Goal: Task Accomplishment & Management: Use online tool/utility

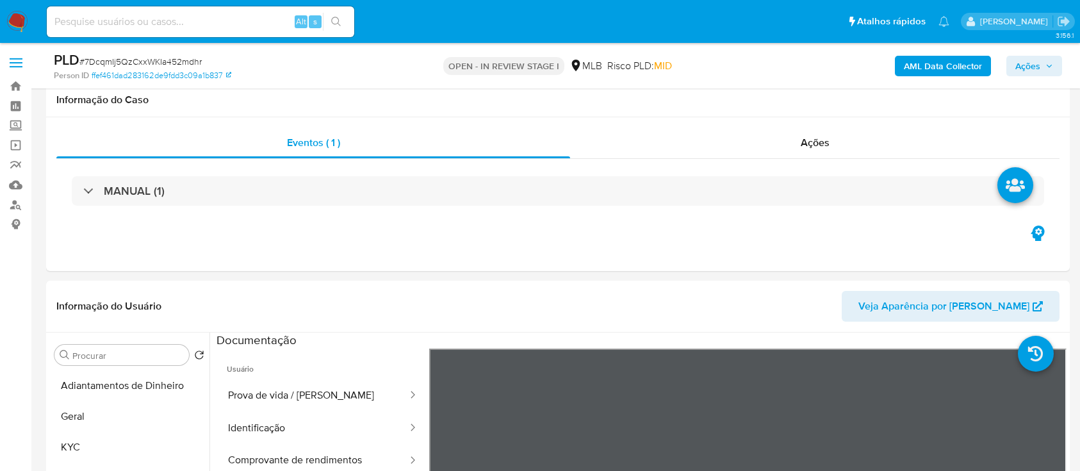
select select "10"
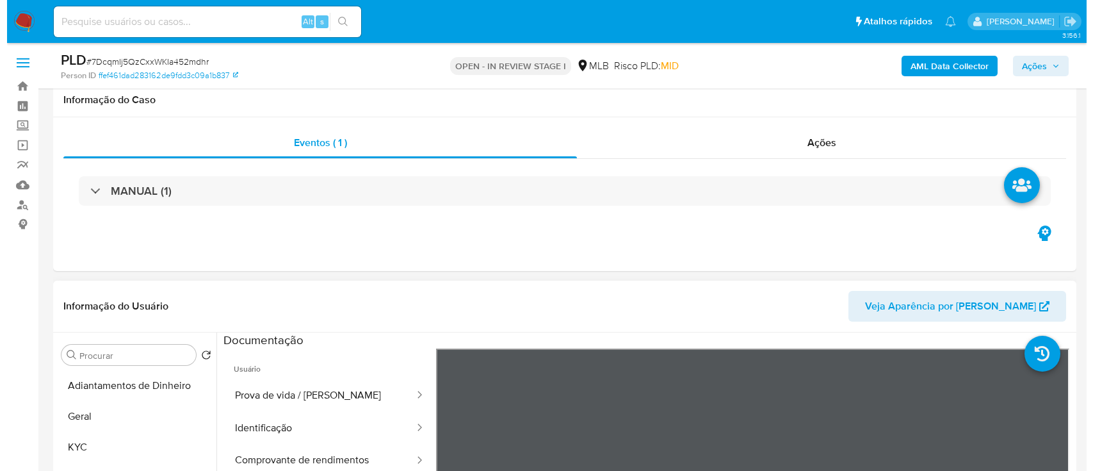
scroll to position [170, 0]
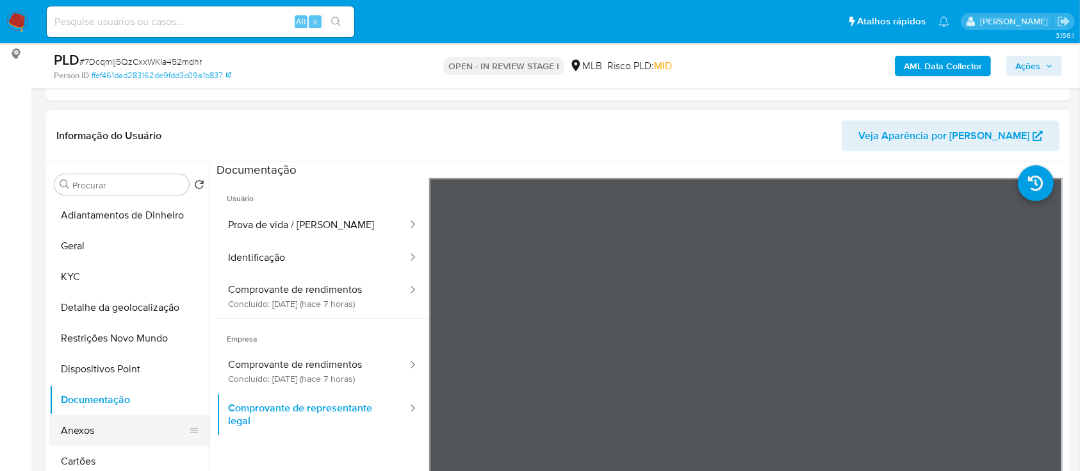
click at [112, 431] on button "Anexos" at bounding box center [124, 430] width 150 height 31
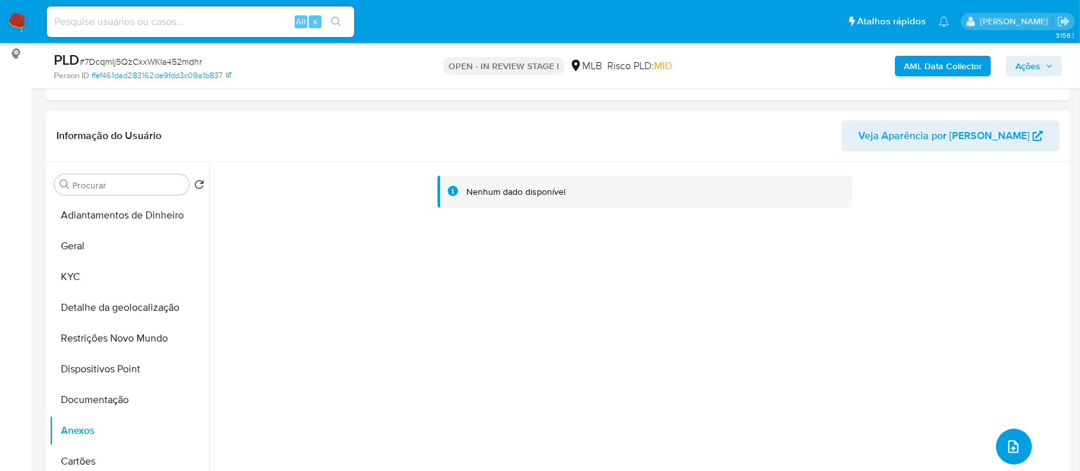
click at [998, 438] on button "upload-file" at bounding box center [1014, 446] width 36 height 36
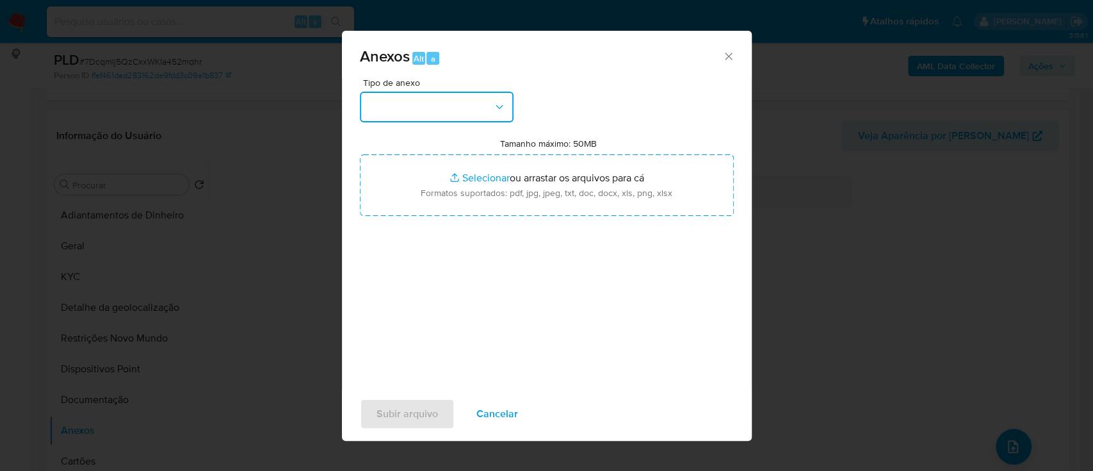
click at [425, 109] on button "button" at bounding box center [437, 107] width 154 height 31
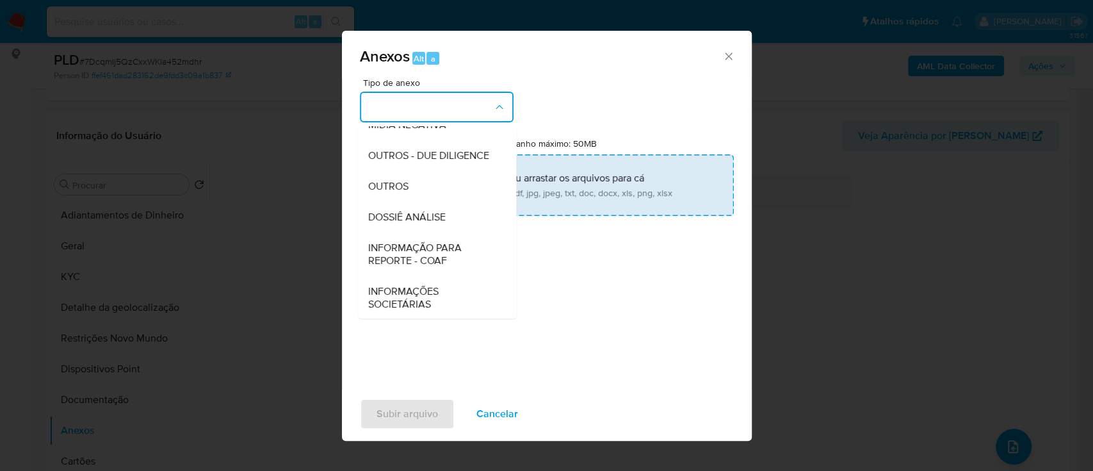
click at [400, 193] on span "OUTROS" at bounding box center [388, 186] width 40 height 13
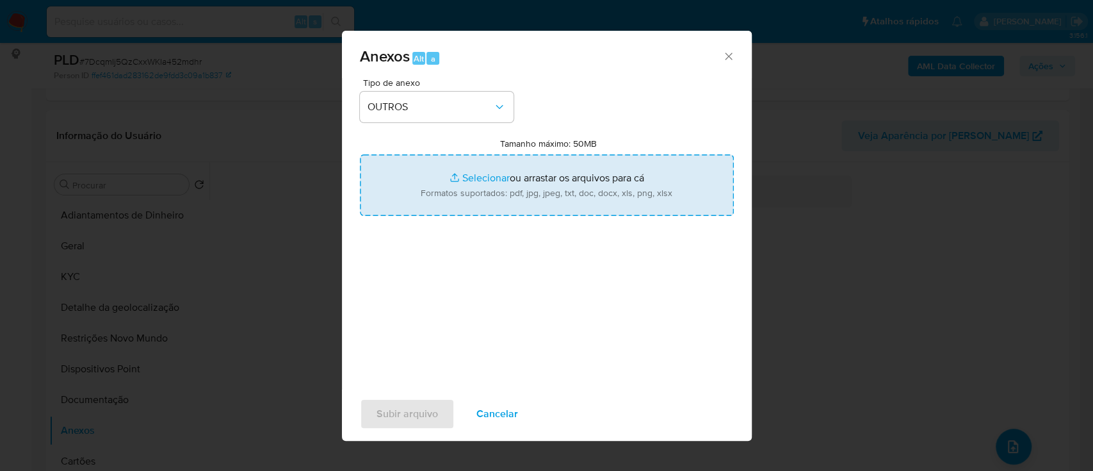
click at [476, 176] on input "Tamanho máximo: 50MB Selecionar arquivos" at bounding box center [547, 184] width 374 height 61
type input "C:\fakepath\Mulan 2401988425_2025_08_26_17_04_57.xlsx"
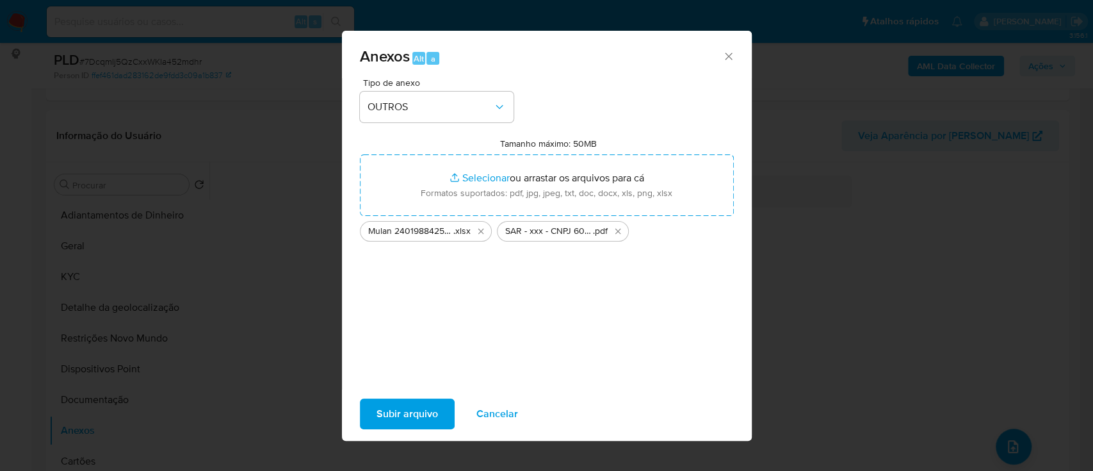
click at [399, 414] on span "Subir arquivo" at bounding box center [407, 414] width 61 height 28
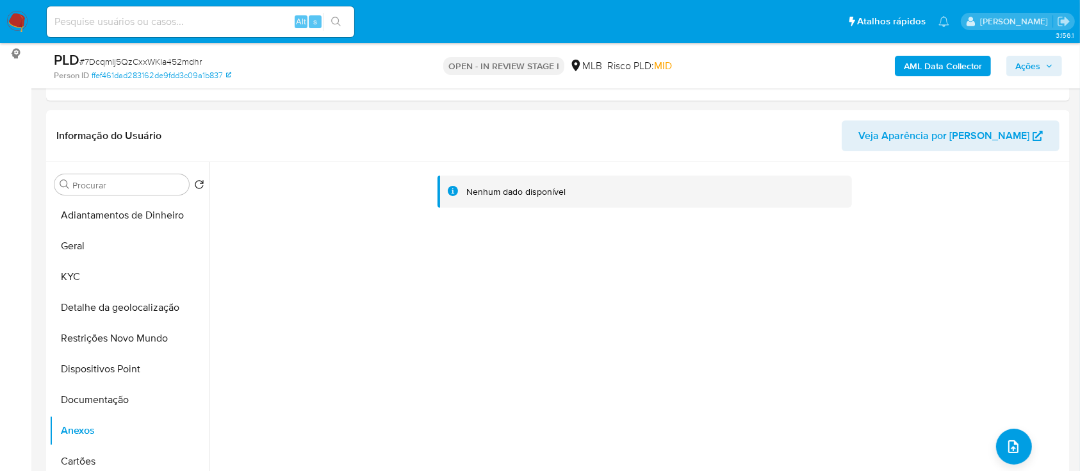
click at [1032, 68] on span "Ações" at bounding box center [1027, 66] width 25 height 20
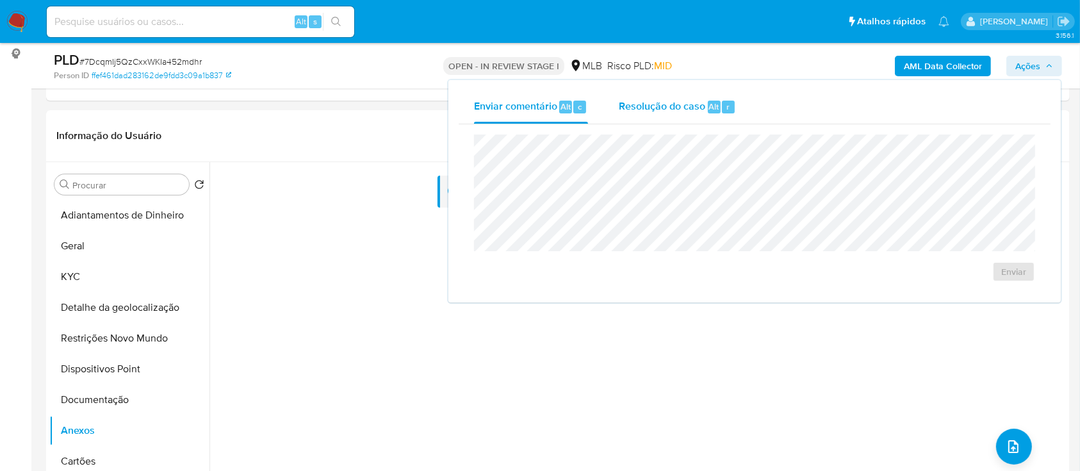
click at [663, 108] on span "Resolução do caso" at bounding box center [662, 106] width 86 height 15
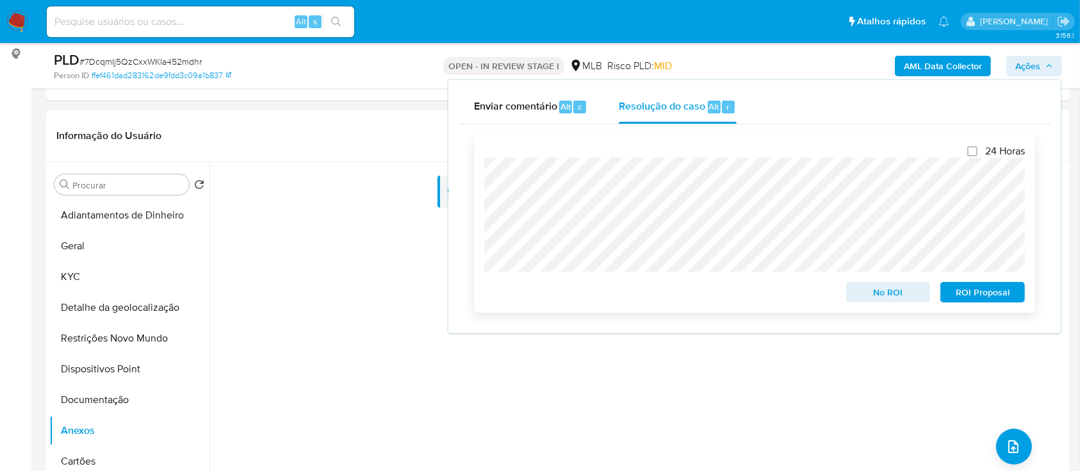
click at [968, 295] on span "ROI Proposal" at bounding box center [982, 292] width 67 height 18
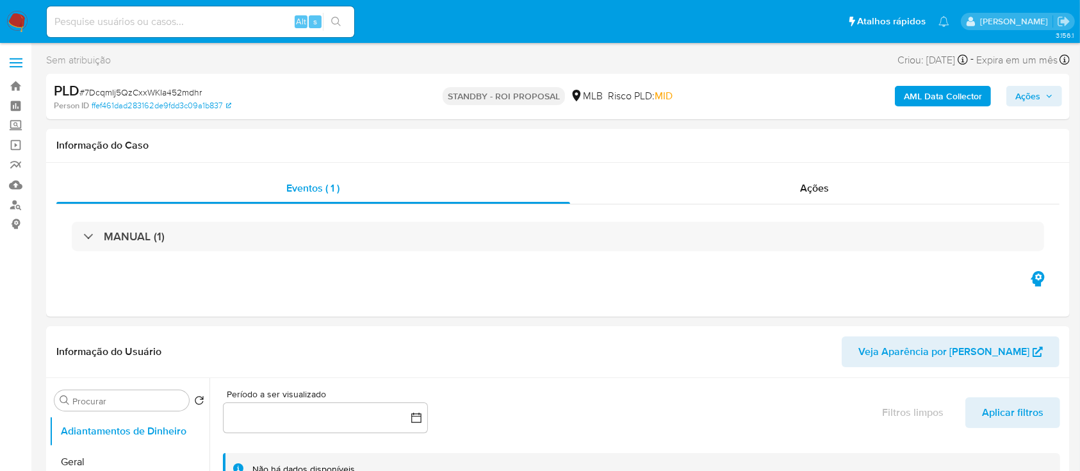
select select "10"
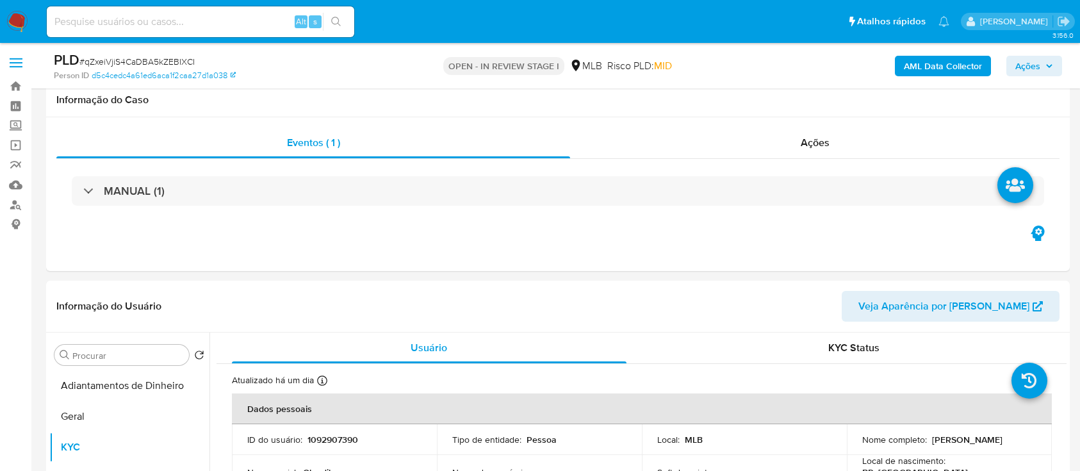
select select "10"
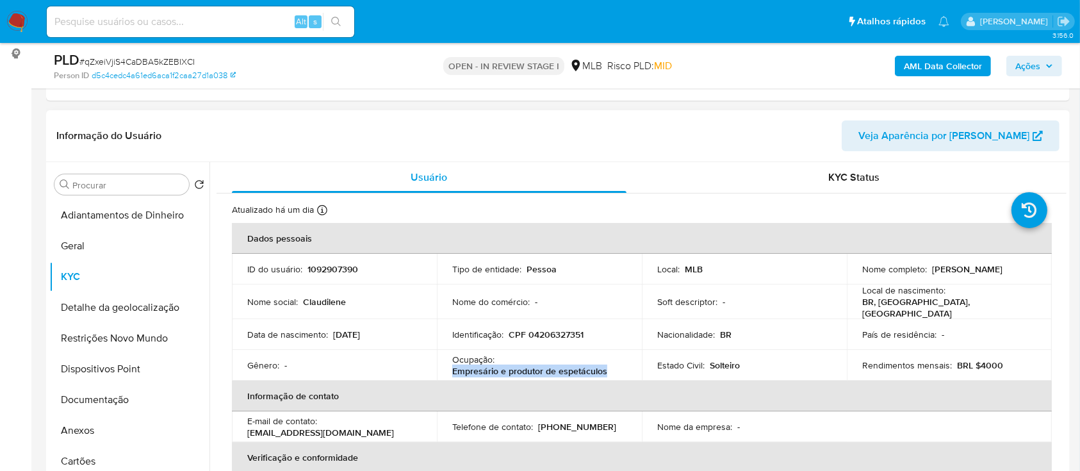
drag, startPoint x: 605, startPoint y: 366, endPoint x: 442, endPoint y: 366, distance: 163.3
click at [442, 366] on td "Ocupação : Empresário e produtor de espetáculos" at bounding box center [539, 365] width 205 height 31
copy p "Empresário e produtor de espetáculos"
drag, startPoint x: 106, startPoint y: 245, endPoint x: 152, endPoint y: 241, distance: 45.6
click at [105, 246] on button "Geral" at bounding box center [124, 246] width 150 height 31
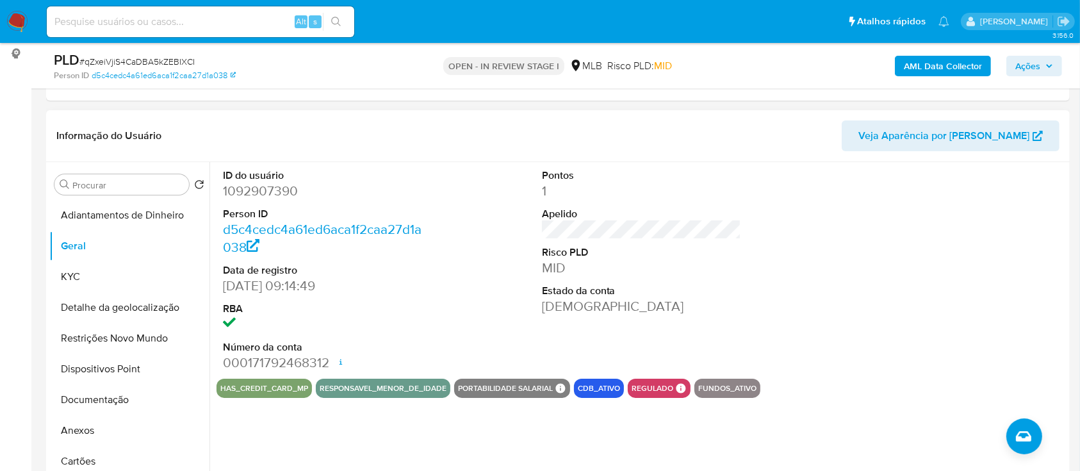
click at [982, 191] on div at bounding box center [960, 270] width 213 height 216
drag, startPoint x: 113, startPoint y: 275, endPoint x: 138, endPoint y: 268, distance: 25.5
click at [113, 276] on button "KYC" at bounding box center [124, 276] width 150 height 31
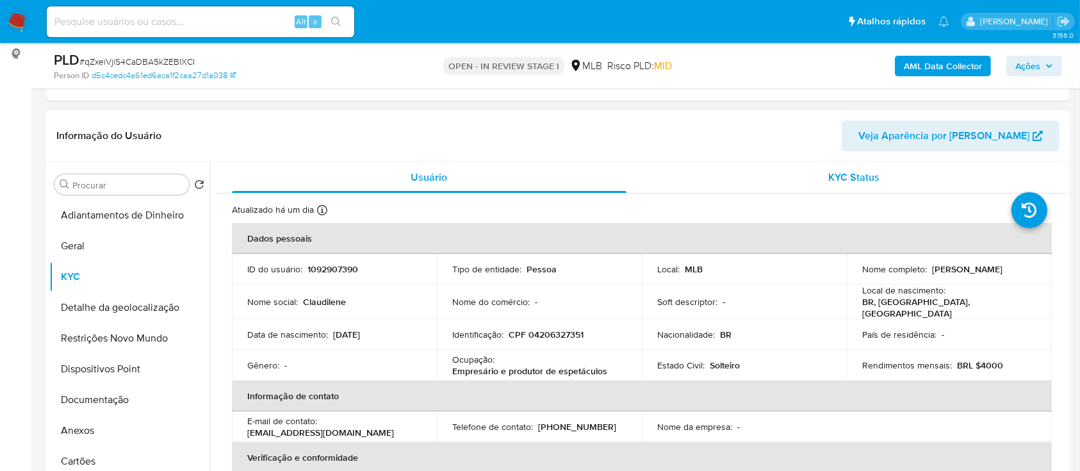
scroll to position [85, 0]
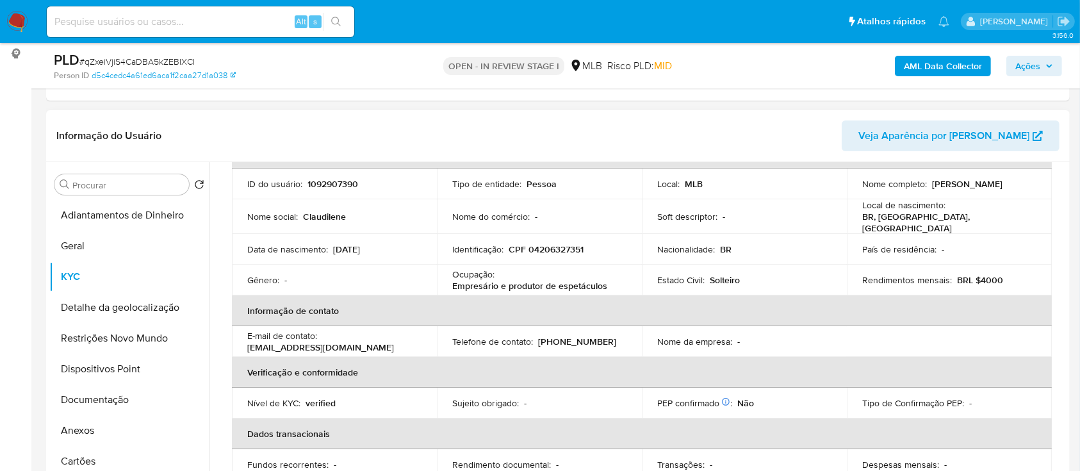
click at [261, 129] on header "Informação do Usuário Veja Aparência por [PERSON_NAME]" at bounding box center [557, 135] width 1003 height 31
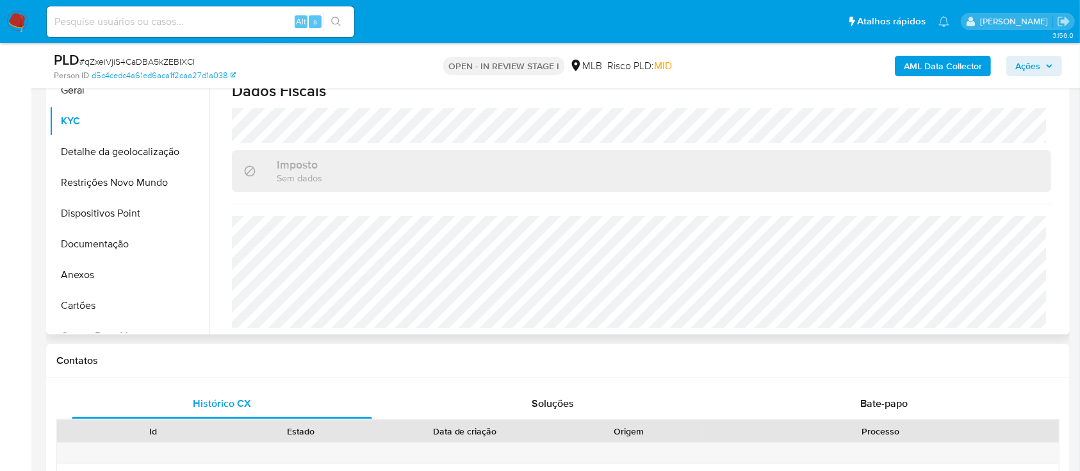
scroll to position [341, 0]
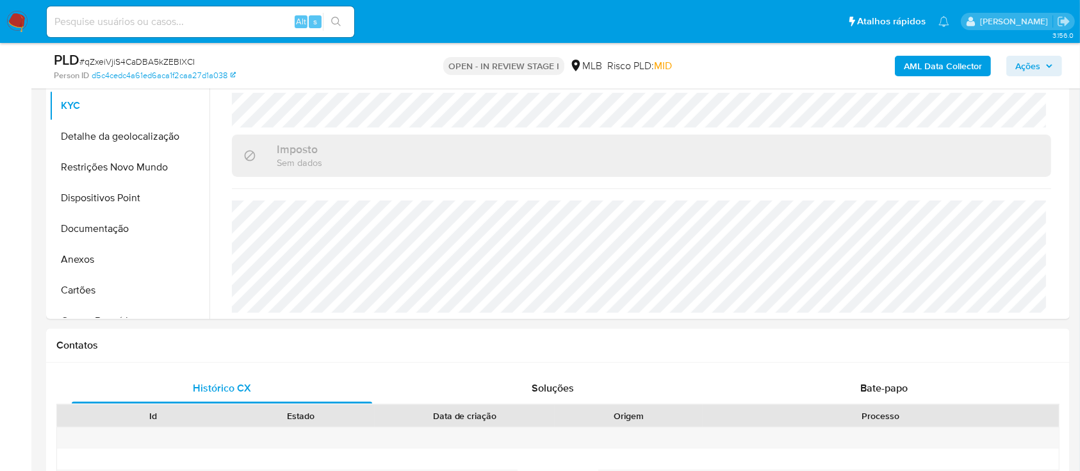
drag, startPoint x: 241, startPoint y: 45, endPoint x: 252, endPoint y: 48, distance: 11.3
click at [243, 47] on div "PLD # qZxeiVjiS4CaDBA5kZEBIXCI Person ID d5c4cedc4a61ed6aca1f2caa27d1a038 OPEN …" at bounding box center [557, 65] width 1023 height 45
drag, startPoint x: 102, startPoint y: 126, endPoint x: 124, endPoint y: 131, distance: 22.4
click at [103, 126] on button "Detalhe da geolocalização" at bounding box center [124, 136] width 150 height 31
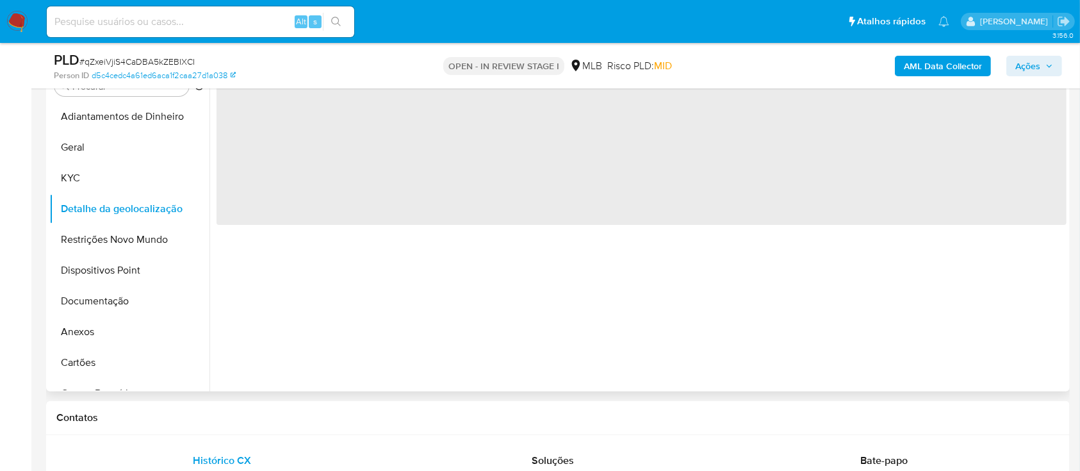
scroll to position [170, 0]
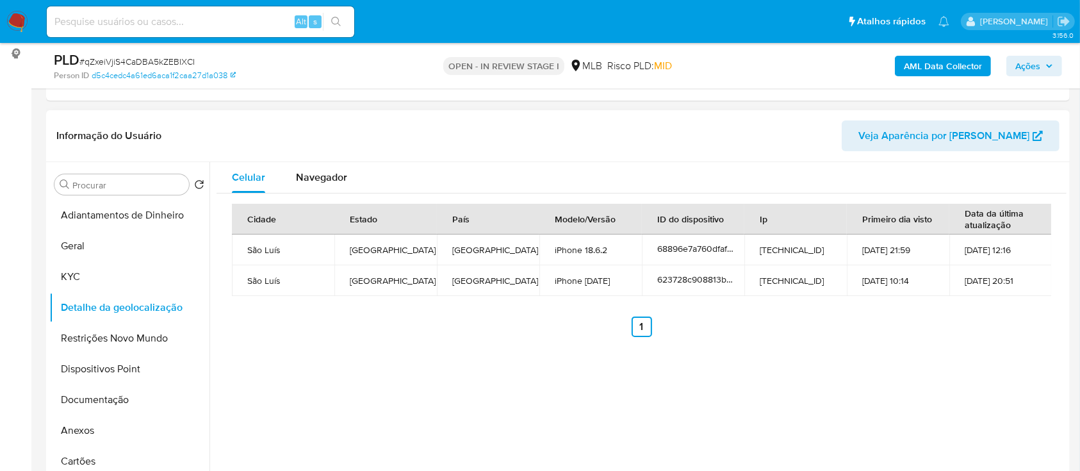
drag, startPoint x: 227, startPoint y: 107, endPoint x: 234, endPoint y: 110, distance: 8.3
click at [143, 328] on button "Restrições Novo Mundo" at bounding box center [124, 338] width 150 height 31
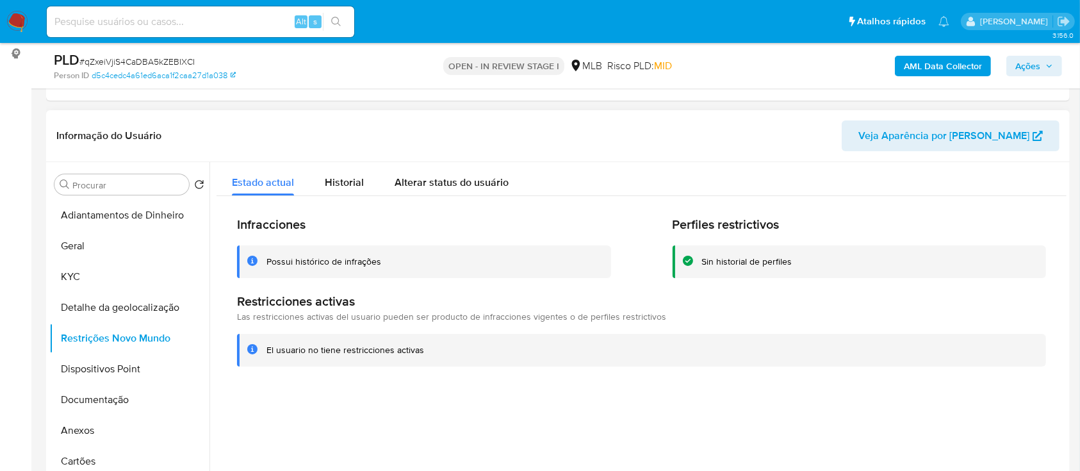
click at [218, 120] on header "Informação do Usuário Veja Aparência por [PERSON_NAME]" at bounding box center [557, 135] width 1003 height 31
drag, startPoint x: 142, startPoint y: 372, endPoint x: 166, endPoint y: 361, distance: 26.7
click at [141, 372] on button "Dispositivos Point" at bounding box center [124, 368] width 150 height 31
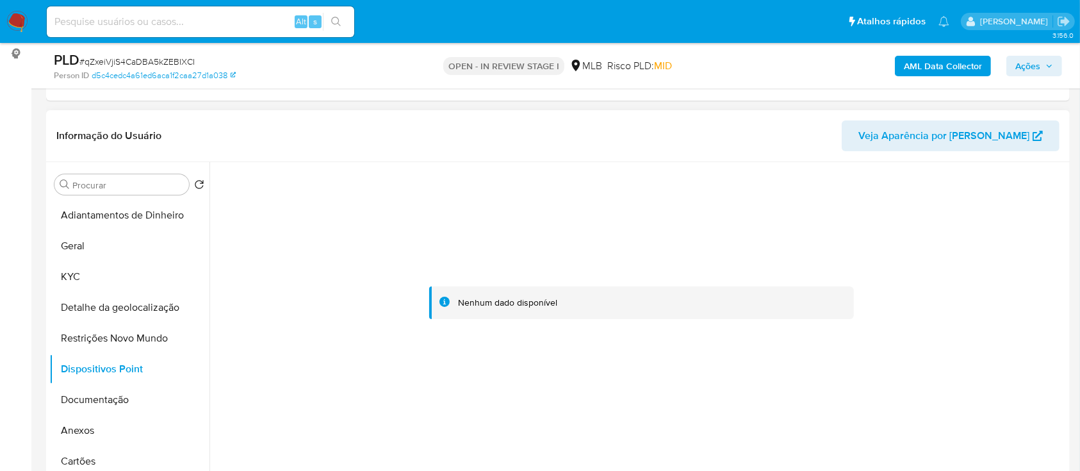
click at [963, 245] on div at bounding box center [641, 303] width 850 height 282
click at [88, 397] on button "Documentação" at bounding box center [124, 399] width 150 height 31
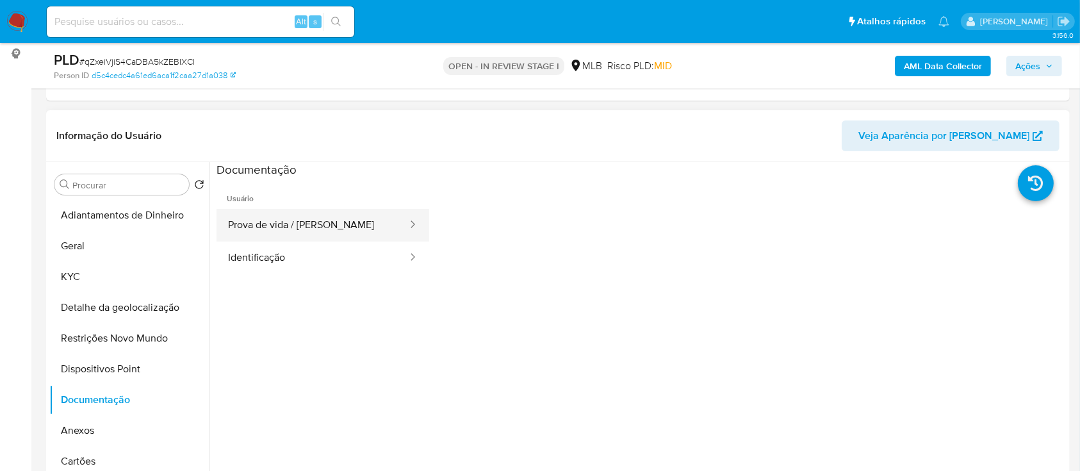
click at [346, 218] on button "Prova de vida / [PERSON_NAME]" at bounding box center [312, 225] width 192 height 33
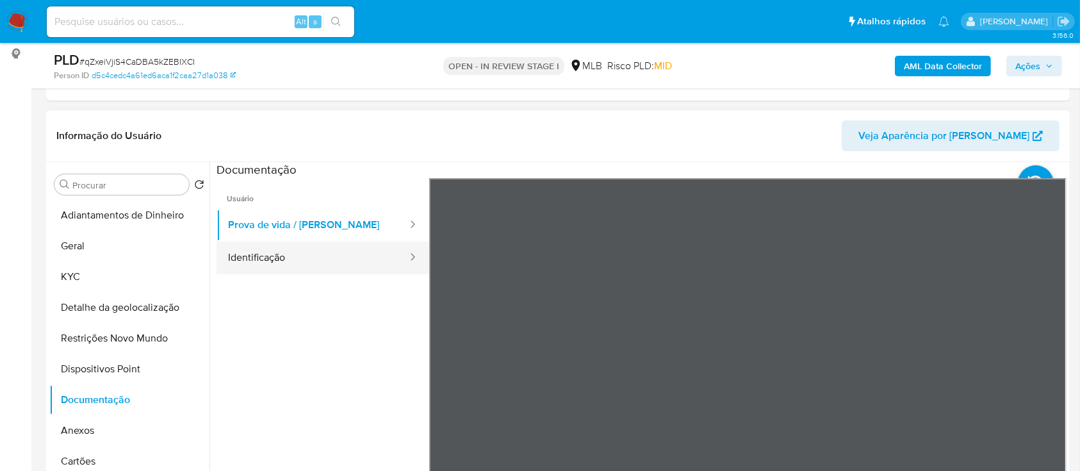
click at [281, 259] on button "Identificação" at bounding box center [312, 257] width 192 height 33
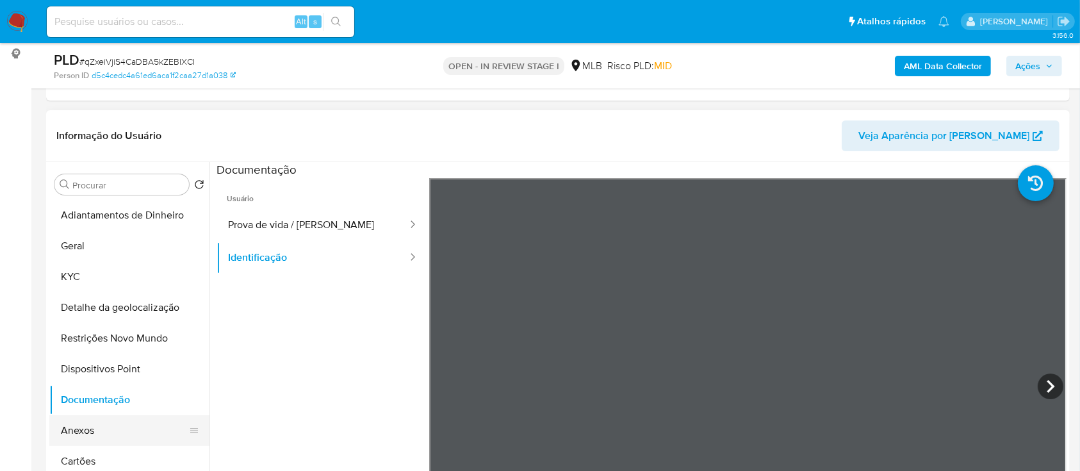
click at [74, 433] on button "Anexos" at bounding box center [124, 430] width 150 height 31
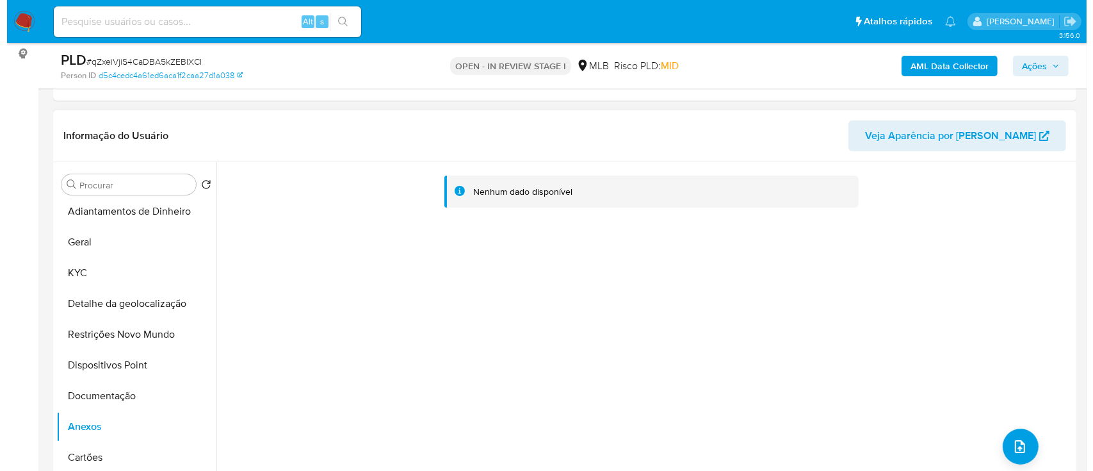
scroll to position [0, 0]
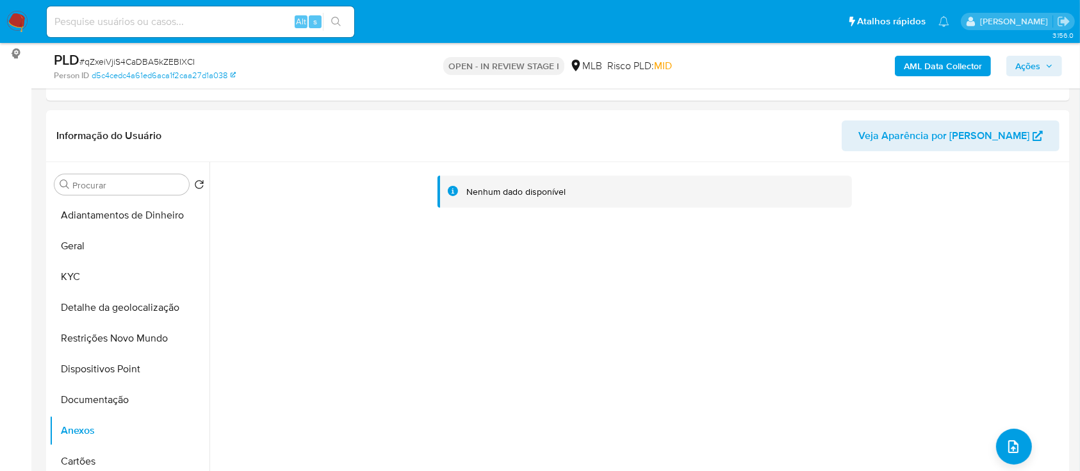
click at [944, 67] on b "AML Data Collector" at bounding box center [943, 66] width 78 height 20
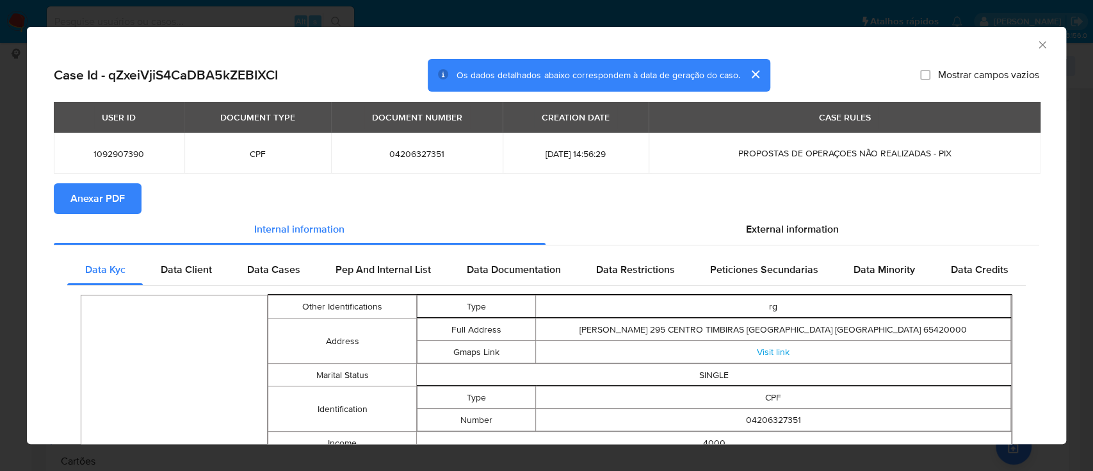
click at [1036, 42] on icon "Fechar a janela" at bounding box center [1042, 44] width 13 height 13
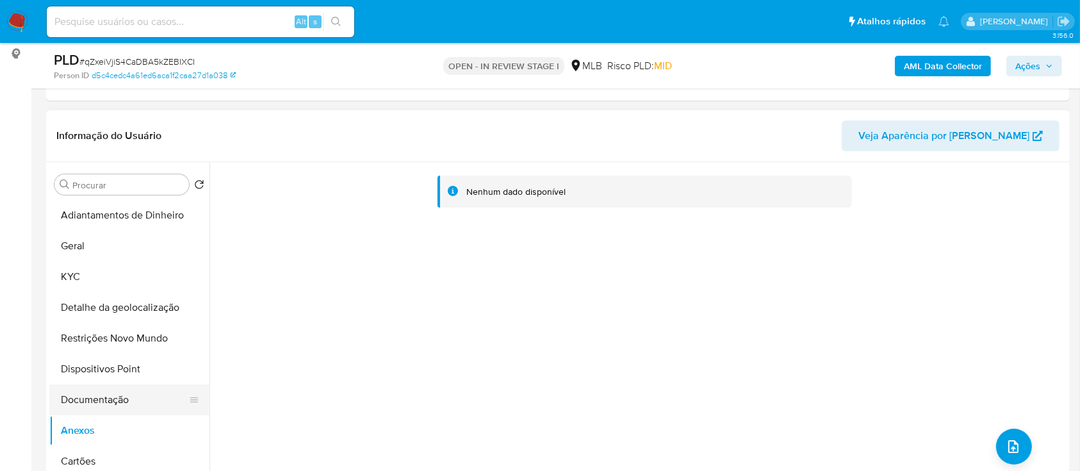
drag, startPoint x: 97, startPoint y: 401, endPoint x: 95, endPoint y: 410, distance: 9.8
click at [97, 401] on button "Documentação" at bounding box center [124, 399] width 150 height 31
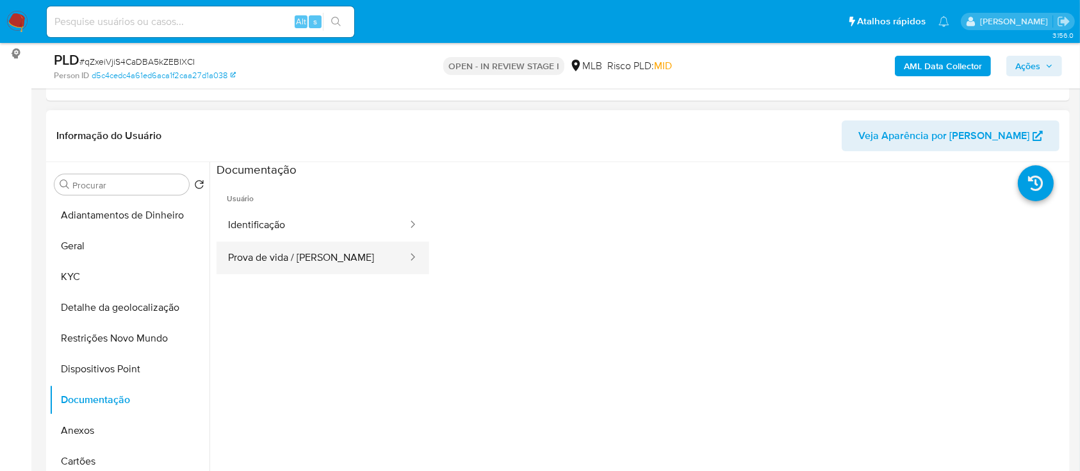
click at [320, 260] on button "Prova de vida / [PERSON_NAME]" at bounding box center [312, 257] width 192 height 33
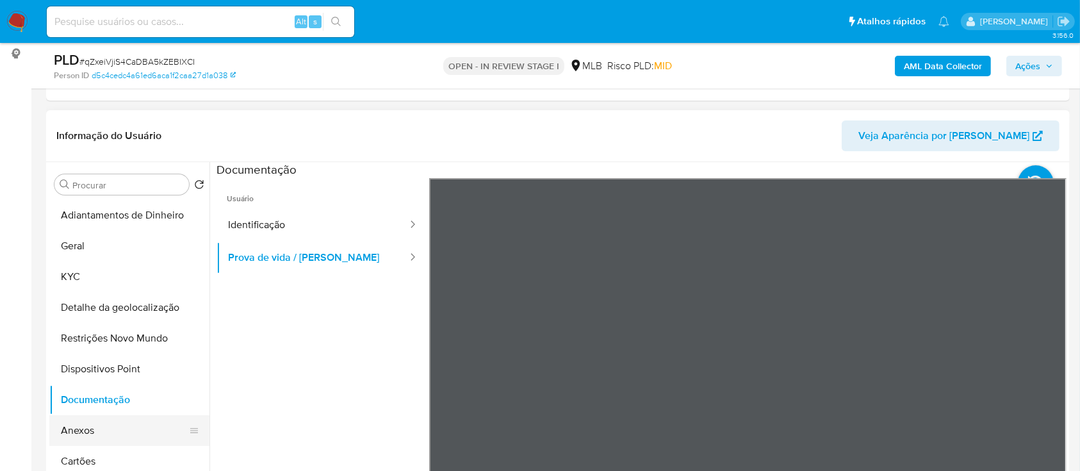
click at [83, 419] on button "Anexos" at bounding box center [124, 430] width 150 height 31
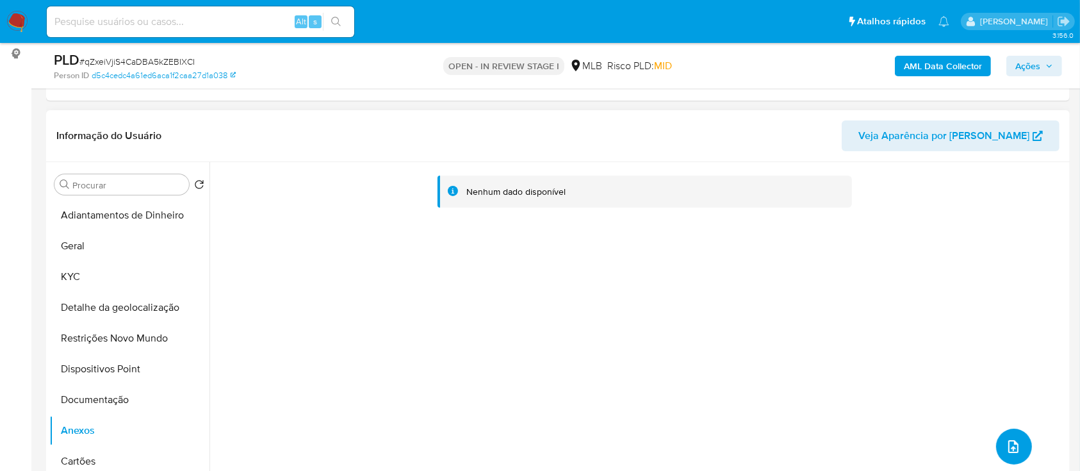
click at [1016, 446] on button "upload-file" at bounding box center [1014, 446] width 36 height 36
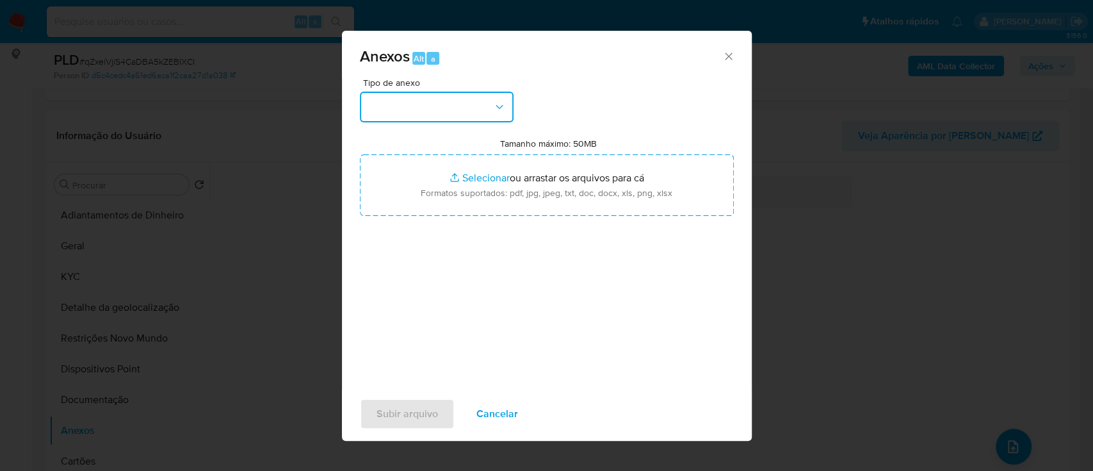
click at [434, 97] on button "button" at bounding box center [437, 107] width 154 height 31
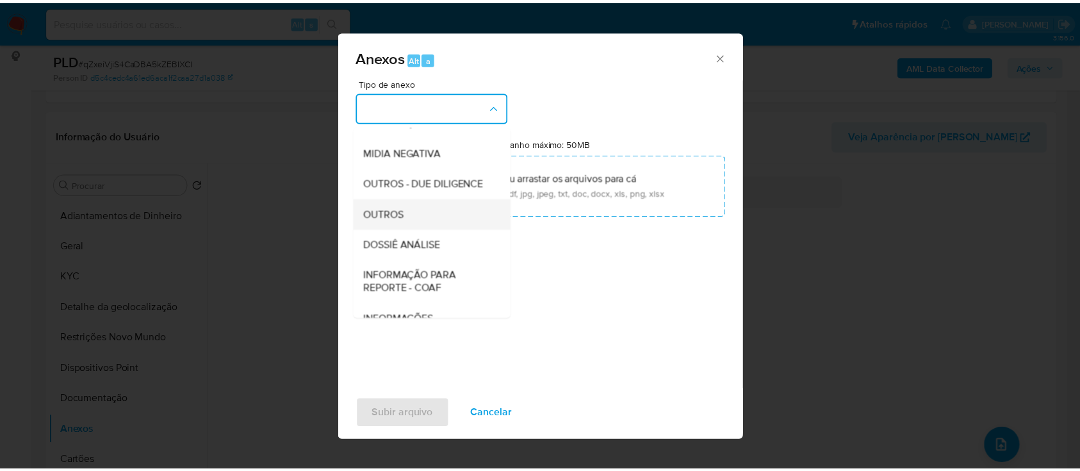
scroll to position [170, 0]
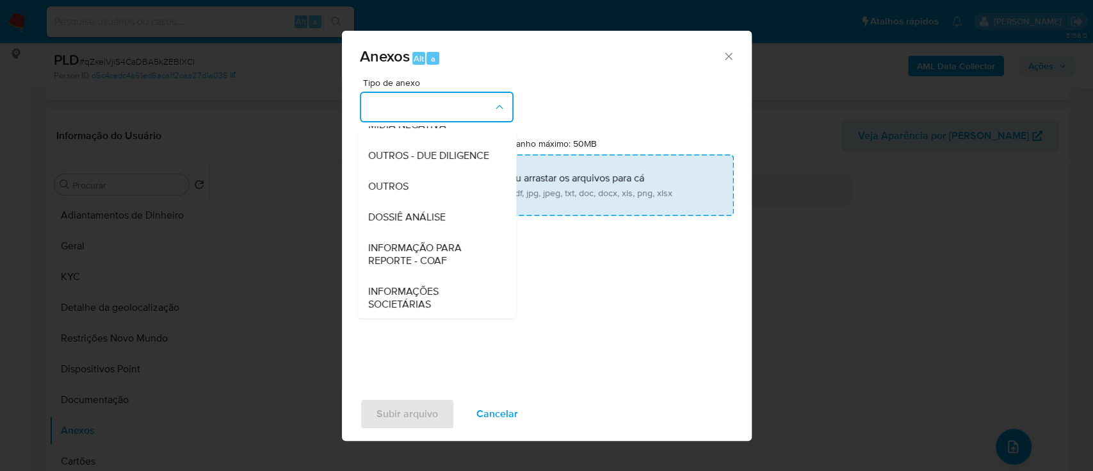
click at [415, 201] on div "OUTROS" at bounding box center [433, 186] width 131 height 31
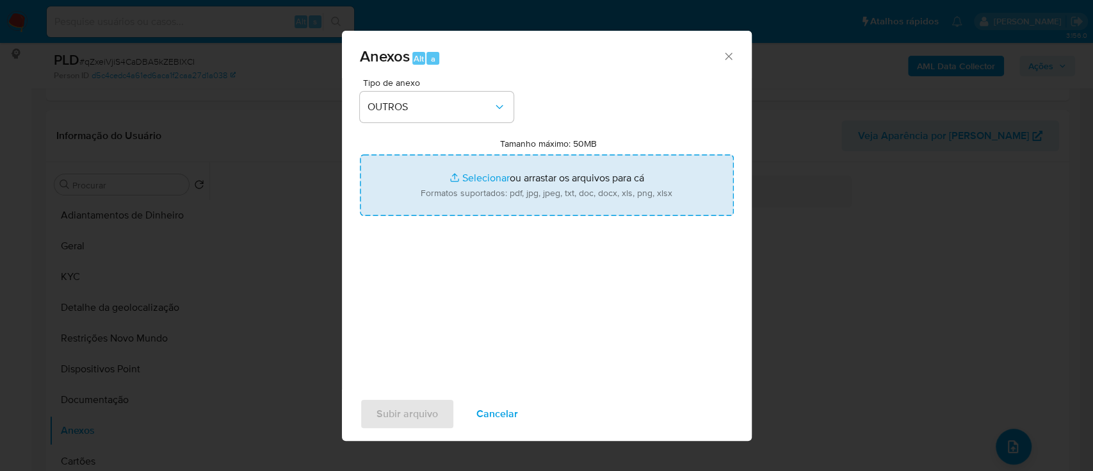
click at [471, 177] on input "Tamanho máximo: 50MB Selecionar arquivos" at bounding box center [547, 184] width 374 height 61
type input "C:\fakepath\Mulan 1092907390_2025_08_26_17_05_07.xlsx"
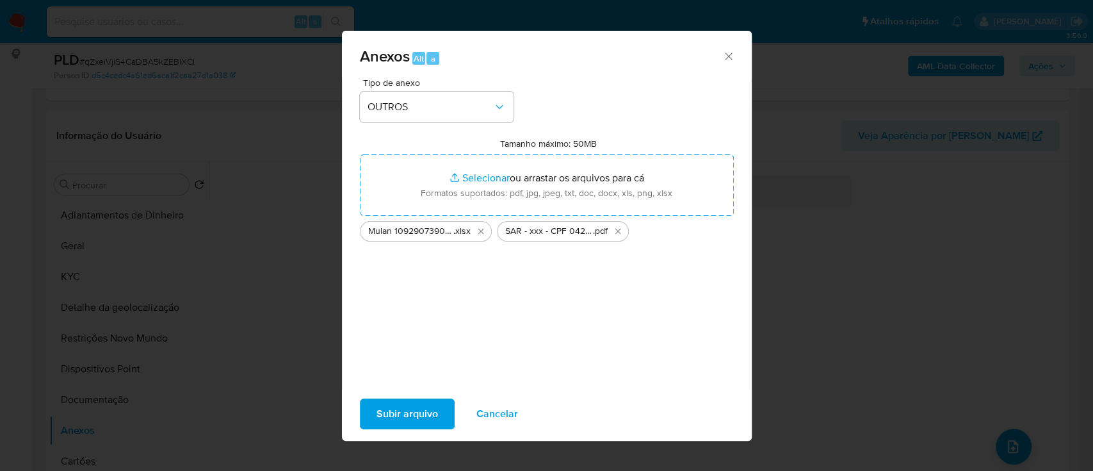
click at [393, 412] on span "Subir arquivo" at bounding box center [407, 414] width 61 height 28
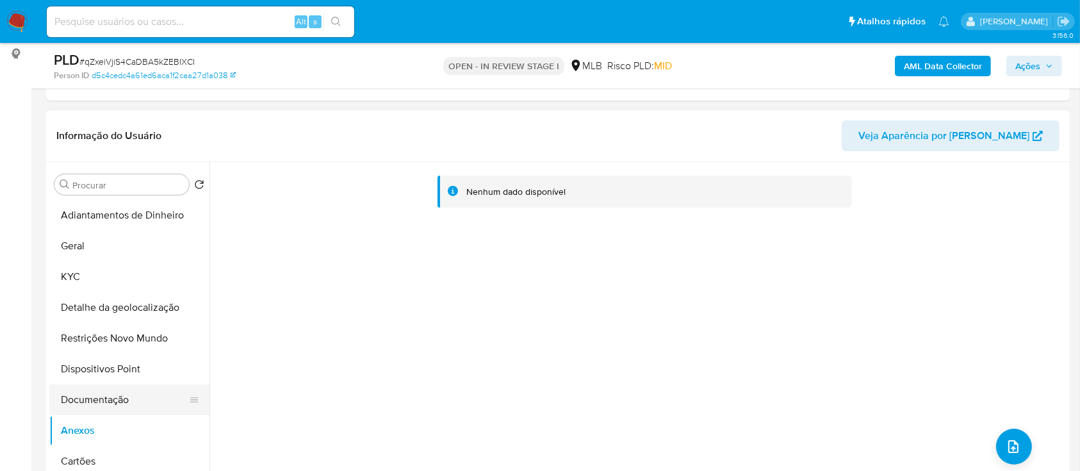
click at [106, 391] on button "Documentação" at bounding box center [124, 399] width 150 height 31
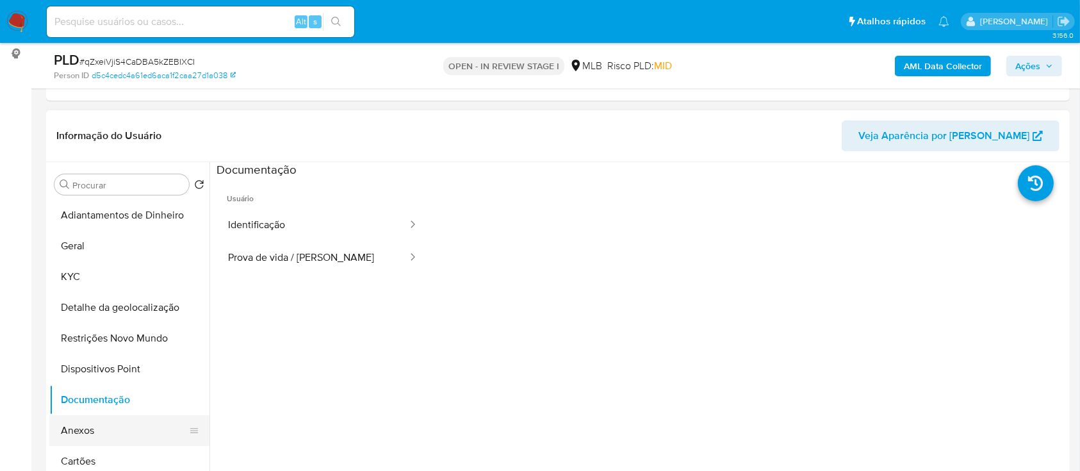
click at [77, 423] on button "Anexos" at bounding box center [124, 430] width 150 height 31
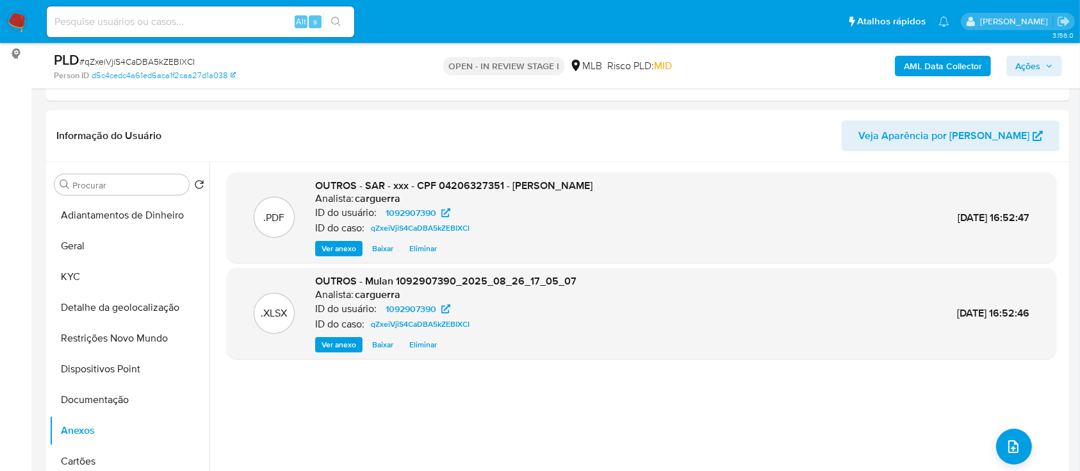
click at [1041, 69] on span "Ações" at bounding box center [1034, 66] width 38 height 18
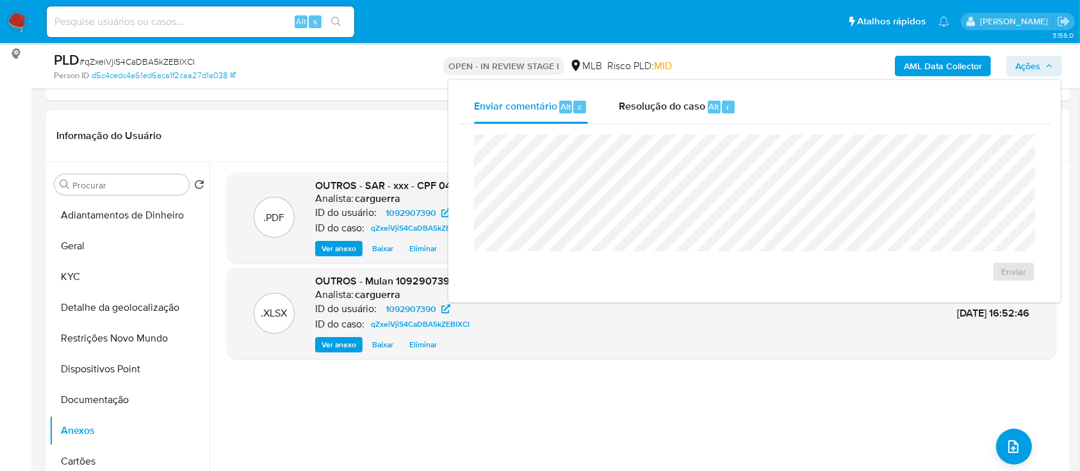
drag, startPoint x: 666, startPoint y: 104, endPoint x: 672, endPoint y: 127, distance: 23.8
click at [666, 105] on span "Resolução do caso" at bounding box center [662, 106] width 86 height 15
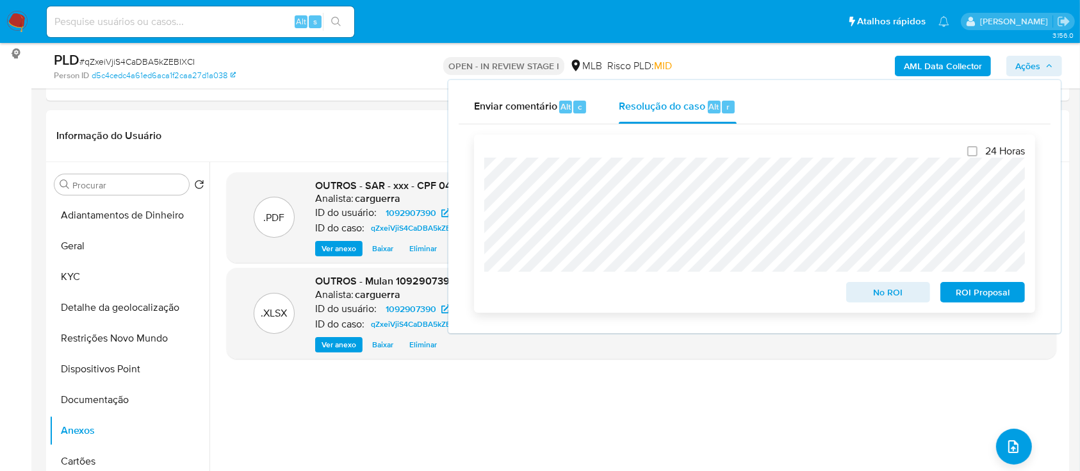
click at [984, 296] on span "ROI Proposal" at bounding box center [982, 292] width 67 height 18
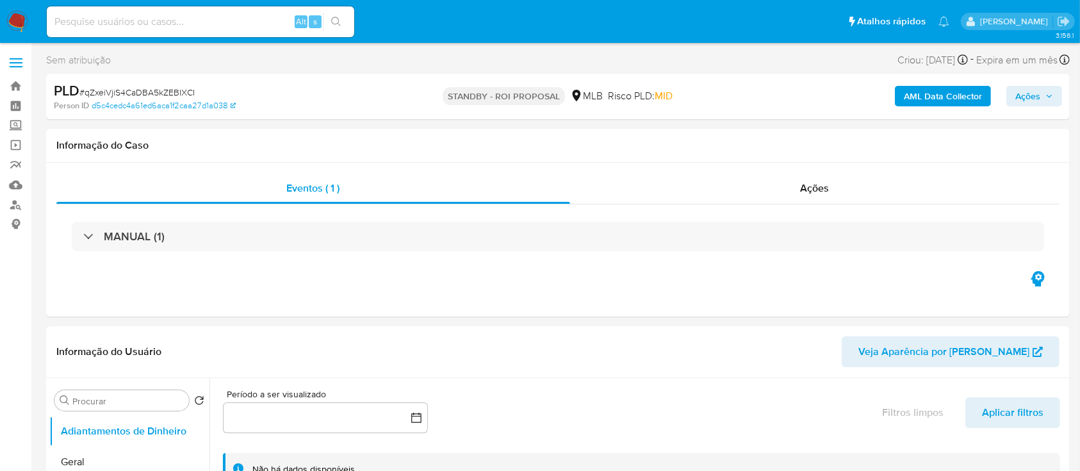
select select "10"
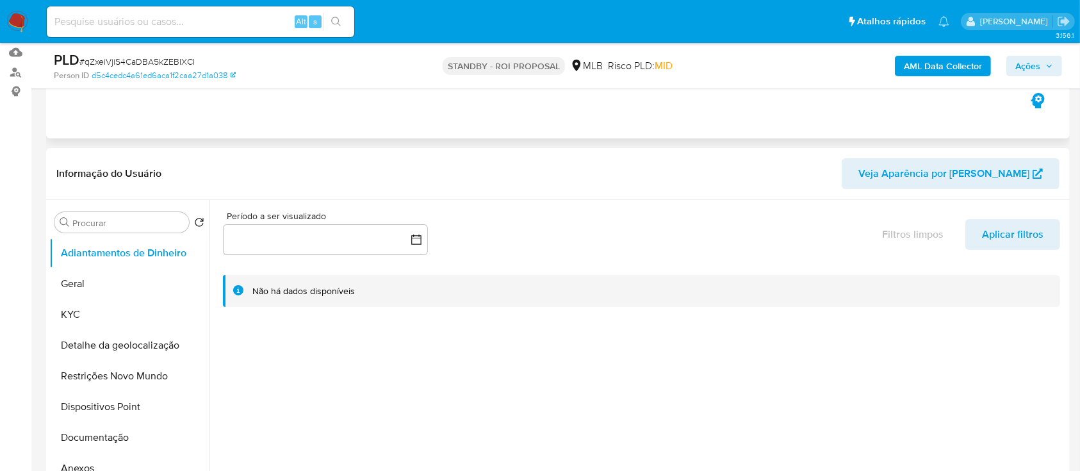
scroll to position [170, 0]
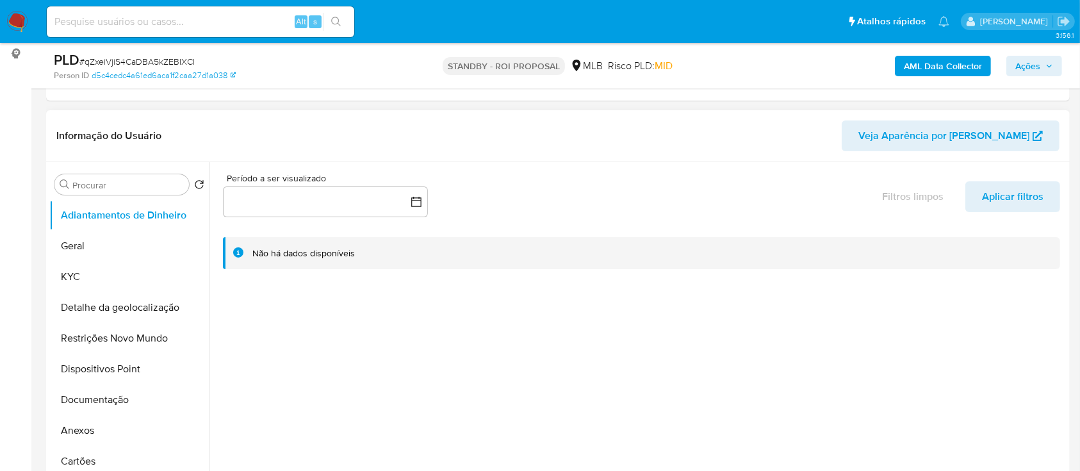
click at [656, 321] on div at bounding box center [637, 326] width 857 height 328
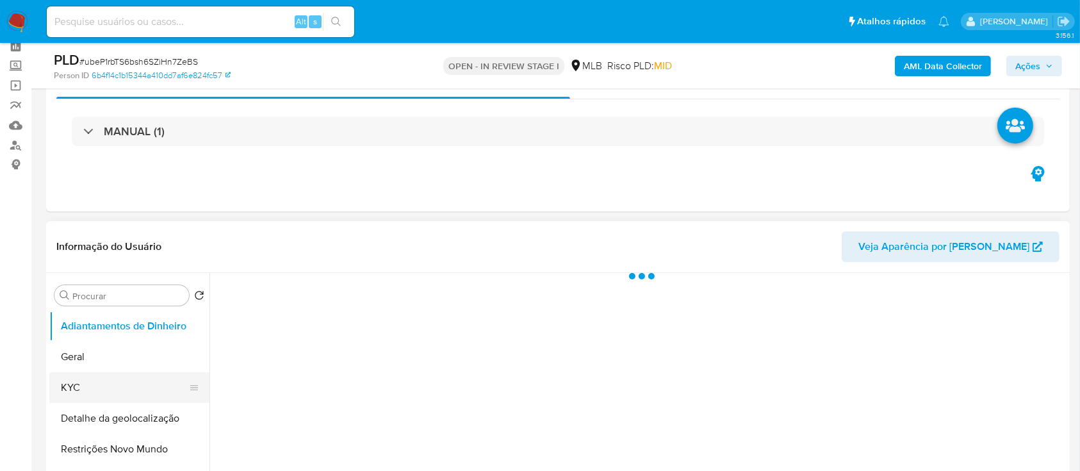
scroll to position [170, 0]
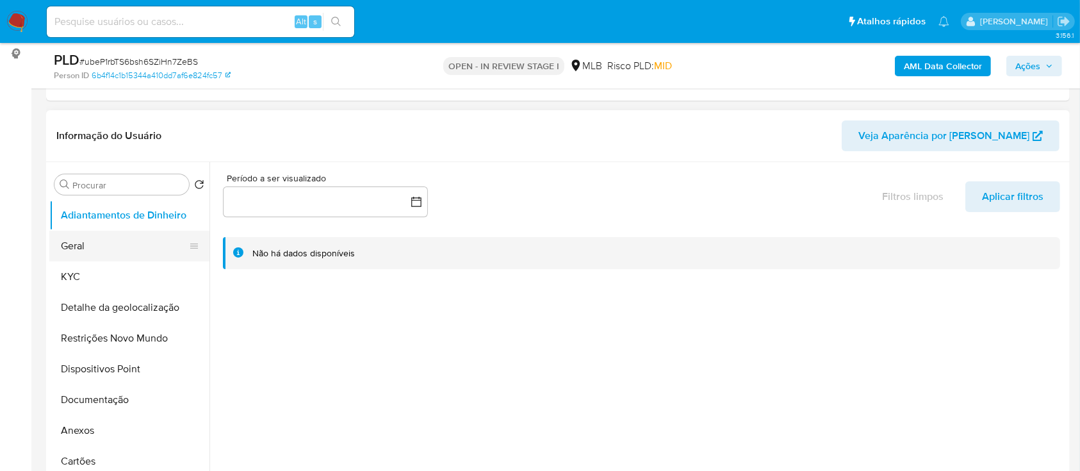
click at [90, 238] on button "Geral" at bounding box center [124, 246] width 150 height 31
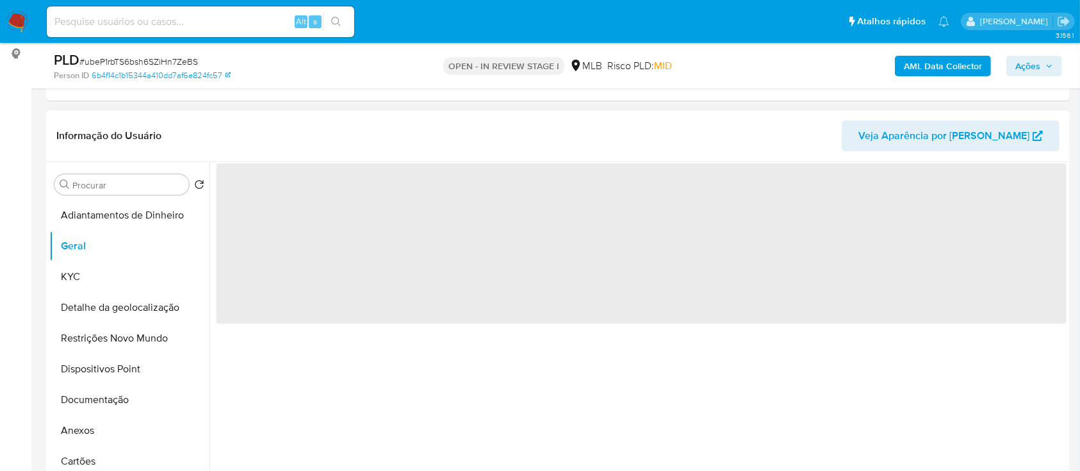
select select "10"
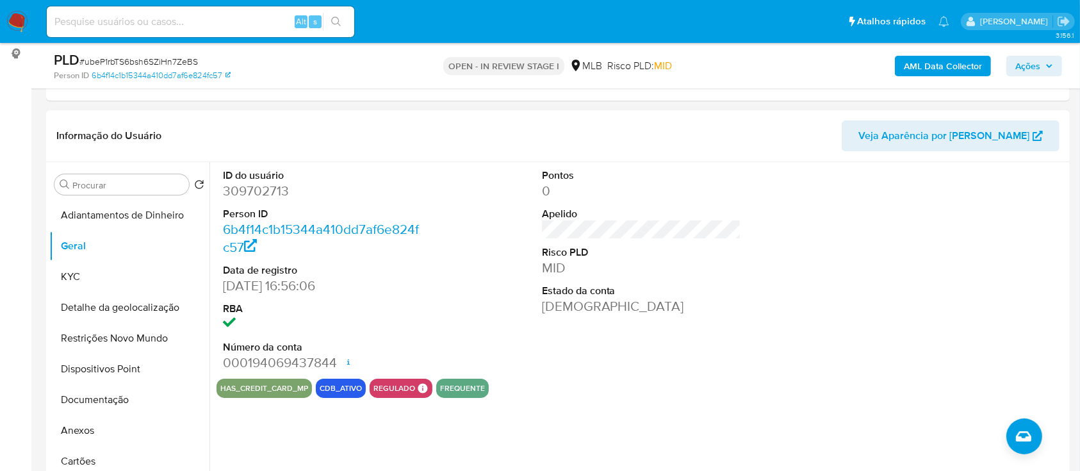
click at [970, 231] on div at bounding box center [960, 270] width 213 height 216
drag, startPoint x: 102, startPoint y: 279, endPoint x: 165, endPoint y: 259, distance: 66.0
click at [102, 280] on button "KYC" at bounding box center [129, 276] width 160 height 31
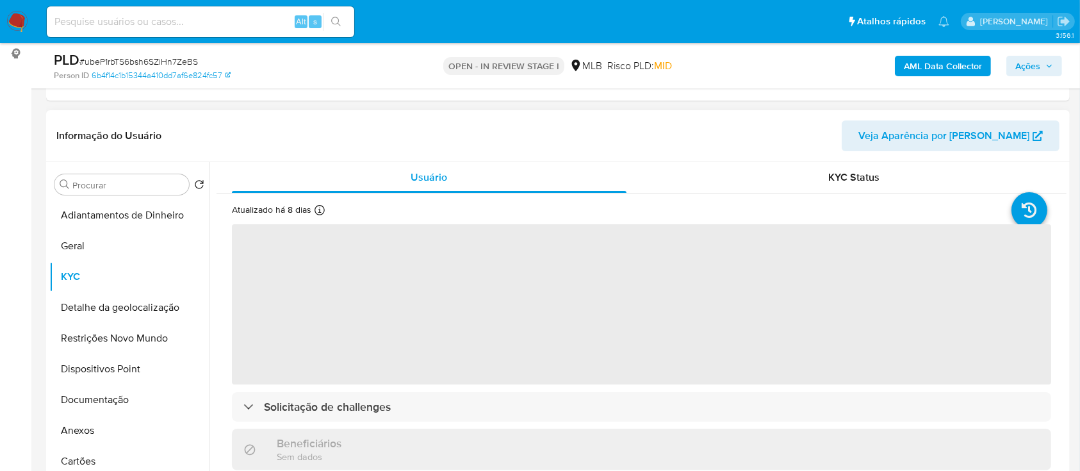
scroll to position [256, 0]
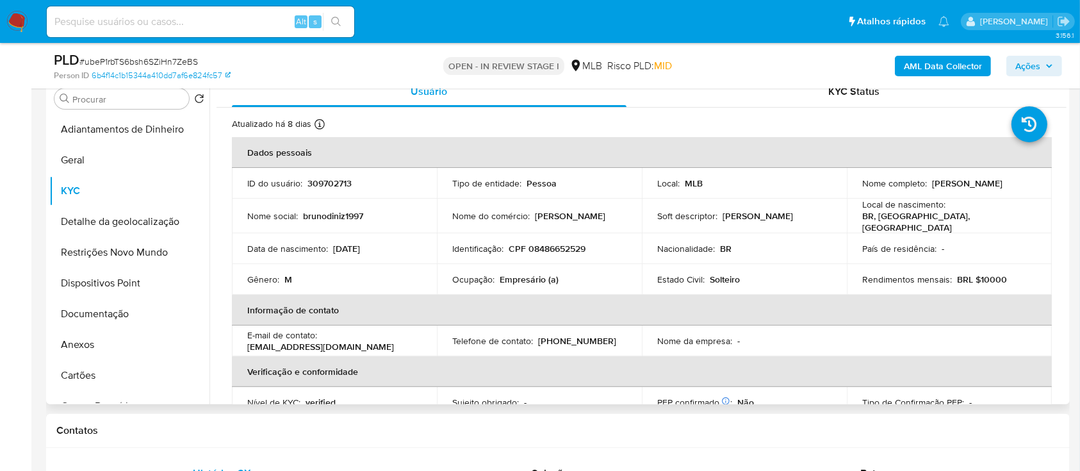
drag, startPoint x: 1060, startPoint y: 169, endPoint x: 1065, endPoint y: 186, distance: 17.2
click at [1065, 186] on div "Usuário KYC Status Atualizado há 8 dias Criado: 16/03/2020 23:08:44 Atualizado:…" at bounding box center [637, 240] width 857 height 328
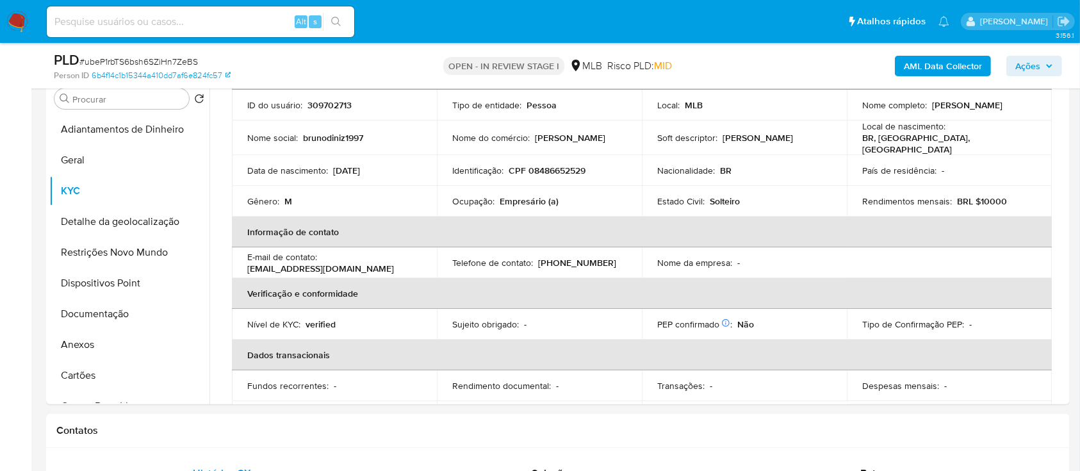
scroll to position [80, 0]
drag, startPoint x: 17, startPoint y: 177, endPoint x: 133, endPoint y: 130, distance: 125.6
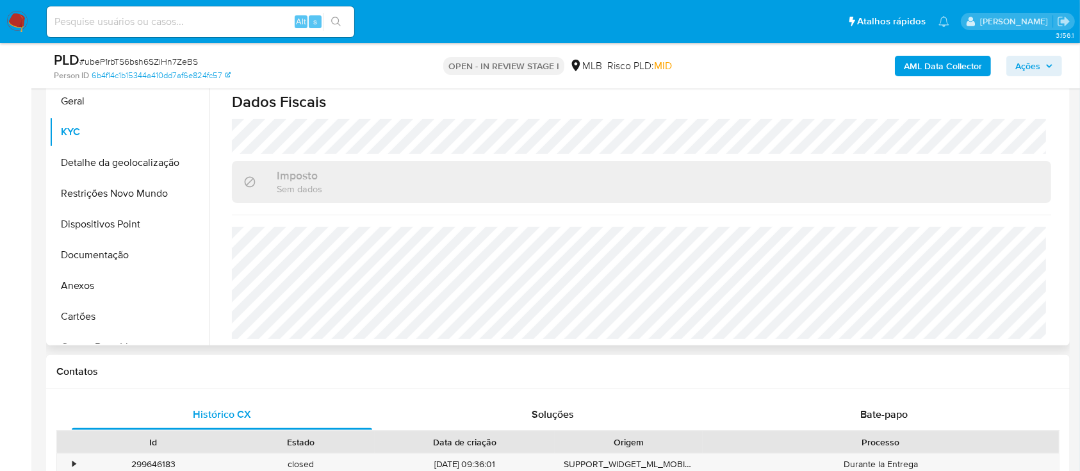
scroll to position [341, 0]
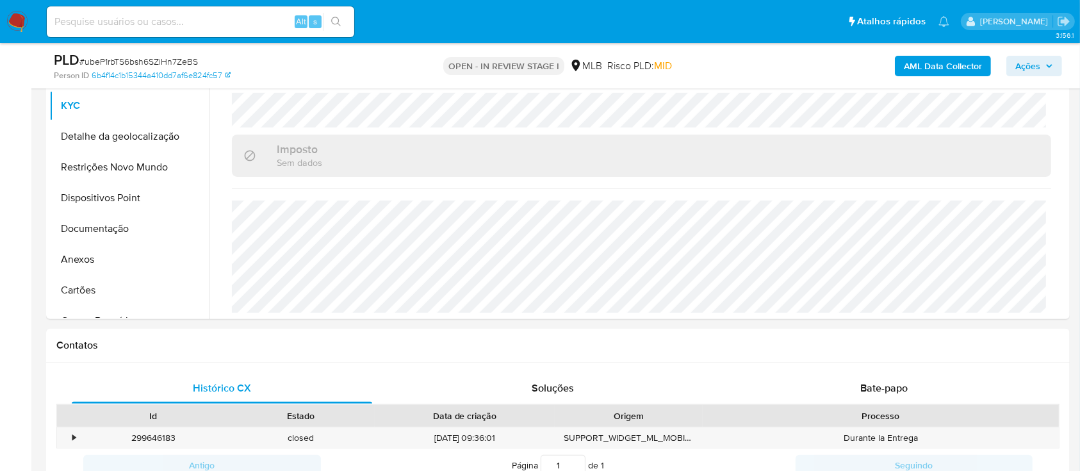
click at [119, 142] on button "Detalhe da geolocalização" at bounding box center [124, 136] width 150 height 31
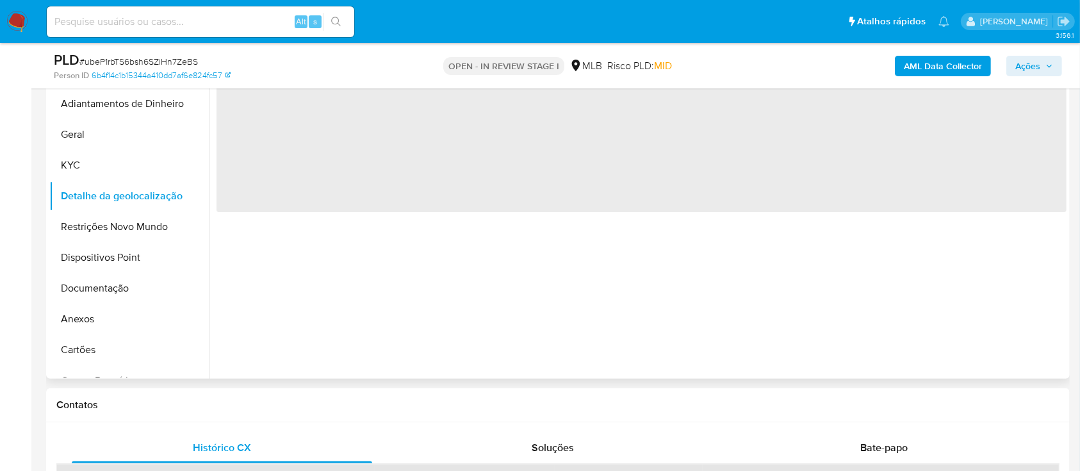
scroll to position [170, 0]
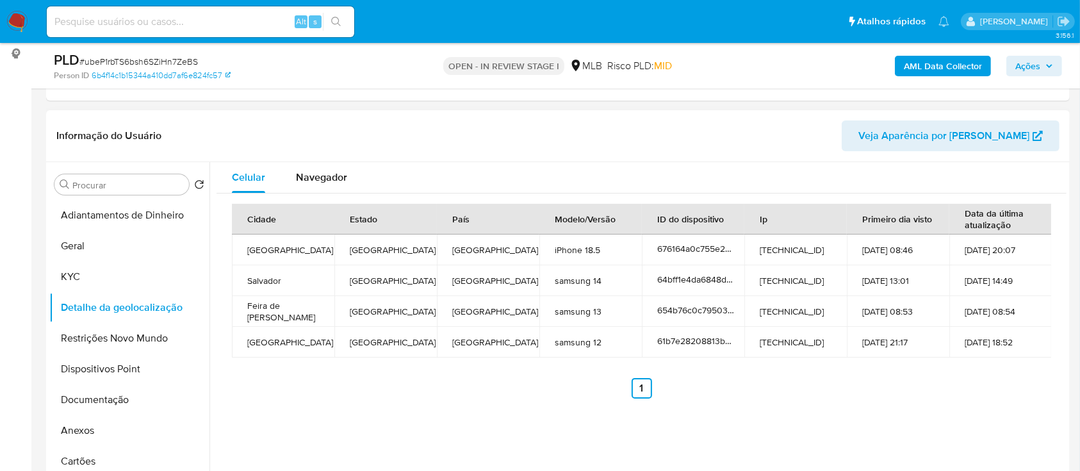
drag, startPoint x: 124, startPoint y: 333, endPoint x: 271, endPoint y: 318, distance: 148.1
click at [124, 334] on button "Restrições Novo Mundo" at bounding box center [129, 338] width 160 height 31
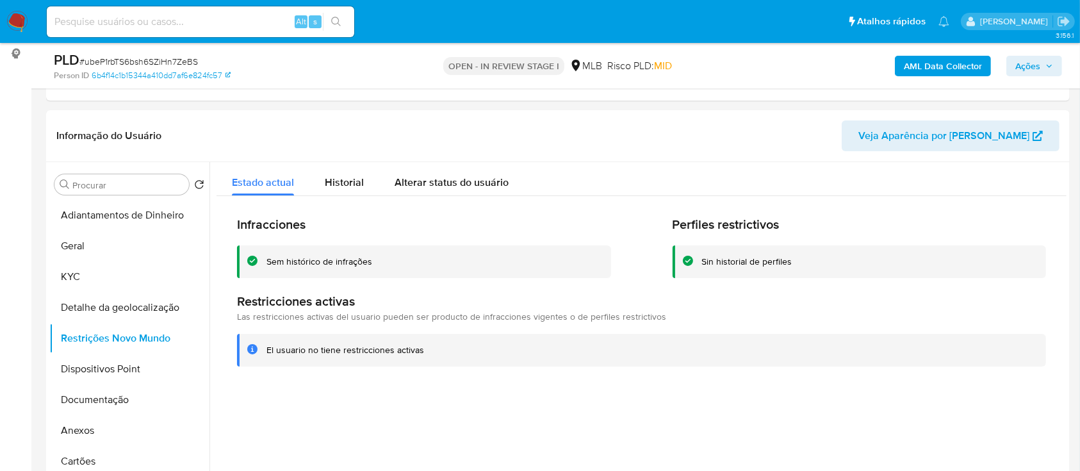
click at [136, 115] on div "Informação do Usuário Veja Aparência por [PERSON_NAME]" at bounding box center [557, 136] width 1023 height 52
click at [104, 369] on button "Dispositivos Point" at bounding box center [124, 368] width 150 height 31
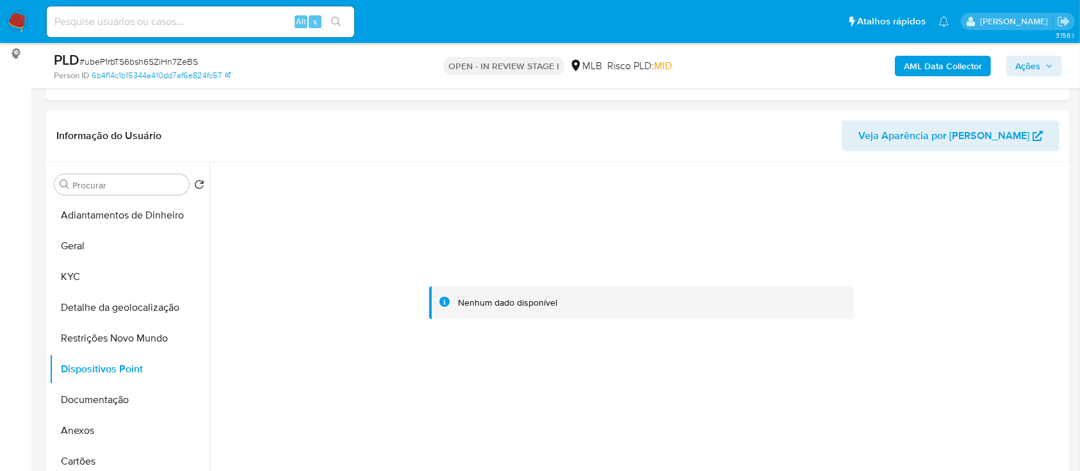
drag, startPoint x: 994, startPoint y: 213, endPoint x: 981, endPoint y: 211, distance: 12.9
click at [994, 213] on div at bounding box center [641, 303] width 850 height 282
click at [98, 398] on button "Documentação" at bounding box center [124, 399] width 150 height 31
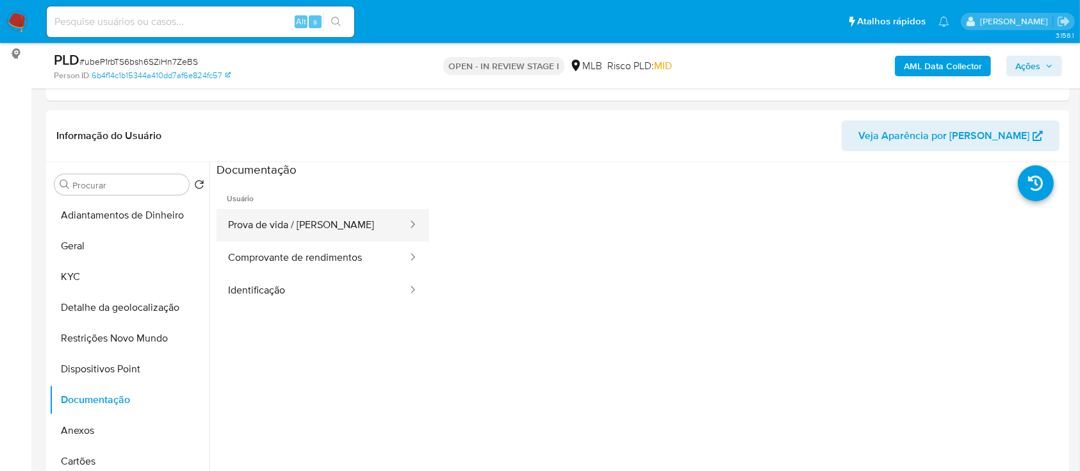
click at [312, 223] on button "Prova de vida / [PERSON_NAME]" at bounding box center [312, 225] width 192 height 33
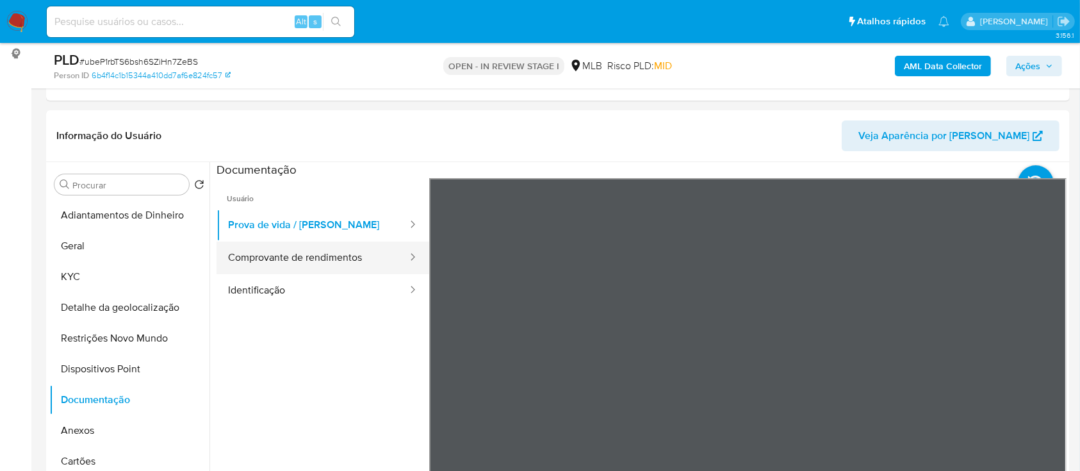
click at [288, 263] on button "Comprovante de rendimentos" at bounding box center [312, 257] width 192 height 33
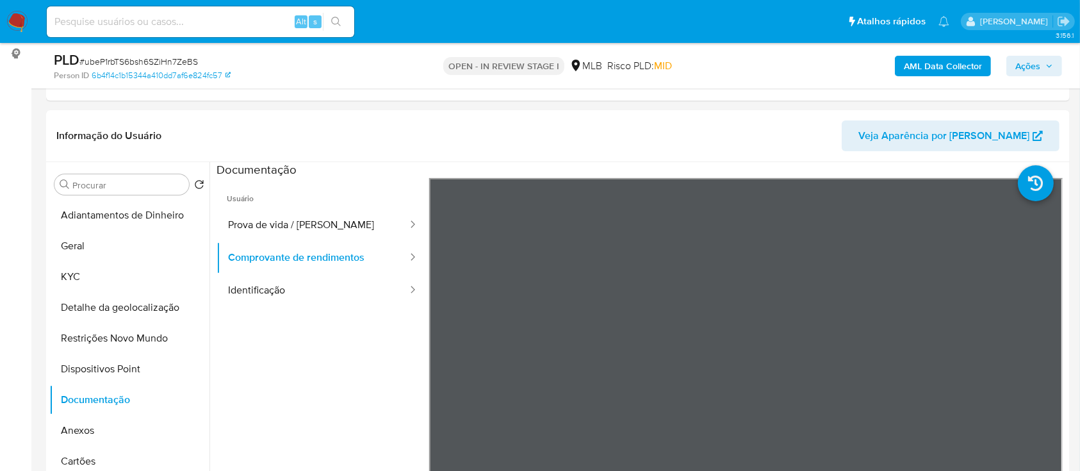
click at [302, 404] on ul "Usuário Prova de vida / Selfie Comprovante de rendimentos Identificação" at bounding box center [322, 362] width 213 height 369
drag, startPoint x: 79, startPoint y: 271, endPoint x: 184, endPoint y: 267, distance: 104.4
click at [78, 271] on button "KYC" at bounding box center [124, 276] width 150 height 31
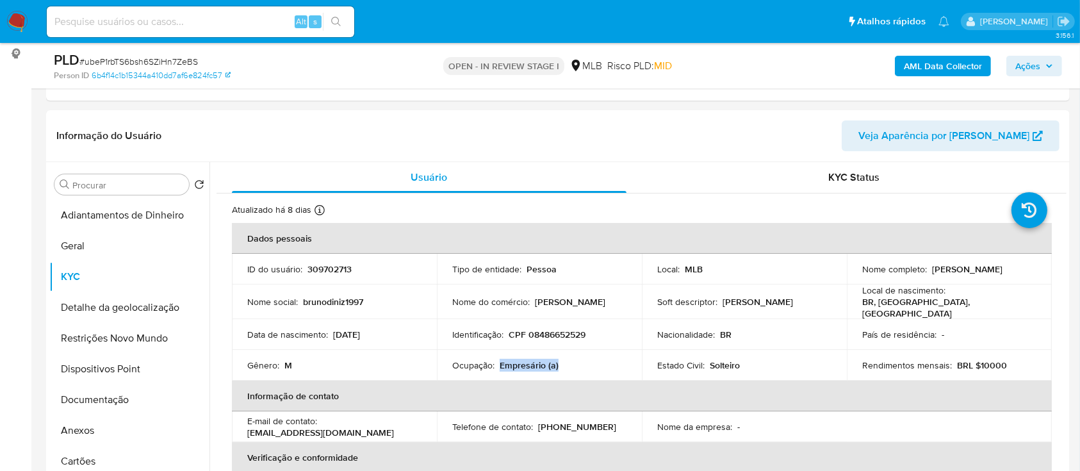
drag, startPoint x: 564, startPoint y: 364, endPoint x: 508, endPoint y: 371, distance: 56.2
click at [499, 366] on div "Ocupação : Empresário (a)" at bounding box center [539, 365] width 174 height 12
copy p "Empresário (a)"
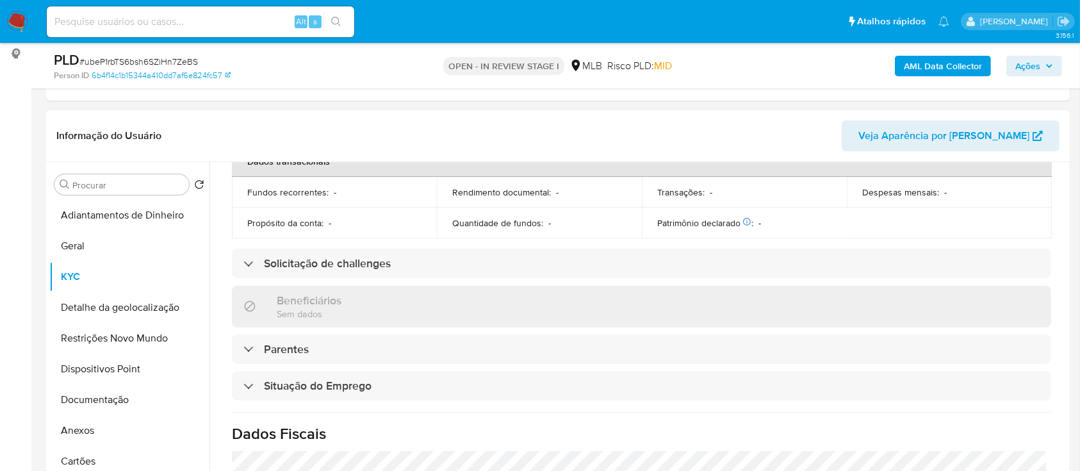
scroll to position [426, 0]
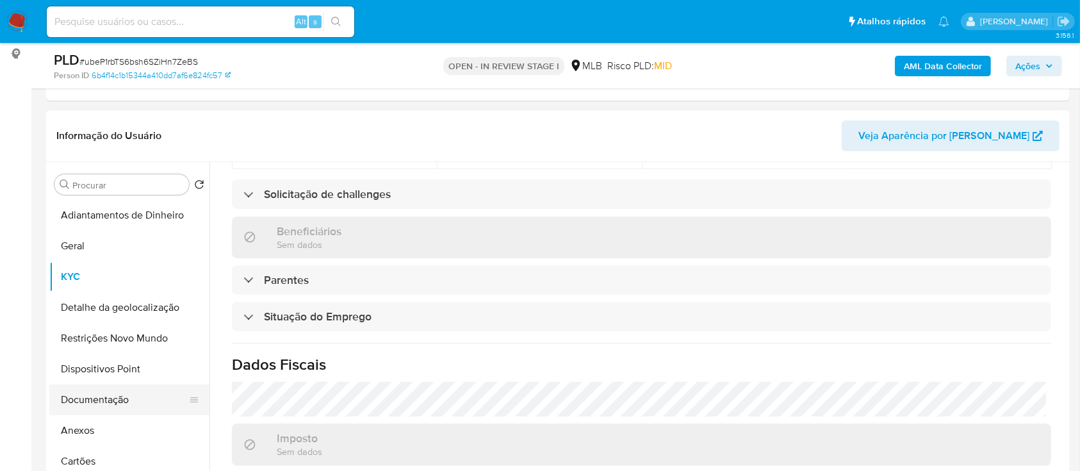
click at [88, 402] on button "Documentação" at bounding box center [124, 399] width 150 height 31
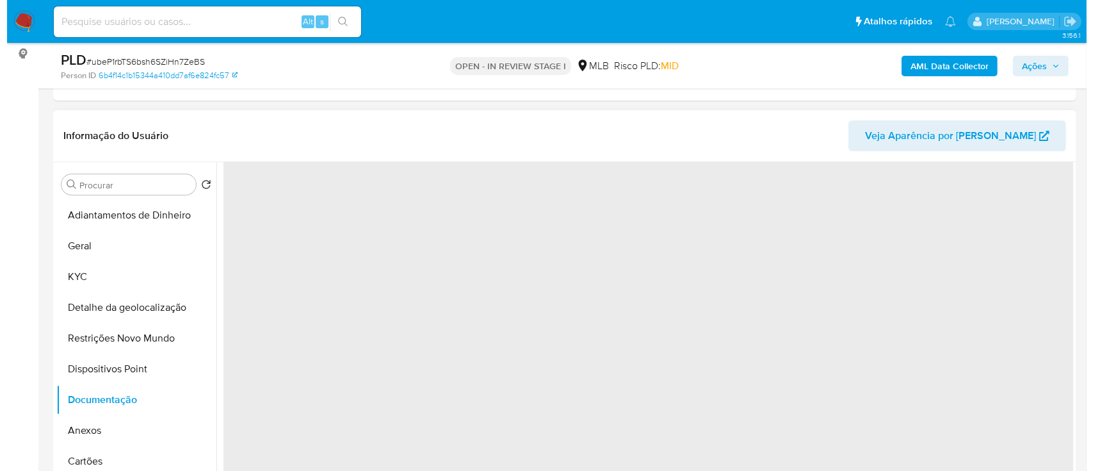
scroll to position [0, 0]
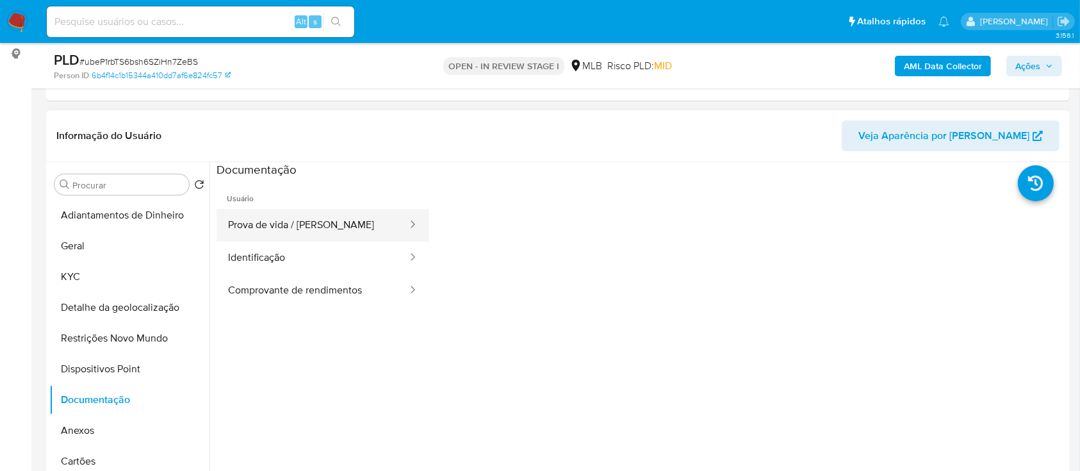
click at [279, 228] on button "Prova de vida / [PERSON_NAME]" at bounding box center [312, 225] width 192 height 33
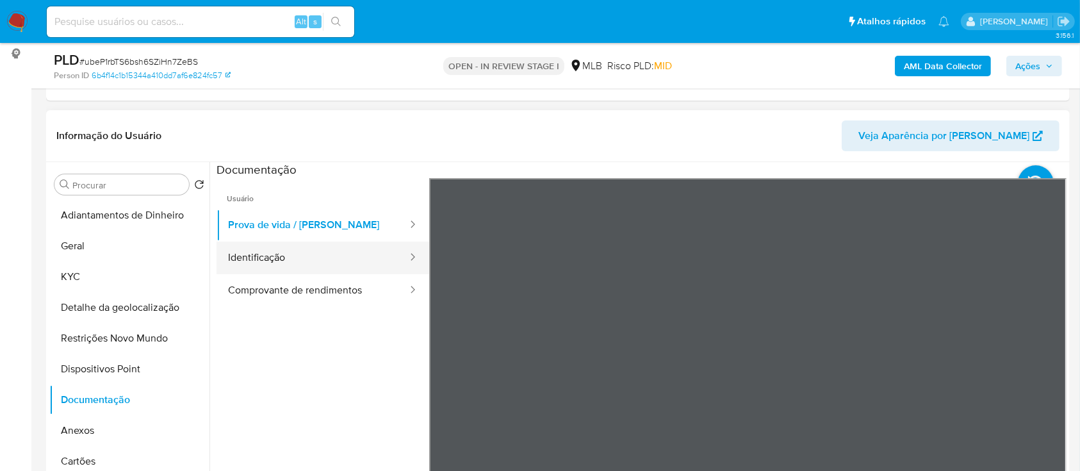
drag, startPoint x: 263, startPoint y: 258, endPoint x: 272, endPoint y: 261, distance: 9.9
click at [264, 259] on button "Identificação" at bounding box center [312, 257] width 192 height 33
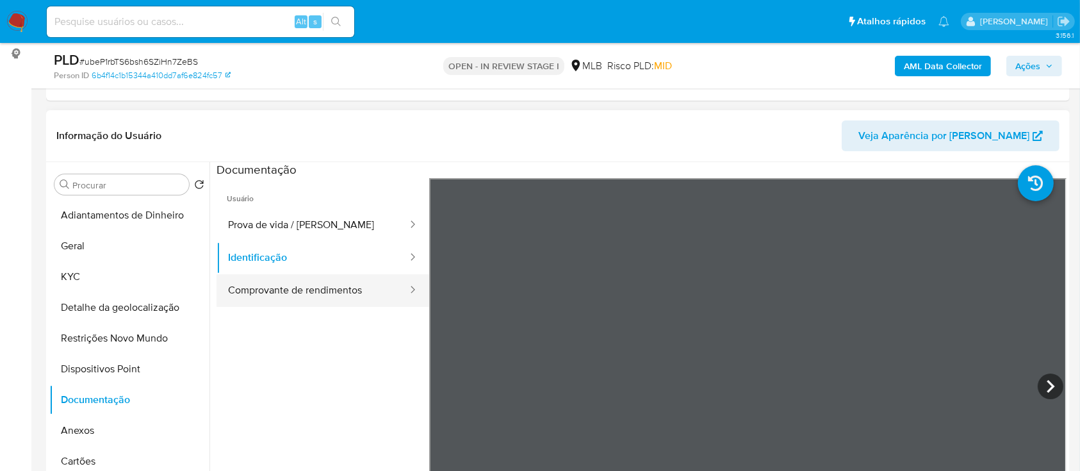
click at [333, 294] on button "Comprovante de rendimentos" at bounding box center [312, 290] width 192 height 33
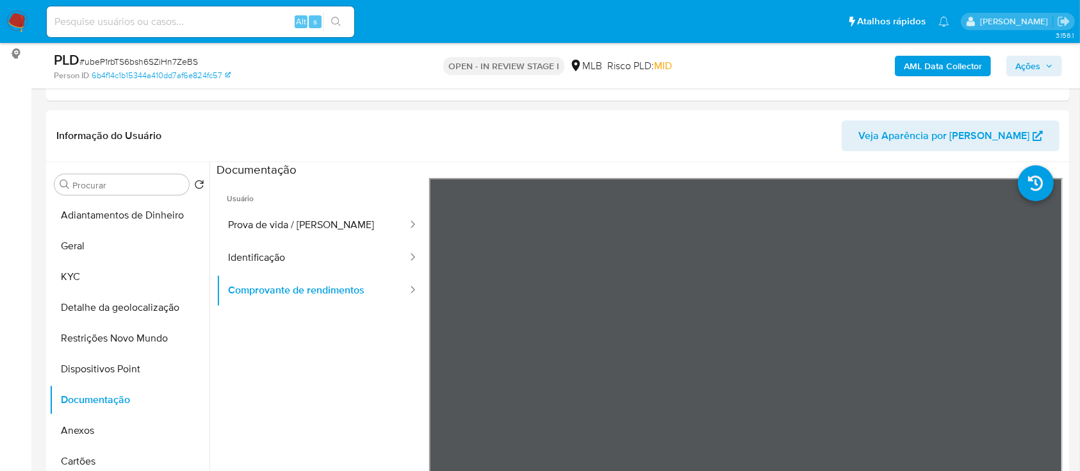
click at [1035, 63] on span "Ações" at bounding box center [1027, 66] width 25 height 20
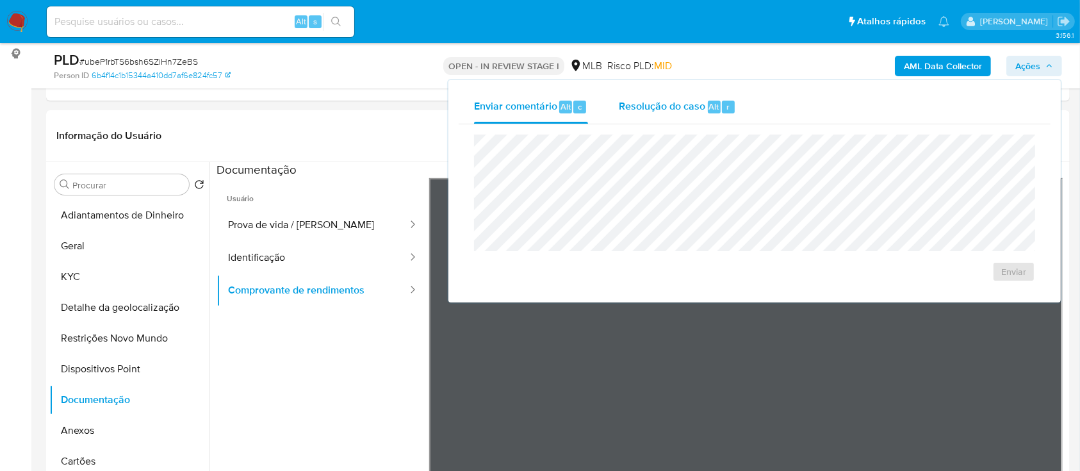
click at [660, 111] on span "Resolução do caso" at bounding box center [662, 106] width 86 height 15
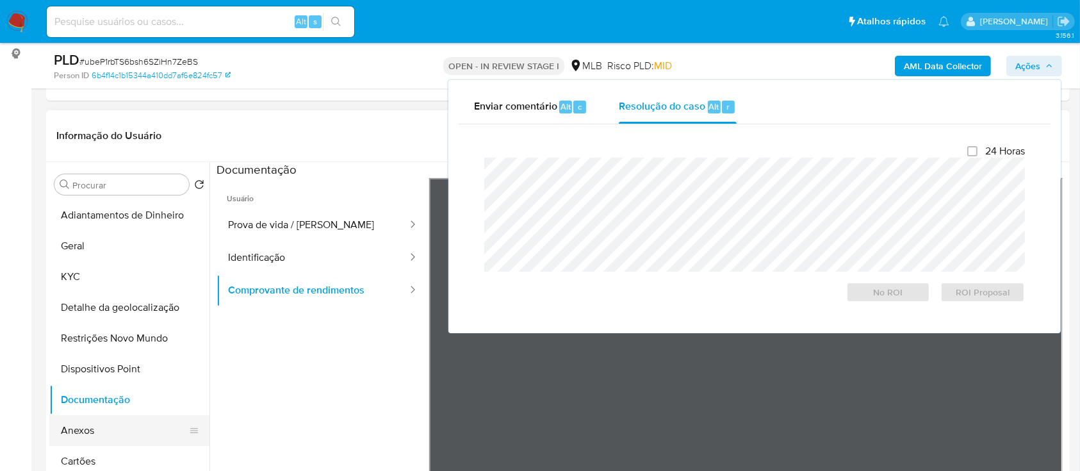
click at [69, 423] on button "Anexos" at bounding box center [124, 430] width 150 height 31
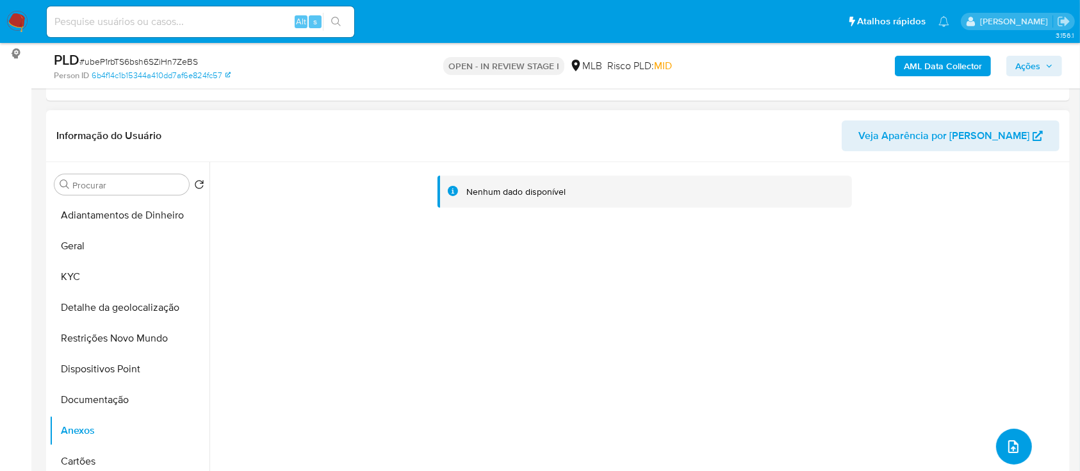
click at [1005, 442] on icon "upload-file" at bounding box center [1012, 446] width 15 height 15
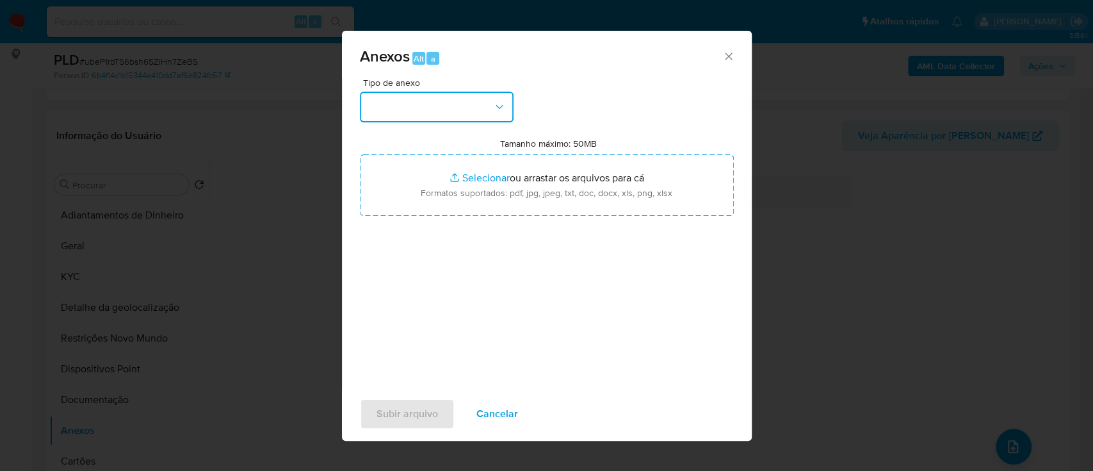
click at [463, 107] on button "button" at bounding box center [437, 107] width 154 height 31
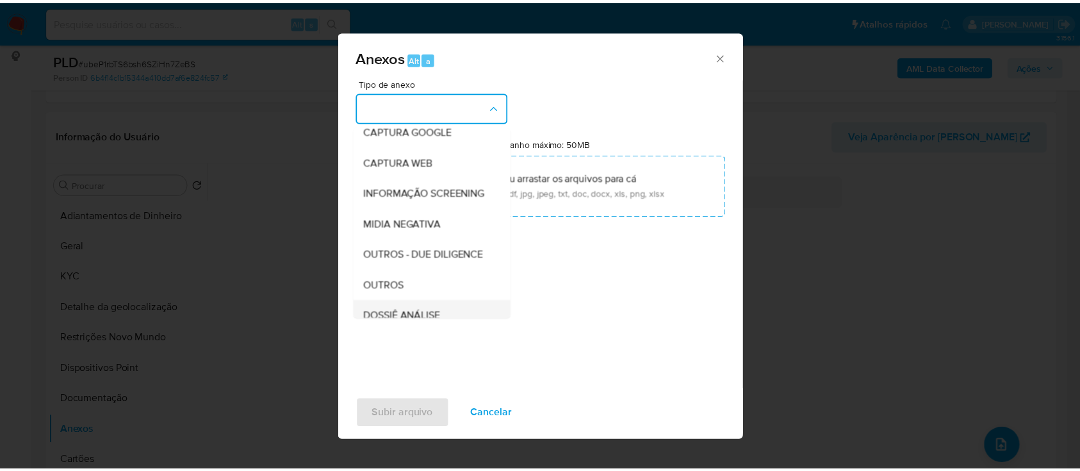
scroll to position [197, 0]
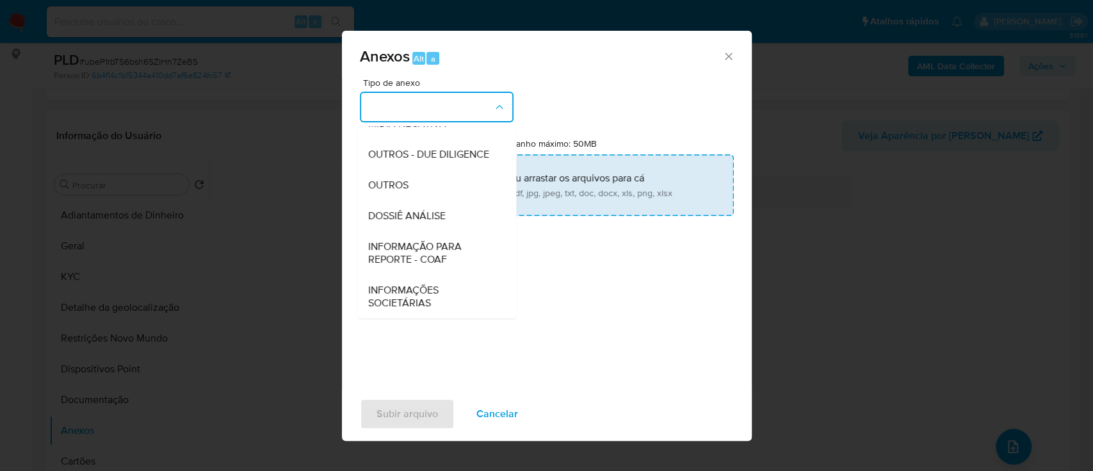
drag, startPoint x: 406, startPoint y: 184, endPoint x: 437, endPoint y: 186, distance: 31.4
click at [406, 185] on span "OUTROS" at bounding box center [388, 185] width 40 height 13
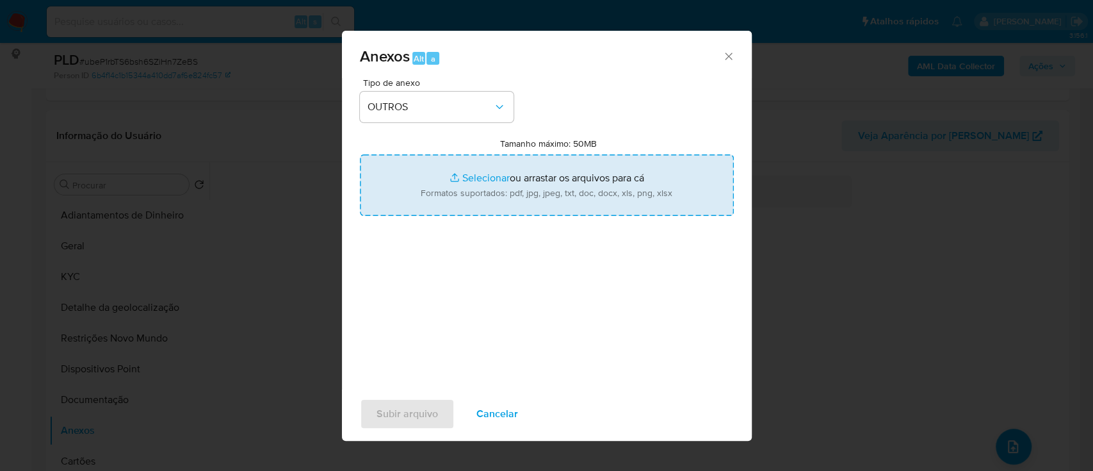
click at [474, 174] on input "Tamanho máximo: 50MB Selecionar arquivos" at bounding box center [547, 184] width 374 height 61
type input "C:\fakepath\Mulan 309702713_2025_08_26_17_05_46 (1).xlsx"
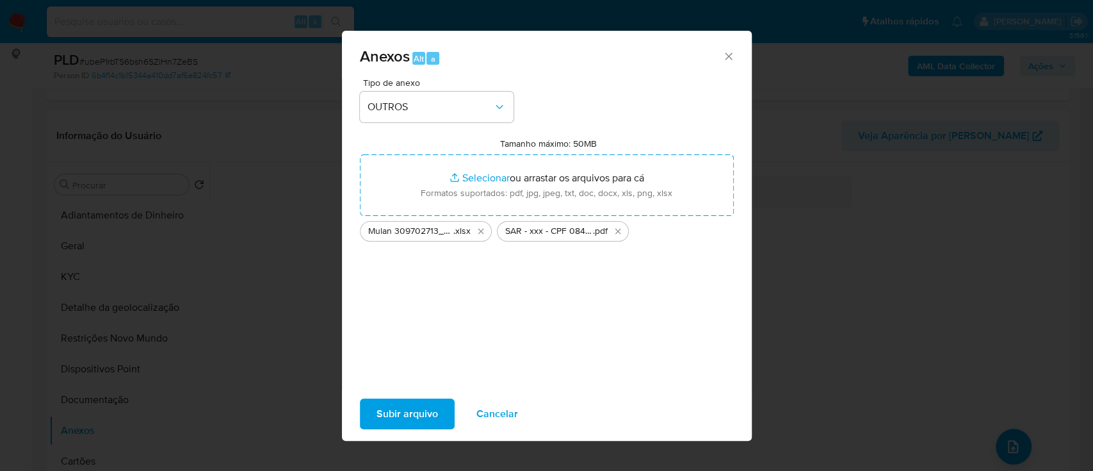
click at [416, 409] on span "Subir arquivo" at bounding box center [407, 414] width 61 height 28
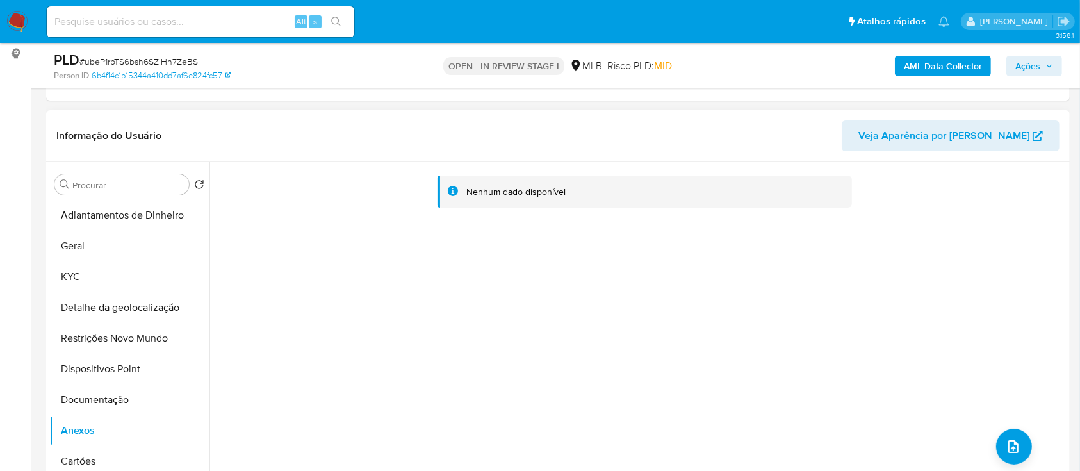
click at [992, 454] on div "Nenhum dado disponível" at bounding box center [637, 326] width 857 height 328
click at [1013, 439] on icon "upload-file" at bounding box center [1012, 446] width 15 height 15
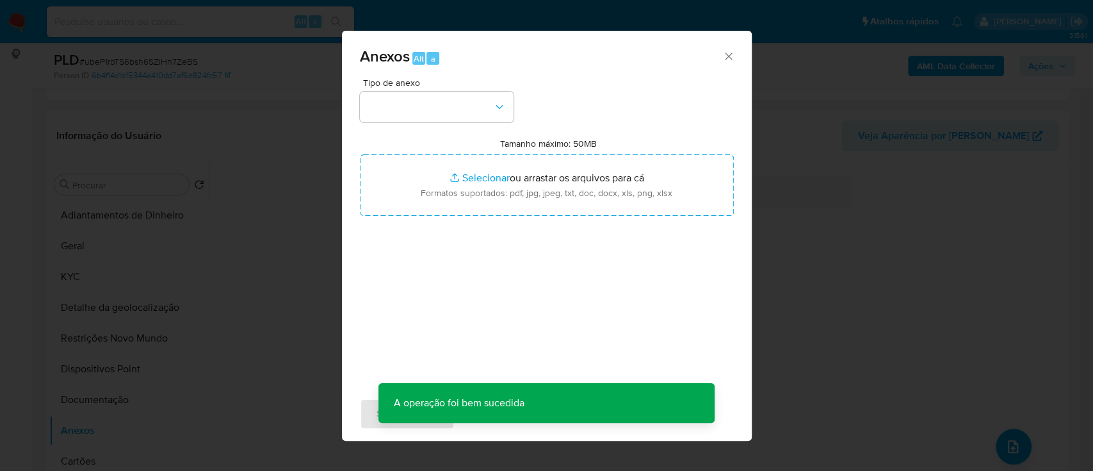
drag, startPoint x: 506, startPoint y: 285, endPoint x: 528, endPoint y: 280, distance: 22.9
click at [507, 285] on div "Tipo de anexo Tamanho máximo: 50MB Selecionar arquivos Selecionar ou arrastar o…" at bounding box center [547, 229] width 374 height 302
click at [737, 49] on div "Anexos Alt a" at bounding box center [547, 55] width 410 height 48
drag, startPoint x: 731, startPoint y: 50, endPoint x: 724, endPoint y: 58, distance: 10.4
click at [731, 51] on icon "Fechar" at bounding box center [728, 56] width 13 height 13
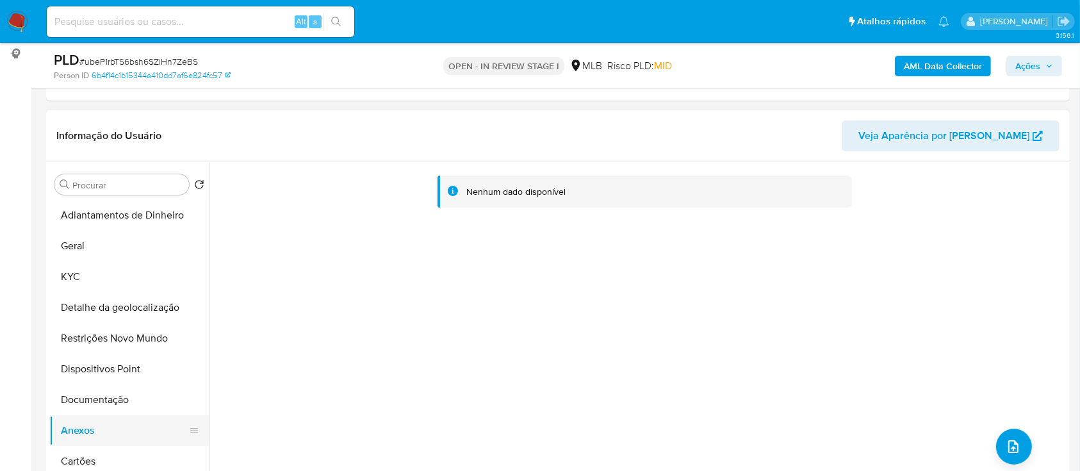
drag, startPoint x: 87, startPoint y: 406, endPoint x: 87, endPoint y: 417, distance: 10.9
click at [86, 405] on button "Documentação" at bounding box center [129, 399] width 160 height 31
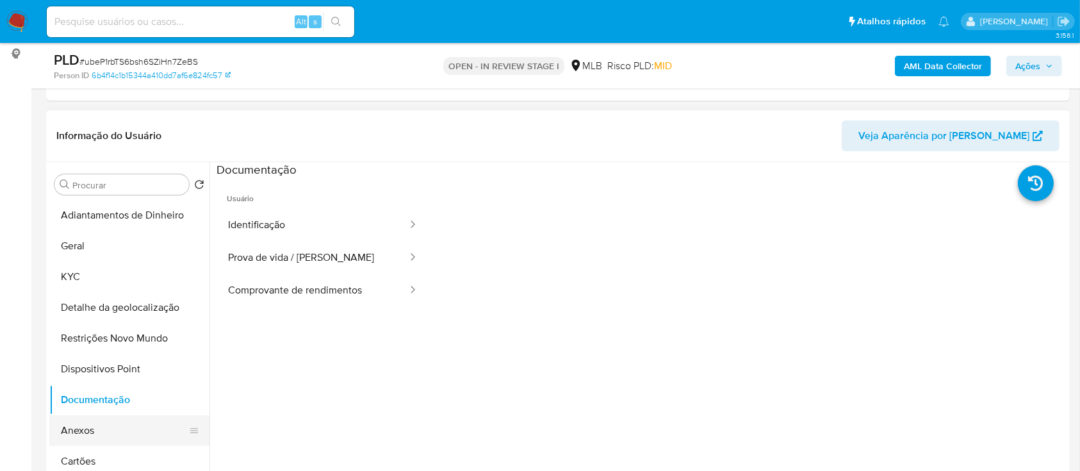
click at [87, 428] on button "Anexos" at bounding box center [124, 430] width 150 height 31
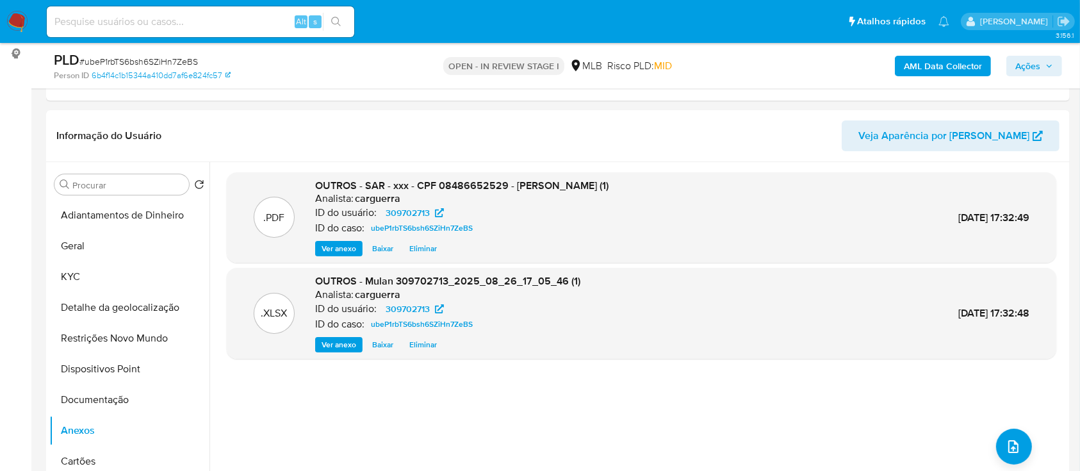
click at [1023, 59] on span "Ações" at bounding box center [1027, 66] width 25 height 20
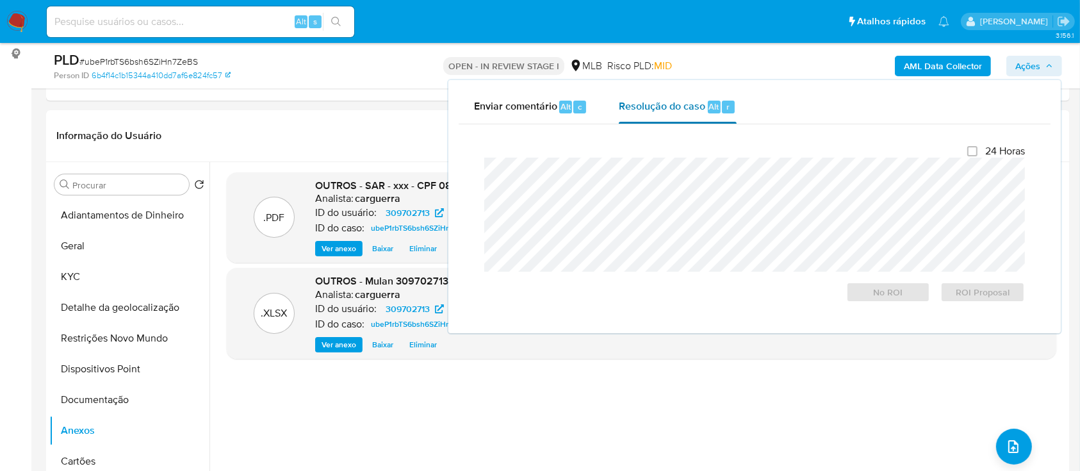
click at [639, 110] on span "Resolução do caso" at bounding box center [662, 106] width 86 height 15
click at [644, 104] on span "Resolução do caso" at bounding box center [662, 106] width 86 height 15
click at [971, 294] on span "ROI Proposal" at bounding box center [982, 292] width 67 height 18
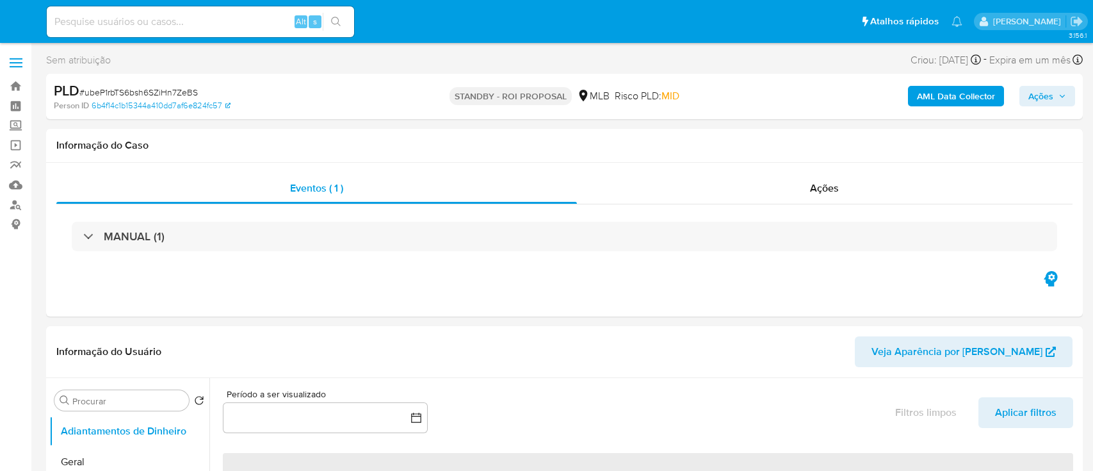
select select "10"
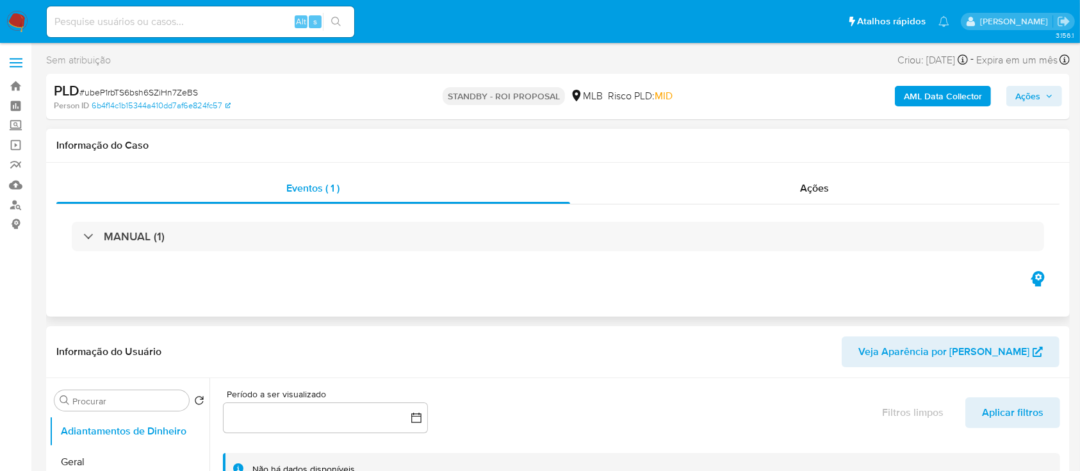
click at [736, 307] on div "Eventos ( 1 ) Ações MANUAL (1)" at bounding box center [557, 240] width 1023 height 154
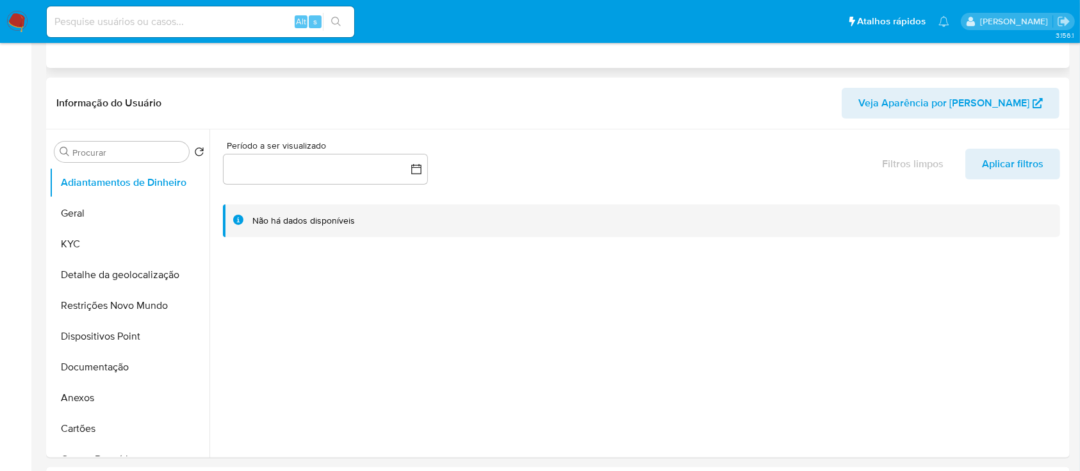
select select "10"
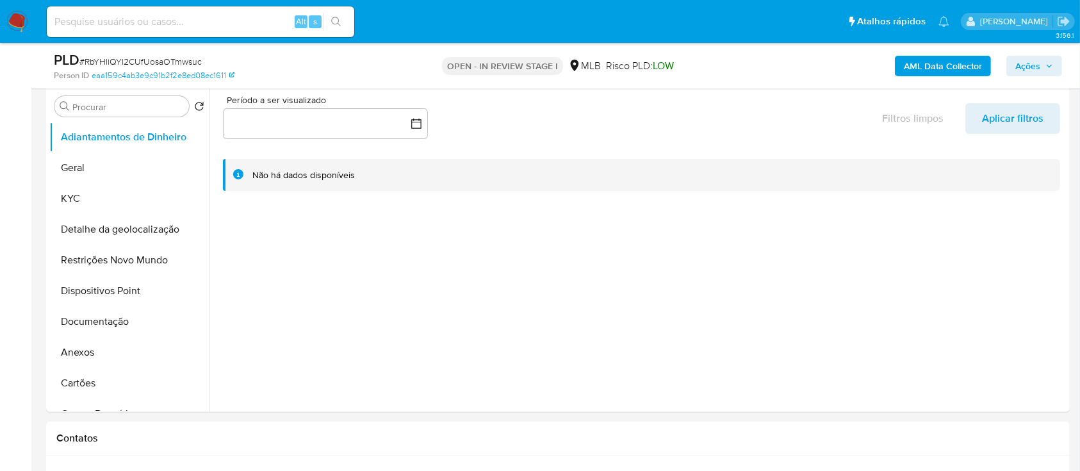
scroll to position [256, 0]
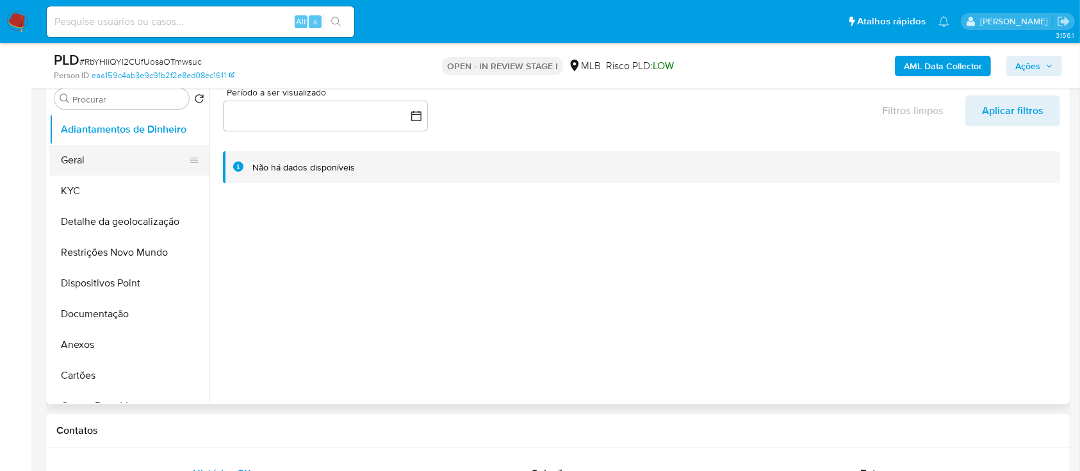
drag, startPoint x: 77, startPoint y: 156, endPoint x: 91, endPoint y: 156, distance: 14.1
click at [77, 156] on button "Geral" at bounding box center [124, 160] width 150 height 31
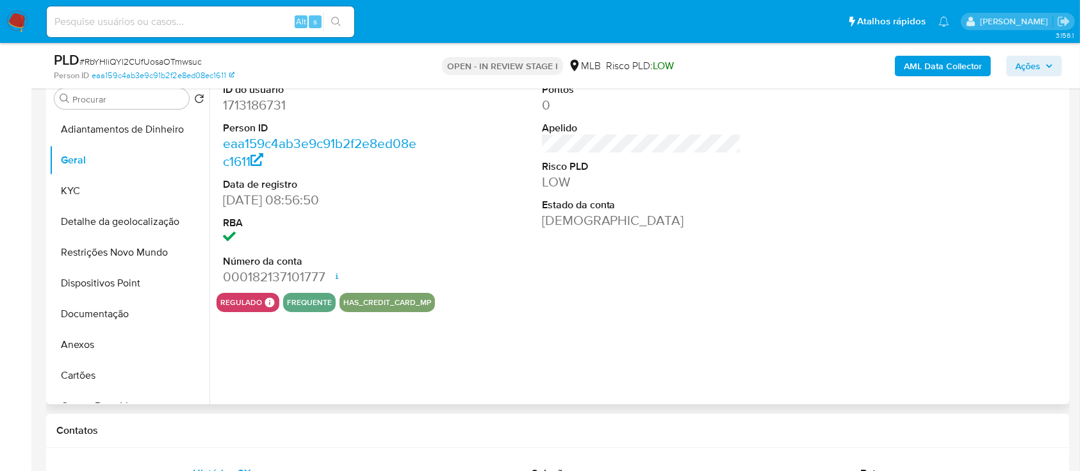
scroll to position [170, 0]
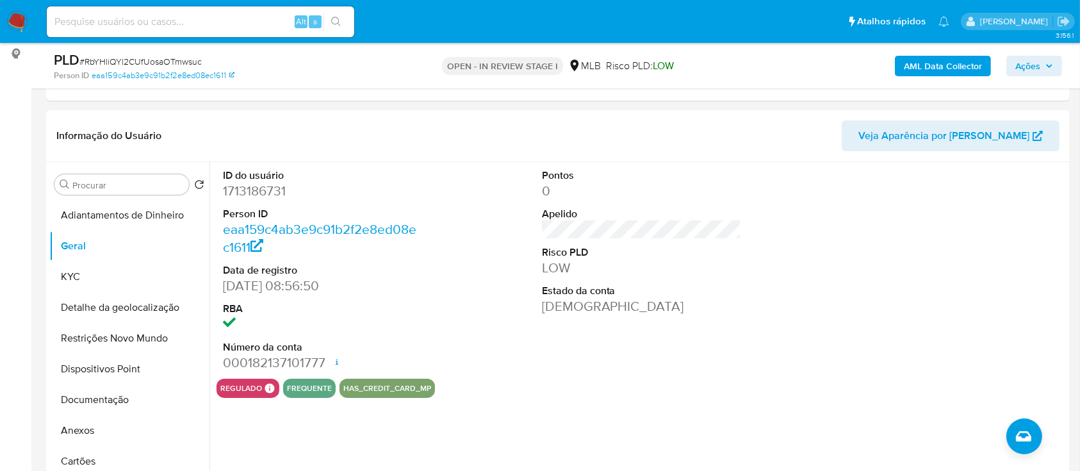
drag, startPoint x: 1002, startPoint y: 281, endPoint x: 644, endPoint y: 106, distance: 398.4
click at [999, 280] on div at bounding box center [960, 270] width 213 height 216
click at [114, 271] on button "KYC" at bounding box center [124, 276] width 150 height 31
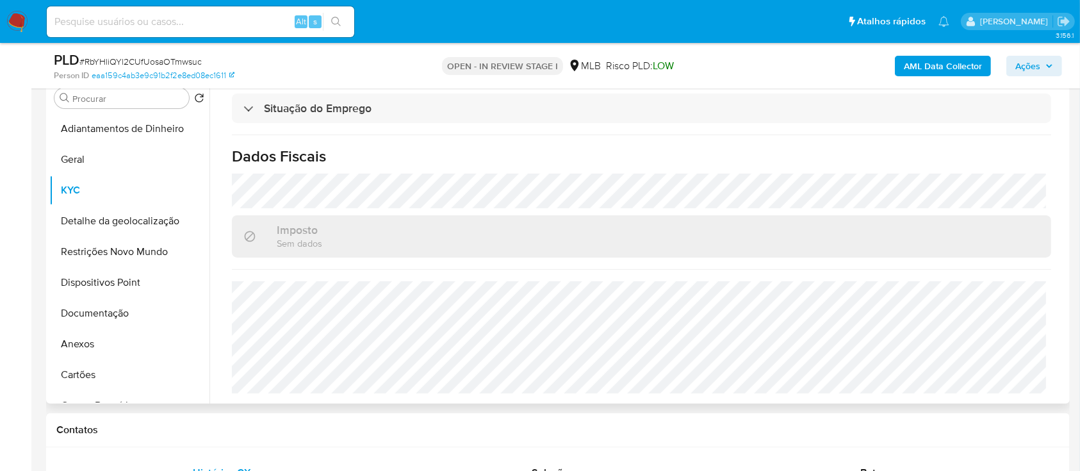
scroll to position [256, 0]
click at [948, 159] on h1 "Dados Fiscais" at bounding box center [641, 156] width 819 height 19
click at [982, 165] on h1 "Dados Fiscais" at bounding box center [641, 156] width 819 height 19
click at [138, 207] on button "Detalhe da geolocalização" at bounding box center [124, 221] width 150 height 31
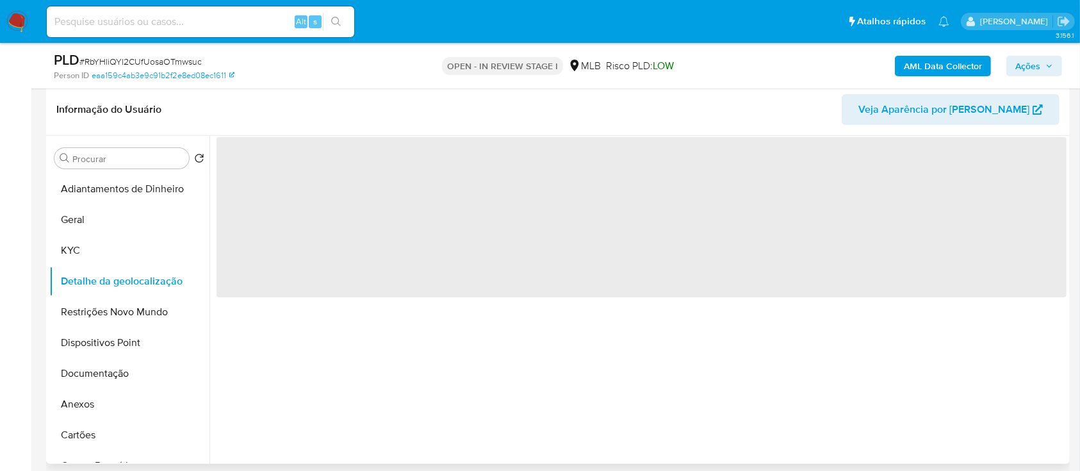
scroll to position [170, 0]
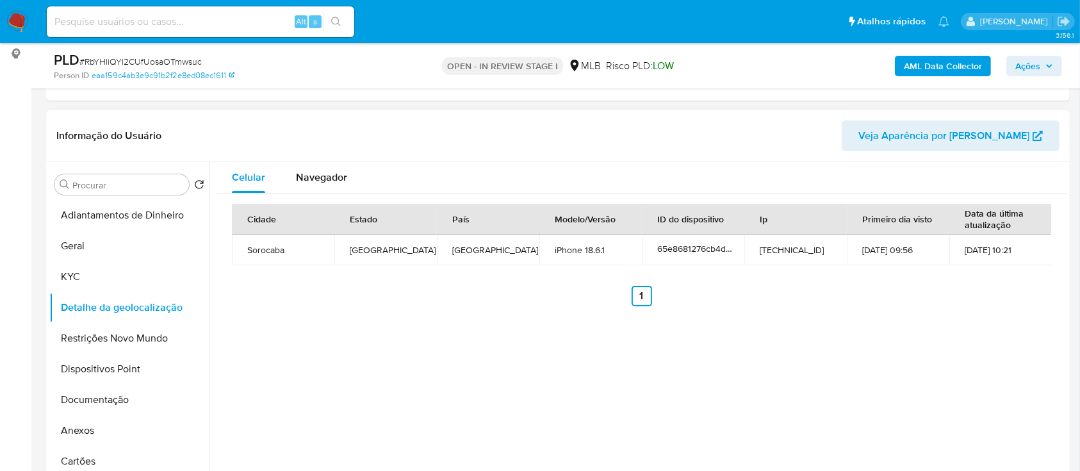
click at [950, 314] on div "Cidade Estado País Modelo/Versão ID do dispositivo Ip Primeiro dia visto Data d…" at bounding box center [641, 254] width 850 height 123
drag, startPoint x: 133, startPoint y: 341, endPoint x: 153, endPoint y: 338, distance: 20.0
click at [132, 341] on button "Restrições Novo Mundo" at bounding box center [124, 338] width 150 height 31
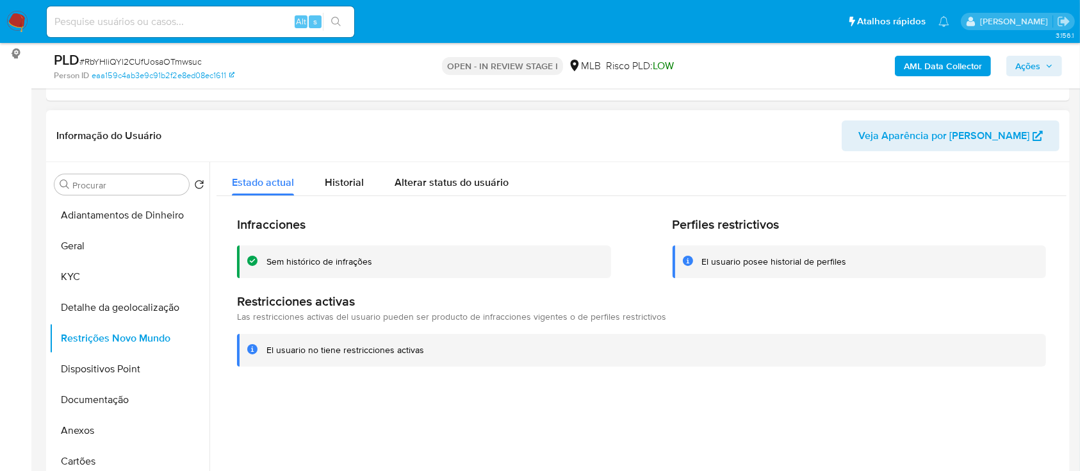
click at [873, 380] on div "Infracciones Sem histórico de infrações Perfiles restrictivos El usuario posee …" at bounding box center [641, 291] width 850 height 190
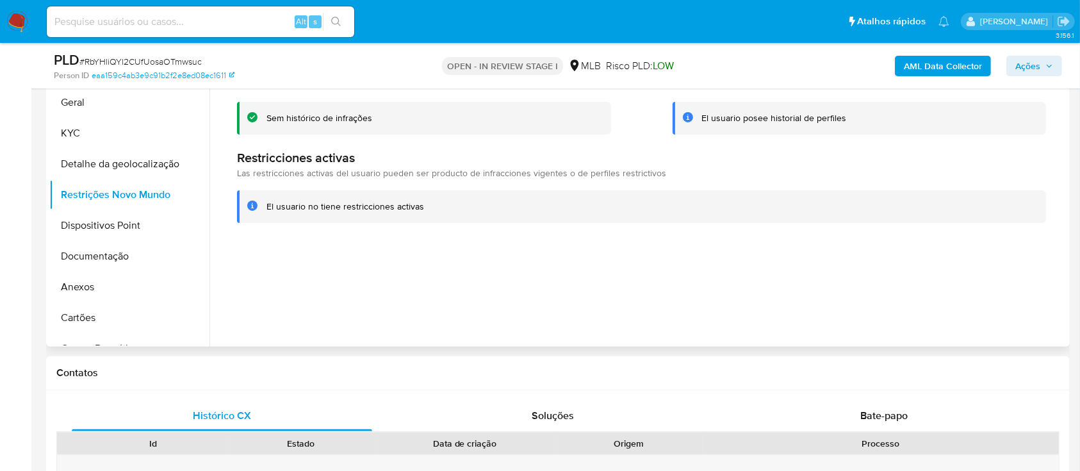
scroll to position [341, 0]
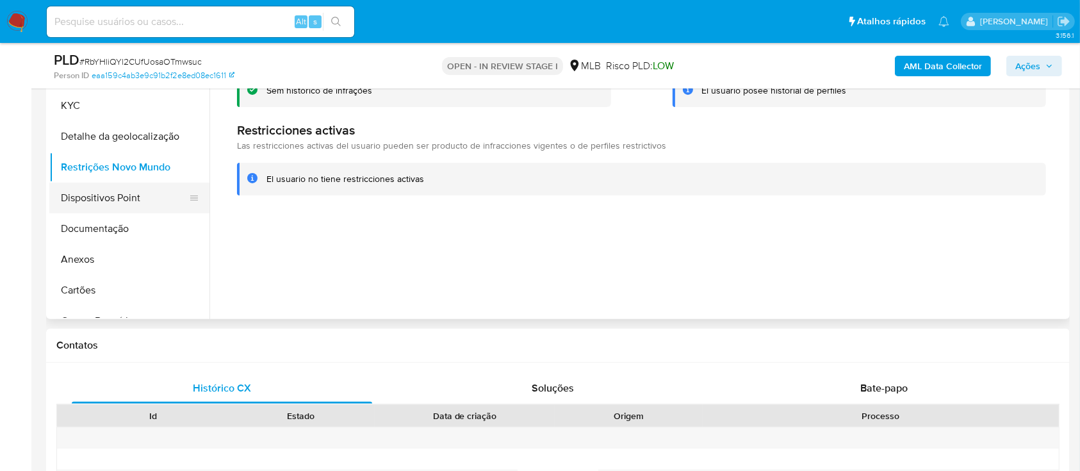
drag, startPoint x: 126, startPoint y: 192, endPoint x: 137, endPoint y: 196, distance: 11.5
click at [127, 192] on button "Dispositivos Point" at bounding box center [124, 197] width 150 height 31
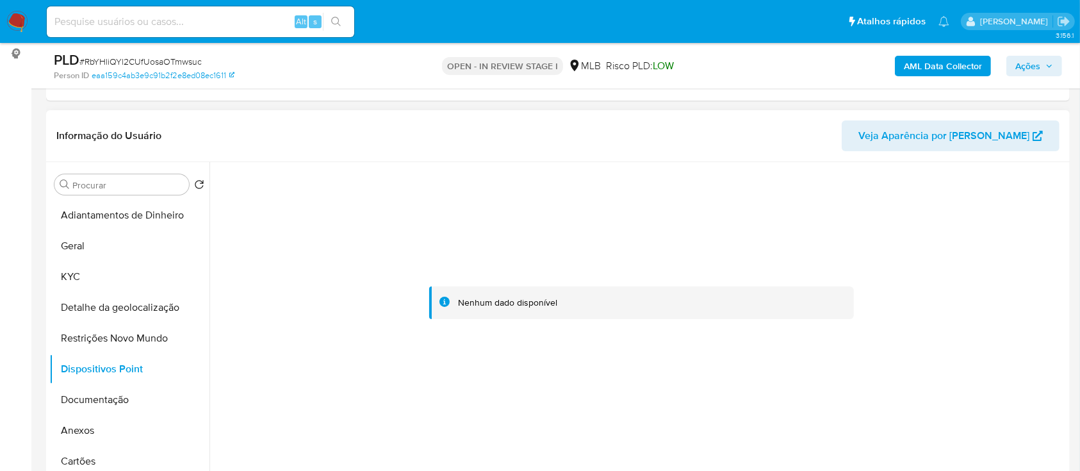
scroll to position [256, 0]
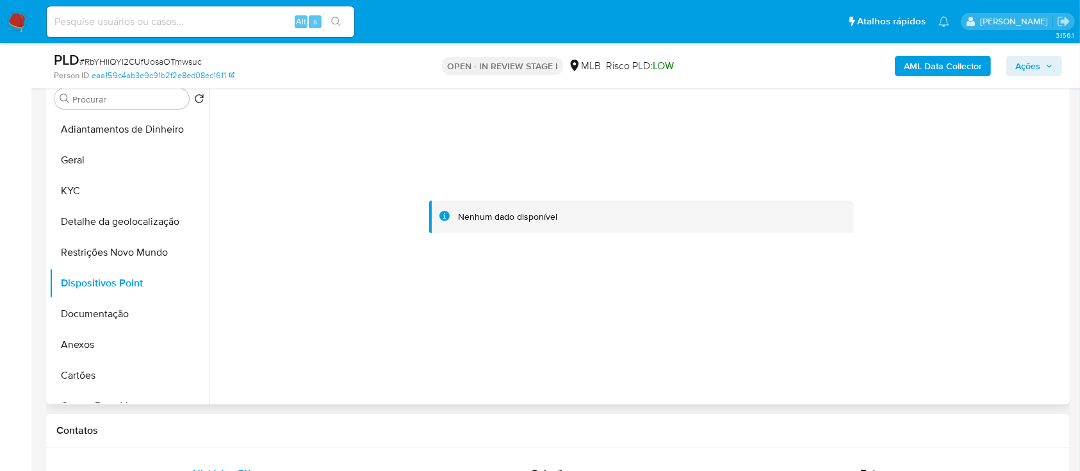
click at [962, 232] on div at bounding box center [641, 217] width 850 height 282
click at [92, 308] on button "Documentação" at bounding box center [124, 313] width 150 height 31
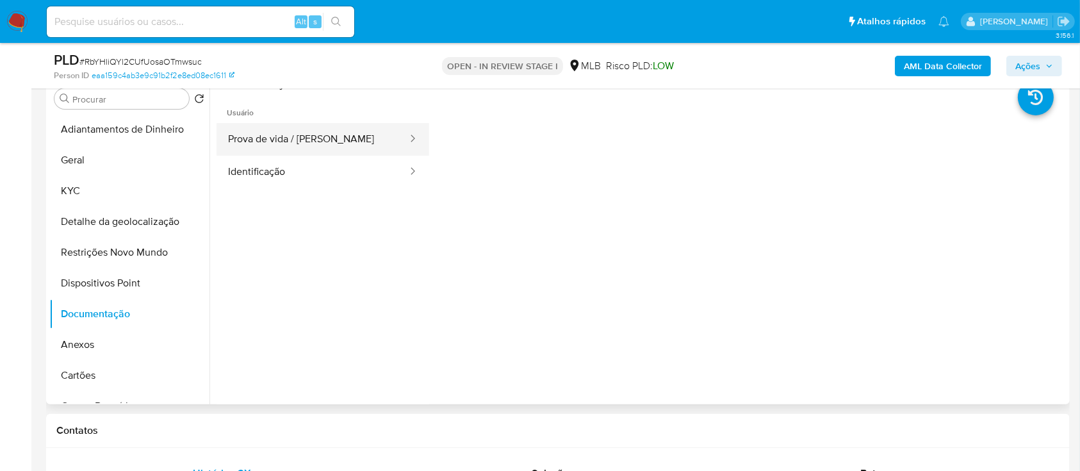
click at [352, 129] on button "Prova de vida / Selfie" at bounding box center [312, 139] width 192 height 33
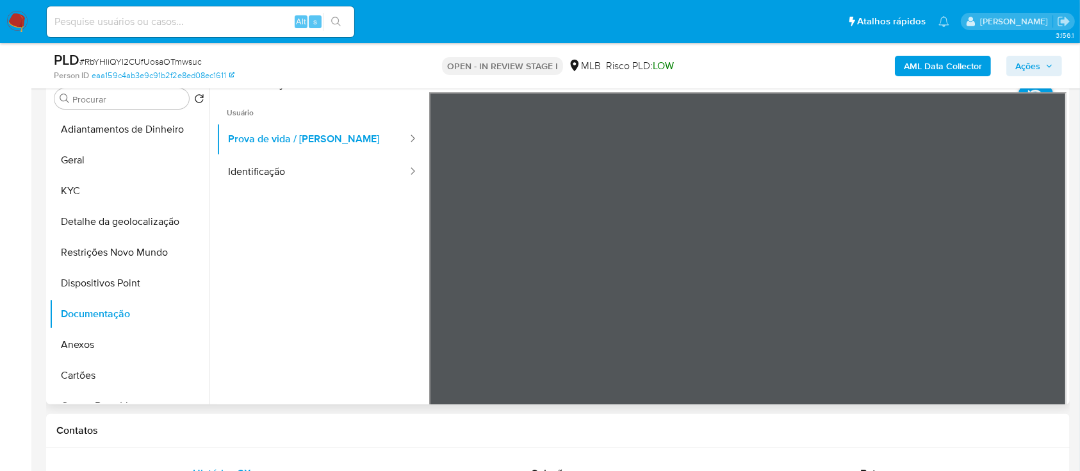
drag, startPoint x: 320, startPoint y: 182, endPoint x: 415, endPoint y: 199, distance: 96.3
click at [320, 182] on button "Identificação" at bounding box center [312, 172] width 192 height 33
drag, startPoint x: 291, startPoint y: 302, endPoint x: 316, endPoint y: 247, distance: 60.5
click at [289, 301] on ul "Usuário Prova de vida / Selfie Identificação" at bounding box center [322, 276] width 213 height 369
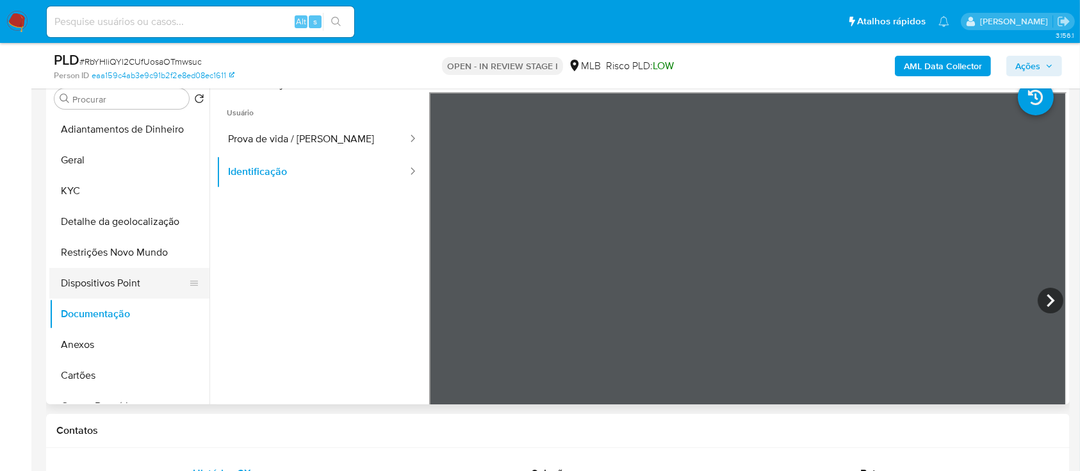
click at [123, 292] on button "Dispositivos Point" at bounding box center [124, 283] width 150 height 31
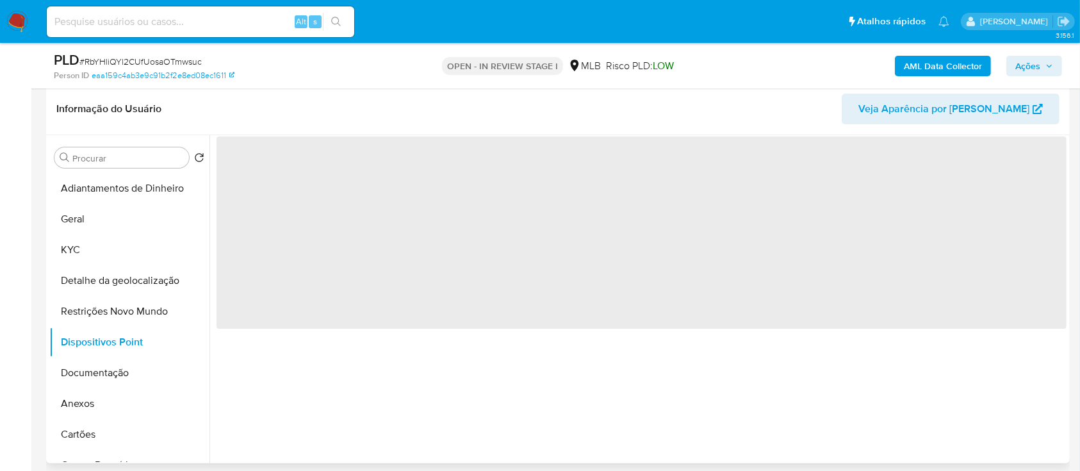
scroll to position [170, 0]
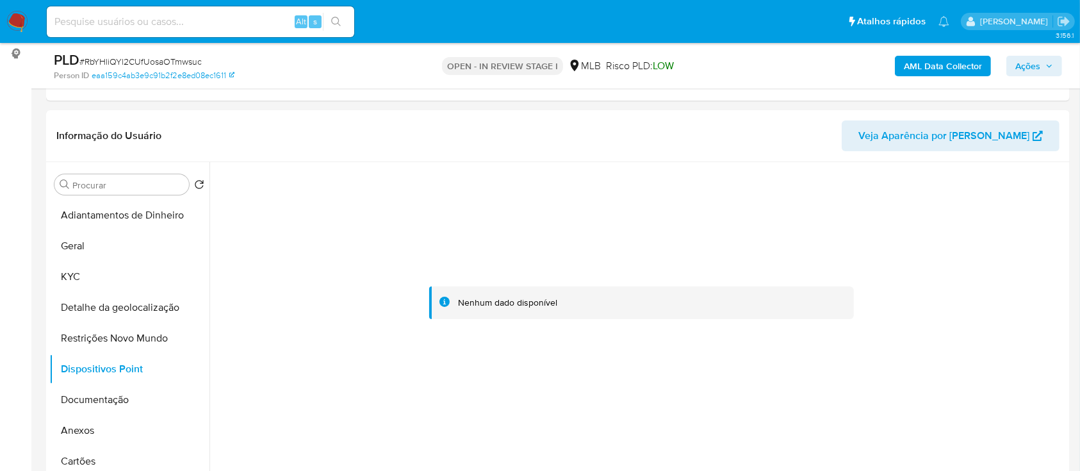
drag, startPoint x: 892, startPoint y: 216, endPoint x: 509, endPoint y: 13, distance: 433.7
click at [888, 213] on div at bounding box center [641, 303] width 850 height 282
click at [93, 281] on button "KYC" at bounding box center [124, 276] width 150 height 31
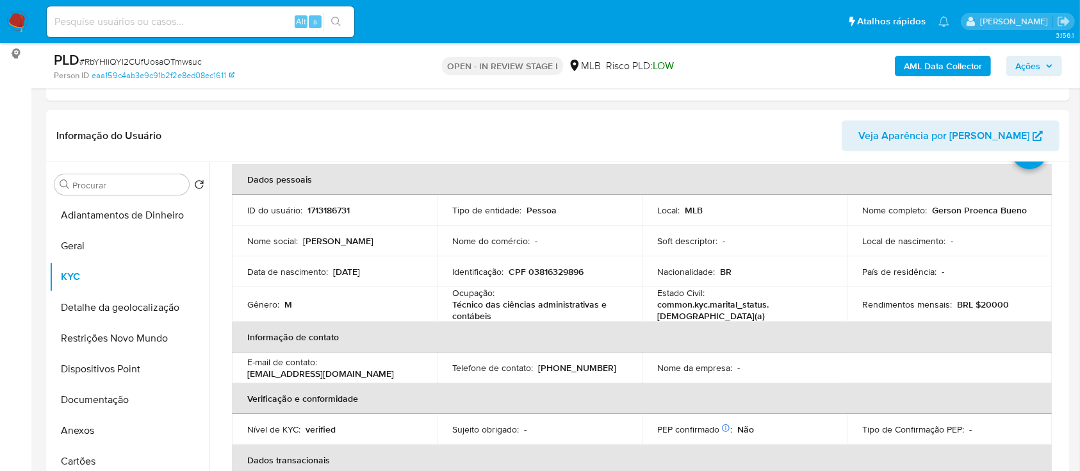
scroll to position [85, 0]
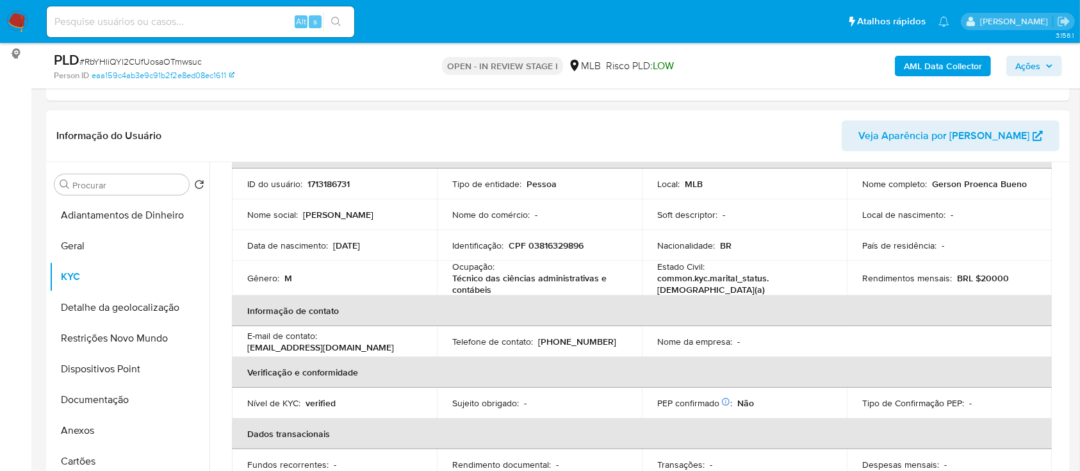
click at [762, 124] on header "Informação do Usuário Veja Aparência por Pessoa" at bounding box center [557, 135] width 1003 height 31
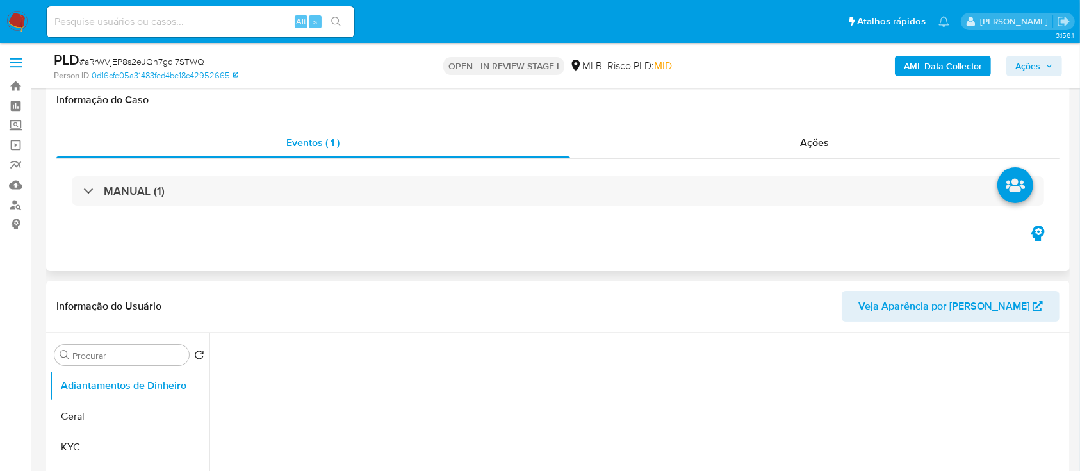
scroll to position [85, 0]
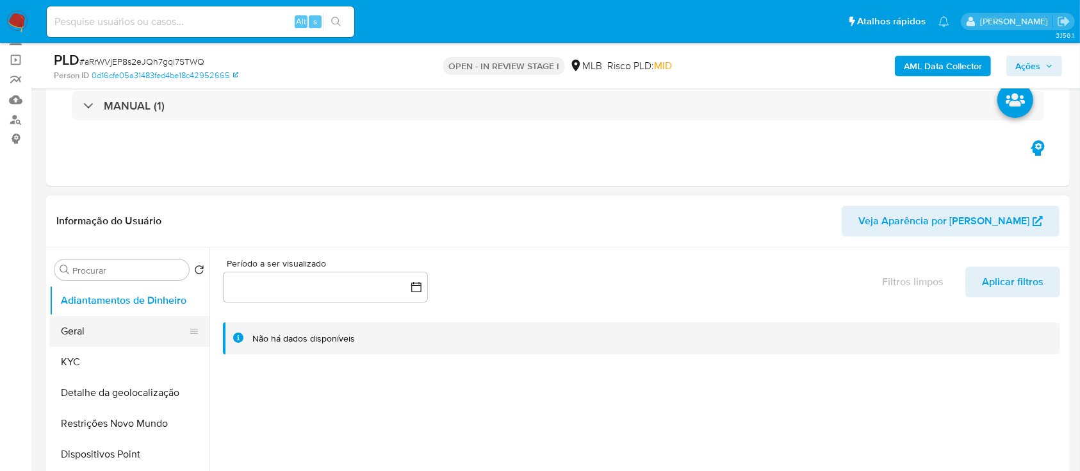
click at [97, 332] on button "Geral" at bounding box center [124, 331] width 150 height 31
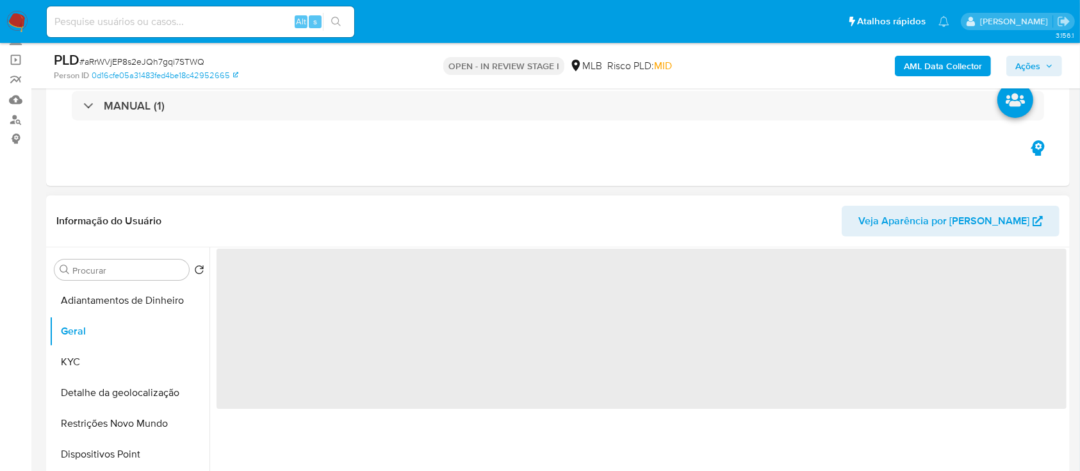
select select "10"
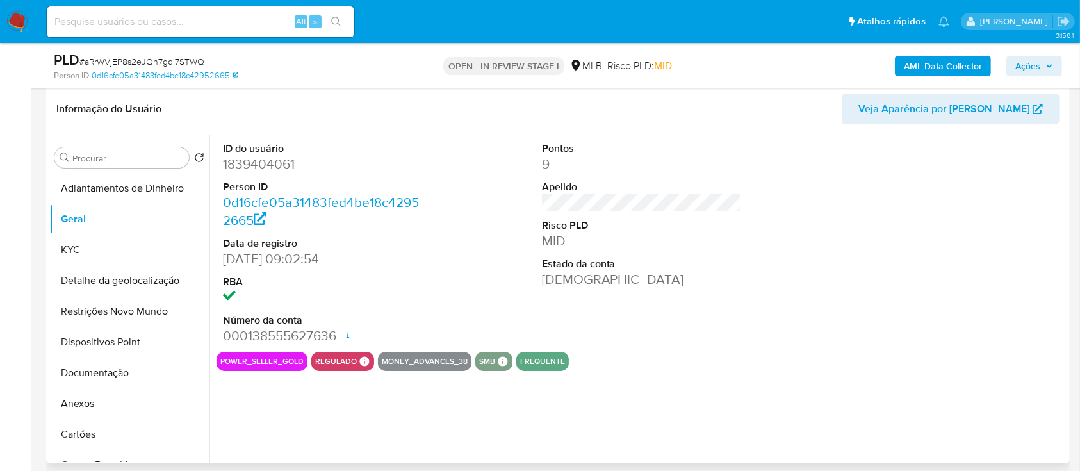
scroll to position [170, 0]
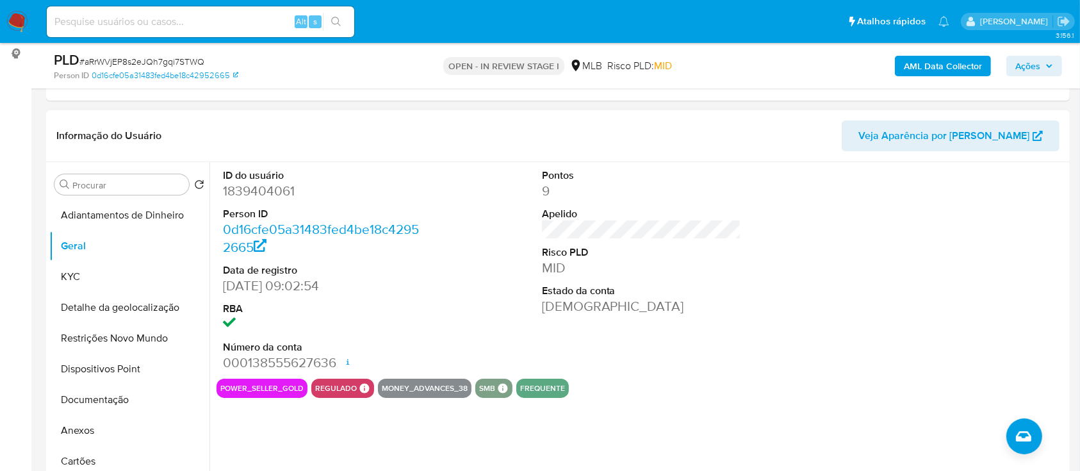
click at [963, 236] on div at bounding box center [960, 270] width 213 height 216
click at [76, 269] on button "KYC" at bounding box center [124, 276] width 150 height 31
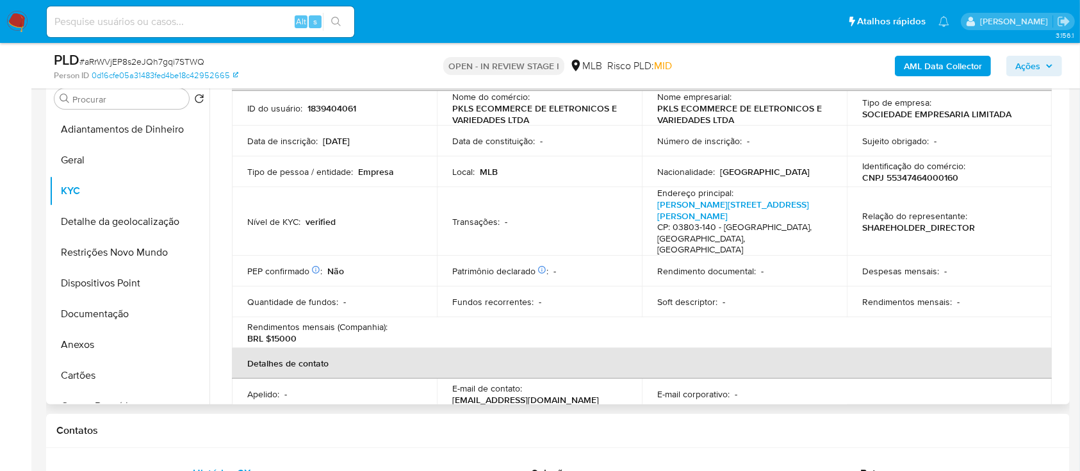
scroll to position [79, 0]
click at [791, 70] on div "AML Data Collector Ações" at bounding box center [895, 66] width 332 height 30
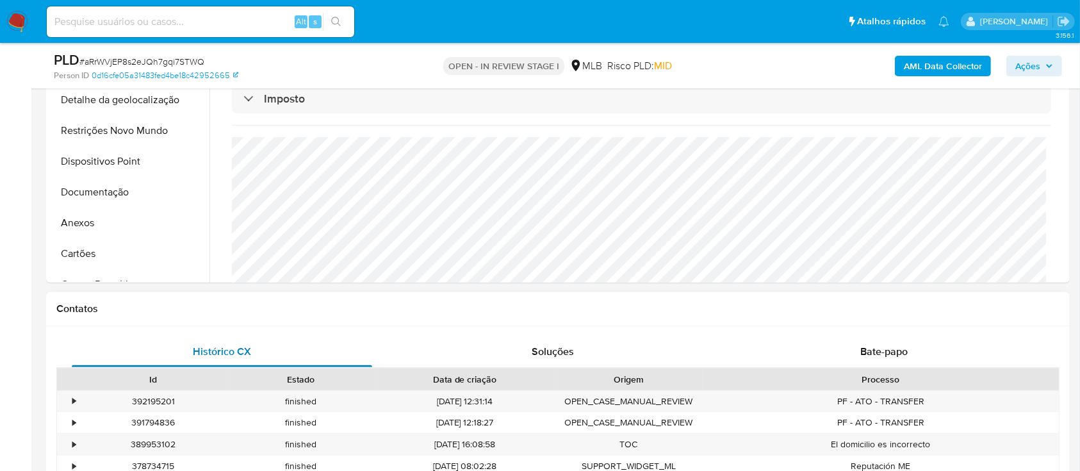
scroll to position [341, 0]
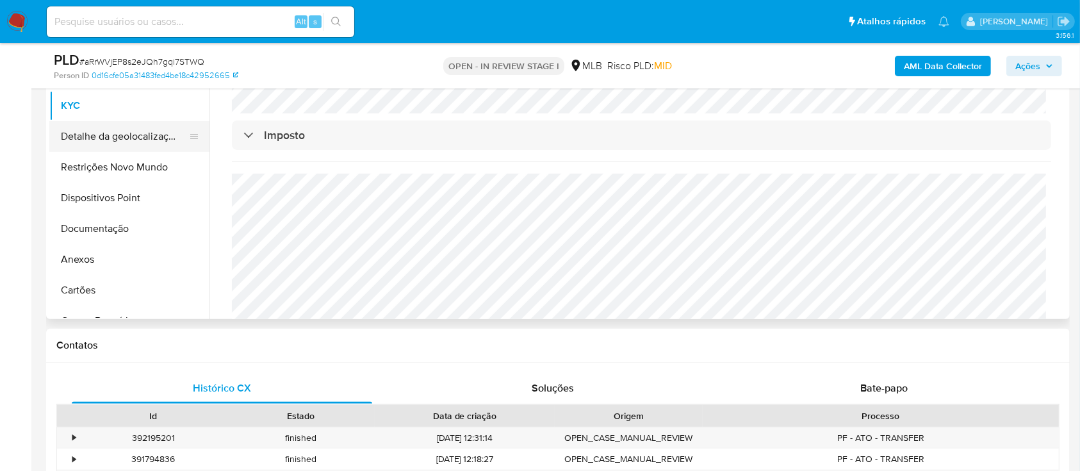
click at [115, 138] on button "Detalhe da geolocalização" at bounding box center [124, 136] width 150 height 31
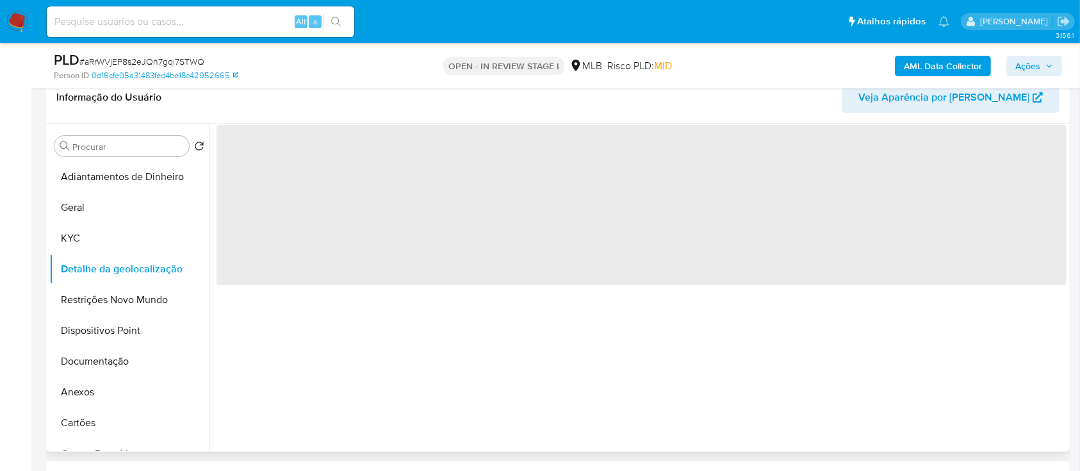
scroll to position [170, 0]
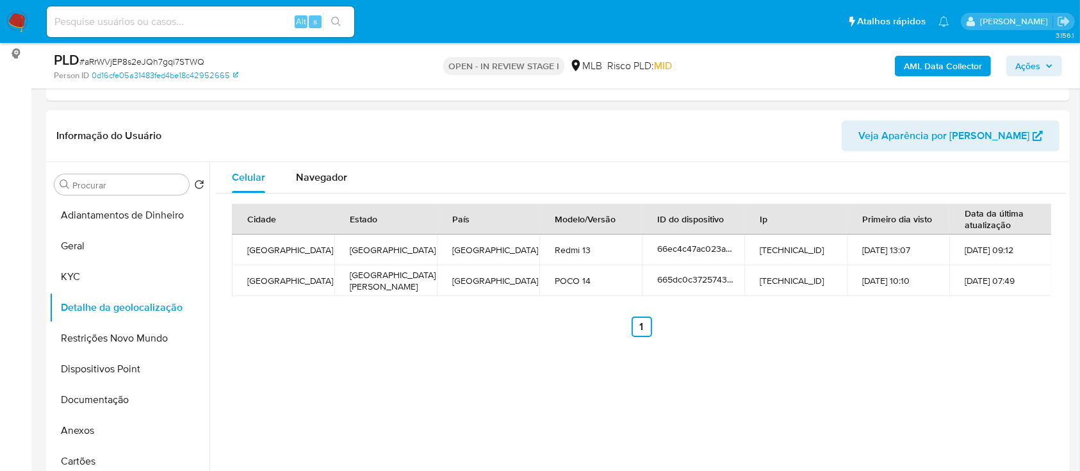
click at [843, 339] on div "Cidade Estado País Modelo/Versão ID do dispositivo Ip Primeiro dia visto Data d…" at bounding box center [641, 270] width 850 height 154
drag, startPoint x: 123, startPoint y: 341, endPoint x: 143, endPoint y: 343, distance: 20.6
click at [124, 341] on button "Restrições Novo Mundo" at bounding box center [124, 338] width 150 height 31
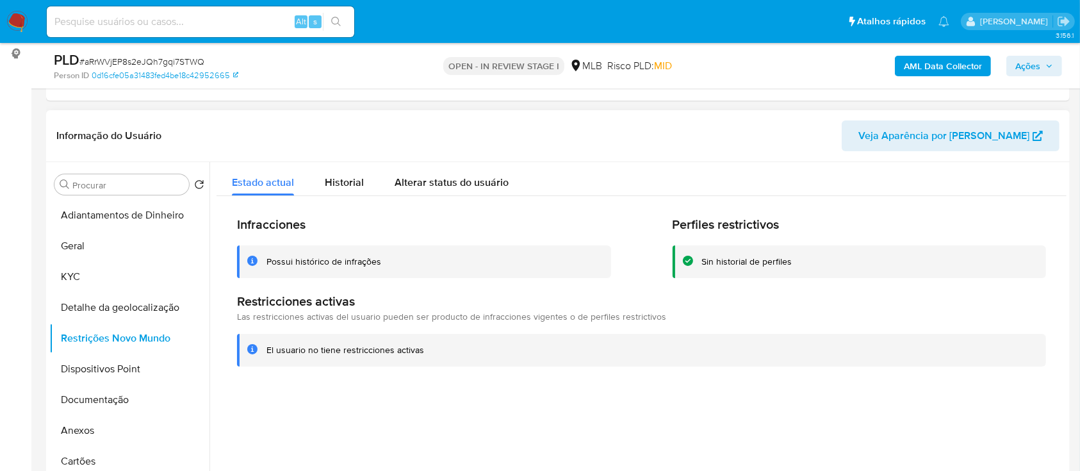
click at [753, 123] on header "Informação do Usuário Veja Aparência por [PERSON_NAME]" at bounding box center [557, 135] width 1003 height 31
drag, startPoint x: 110, startPoint y: 364, endPoint x: 118, endPoint y: 362, distance: 7.8
click at [110, 363] on button "Dispositivos Point" at bounding box center [124, 368] width 150 height 31
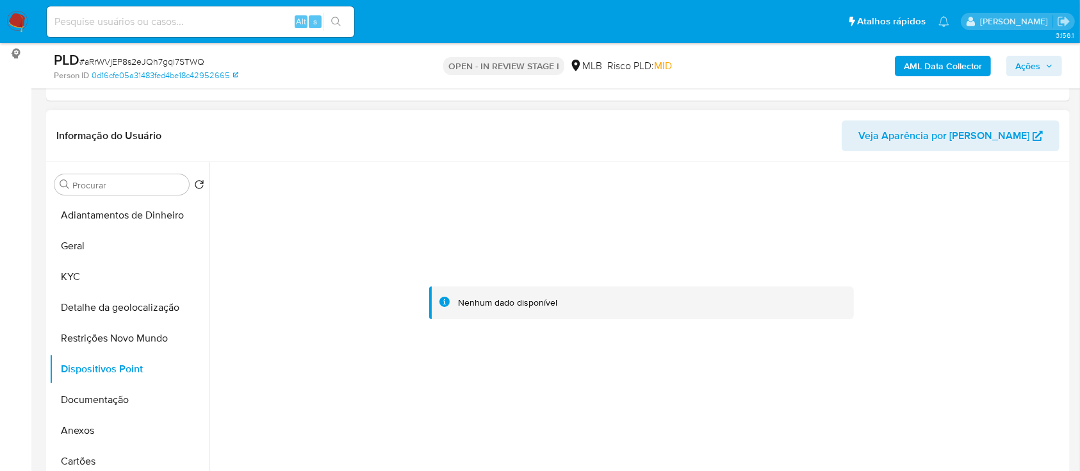
drag, startPoint x: 948, startPoint y: 211, endPoint x: 733, endPoint y: 182, distance: 216.4
click at [939, 209] on div at bounding box center [641, 303] width 850 height 282
click at [120, 393] on button "Documentação" at bounding box center [124, 399] width 150 height 31
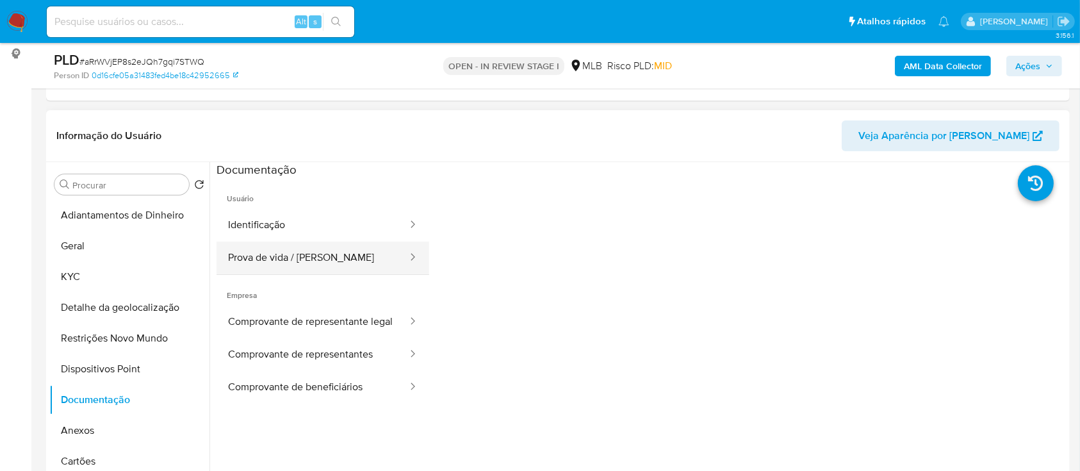
click at [296, 250] on button "Prova de vida / Selfie" at bounding box center [312, 257] width 192 height 33
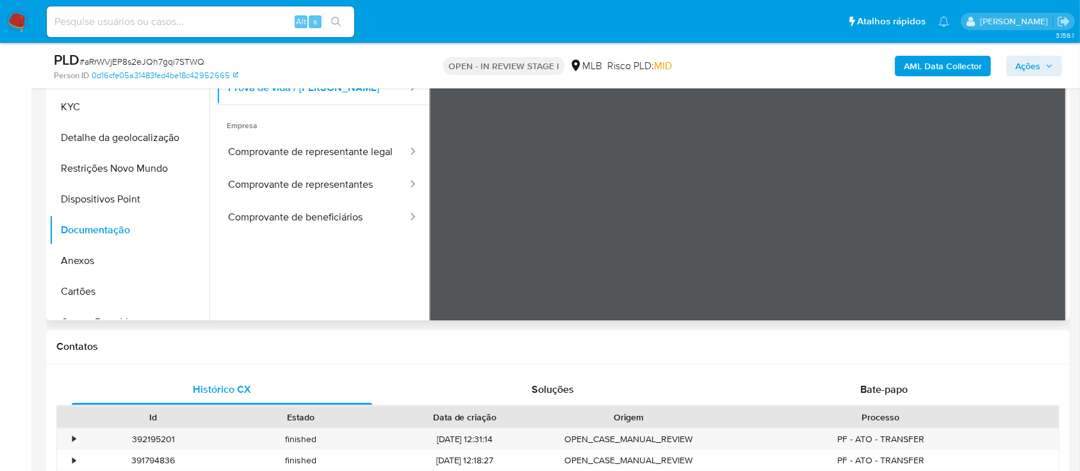
scroll to position [341, 0]
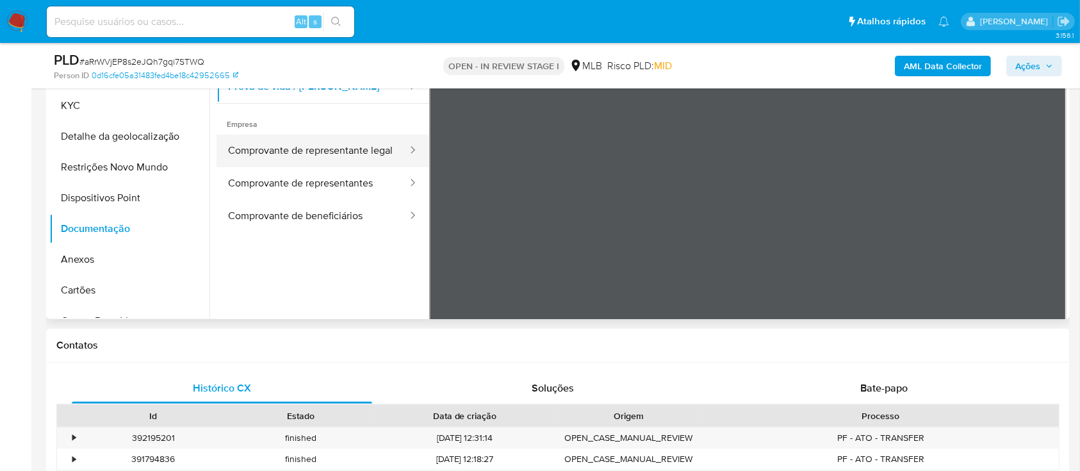
click at [311, 159] on button "Comprovante de representante legal" at bounding box center [312, 150] width 192 height 33
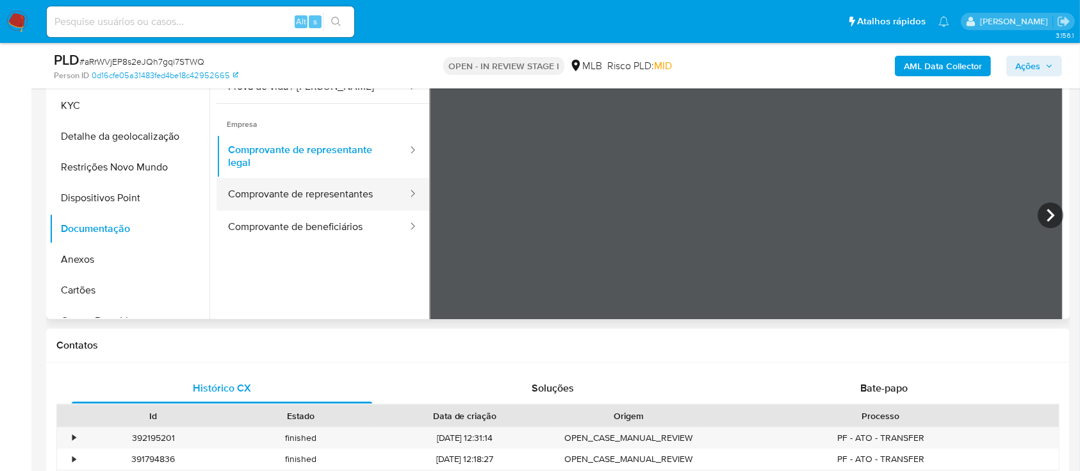
click at [291, 193] on button "Comprovante de representantes" at bounding box center [312, 194] width 192 height 33
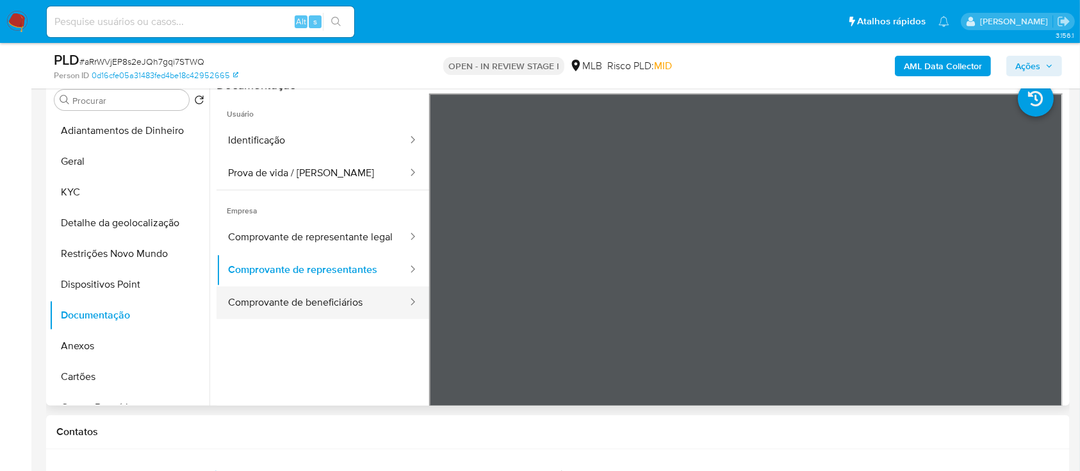
scroll to position [170, 0]
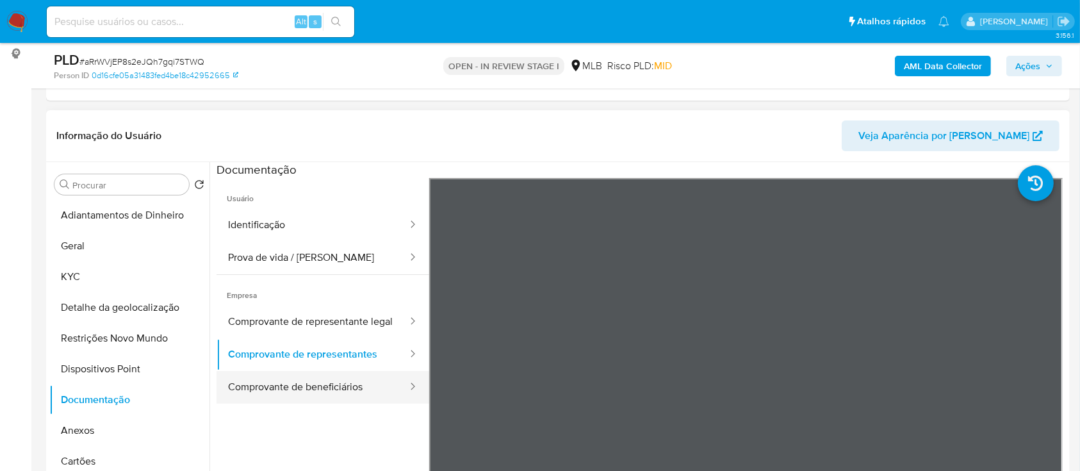
drag, startPoint x: 302, startPoint y: 398, endPoint x: 332, endPoint y: 393, distance: 30.6
click at [302, 399] on button "Comprovante de beneficiários" at bounding box center [312, 387] width 192 height 33
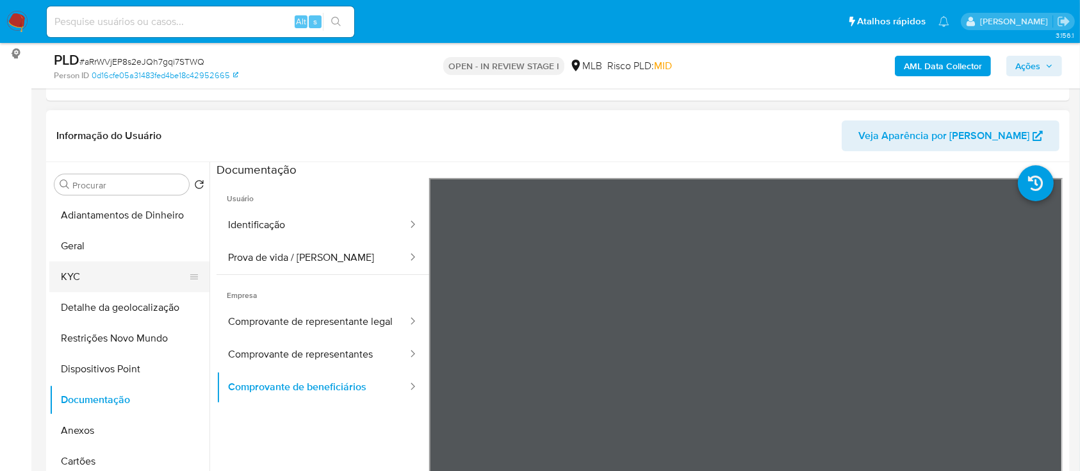
click at [73, 276] on button "KYC" at bounding box center [124, 276] width 150 height 31
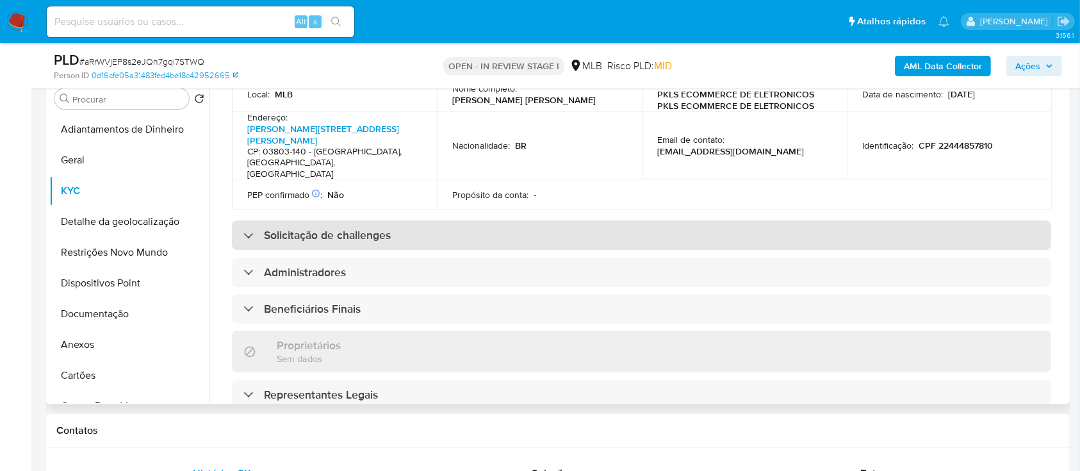
scroll to position [426, 0]
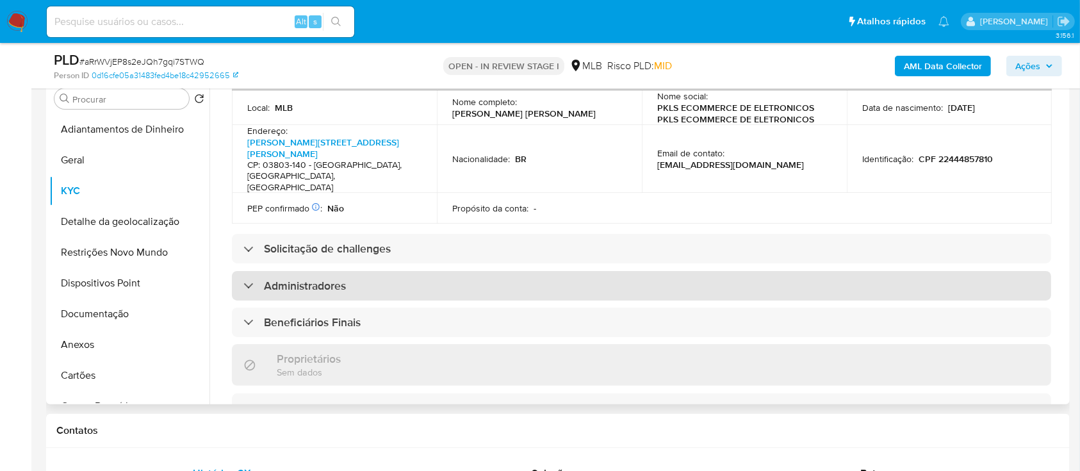
click at [295, 279] on h3 "Administradores" at bounding box center [305, 286] width 82 height 14
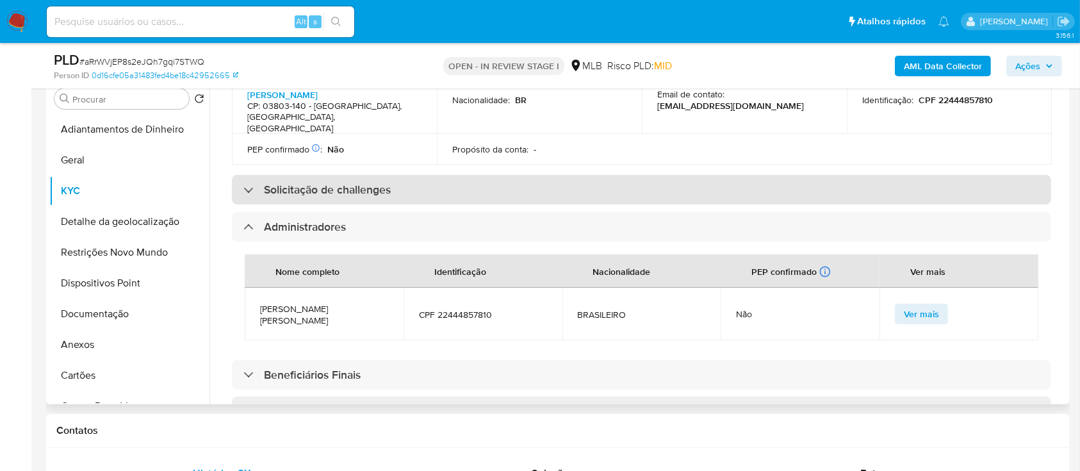
scroll to position [512, 0]
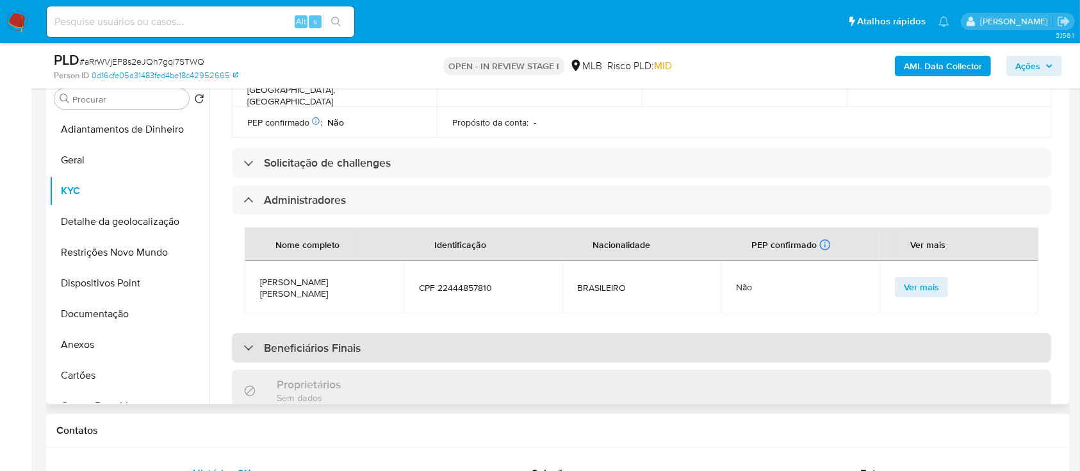
click at [314, 333] on div "Beneficiários Finais" at bounding box center [641, 347] width 819 height 29
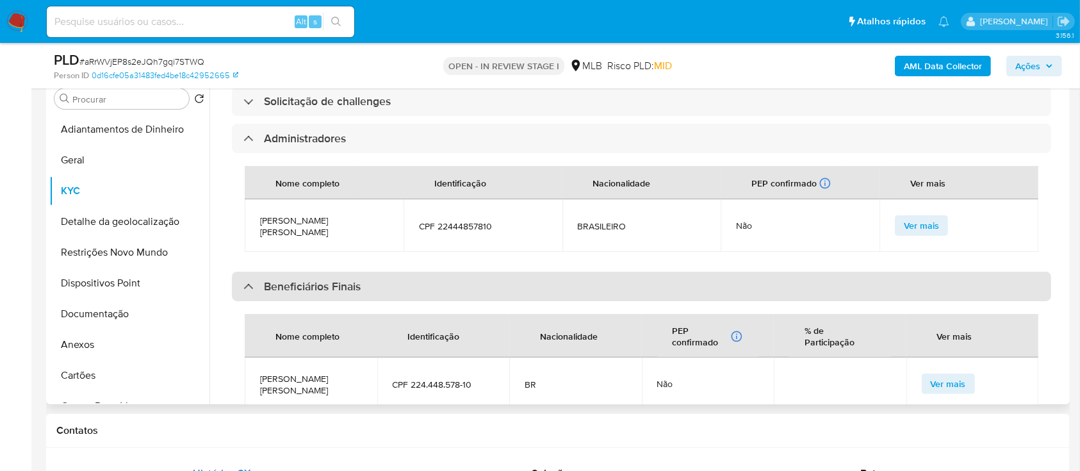
scroll to position [597, 0]
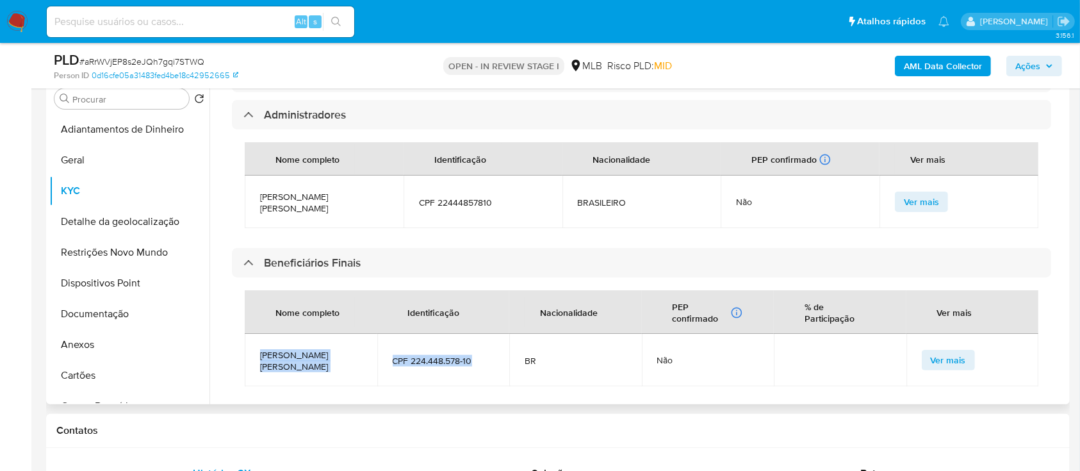
drag, startPoint x: 252, startPoint y: 322, endPoint x: 483, endPoint y: 332, distance: 232.0
click at [483, 334] on tr "Patricia Keli Lopes Silva CPF 224.448.578-10 BR Não Ver mais" at bounding box center [641, 360] width 793 height 53
copy tr "Patricia Keli Lopes Silva CPF 224.448.578-10"
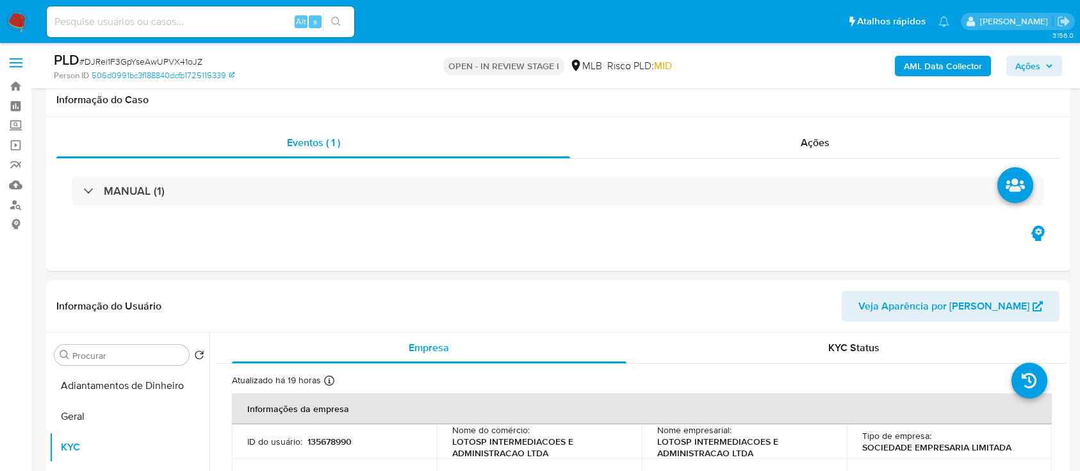
select select "10"
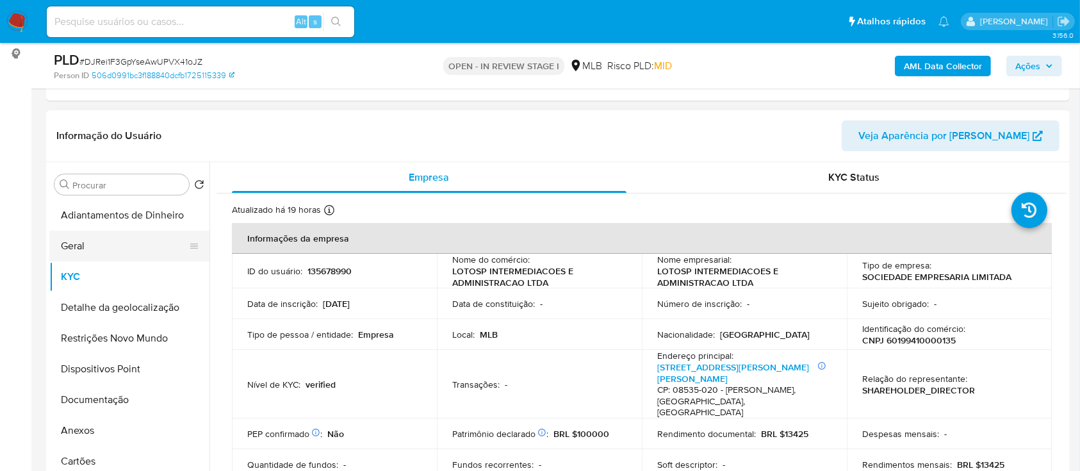
drag, startPoint x: 91, startPoint y: 242, endPoint x: 169, endPoint y: 244, distance: 78.1
click at [90, 240] on button "Geral" at bounding box center [124, 246] width 150 height 31
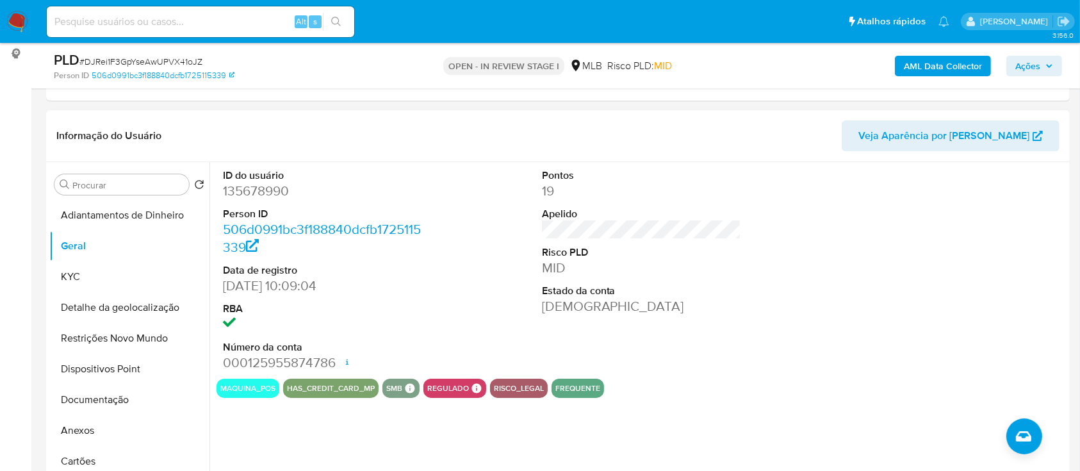
click at [1016, 238] on div at bounding box center [960, 270] width 213 height 216
click at [77, 284] on button "KYC" at bounding box center [124, 276] width 150 height 31
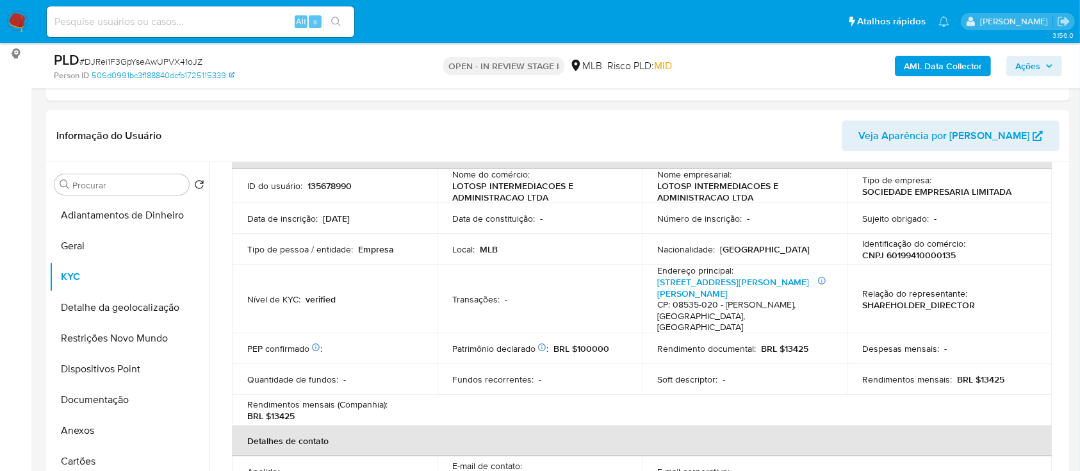
scroll to position [85, 0]
click at [256, 134] on header "Informação do Usuário Veja Aparência por [PERSON_NAME]" at bounding box center [557, 135] width 1003 height 31
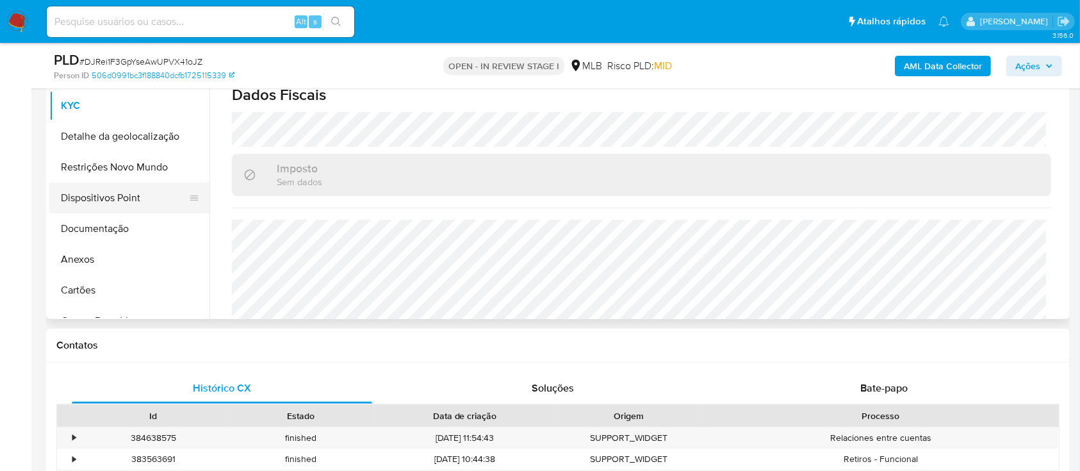
scroll to position [256, 0]
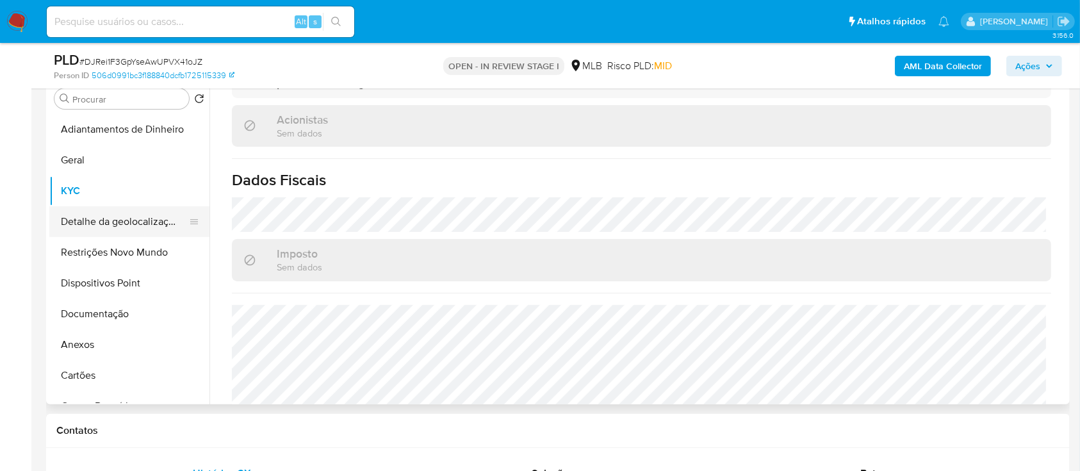
click at [137, 220] on button "Detalhe da geolocalização" at bounding box center [124, 221] width 150 height 31
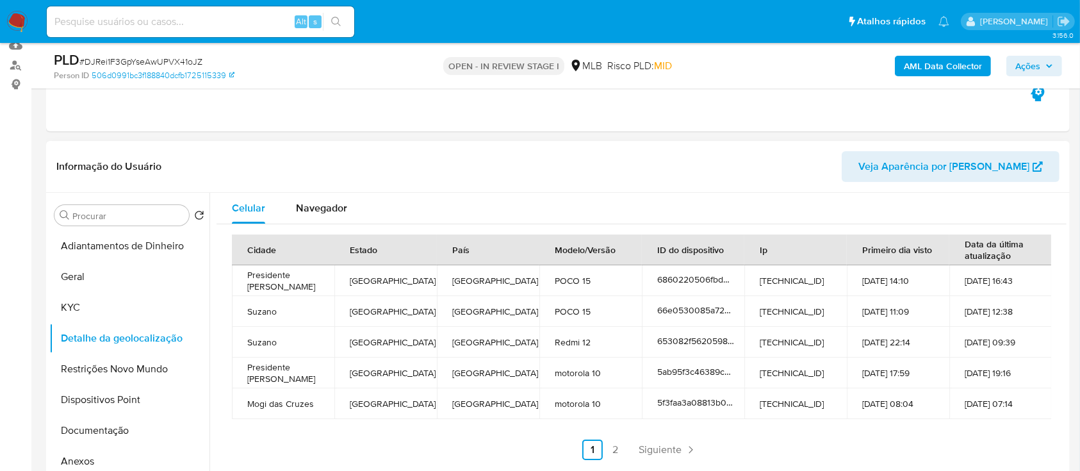
scroll to position [170, 0]
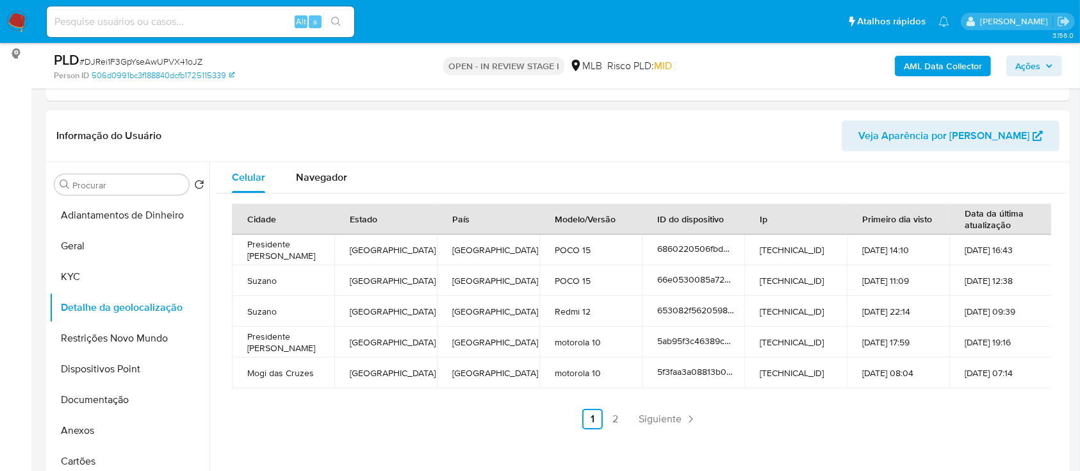
click at [248, 129] on header "Informação do Usuário Veja Aparência por [PERSON_NAME]" at bounding box center [557, 135] width 1003 height 31
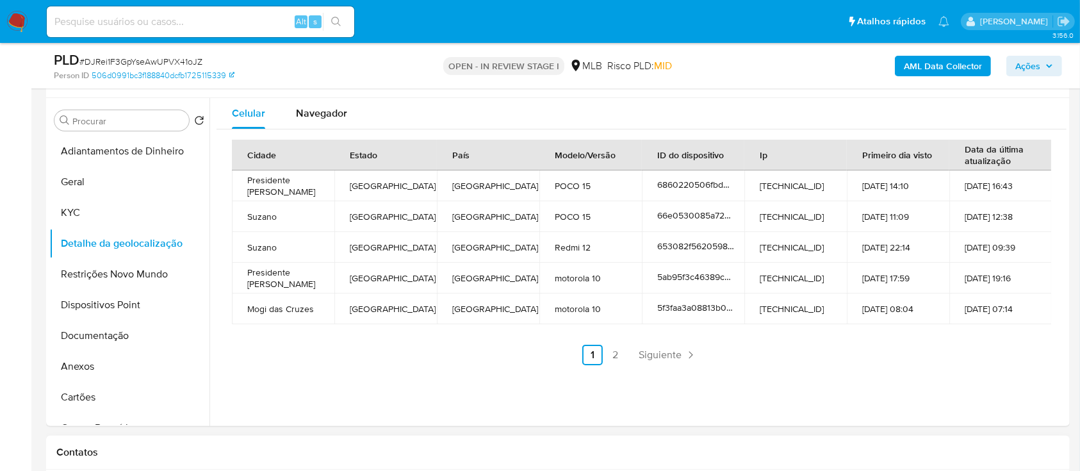
scroll to position [256, 0]
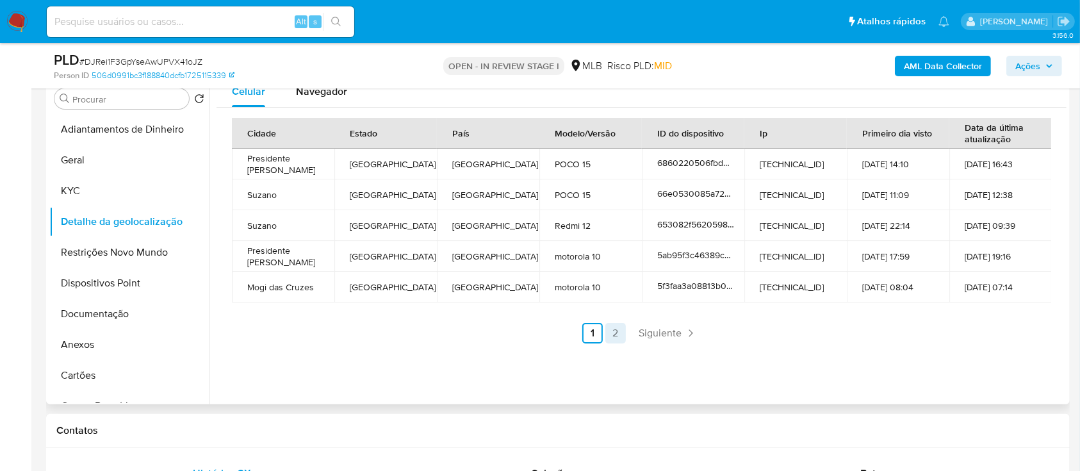
click at [613, 332] on link "2" at bounding box center [615, 333] width 20 height 20
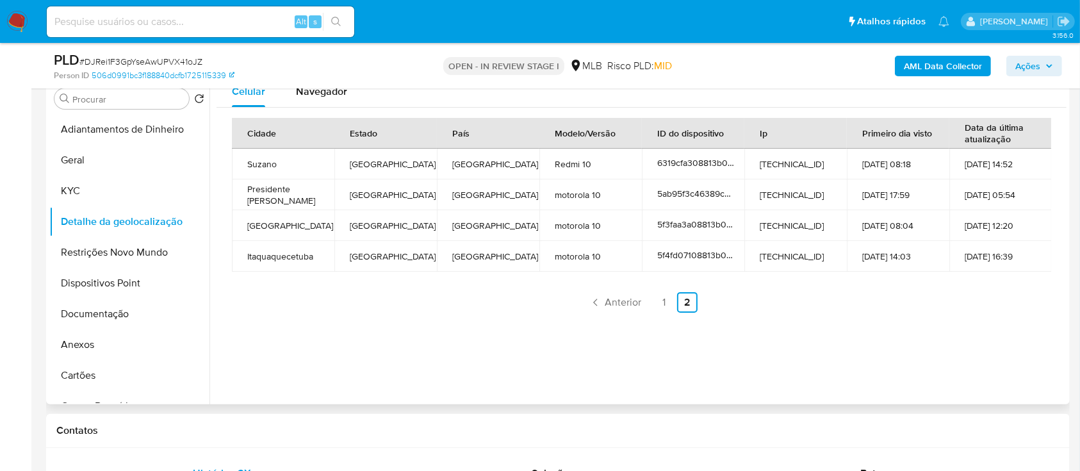
drag, startPoint x: 257, startPoint y: 324, endPoint x: 255, endPoint y: 280, distance: 43.6
click at [256, 320] on div "Celular Navegador Cidade Estado País Modelo/Versão ID do dispositivo Ip Primeir…" at bounding box center [637, 240] width 857 height 328
click at [101, 253] on button "Restrições Novo Mundo" at bounding box center [124, 252] width 150 height 31
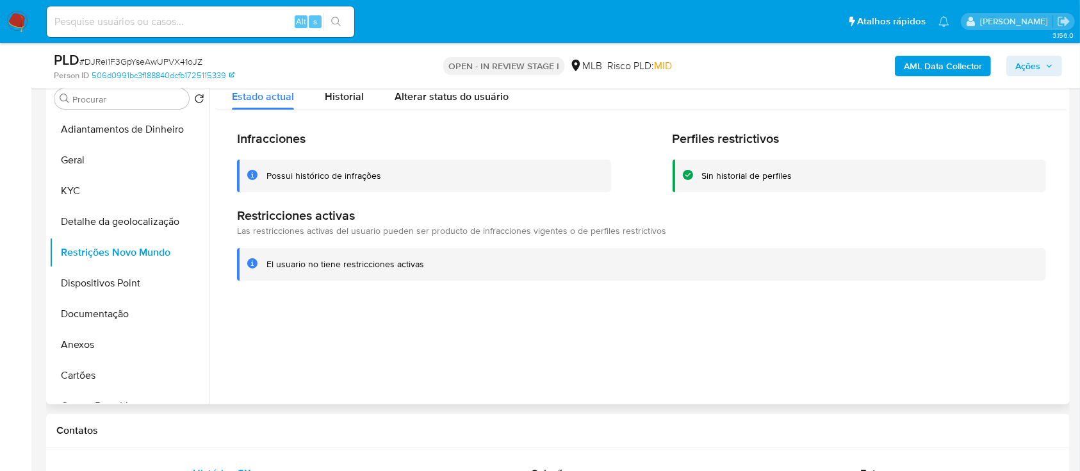
drag, startPoint x: 1012, startPoint y: 296, endPoint x: 608, endPoint y: 110, distance: 445.3
click at [1012, 295] on div "Infracciones Possui histórico de infrações Perfiles restrictivos Sin historial …" at bounding box center [641, 205] width 850 height 190
click at [113, 278] on button "Dispositivos Point" at bounding box center [124, 283] width 150 height 31
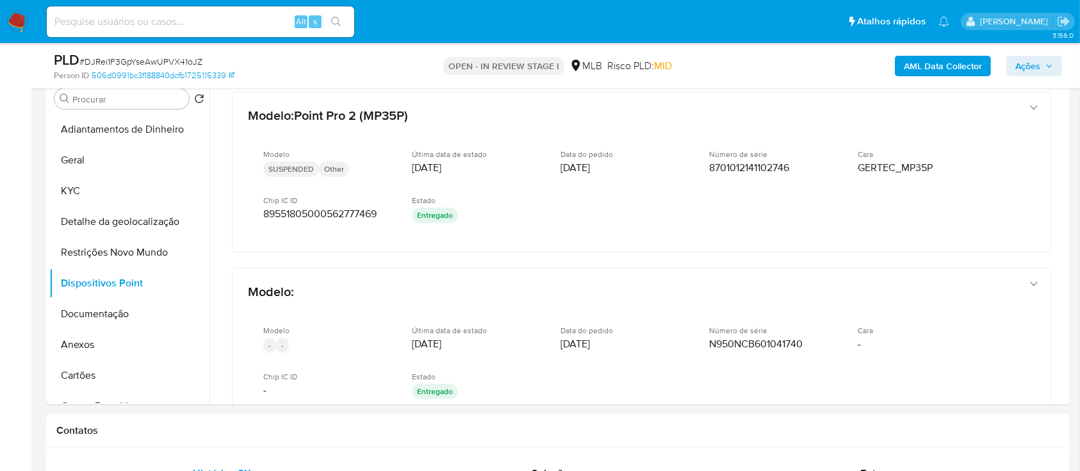
scroll to position [263, 0]
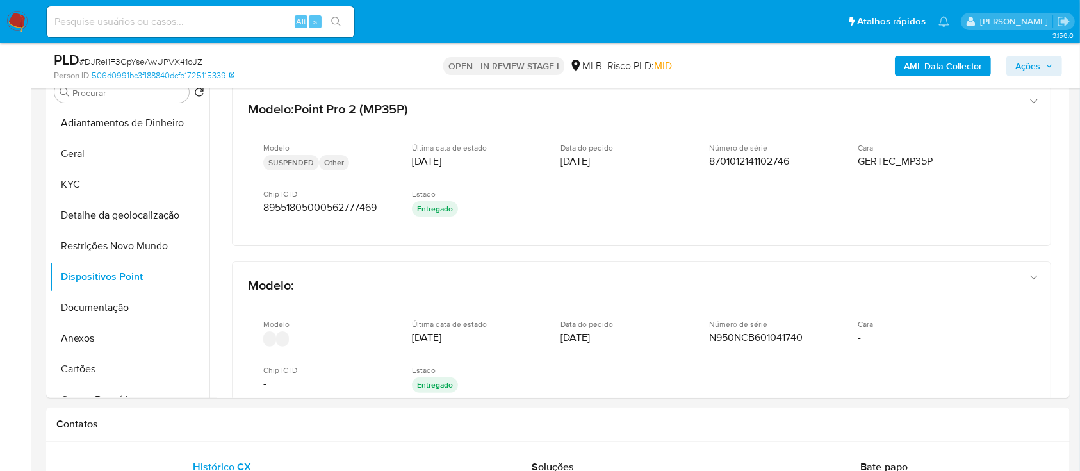
click at [271, 58] on div "PLD # DJRei1F3GpYseAwUPVX41oJZ" at bounding box center [219, 60] width 331 height 19
click at [113, 246] on button "Restrições Novo Mundo" at bounding box center [124, 246] width 150 height 31
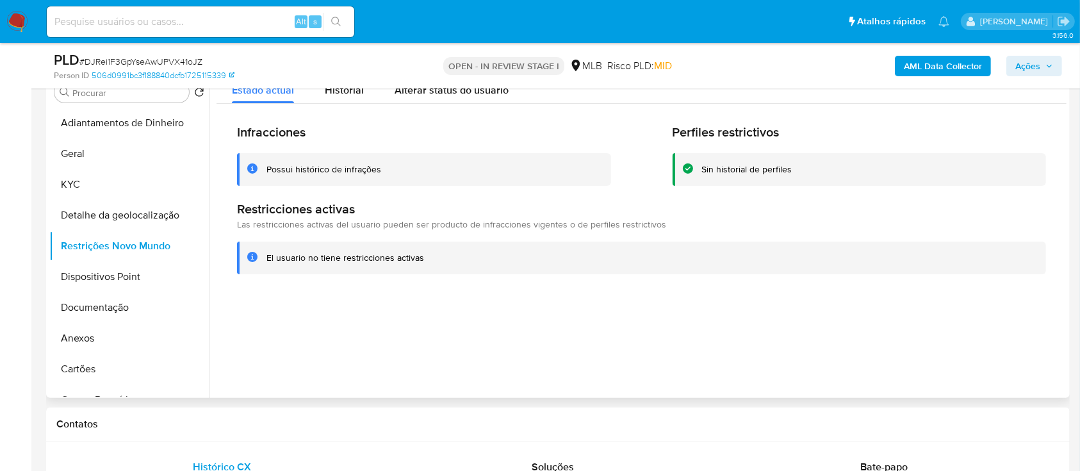
drag, startPoint x: 998, startPoint y: 307, endPoint x: 981, endPoint y: 296, distance: 20.4
click at [998, 307] on div at bounding box center [637, 234] width 857 height 328
click at [74, 176] on button "KYC" at bounding box center [124, 184] width 150 height 31
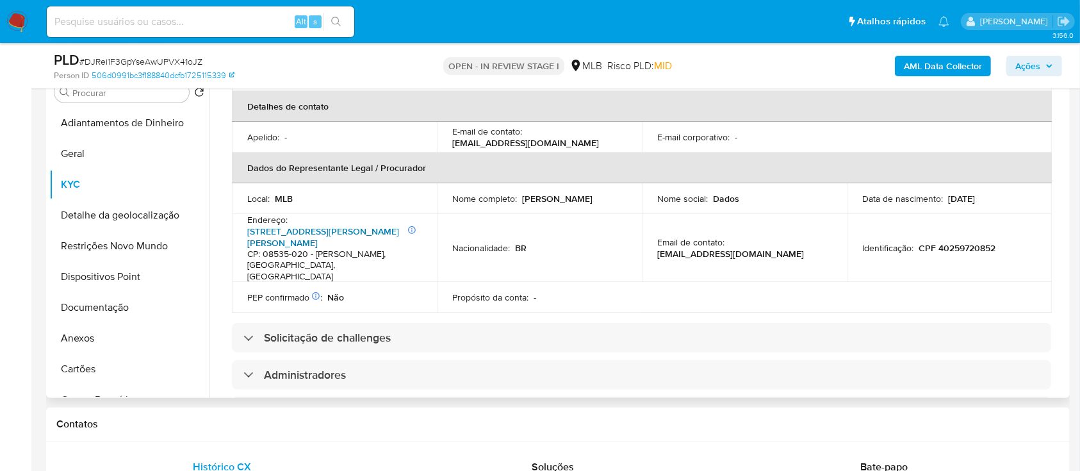
scroll to position [426, 0]
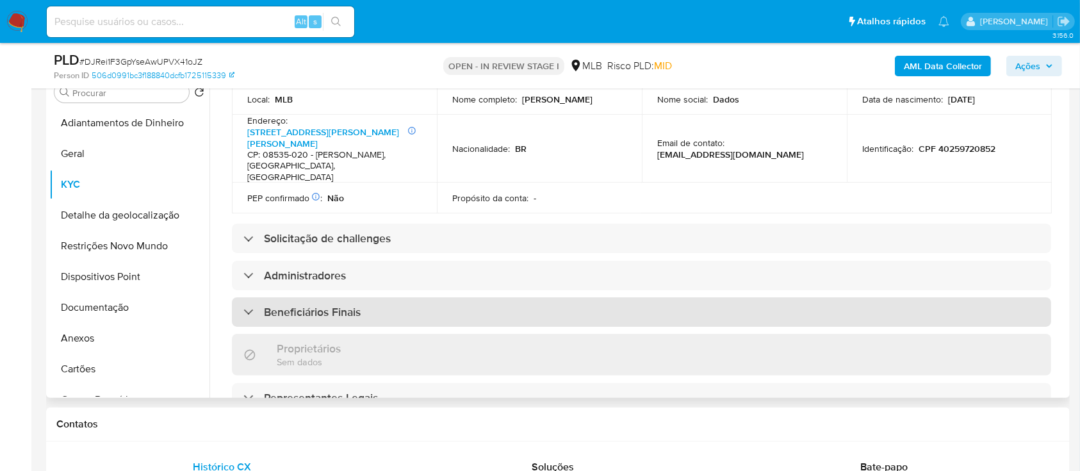
click at [294, 305] on h3 "Beneficiários Finais" at bounding box center [312, 312] width 97 height 14
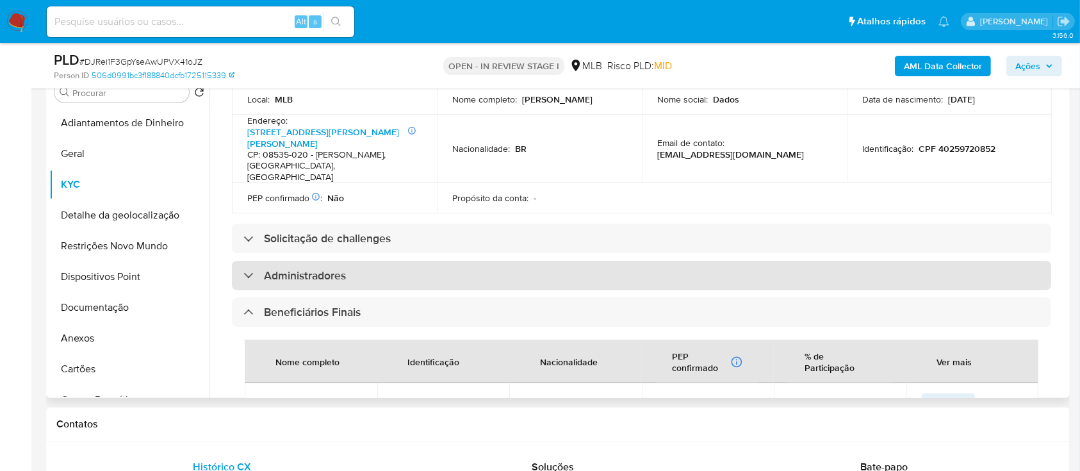
click at [306, 268] on h3 "Administradores" at bounding box center [305, 275] width 82 height 14
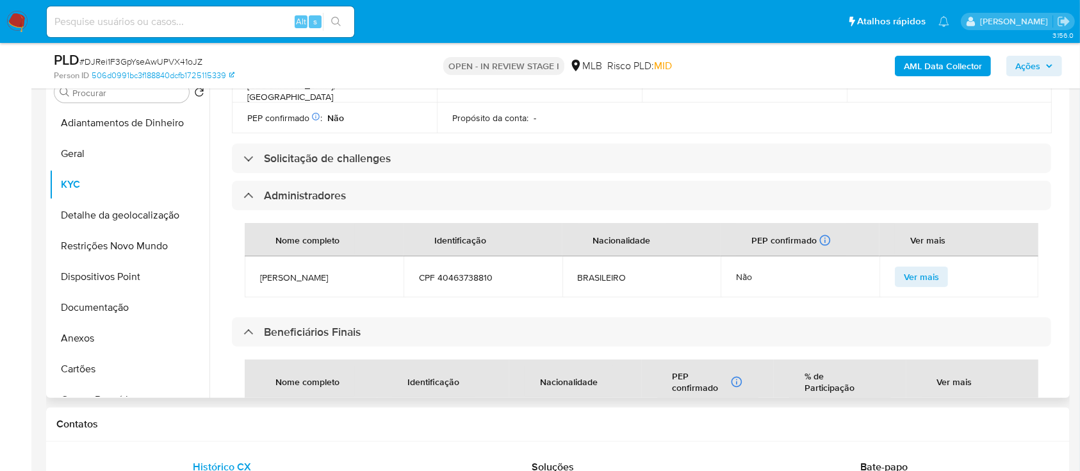
scroll to position [683, 0]
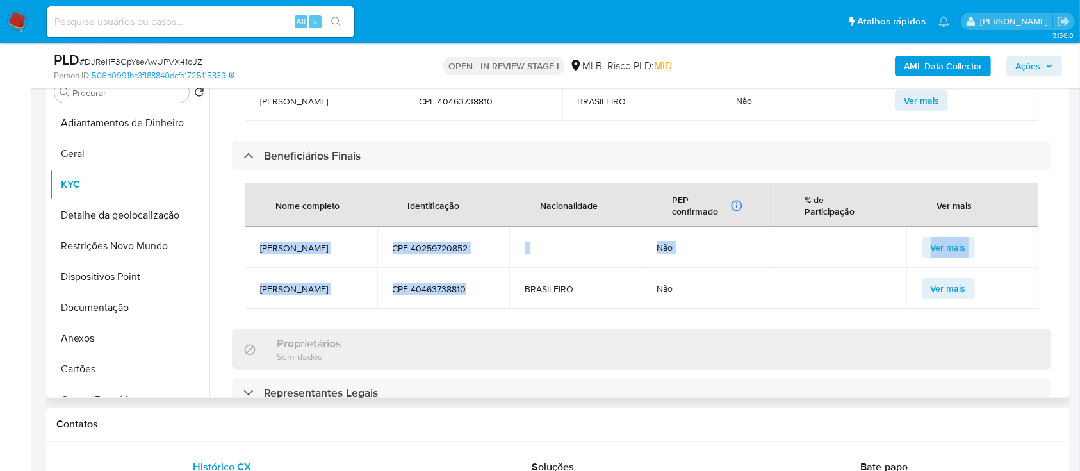
drag, startPoint x: 256, startPoint y: 227, endPoint x: 468, endPoint y: 293, distance: 222.2
click at [469, 293] on tbody "STEPHANIE CRISTINA ROSA SILVA CPF 40259720852 - Não Ver mais JHONATAN ARAUJO MA…" at bounding box center [641, 268] width 793 height 82
copy tbody "STEPHANIE CRISTINA ROSA SILVA CPF 40259720852 - Não Ver mais JHONATAN ARAUJO MA…"
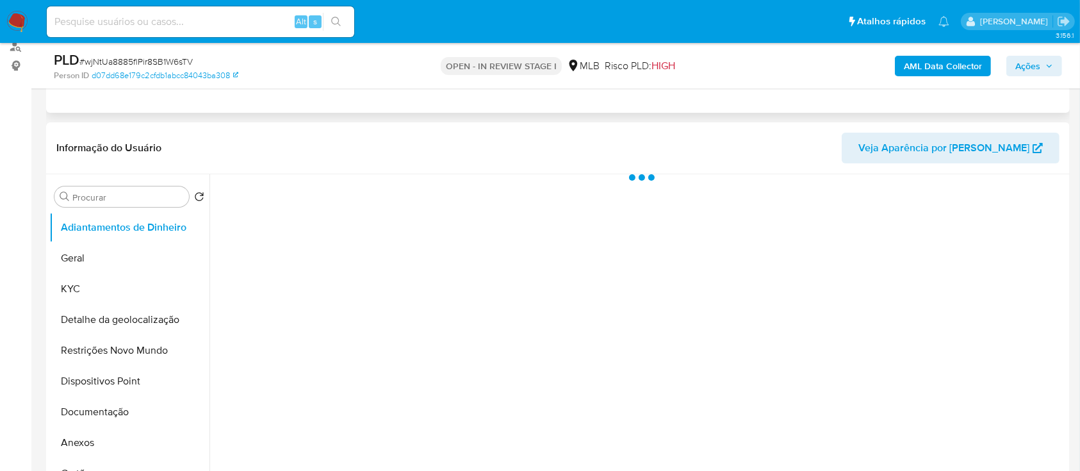
scroll to position [170, 0]
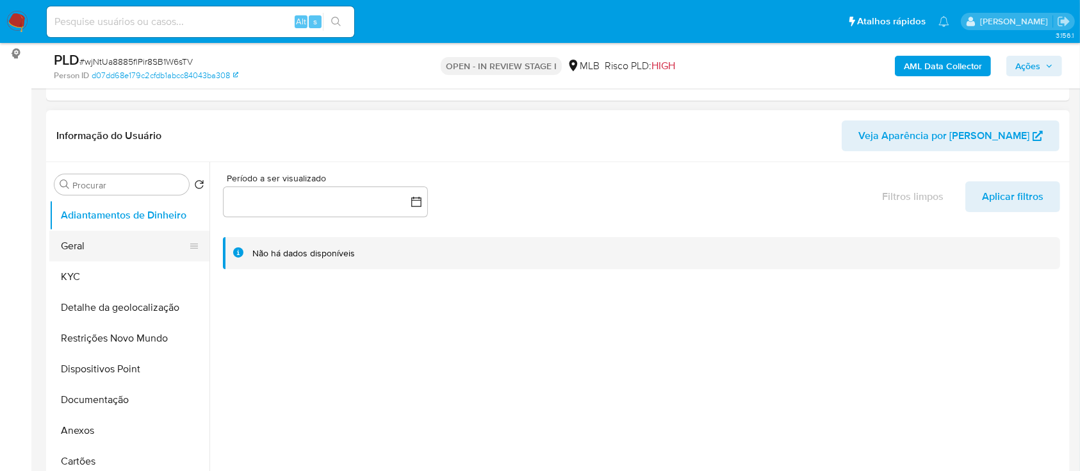
click at [73, 243] on button "Geral" at bounding box center [124, 246] width 150 height 31
select select "10"
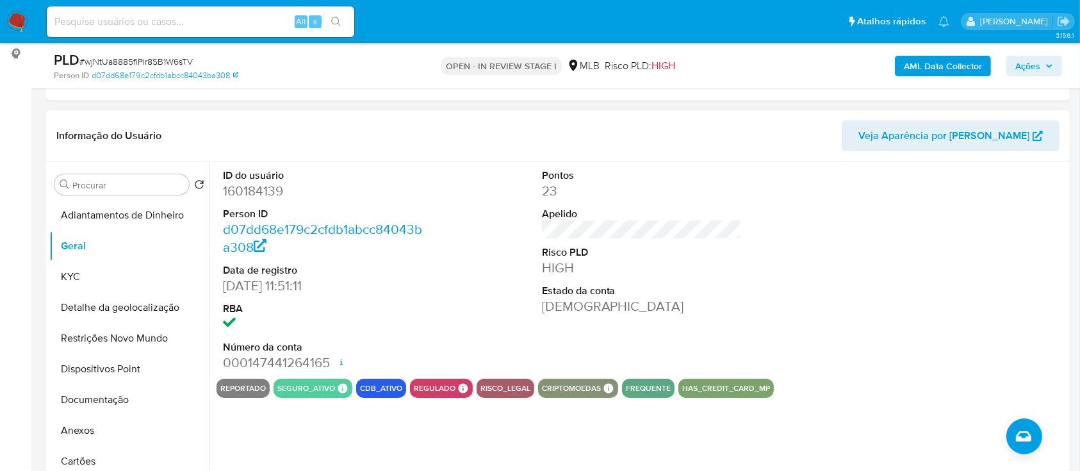
drag, startPoint x: 977, startPoint y: 249, endPoint x: 822, endPoint y: 169, distance: 173.8
click at [977, 249] on div at bounding box center [960, 270] width 213 height 216
click at [97, 268] on button "KYC" at bounding box center [124, 276] width 150 height 31
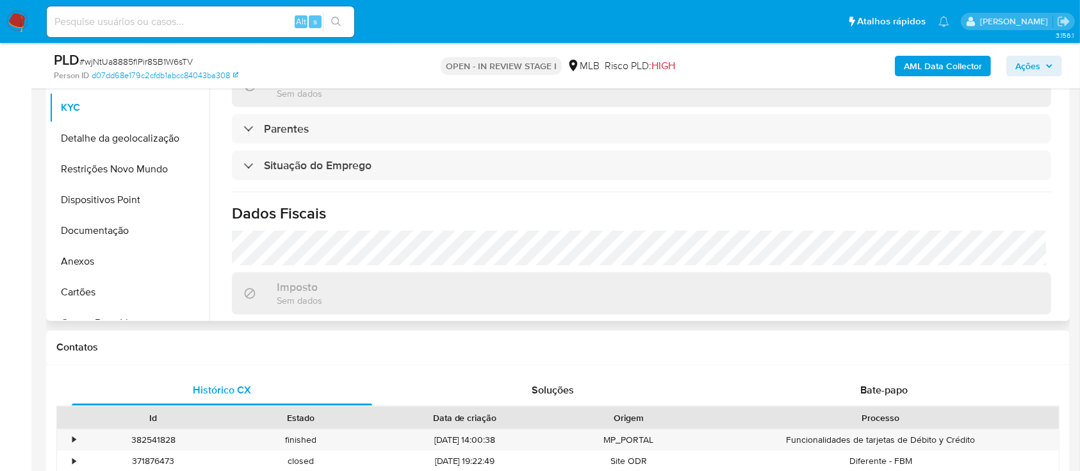
scroll to position [544, 0]
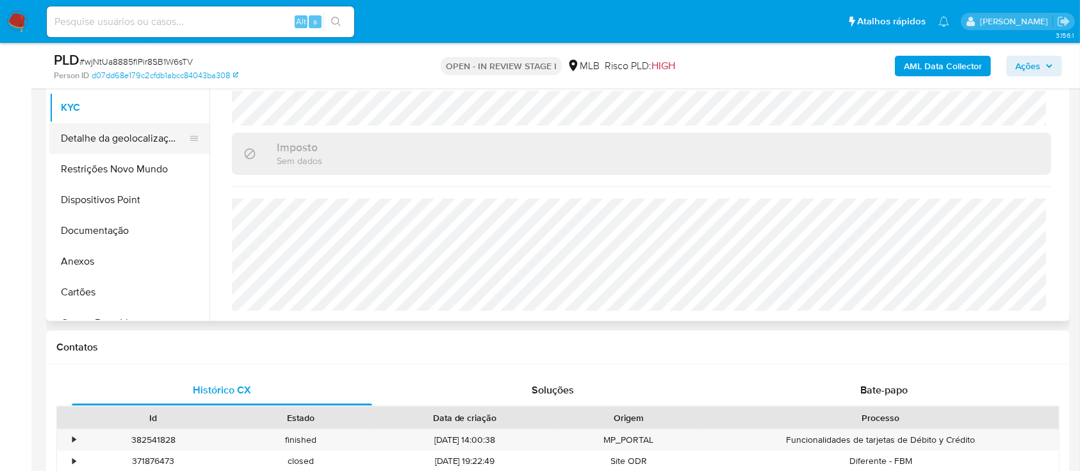
click at [100, 142] on button "Detalhe da geolocalização" at bounding box center [124, 138] width 150 height 31
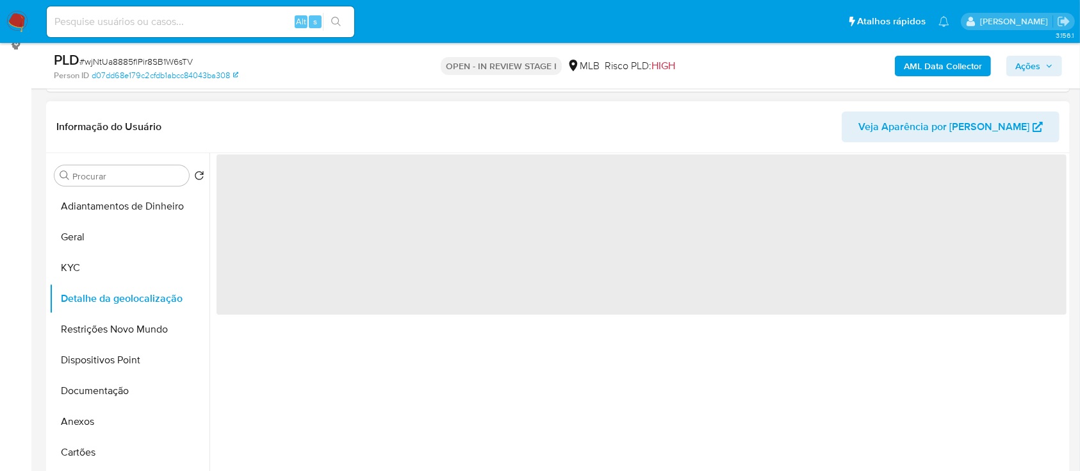
scroll to position [169, 0]
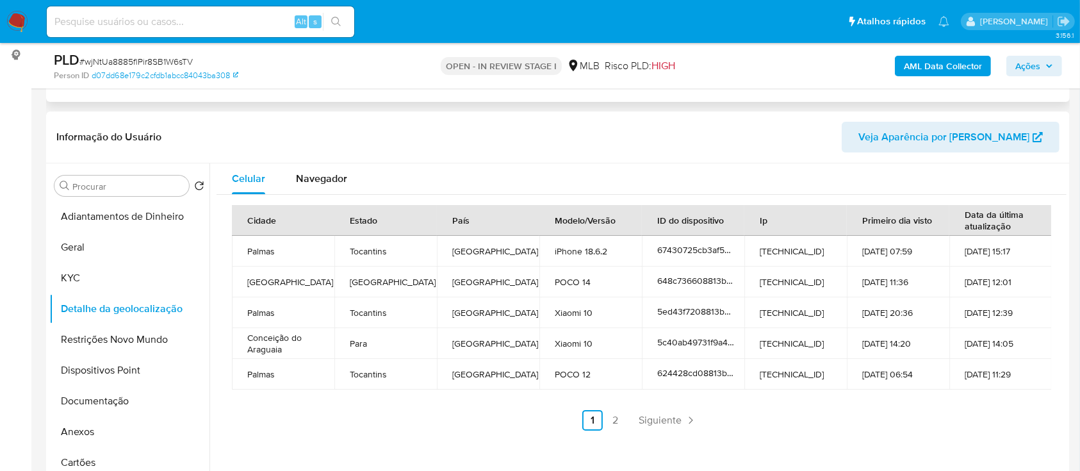
drag, startPoint x: 0, startPoint y: 115, endPoint x: 72, endPoint y: 93, distance: 75.0
click at [608, 420] on link "2" at bounding box center [615, 420] width 20 height 20
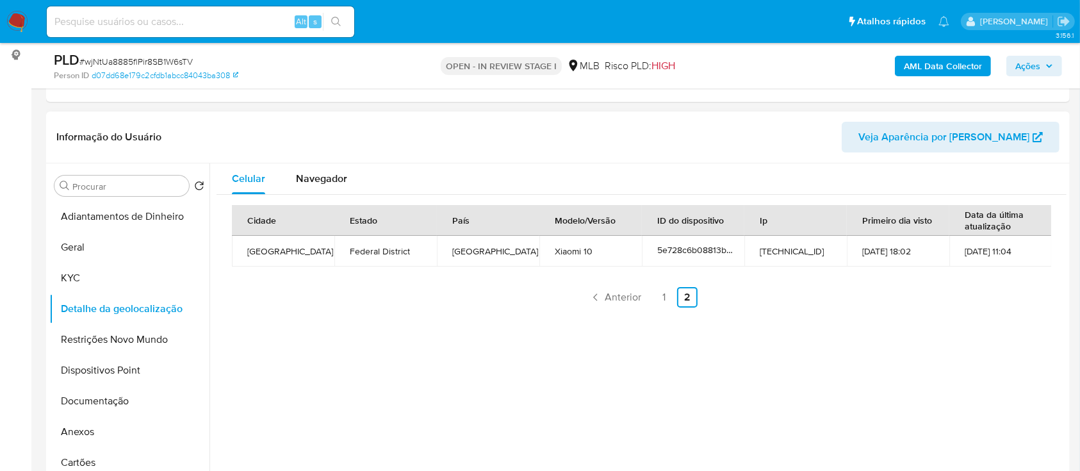
click at [980, 338] on div "Celular Navegador Cidade Estado País Modelo/Versão ID do dispositivo Ip Primeir…" at bounding box center [637, 327] width 857 height 328
click at [150, 335] on button "Restrições Novo Mundo" at bounding box center [124, 339] width 150 height 31
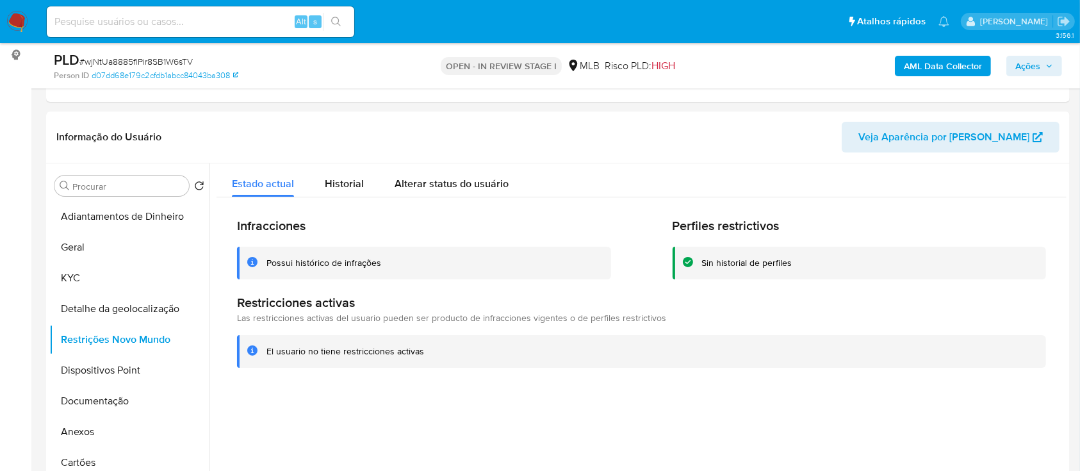
click at [126, 364] on button "Dispositivos Point" at bounding box center [124, 370] width 150 height 31
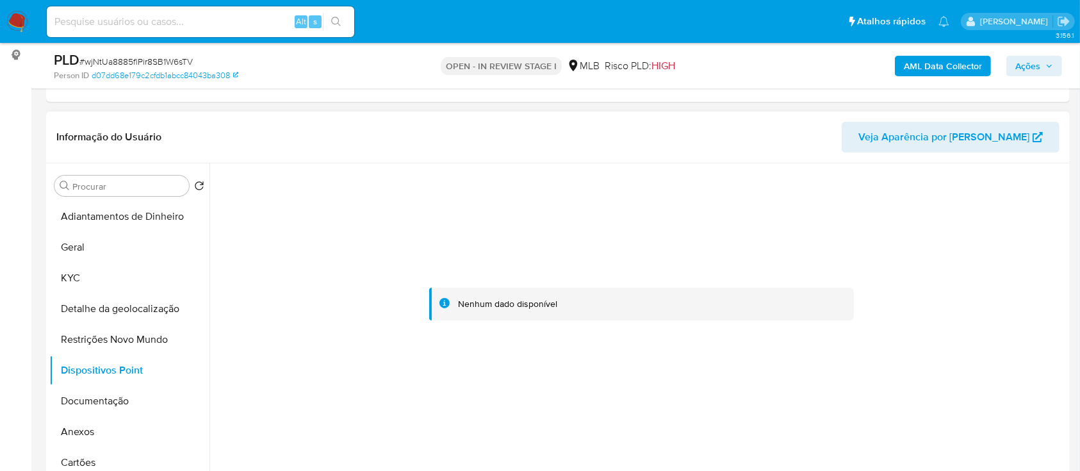
drag, startPoint x: 950, startPoint y: 209, endPoint x: 902, endPoint y: 196, distance: 49.1
click at [945, 207] on div at bounding box center [641, 304] width 850 height 282
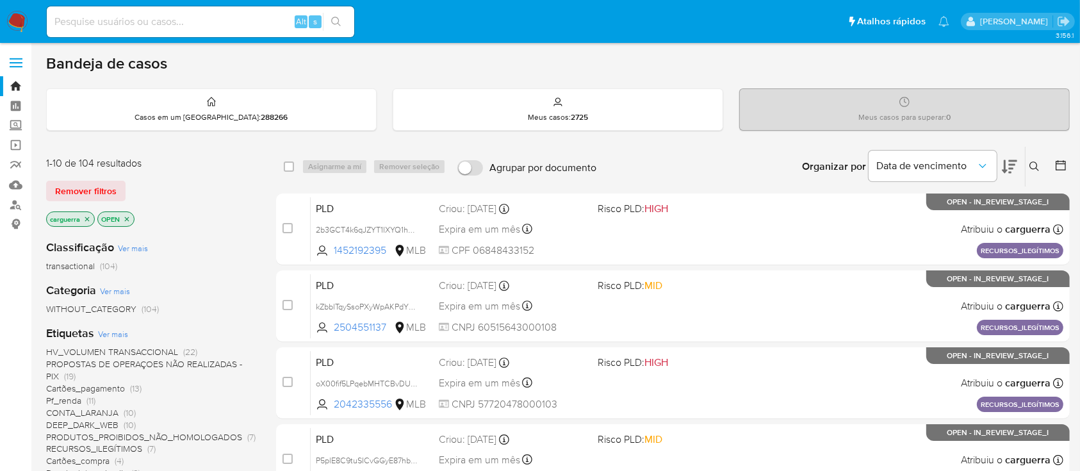
scroll to position [85, 0]
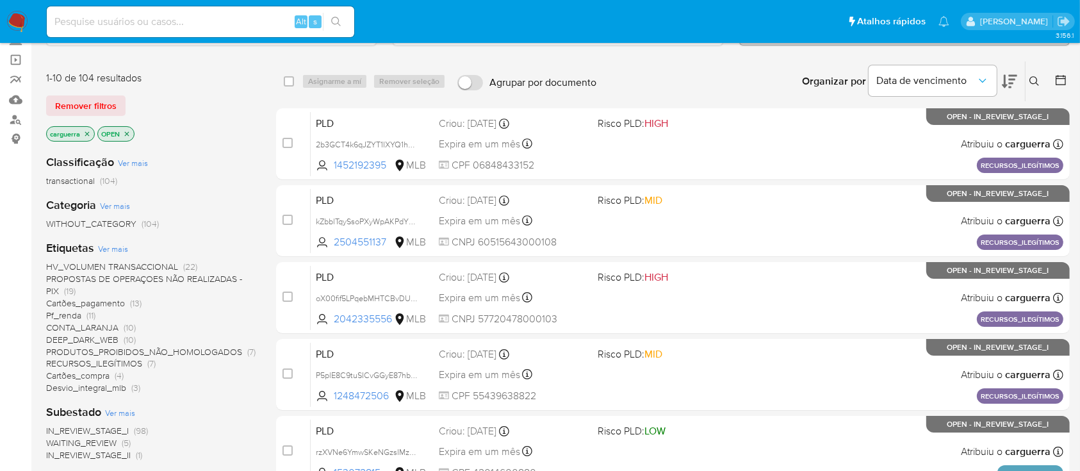
click at [186, 279] on span "PROPOSTAS DE OPERAÇOES NÃO REALIZADAS - PIX" at bounding box center [144, 284] width 196 height 25
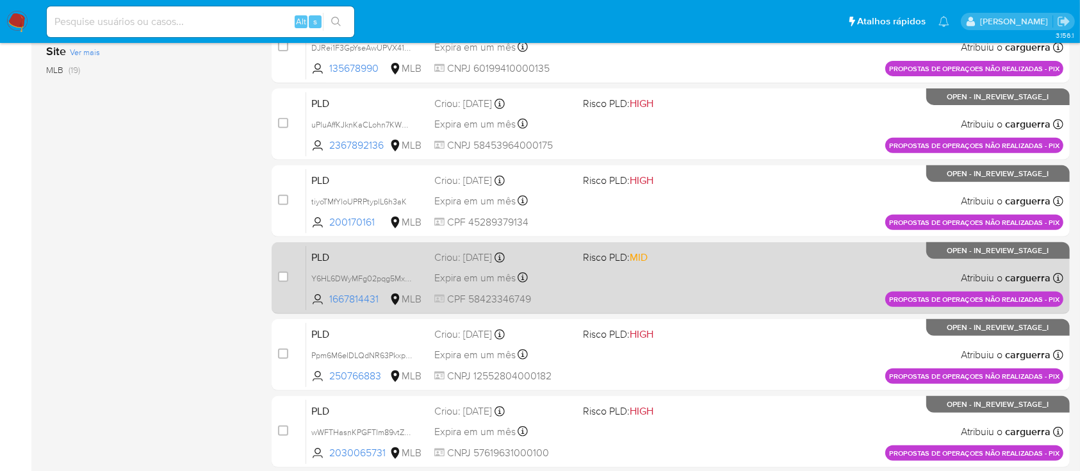
scroll to position [539, 0]
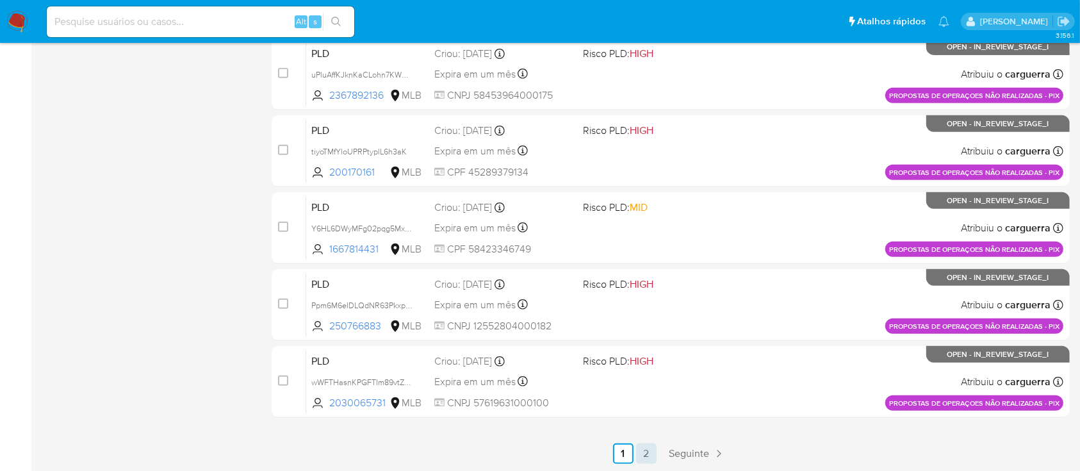
click at [648, 448] on link "2" at bounding box center [646, 453] width 20 height 20
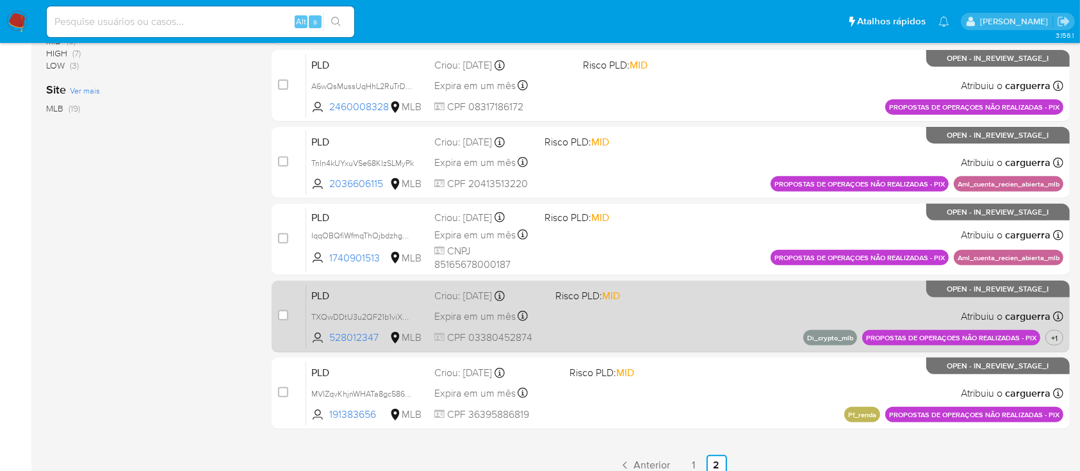
scroll to position [462, 0]
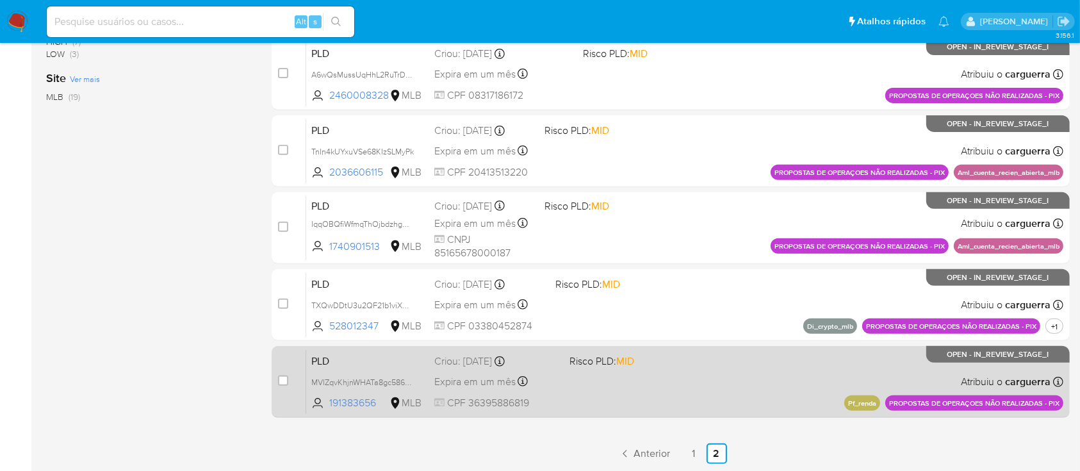
click at [722, 375] on div "PLD MVIZqvKhjnWHATa8gc586VZu 191383656 MLB Risco PLD: MID Criou: 12/08/2025 Cri…" at bounding box center [684, 381] width 757 height 65
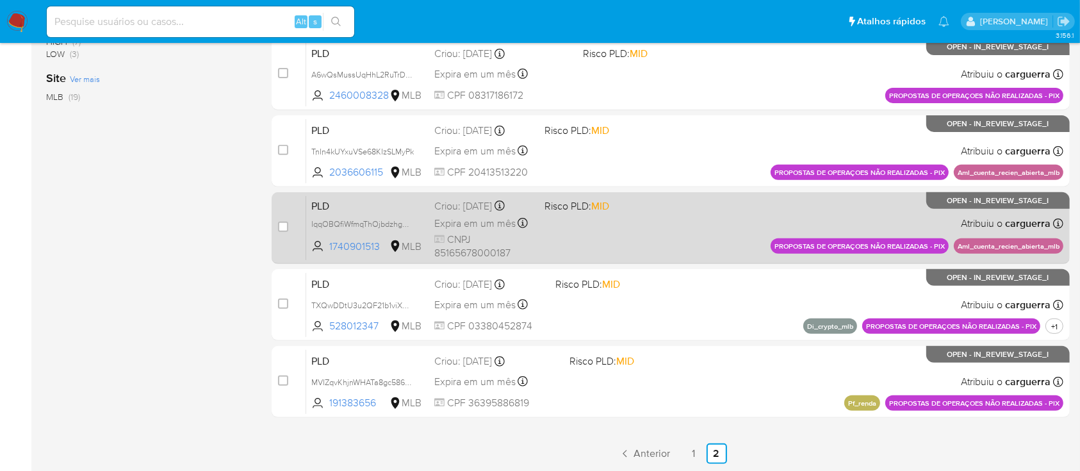
click at [674, 245] on div "PLD IqqOBQfiWfmqThOjbdzhgmeA 1740901513 MLB Risco PLD: MID Criou: 12/08/2025 Cr…" at bounding box center [684, 227] width 757 height 65
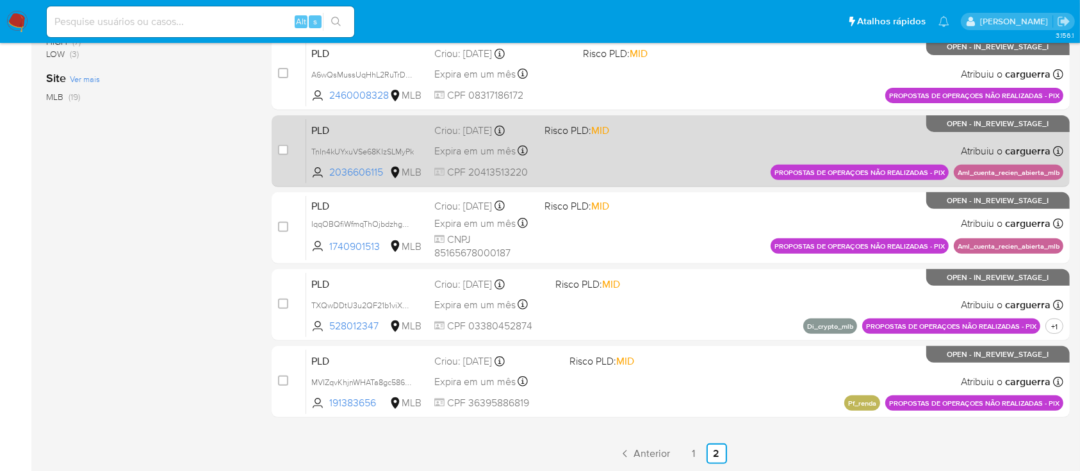
click at [624, 149] on div "PLD TnIn4kUYxuVSe68KIzSLMyPk 2036606115 MLB Risco PLD: MID Criou: 12/08/2025 Cr…" at bounding box center [684, 150] width 757 height 65
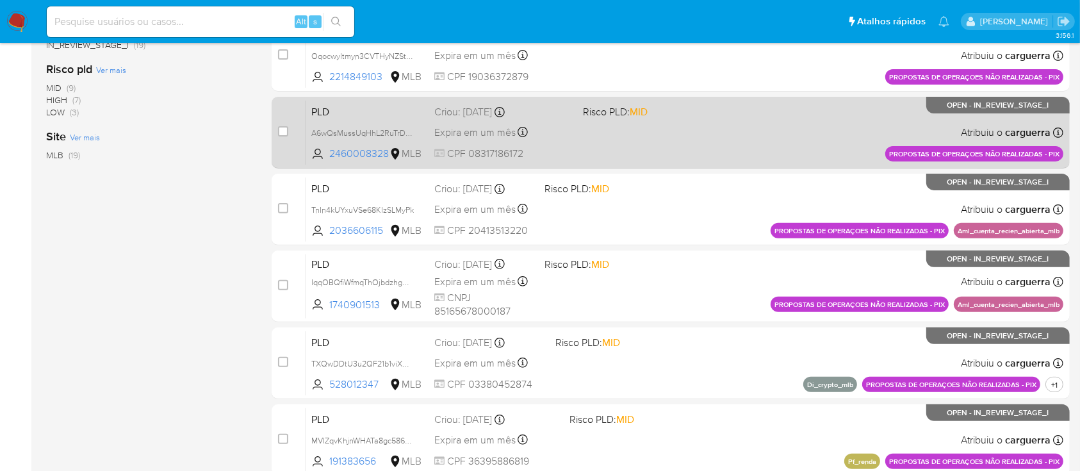
scroll to position [377, 0]
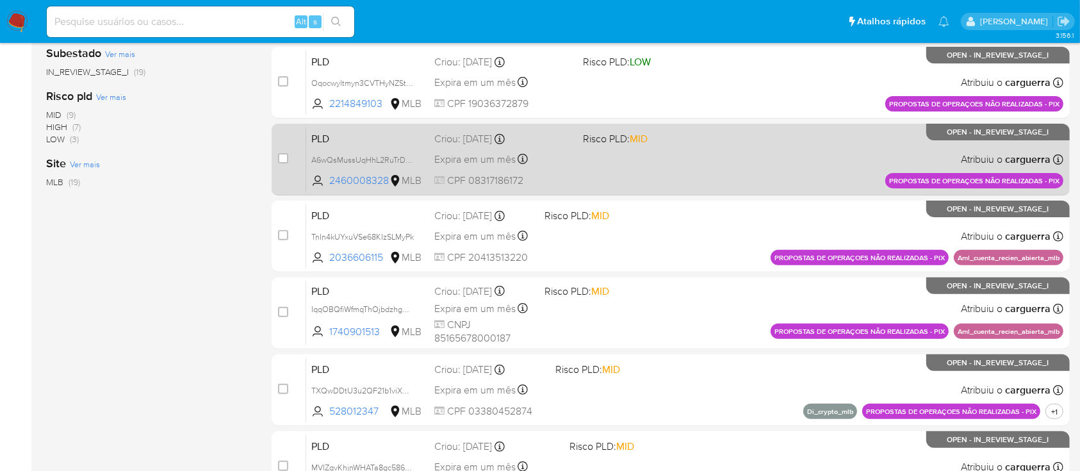
click at [714, 172] on div "PLD A6wQsMussUqHhL2RuTrDS9wG 2460008328 MLB Risco PLD: MID Criou: 14/08/2025 Cr…" at bounding box center [684, 159] width 757 height 65
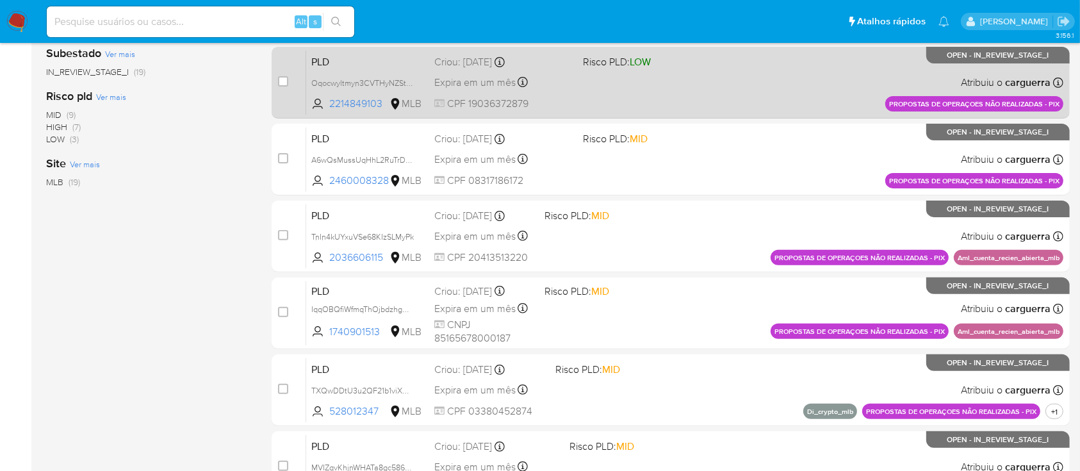
click at [722, 79] on div "PLD Oqocwyltmyn3CVTHyNZSt3iV 2214849103 MLB Risco PLD: LOW Criou: 14/08/2025 Cr…" at bounding box center [684, 82] width 757 height 65
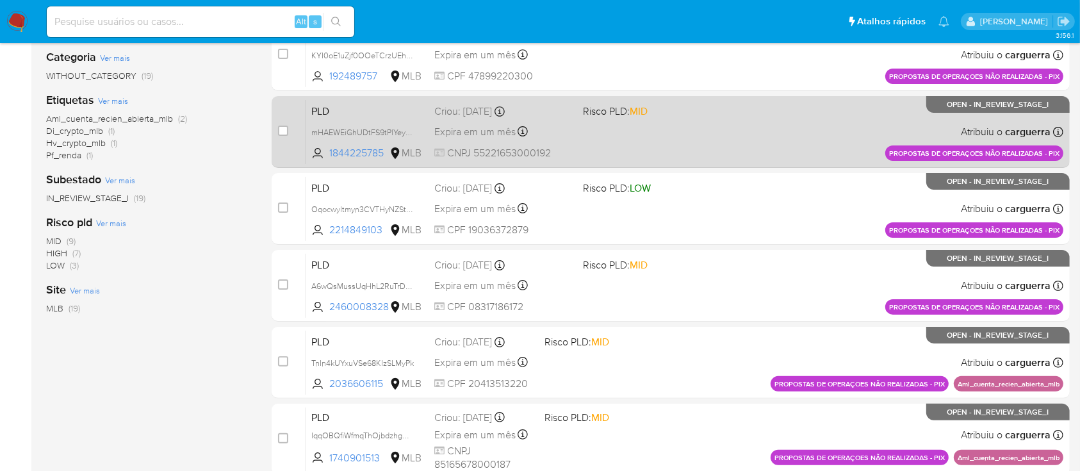
scroll to position [206, 0]
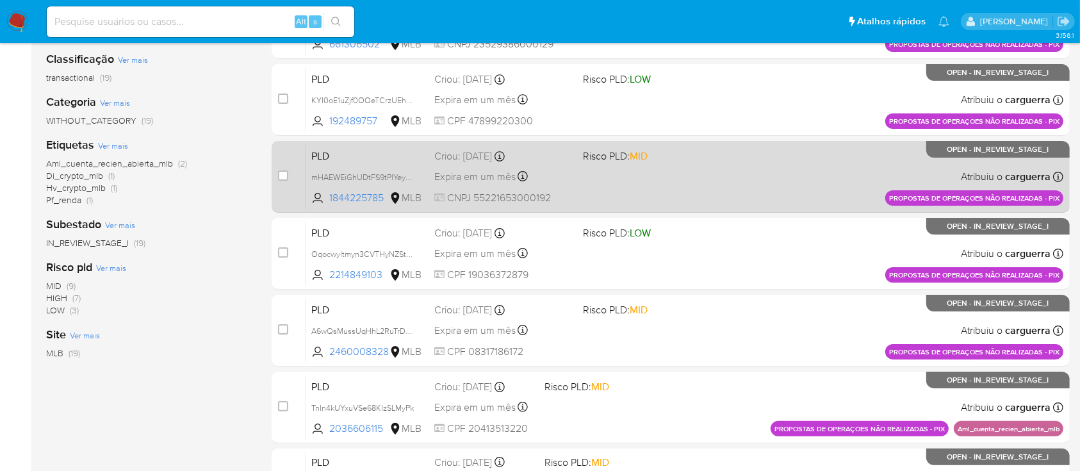
click at [699, 178] on div "PLD mHAEWEiGhUDtFS9tPlYey42q 1844225785 MLB Risco PLD: MID Criou: 14/08/2025 Cr…" at bounding box center [684, 176] width 757 height 65
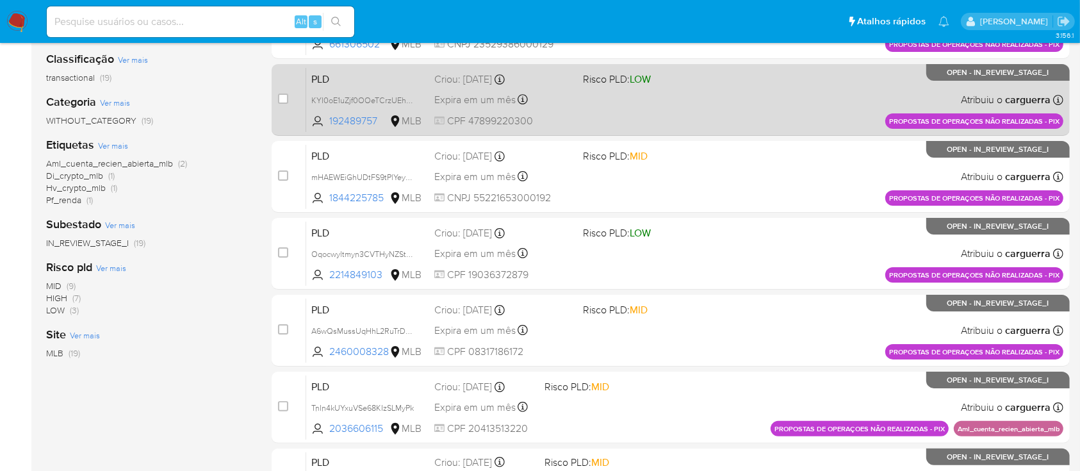
click at [680, 112] on div "PLD KYI0oE1uZjf0OOeTCrzUEhSn 192489757 MLB Risco PLD: LOW Criou: 14/08/2025 Cri…" at bounding box center [684, 99] width 757 height 65
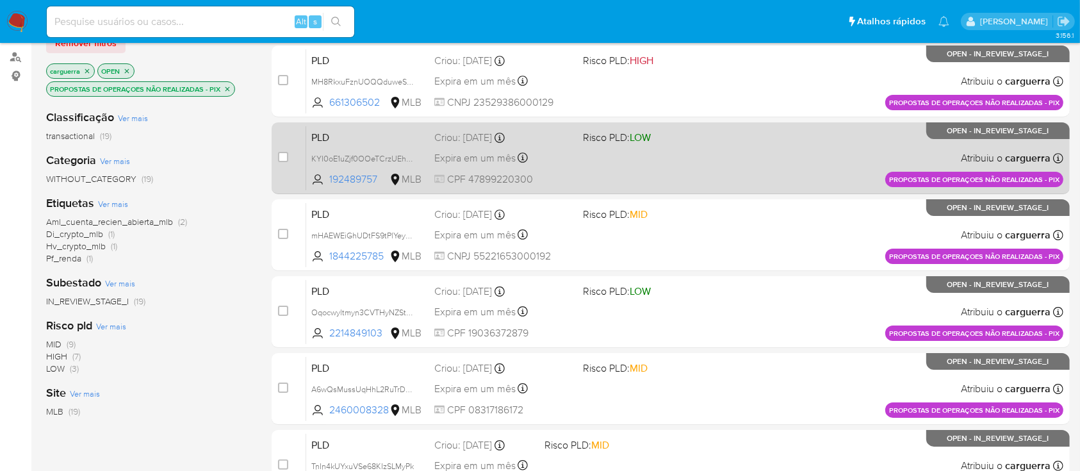
scroll to position [121, 0]
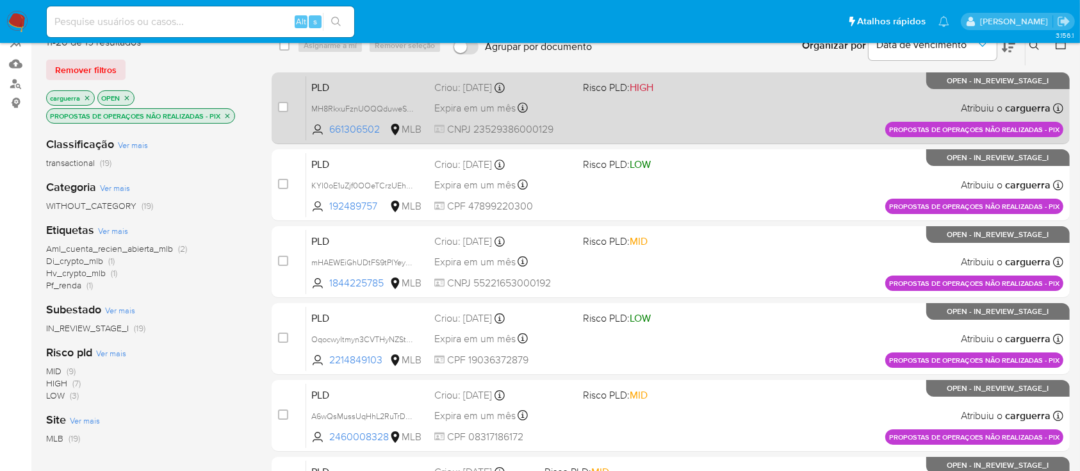
click at [690, 104] on div "PLD MH8RkxuFznUOQQduweSn3GGX 661306502 MLB Risco PLD: HIGH Criou: 14/08/2025 Cr…" at bounding box center [684, 108] width 757 height 65
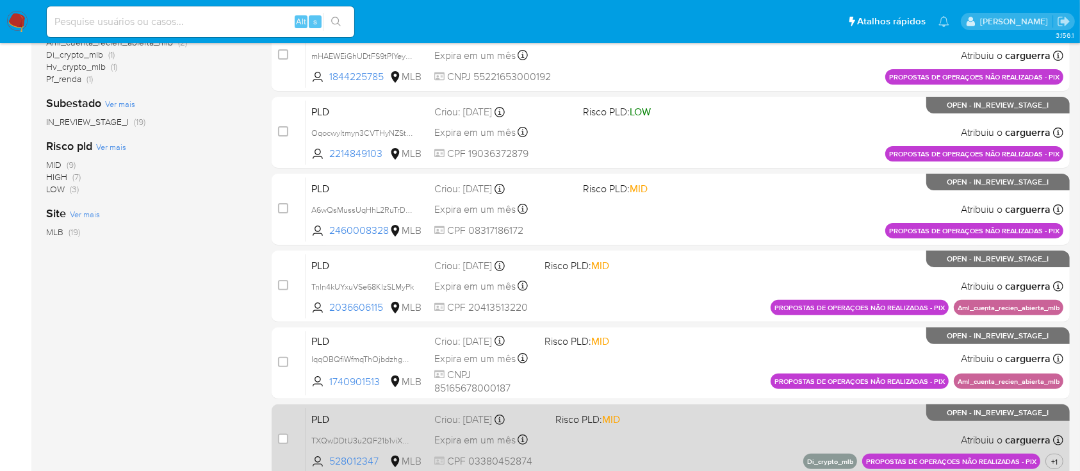
scroll to position [462, 0]
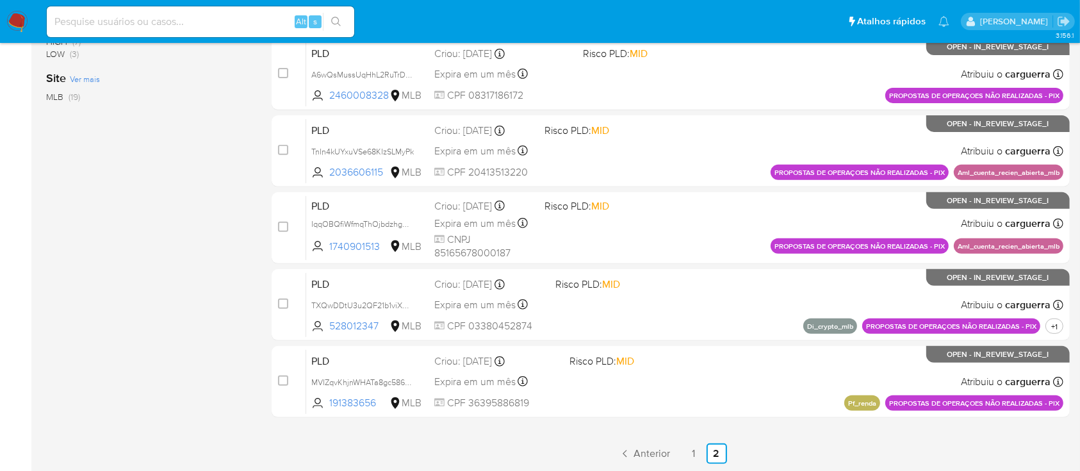
click at [696, 457] on link "1" at bounding box center [693, 453] width 20 height 20
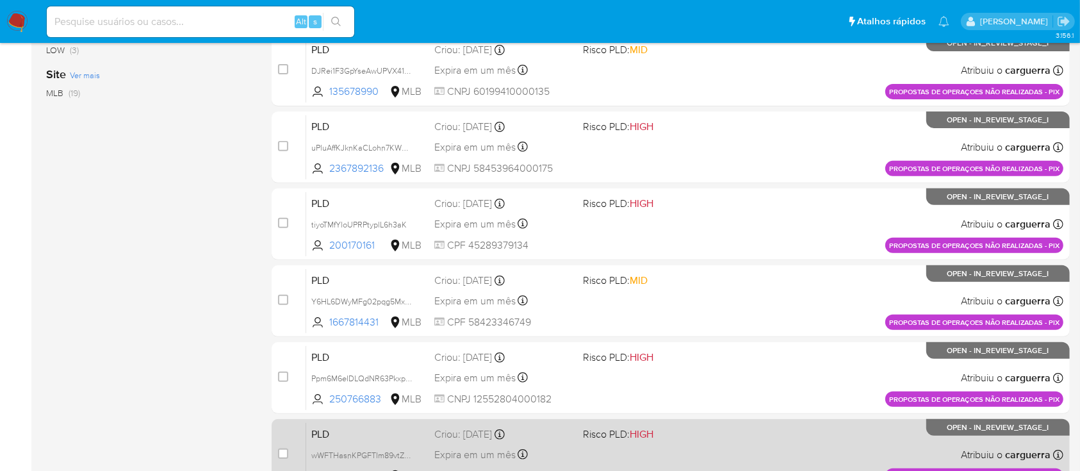
scroll to position [539, 0]
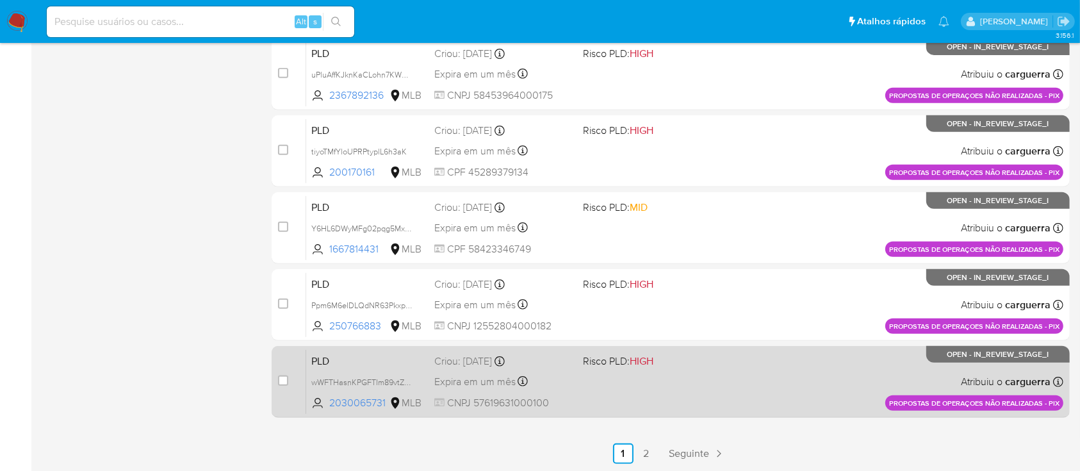
click at [745, 379] on div "PLD wWFTHasnKPGFTIm89vtZq9vx 2030065731 MLB Risco PLD: HIGH Criou: 14/08/2025 C…" at bounding box center [684, 381] width 757 height 65
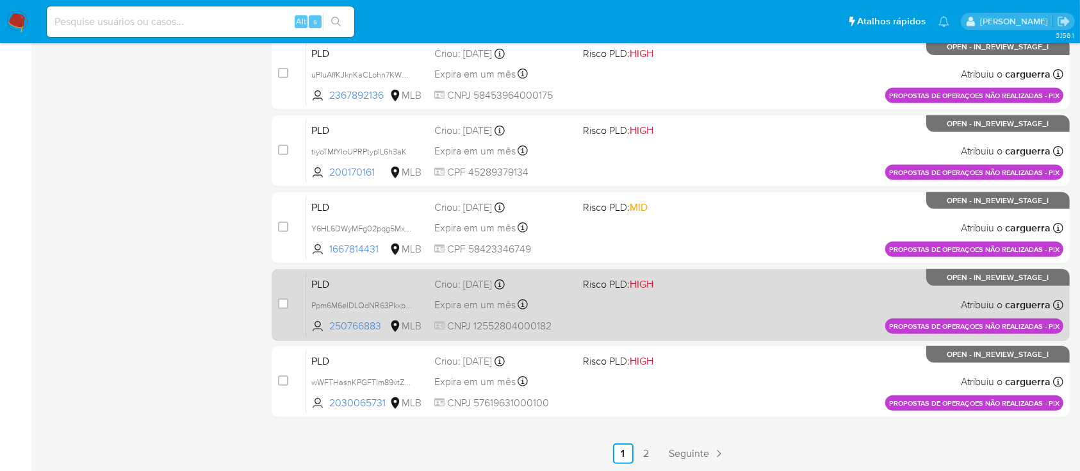
click at [700, 287] on span "Risco PLD: HIGH" at bounding box center [652, 283] width 138 height 17
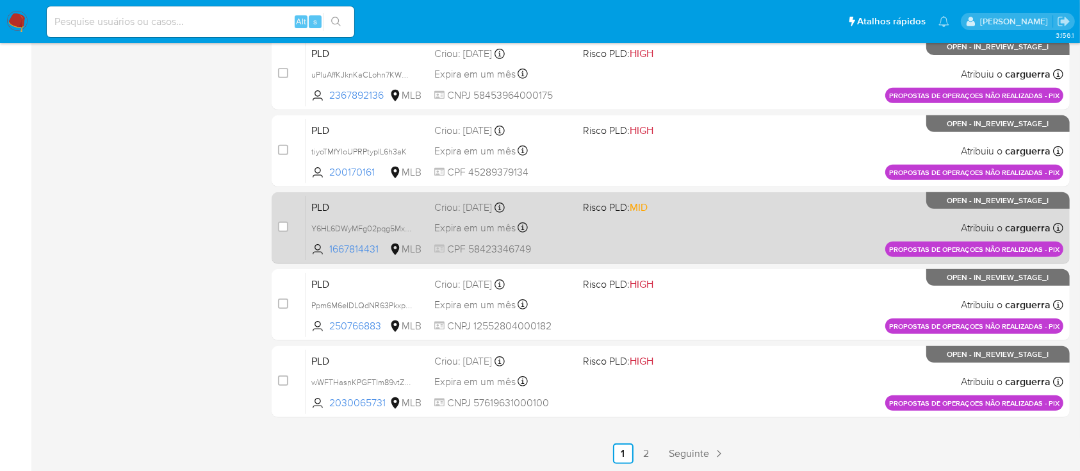
click at [702, 223] on div "PLD Y6HL6DWyMFg02pqg5MxorWhF 1667814431 MLB Risco PLD: MID Criou: 14/08/2025 Cr…" at bounding box center [684, 227] width 757 height 65
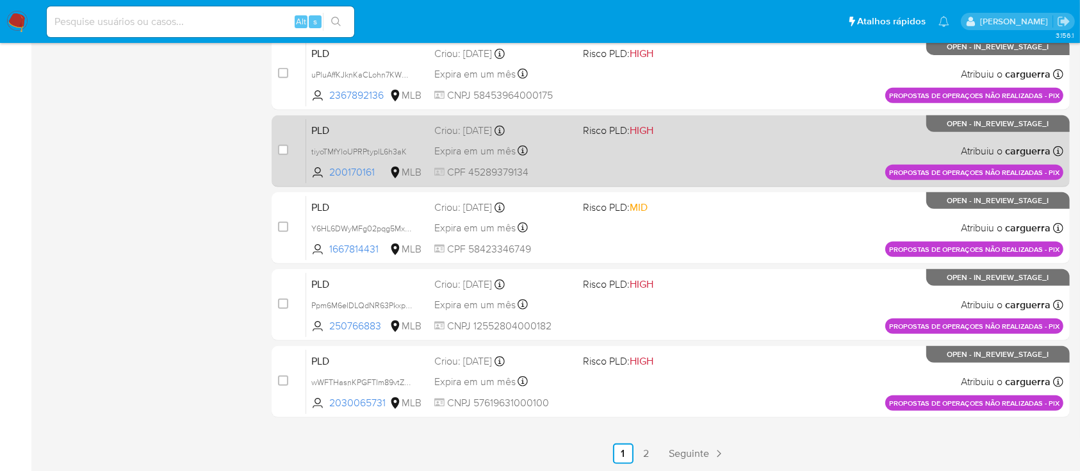
click at [722, 141] on div "PLD tiyoTMfYloUPRPtyplL6h3aK 200170161 MLB Risco PLD: HIGH Criou: 14/08/2025 Cr…" at bounding box center [684, 150] width 757 height 65
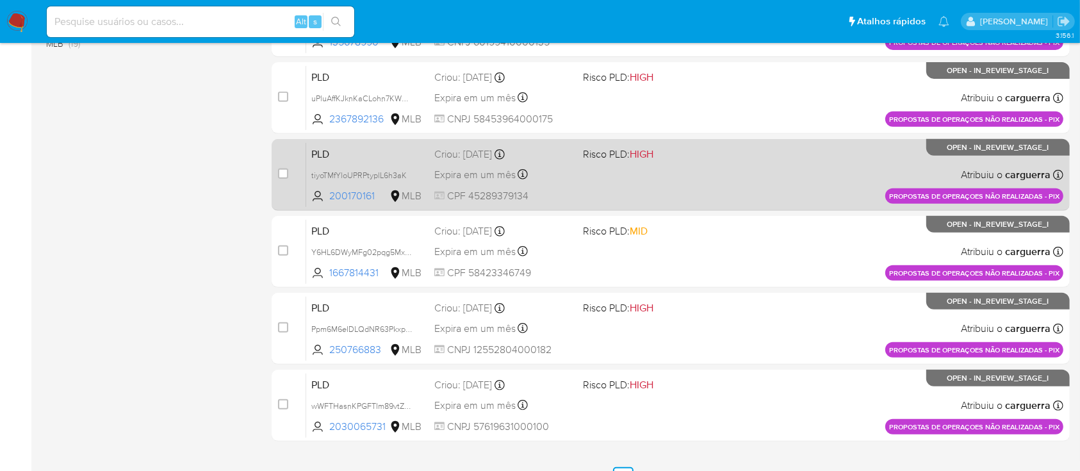
scroll to position [454, 0]
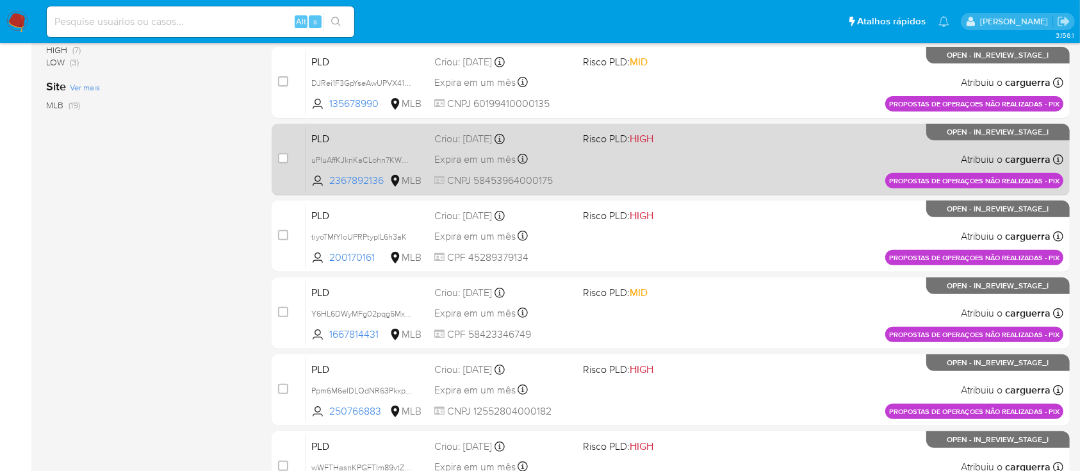
click at [778, 164] on div "PLD uPluAffKJknKaCLohn7KWG46 2367892136 MLB Risco PLD: HIGH Criou: 14/08/2025 C…" at bounding box center [684, 159] width 757 height 65
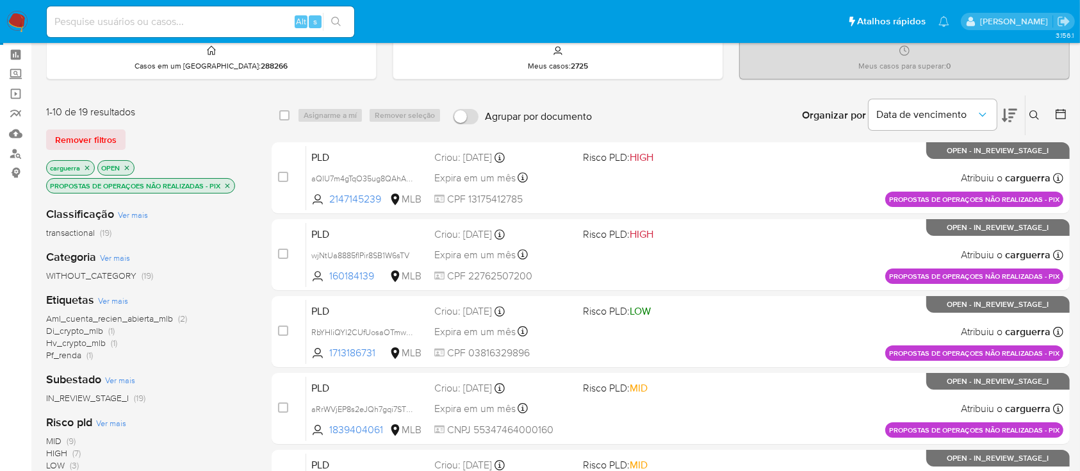
scroll to position [27, 0]
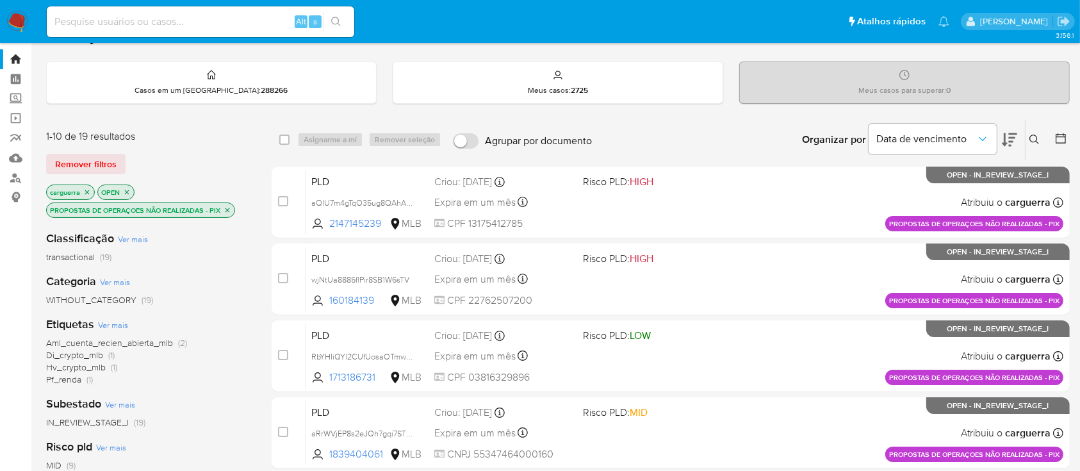
click at [228, 206] on icon "close-filter" at bounding box center [227, 210] width 8 height 8
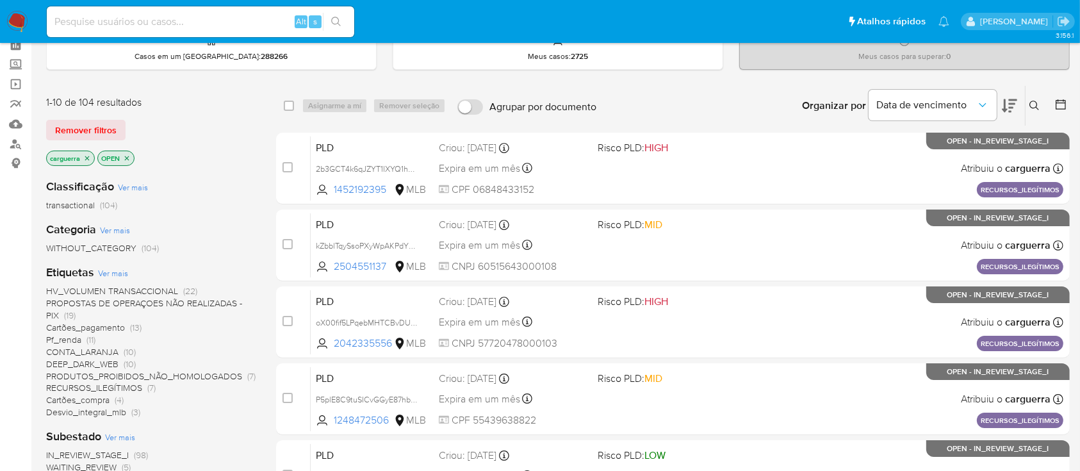
scroll to position [113, 0]
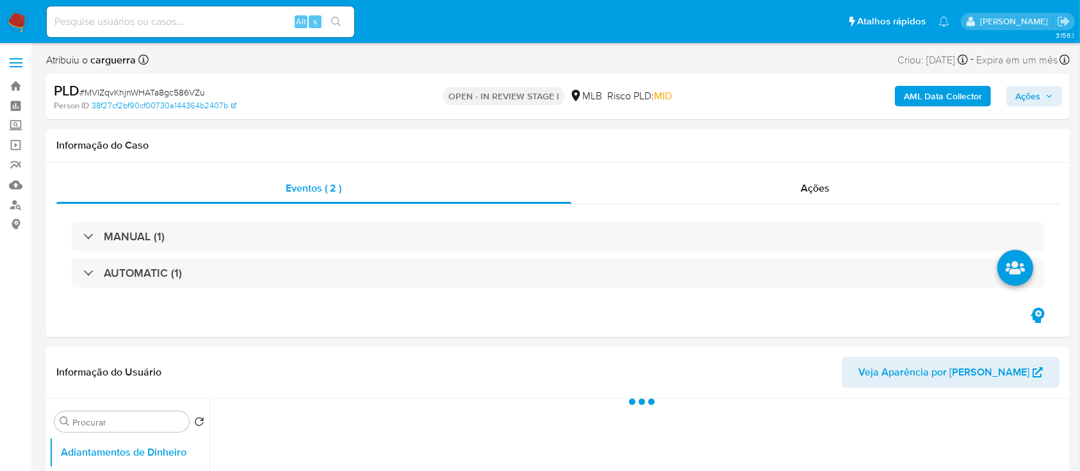
select select "10"
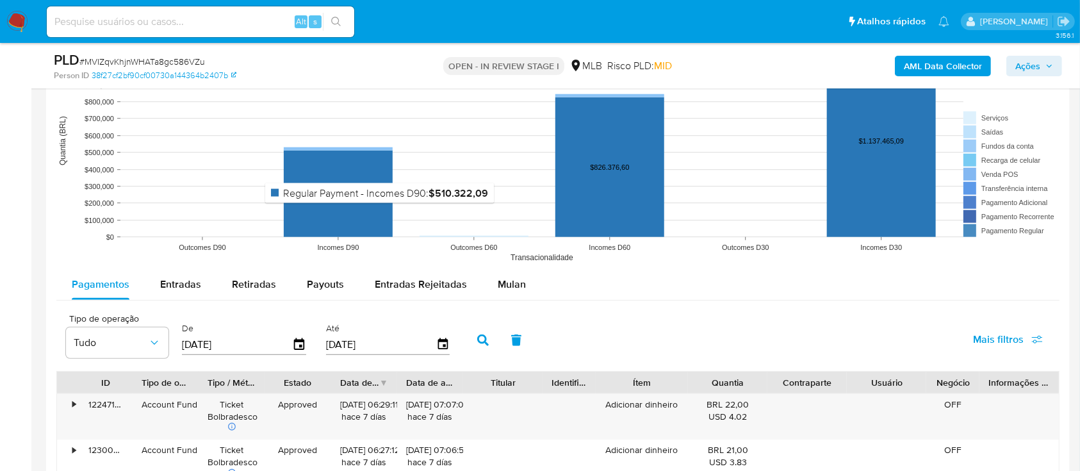
scroll to position [1195, 0]
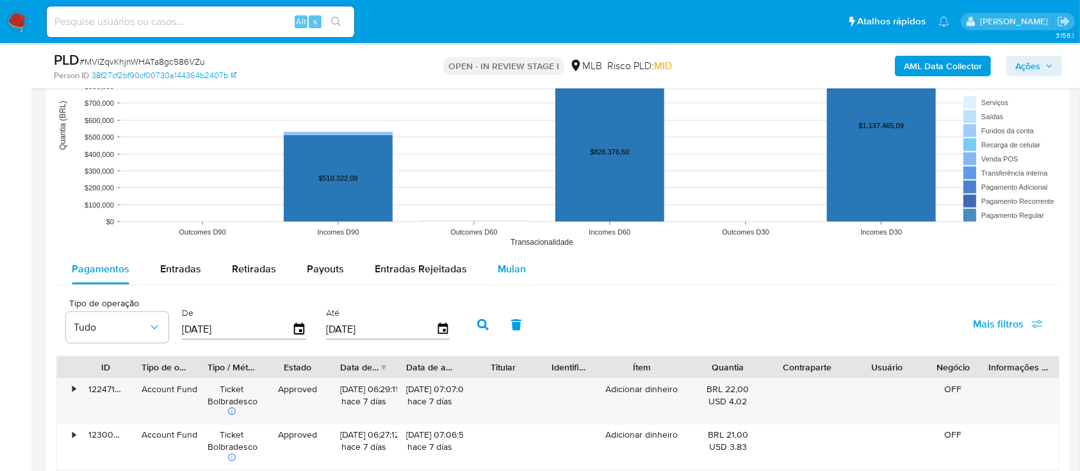
click at [520, 265] on span "Mulan" at bounding box center [512, 268] width 28 height 15
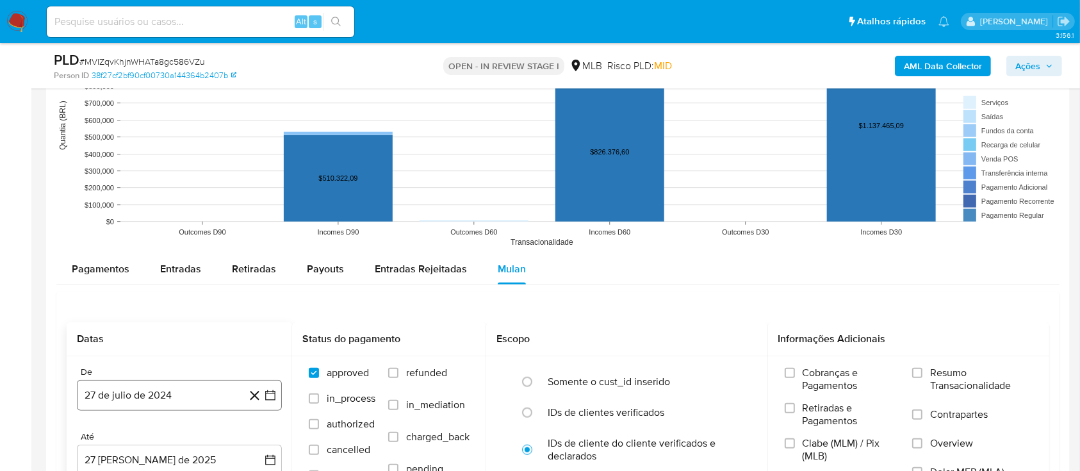
click at [264, 396] on icon "button" at bounding box center [270, 395] width 13 height 13
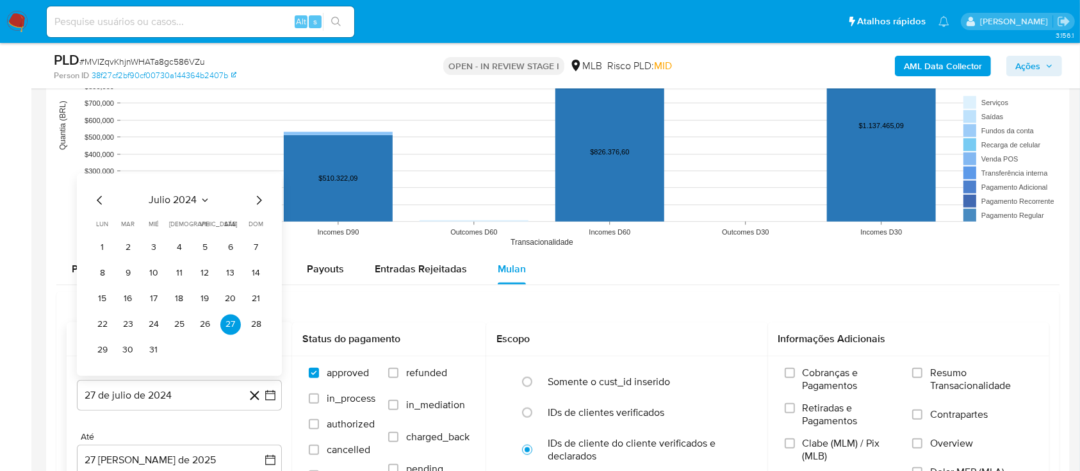
click at [207, 198] on icon "Seleccionar mes y año" at bounding box center [205, 200] width 10 height 10
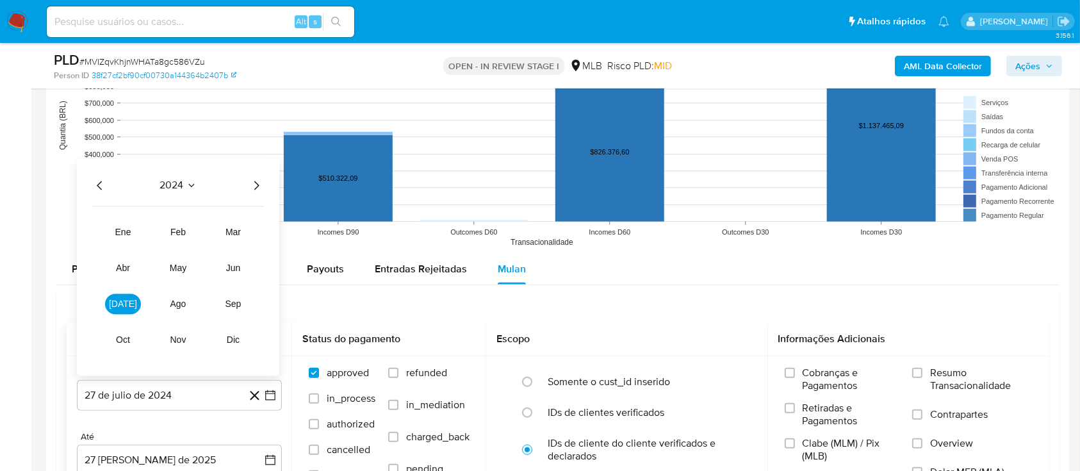
click at [253, 185] on icon "Año siguiente" at bounding box center [255, 184] width 15 height 15
click at [121, 304] on span "[DATE]" at bounding box center [123, 303] width 28 height 10
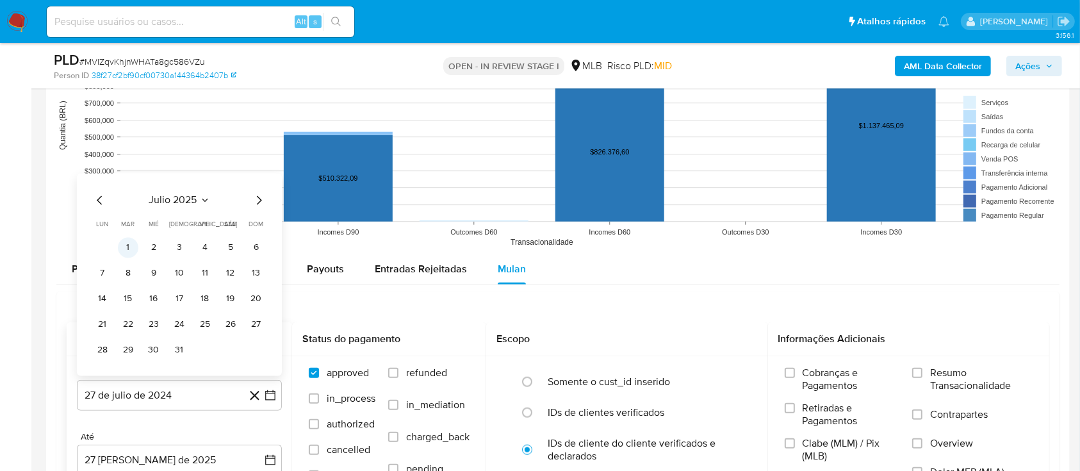
click at [128, 249] on button "1" at bounding box center [128, 247] width 20 height 20
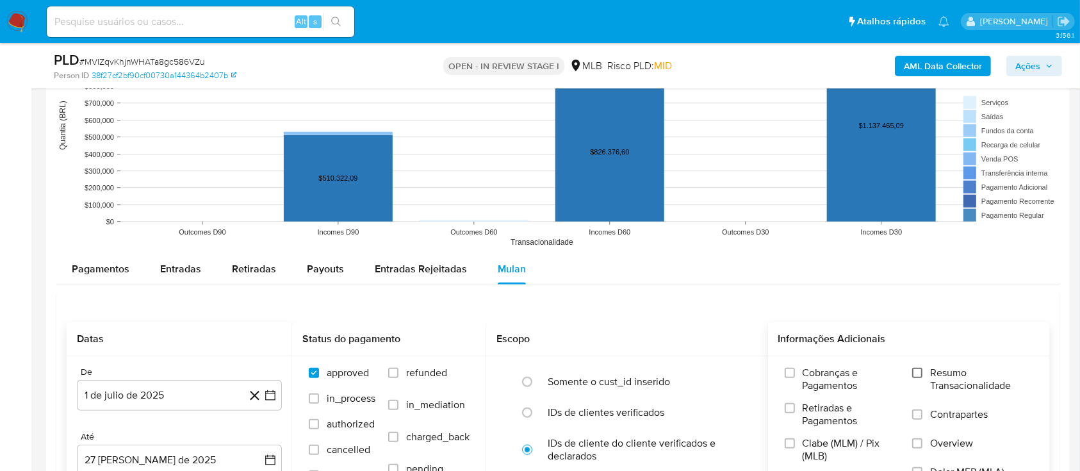
click at [912, 371] on div "Cobranças e Pagamentos Retiradas e Pagamentos Clabe (MLM) / Pix (MLB) Vendas Po…" at bounding box center [908, 430] width 261 height 128
click at [918, 371] on input "Resumo Transacionalidade" at bounding box center [917, 373] width 10 height 10
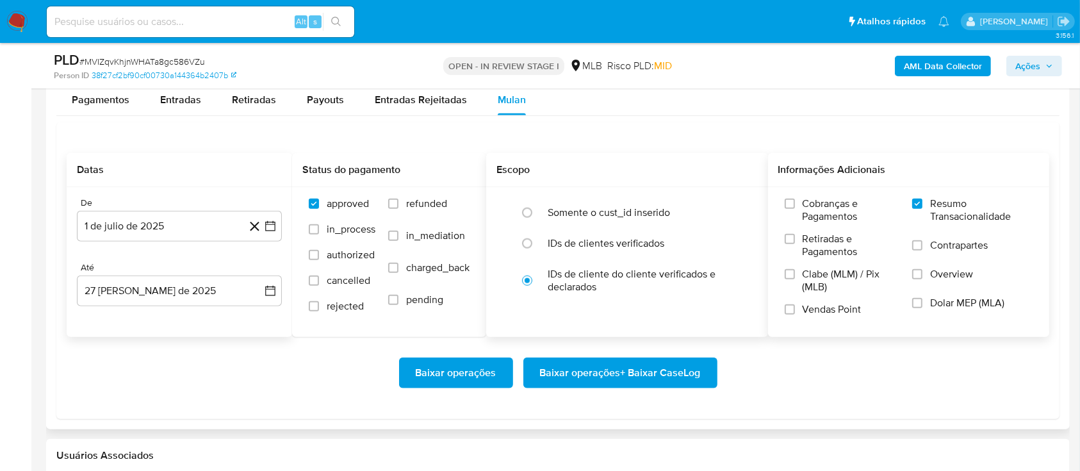
scroll to position [1366, 0]
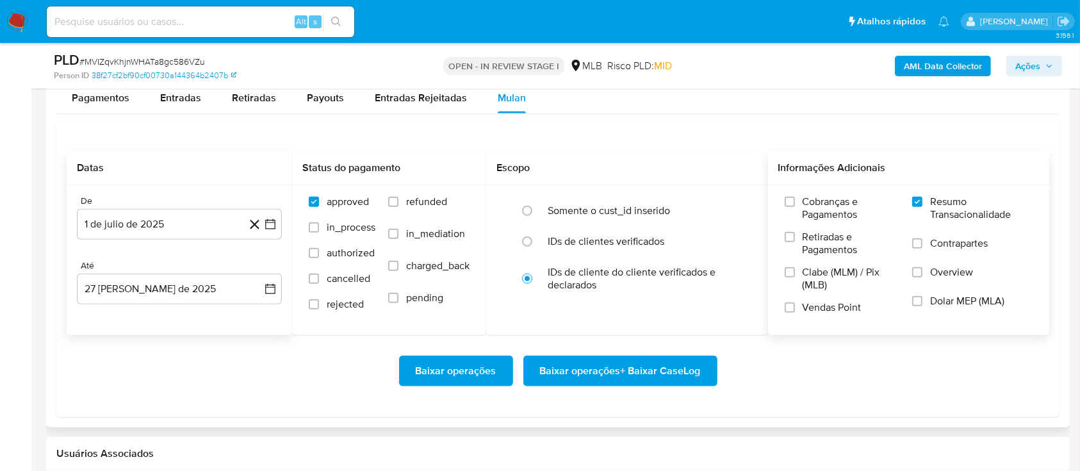
click at [661, 375] on span "Baixar operações + Baixar CaseLog" at bounding box center [620, 371] width 161 height 28
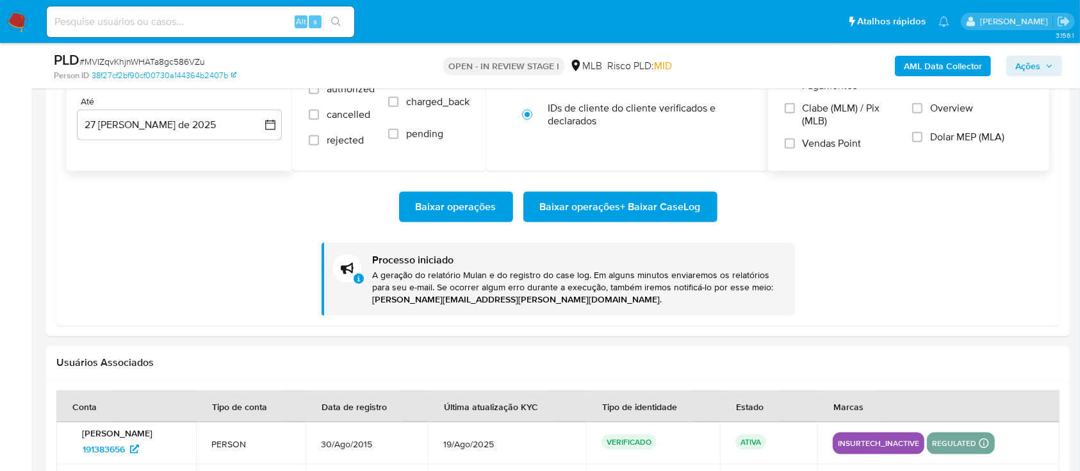
scroll to position [1537, 0]
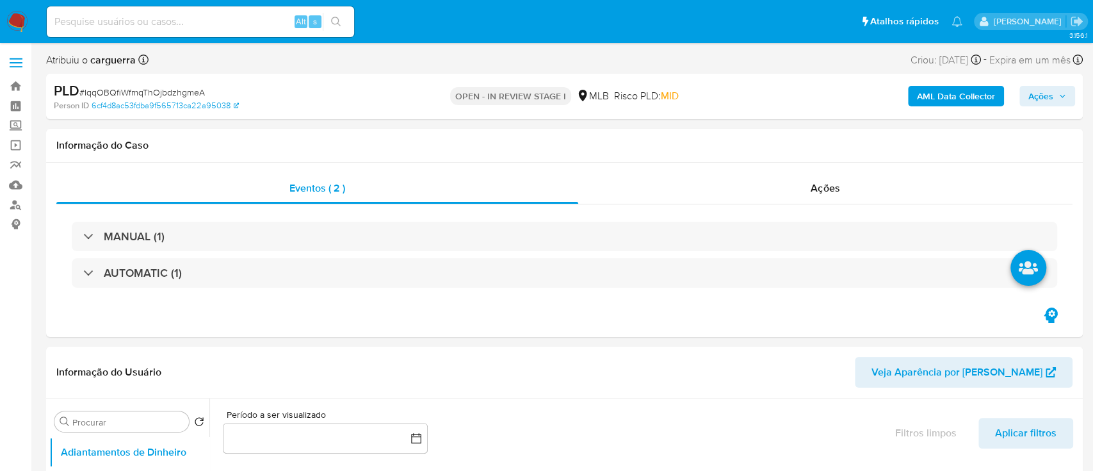
select select "10"
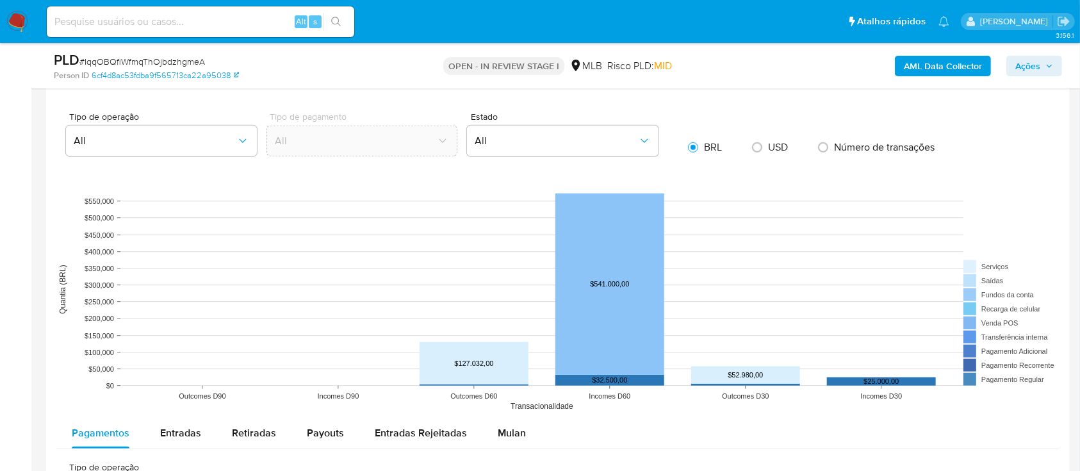
scroll to position [1195, 0]
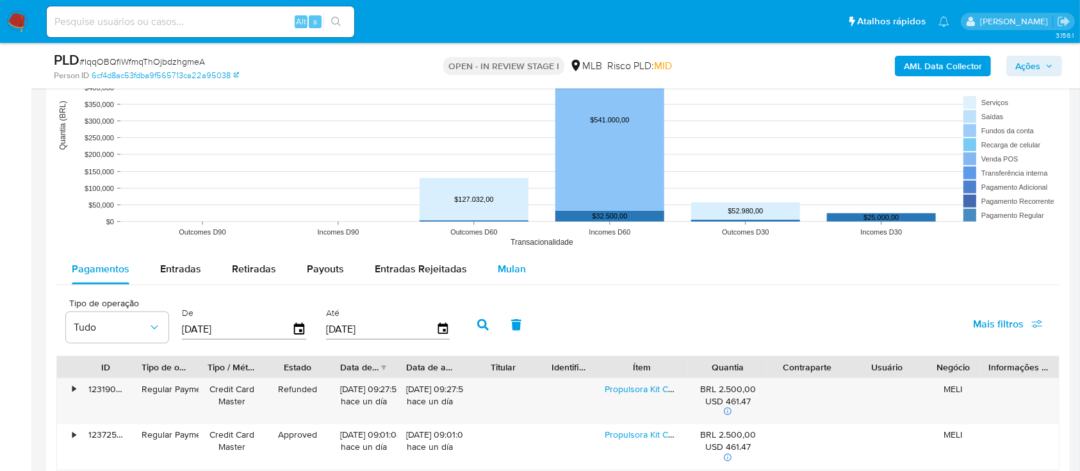
click at [512, 266] on span "Mulan" at bounding box center [512, 268] width 28 height 15
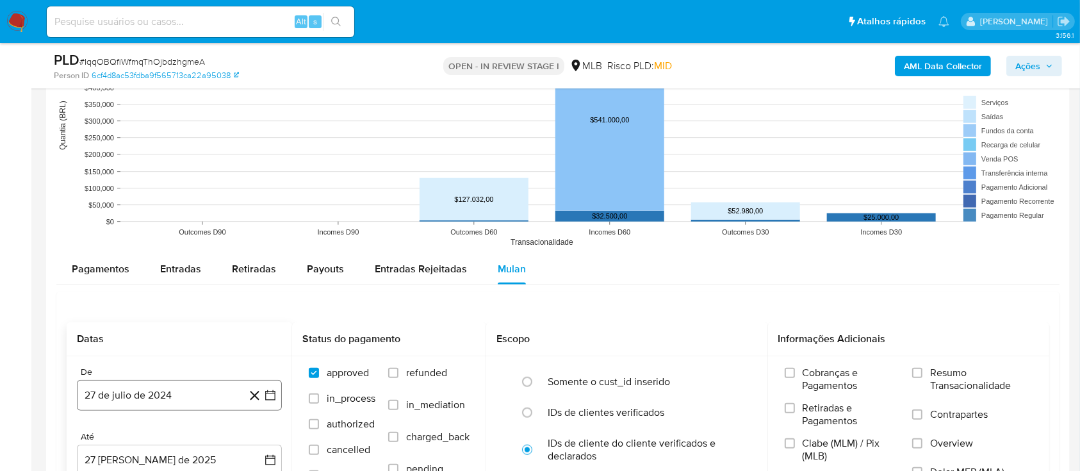
click at [268, 386] on button "27 de julio de 2024" at bounding box center [179, 395] width 205 height 31
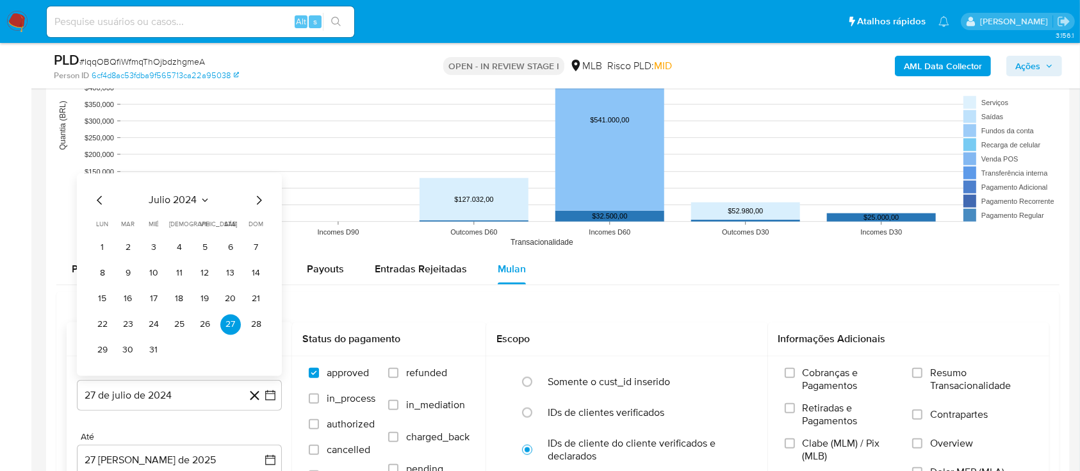
click at [200, 200] on icon "Seleccionar mes y año" at bounding box center [205, 200] width 10 height 10
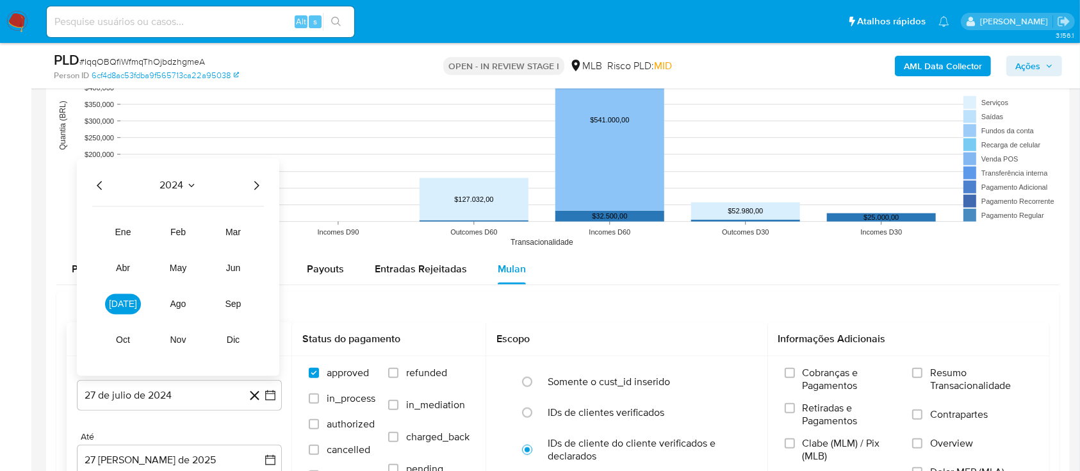
click at [256, 185] on icon "Año siguiente" at bounding box center [255, 184] width 15 height 15
click at [118, 305] on span "[DATE]" at bounding box center [123, 303] width 28 height 10
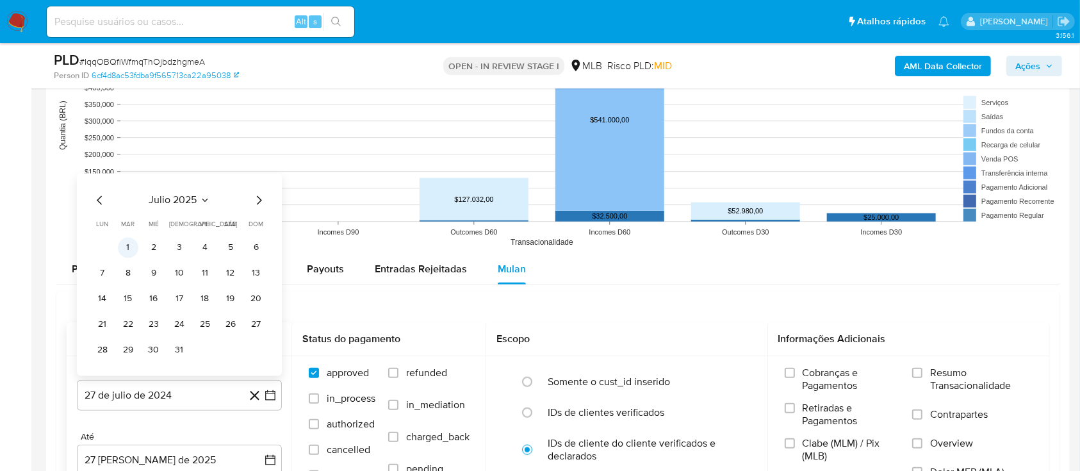
click at [125, 243] on button "1" at bounding box center [128, 247] width 20 height 20
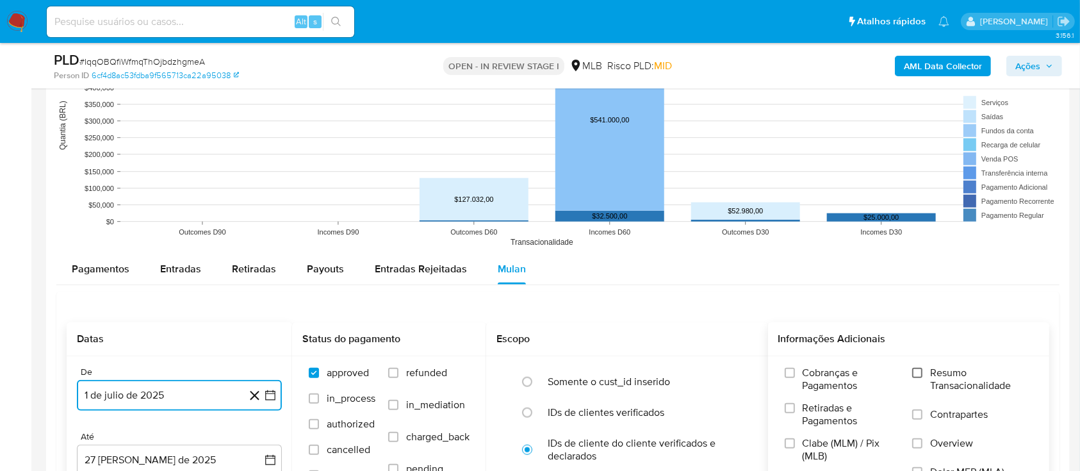
click at [921, 373] on input "Resumo Transacionalidade" at bounding box center [917, 373] width 10 height 10
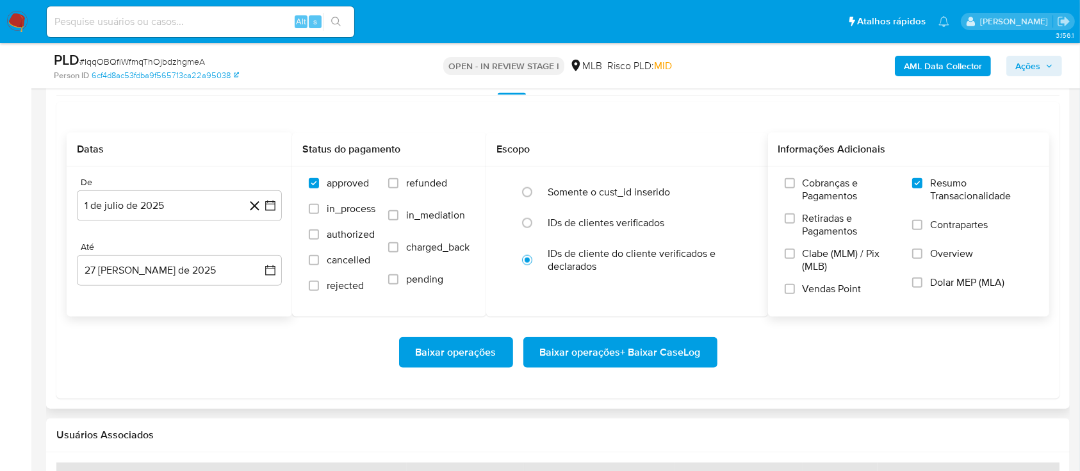
scroll to position [1451, 0]
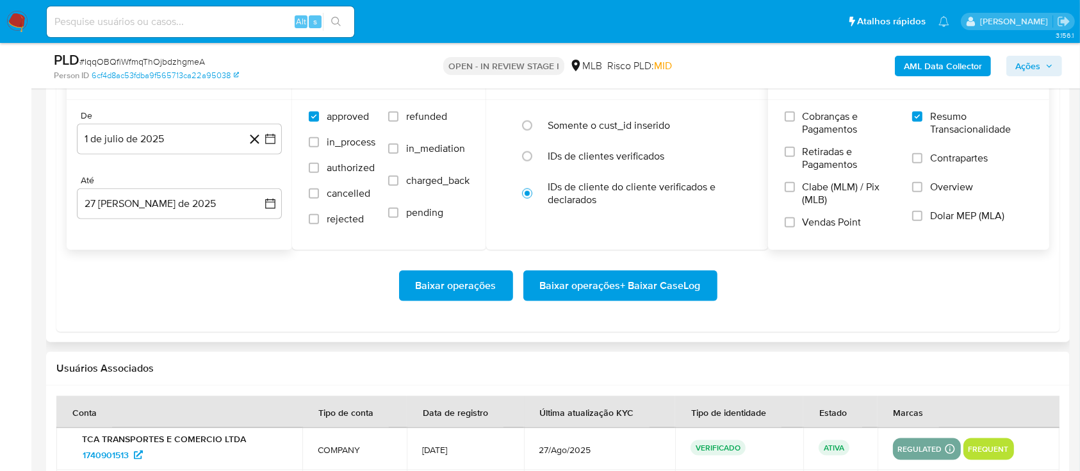
click at [674, 289] on span "Baixar operações + Baixar CaseLog" at bounding box center [620, 286] width 161 height 28
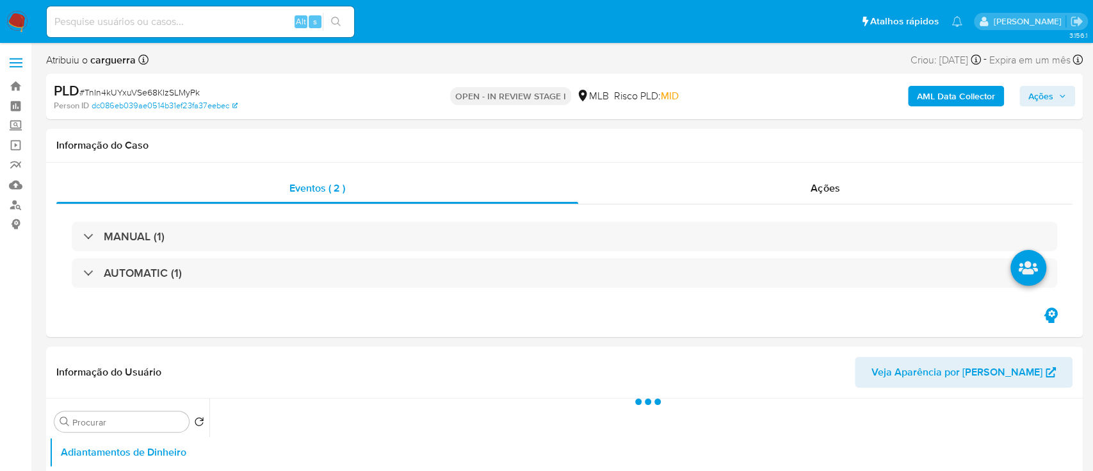
select select "10"
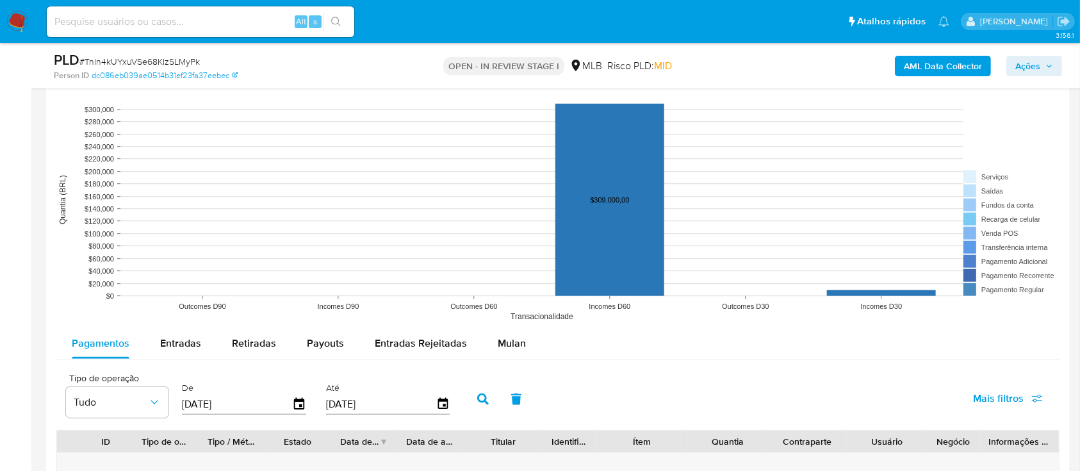
scroll to position [1281, 0]
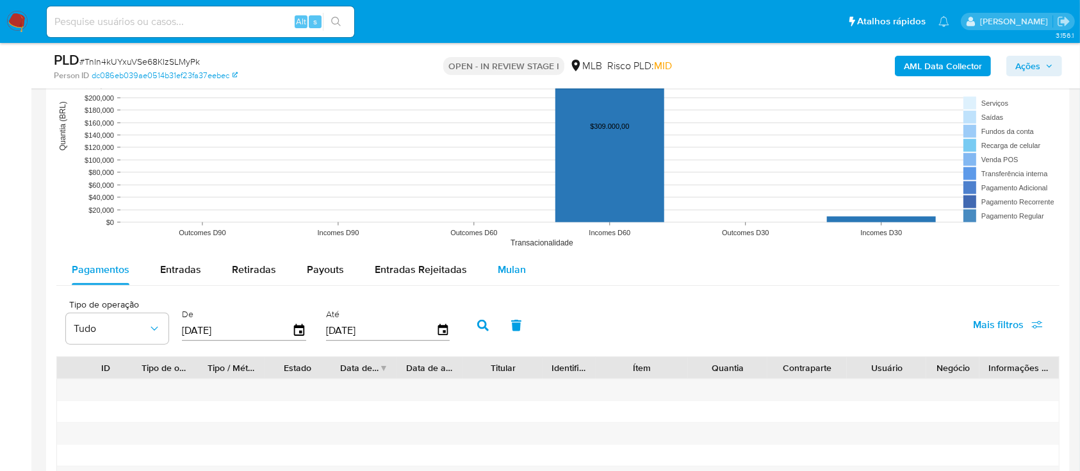
click at [508, 268] on span "Mulan" at bounding box center [512, 269] width 28 height 15
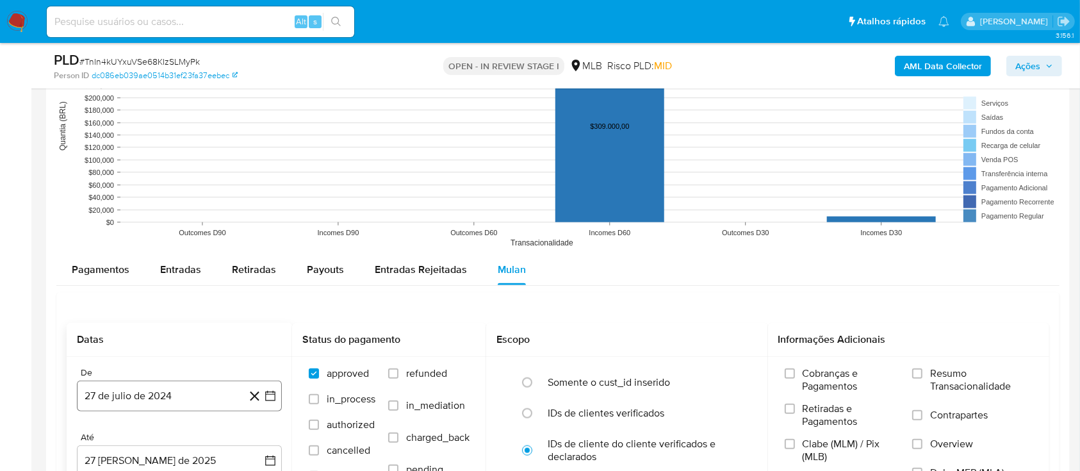
click at [269, 392] on icon "button" at bounding box center [270, 395] width 13 height 13
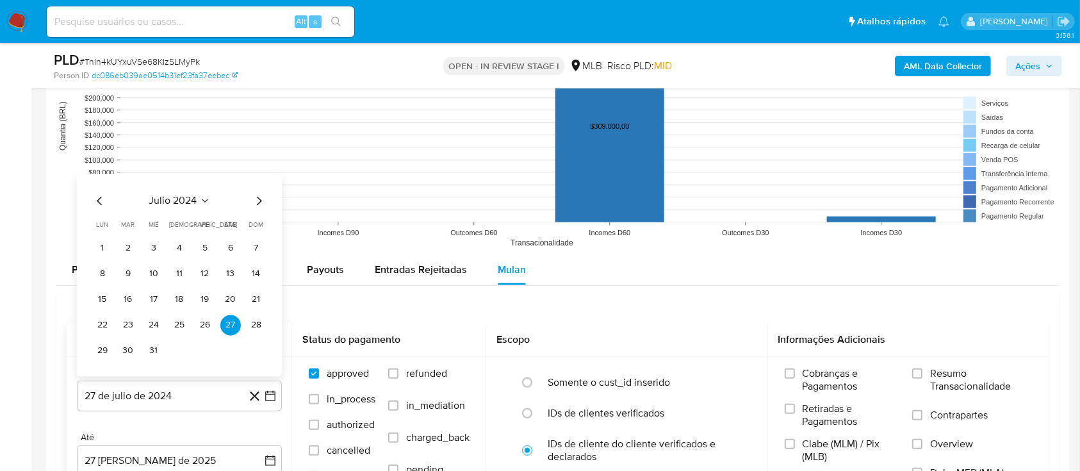
click at [203, 202] on icon "Seleccionar mes y año" at bounding box center [205, 201] width 10 height 10
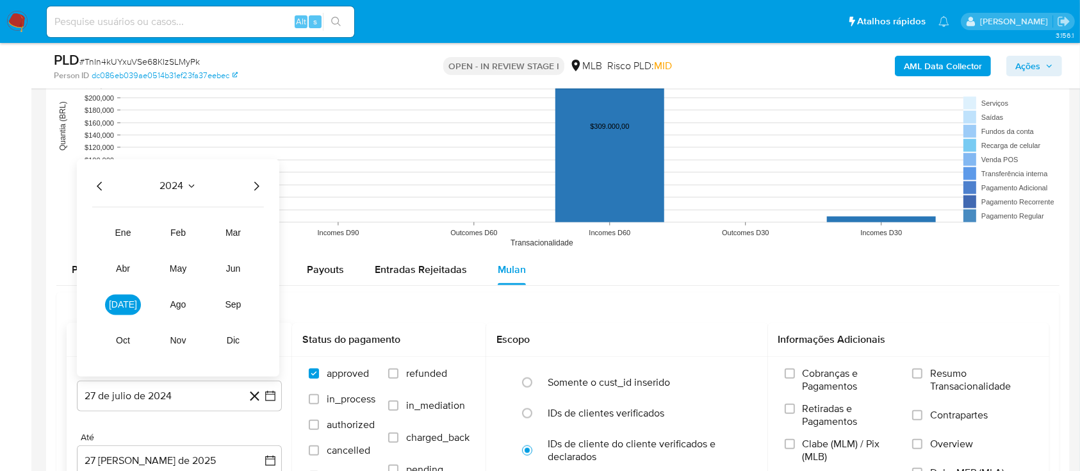
click at [253, 186] on icon "Año siguiente" at bounding box center [255, 186] width 15 height 15
click at [120, 300] on span "[DATE]" at bounding box center [123, 305] width 28 height 10
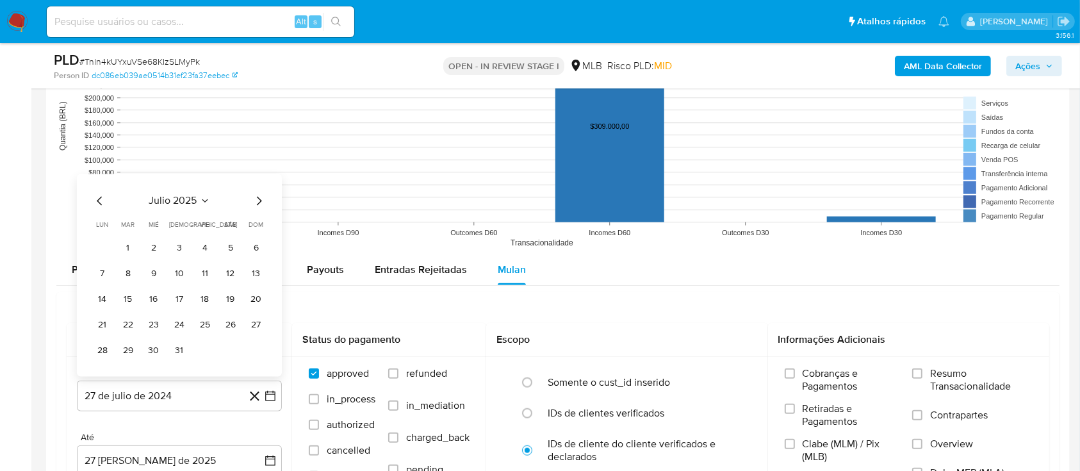
drag, startPoint x: 129, startPoint y: 251, endPoint x: 154, endPoint y: 259, distance: 26.1
click at [130, 251] on button "1" at bounding box center [128, 248] width 20 height 20
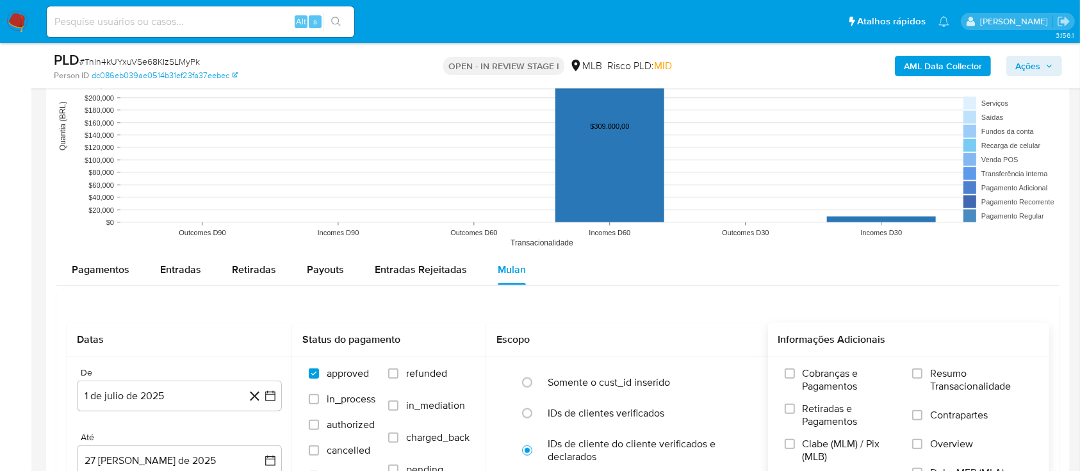
click at [928, 371] on label "Resumo Transacionalidade" at bounding box center [972, 388] width 120 height 42
click at [922, 371] on input "Resumo Transacionalidade" at bounding box center [917, 373] width 10 height 10
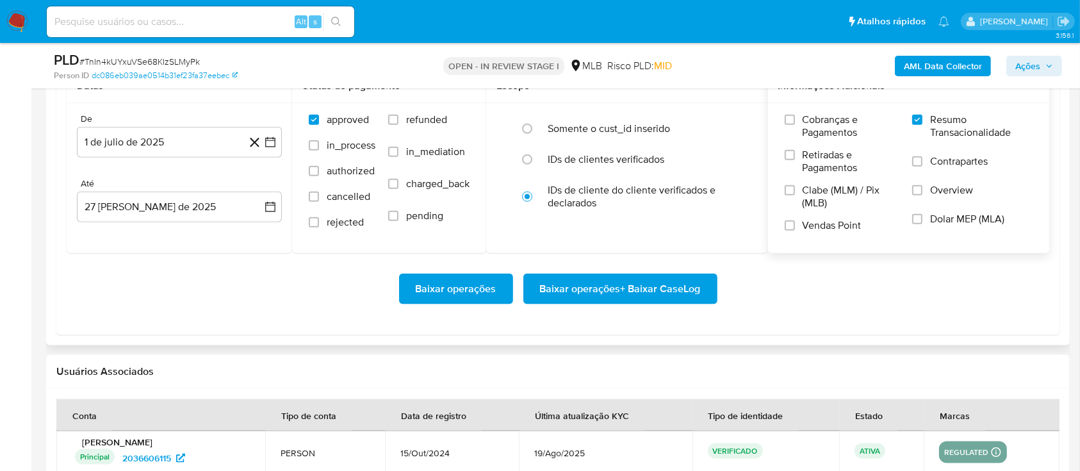
scroll to position [1537, 0]
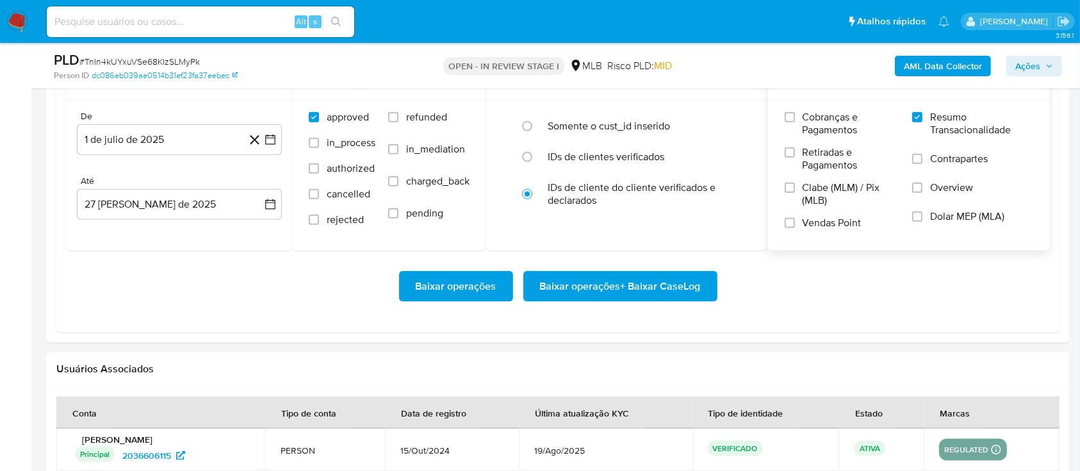
click at [673, 291] on span "Baixar operações + Baixar CaseLog" at bounding box center [620, 286] width 161 height 28
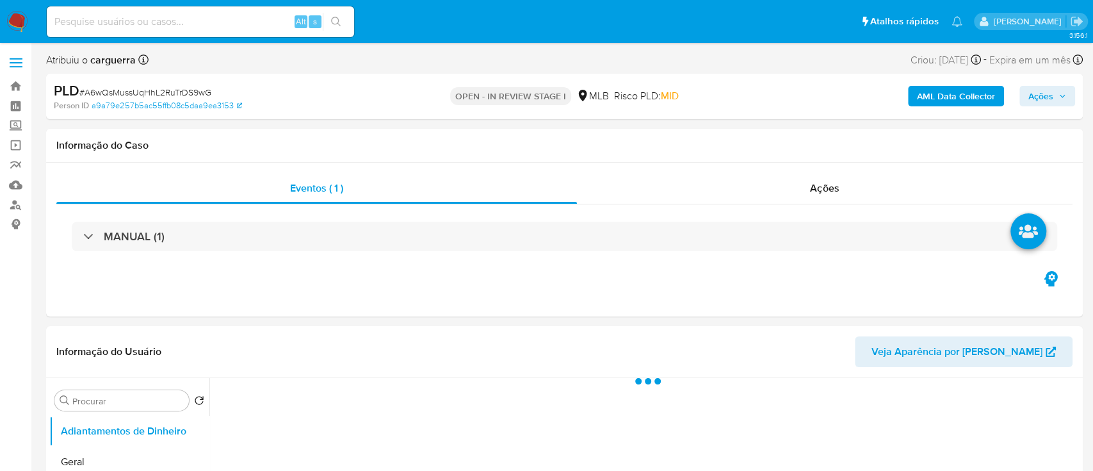
select select "10"
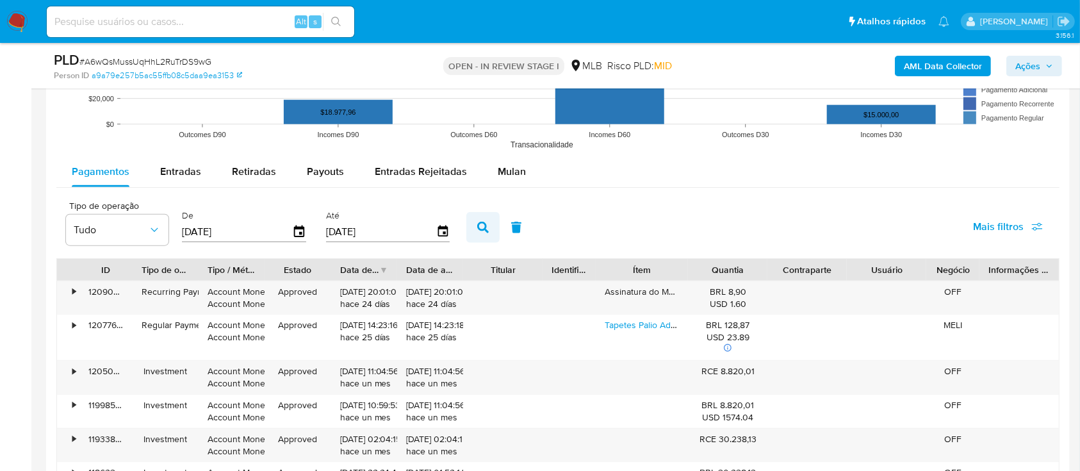
scroll to position [1366, 0]
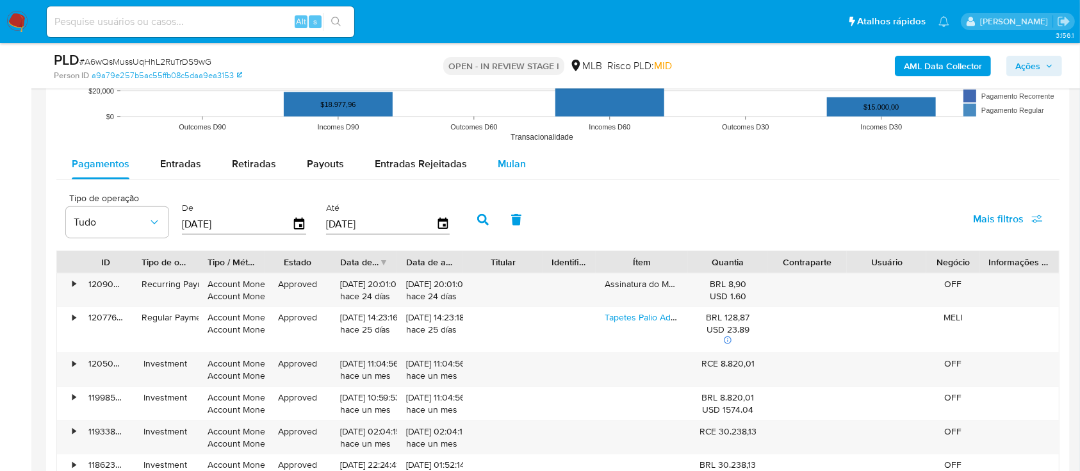
click at [498, 165] on span "Mulan" at bounding box center [512, 163] width 28 height 15
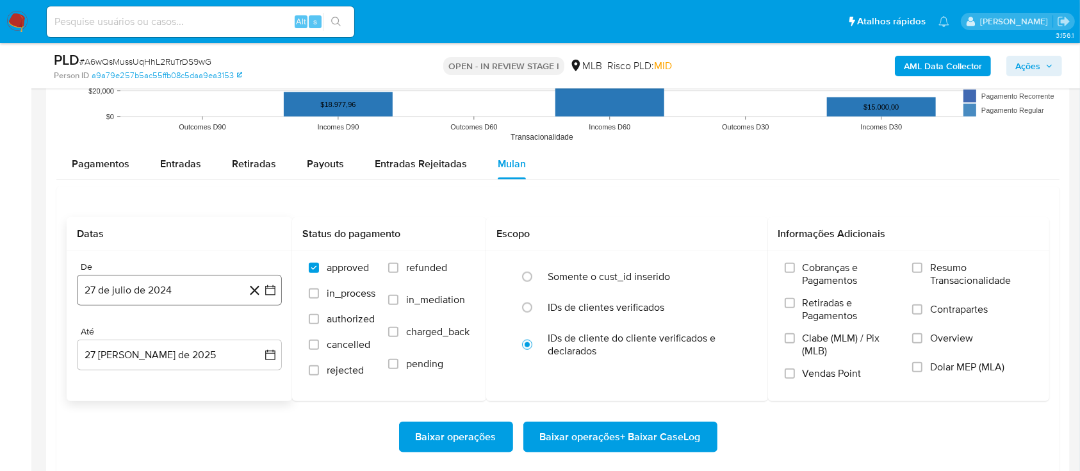
click at [272, 280] on button "27 de julio de 2024" at bounding box center [179, 290] width 205 height 31
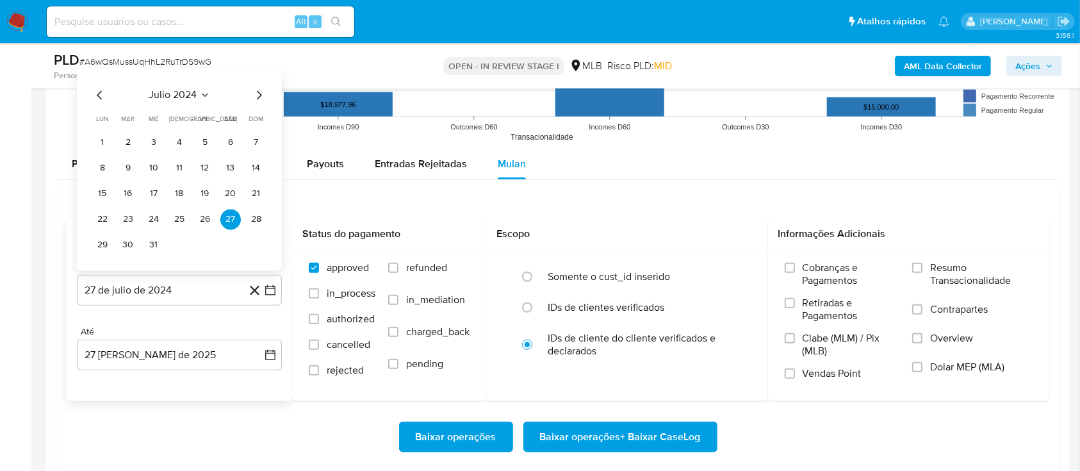
click at [201, 96] on icon "Seleccionar mes y año" at bounding box center [205, 95] width 10 height 10
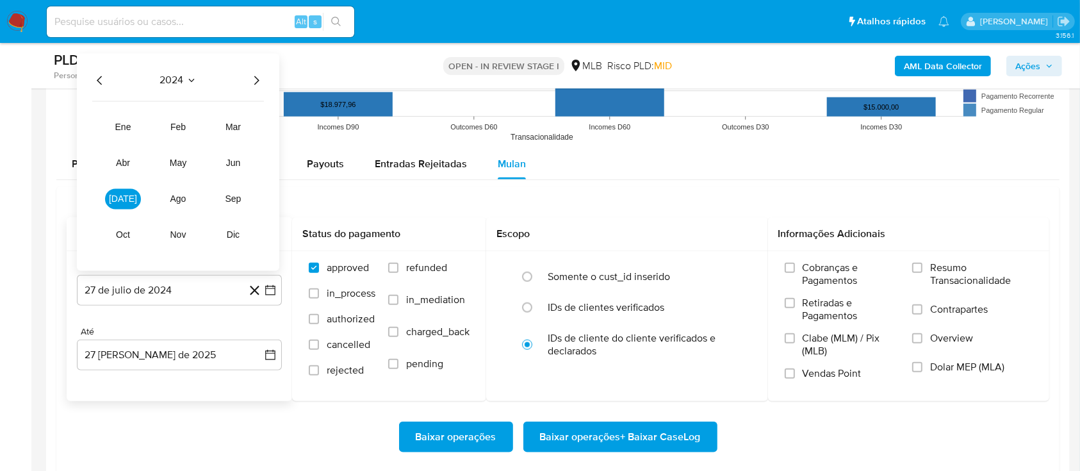
click at [252, 79] on icon "Año siguiente" at bounding box center [255, 79] width 15 height 15
click at [122, 207] on button "[DATE]" at bounding box center [123, 198] width 36 height 20
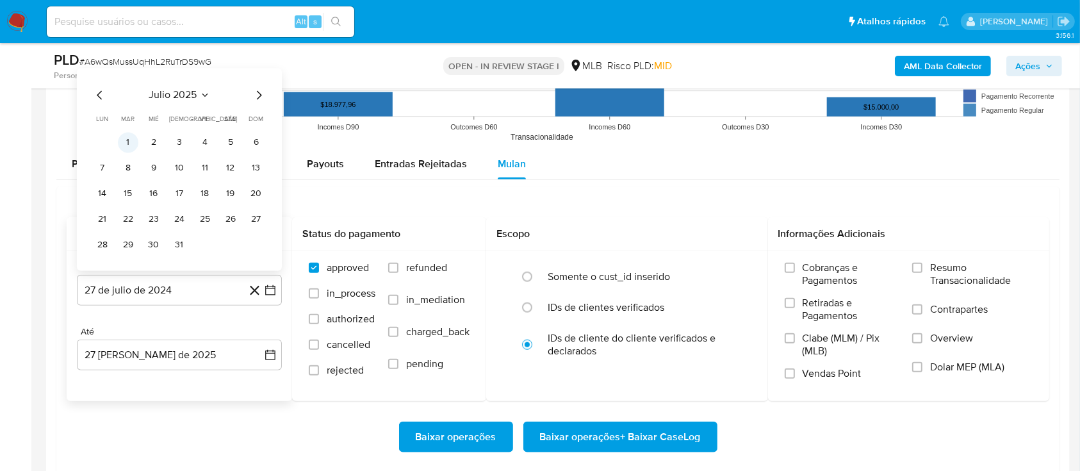
click at [130, 136] on button "1" at bounding box center [128, 142] width 20 height 20
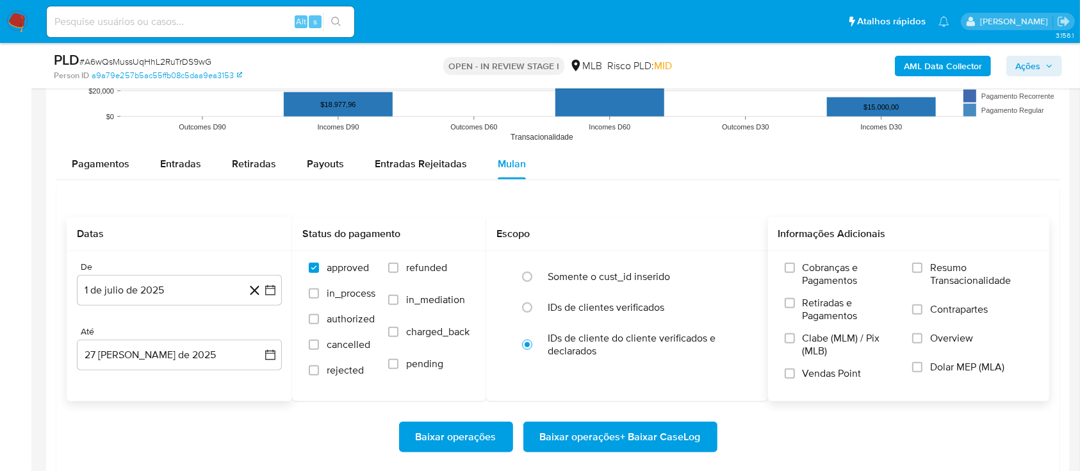
click at [961, 279] on span "Resumo Transacionalidade" at bounding box center [981, 274] width 102 height 26
click at [922, 273] on input "Resumo Transacionalidade" at bounding box center [917, 268] width 10 height 10
click at [622, 425] on span "Baixar operações + Baixar CaseLog" at bounding box center [620, 437] width 161 height 28
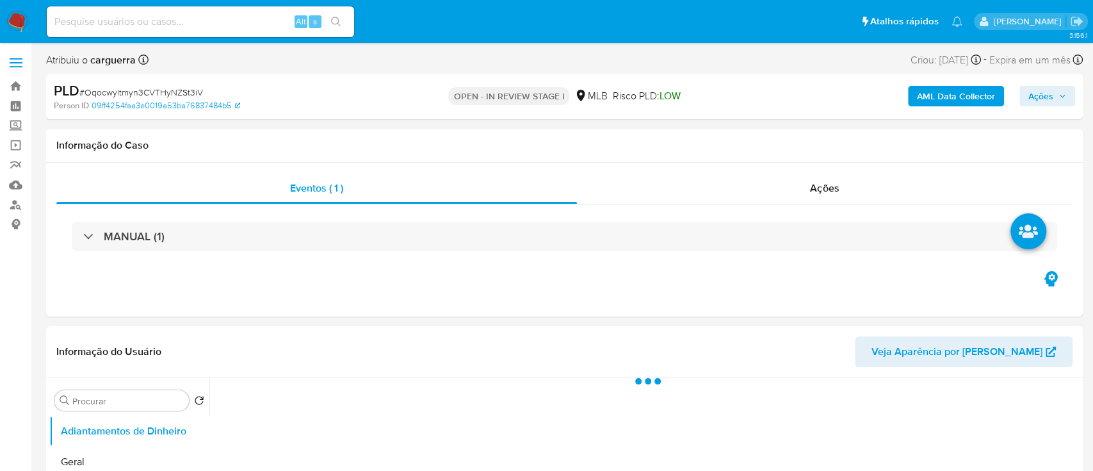
select select "10"
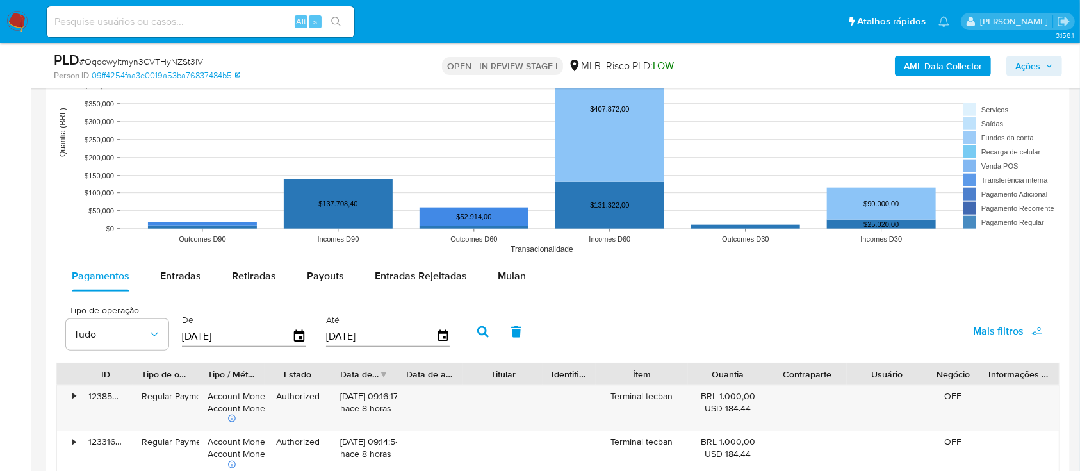
scroll to position [1281, 0]
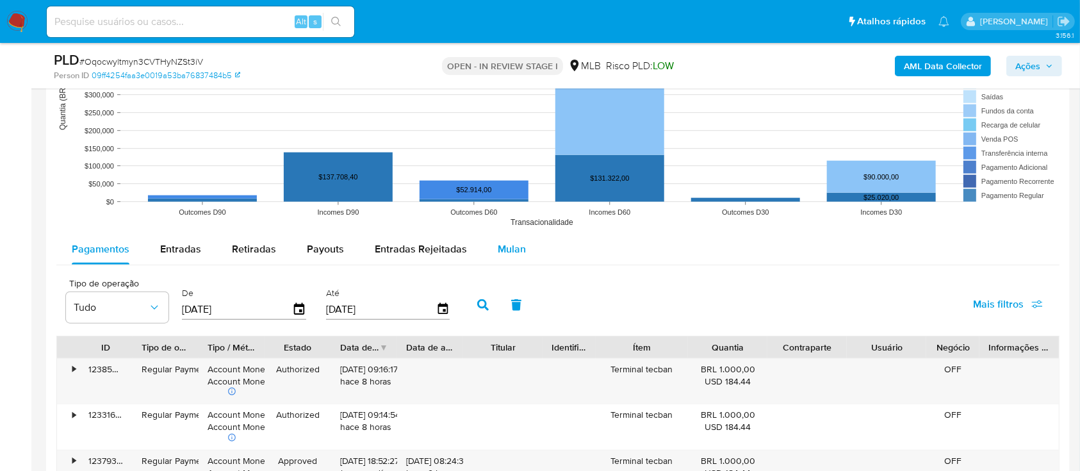
click at [514, 252] on span "Mulan" at bounding box center [512, 248] width 28 height 15
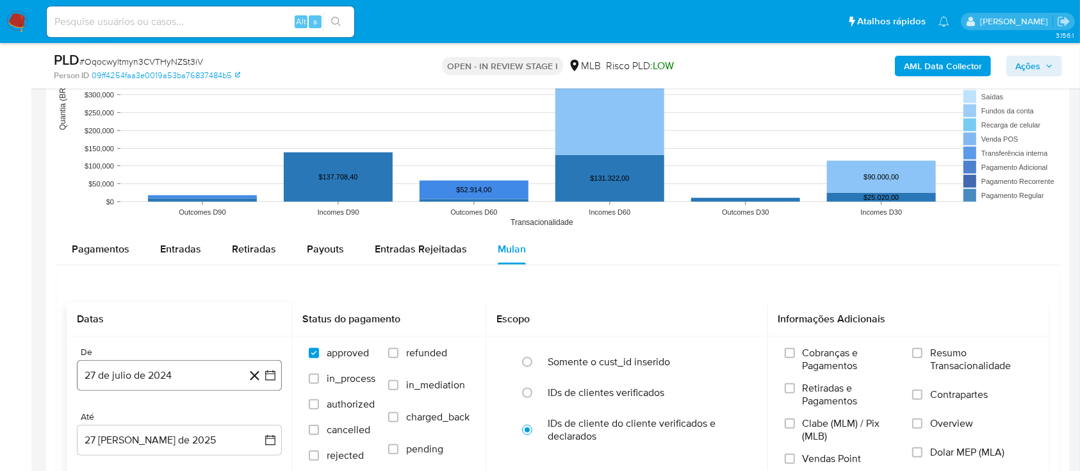
click at [271, 375] on icon "button" at bounding box center [270, 375] width 13 height 13
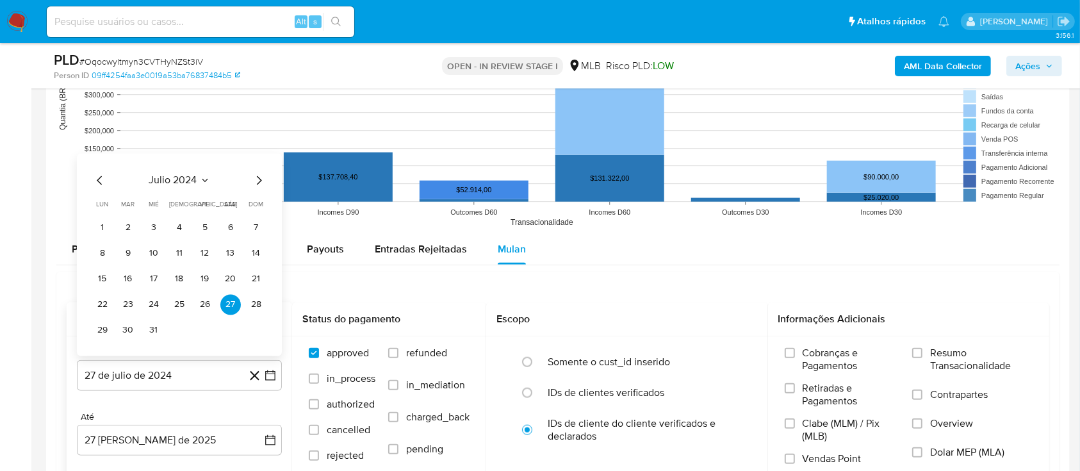
click at [201, 182] on icon "Seleccionar mes y año" at bounding box center [205, 180] width 10 height 10
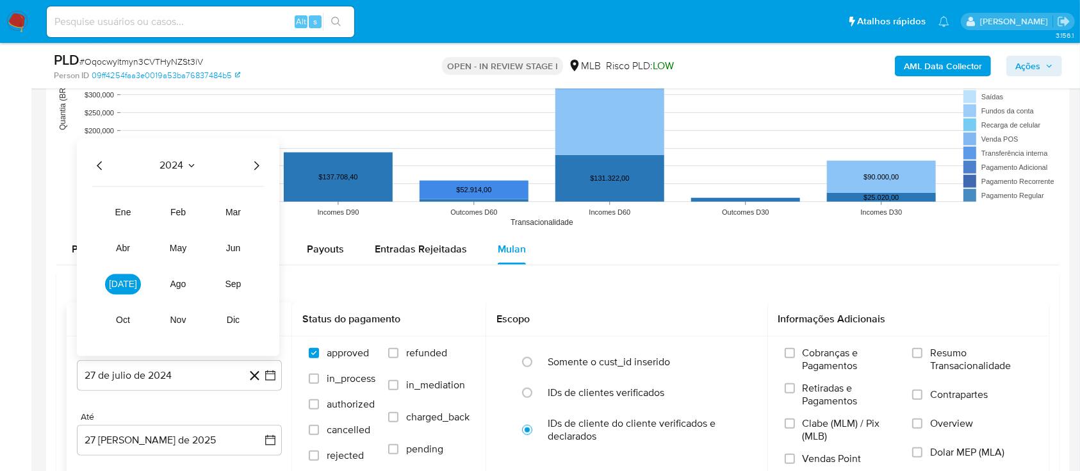
click at [259, 164] on icon "Año siguiente" at bounding box center [255, 165] width 15 height 15
click at [122, 280] on span "[DATE]" at bounding box center [123, 284] width 28 height 10
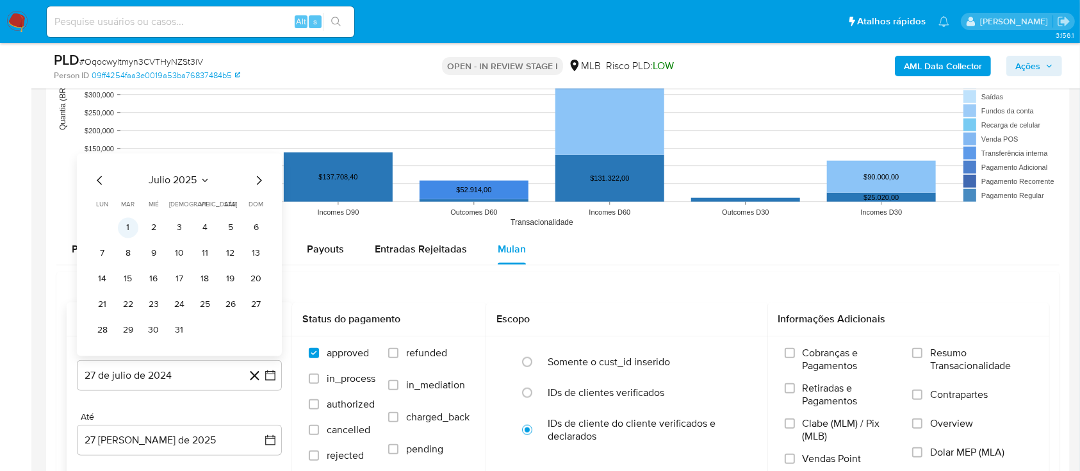
click at [127, 225] on button "1" at bounding box center [128, 227] width 20 height 20
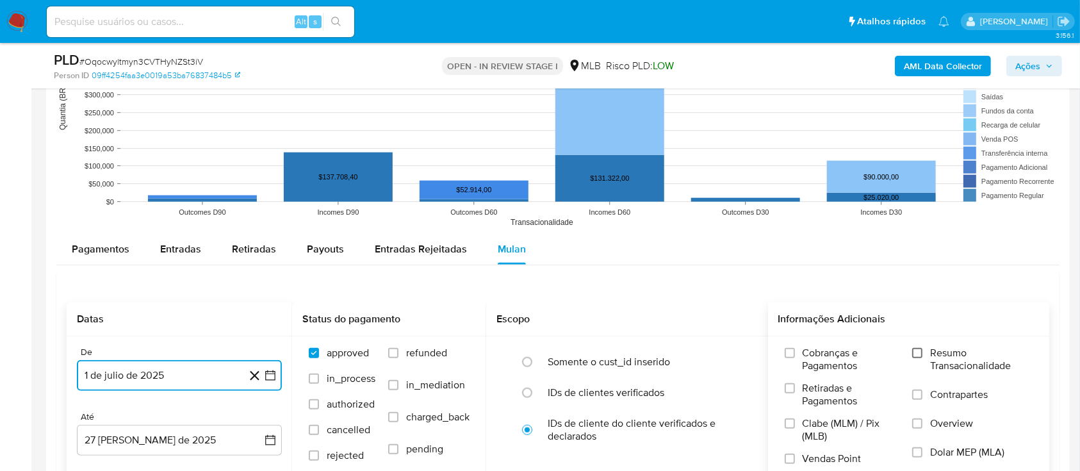
click at [917, 350] on input "Resumo Transacionalidade" at bounding box center [917, 353] width 10 height 10
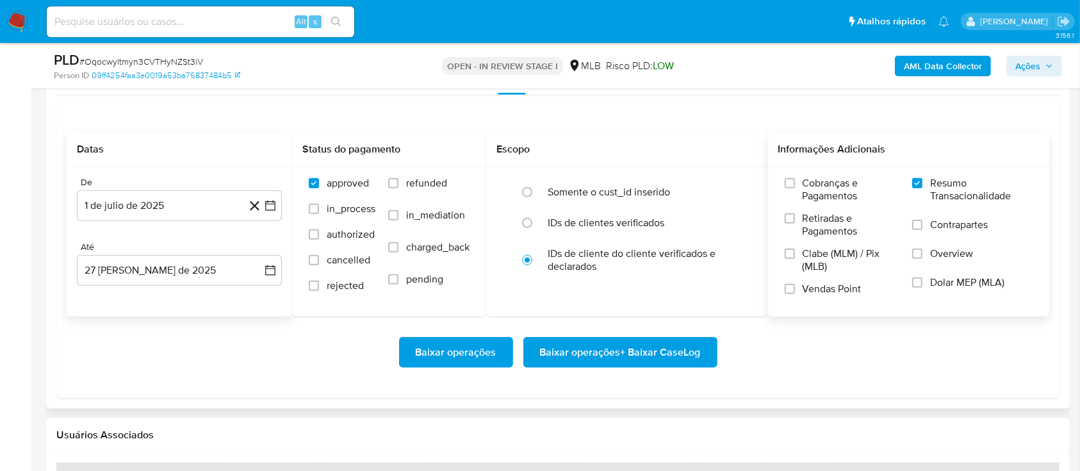
scroll to position [1451, 0]
click at [653, 346] on span "Baixar operações + Baixar CaseLog" at bounding box center [620, 351] width 161 height 28
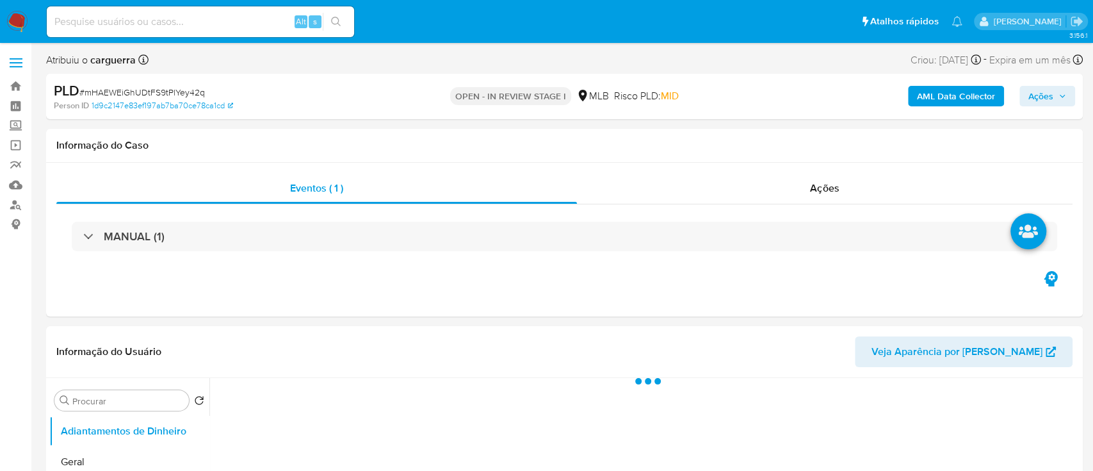
select select "10"
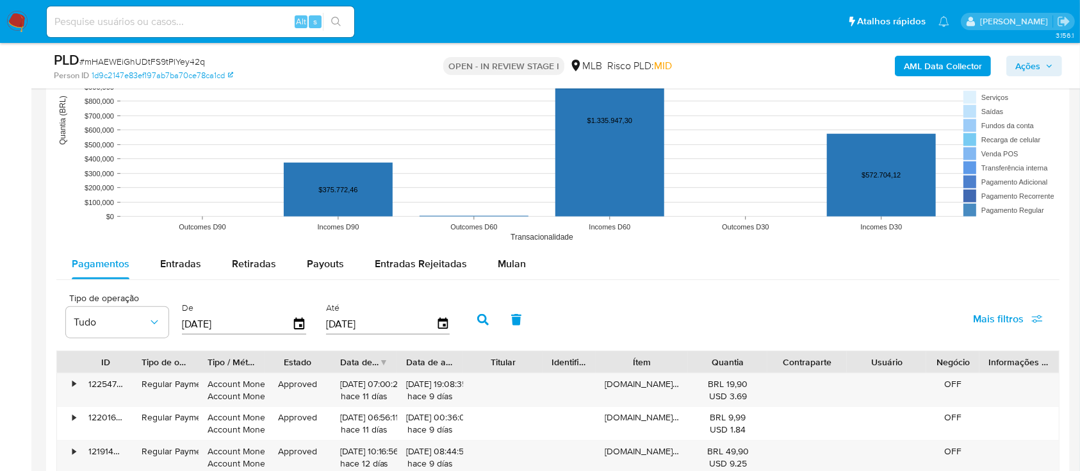
scroll to position [1281, 0]
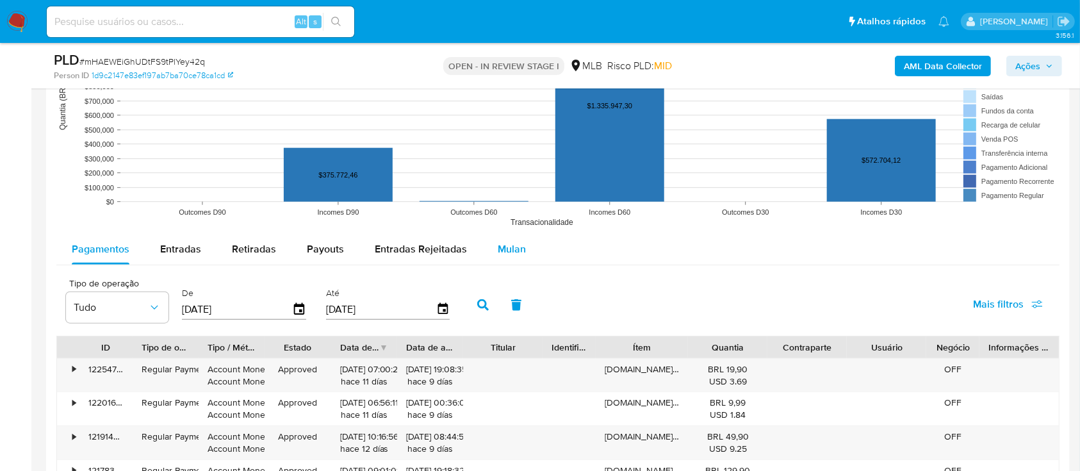
click at [515, 245] on span "Mulan" at bounding box center [512, 248] width 28 height 15
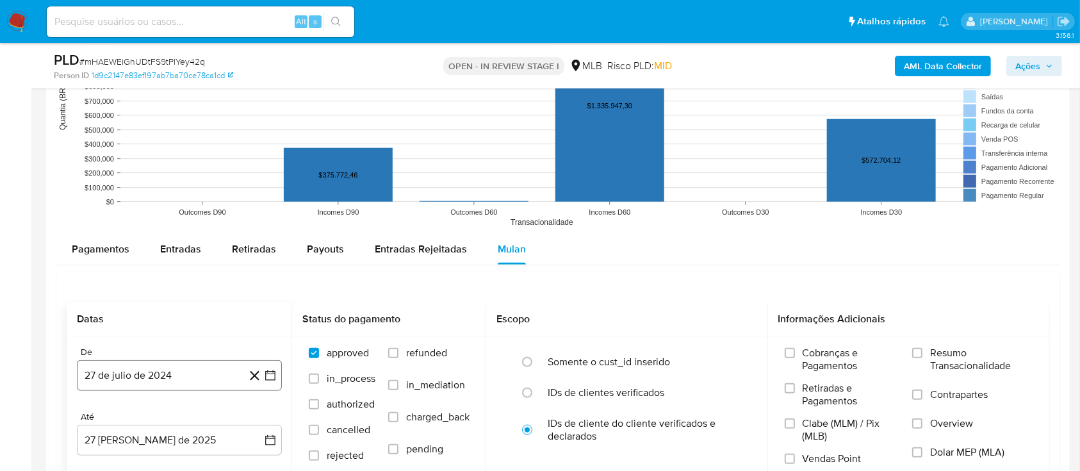
click at [275, 374] on icon "button" at bounding box center [270, 375] width 10 height 10
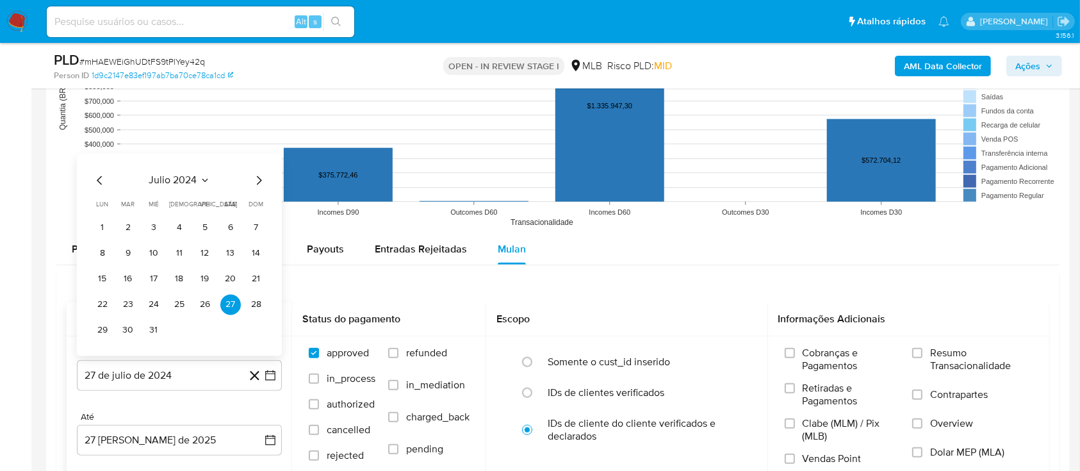
click at [201, 178] on icon "Seleccionar mes y año" at bounding box center [205, 180] width 10 height 10
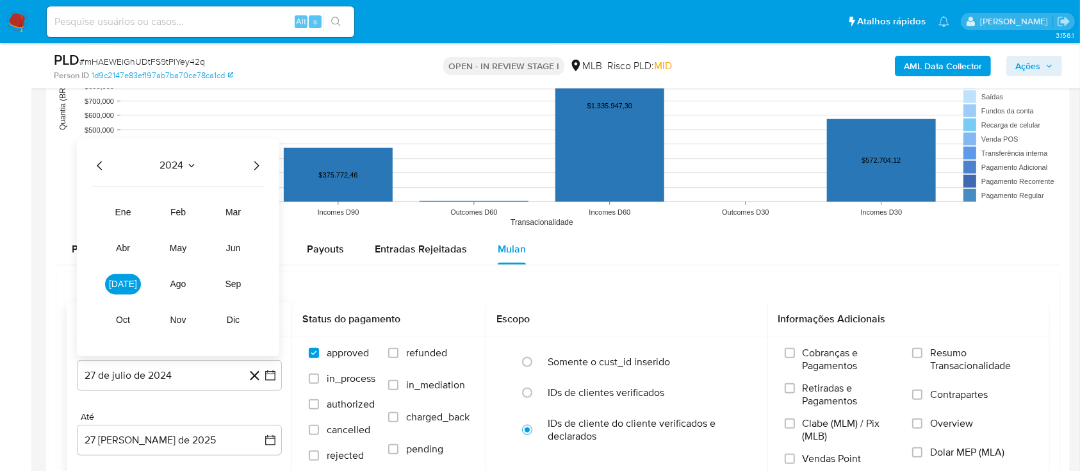
click at [252, 166] on icon "Año siguiente" at bounding box center [255, 165] width 15 height 15
click at [128, 281] on span "[DATE]" at bounding box center [123, 284] width 28 height 10
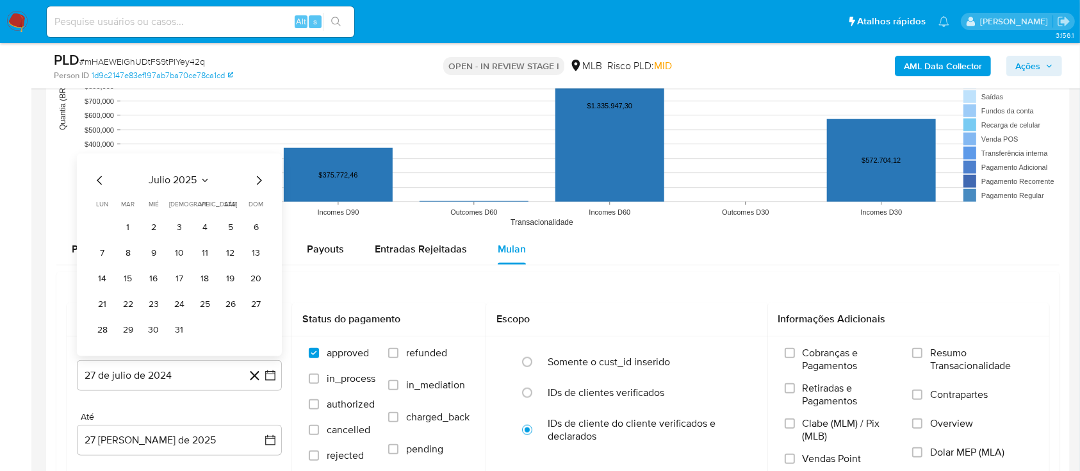
click at [134, 223] on button "1" at bounding box center [128, 227] width 20 height 20
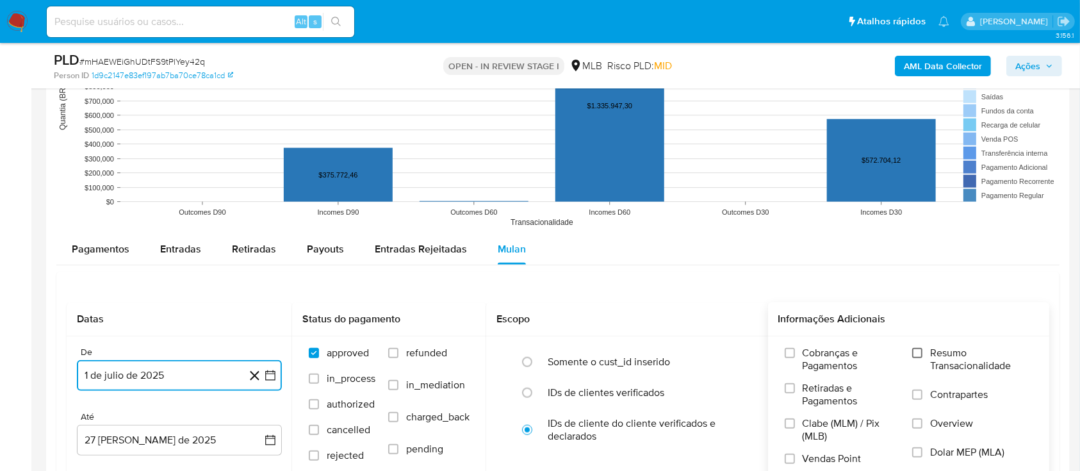
click at [915, 348] on input "Resumo Transacionalidade" at bounding box center [917, 353] width 10 height 10
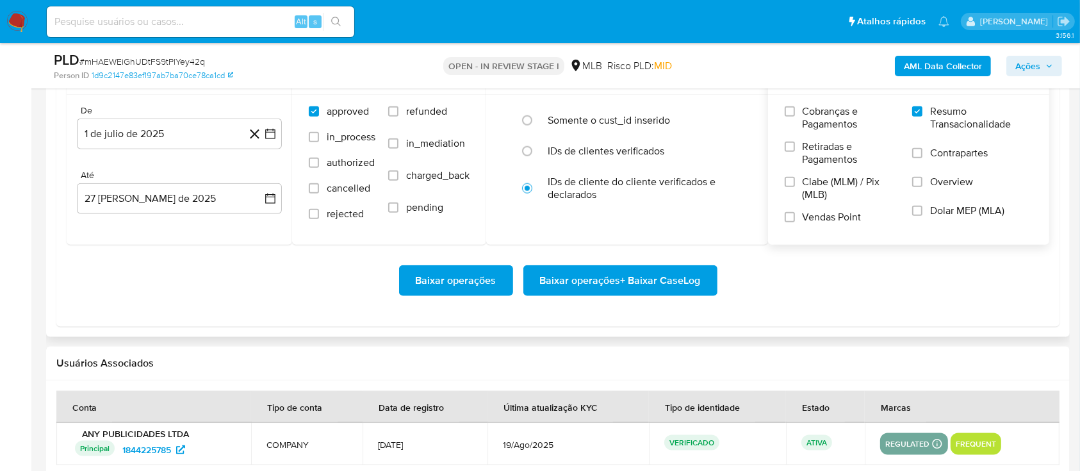
scroll to position [1537, 0]
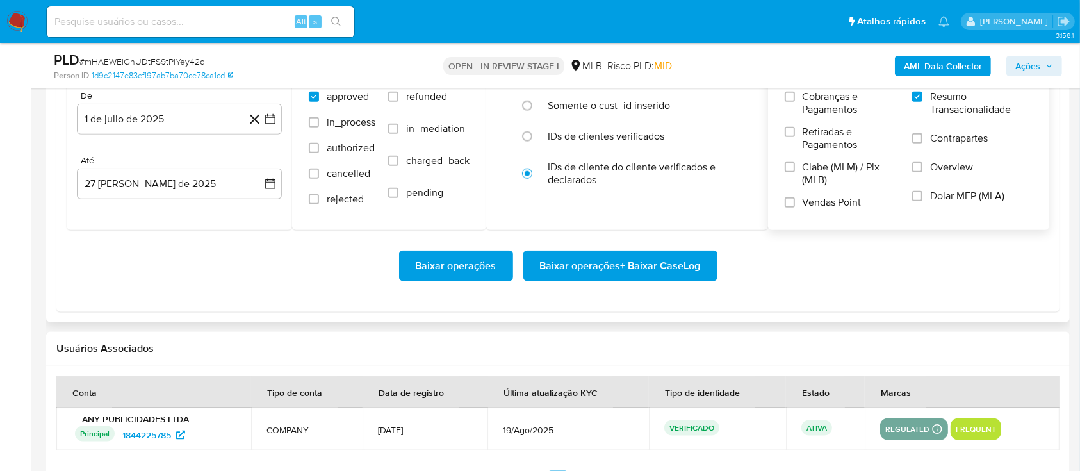
click at [663, 275] on span "Baixar operações + Baixar CaseLog" at bounding box center [620, 266] width 161 height 28
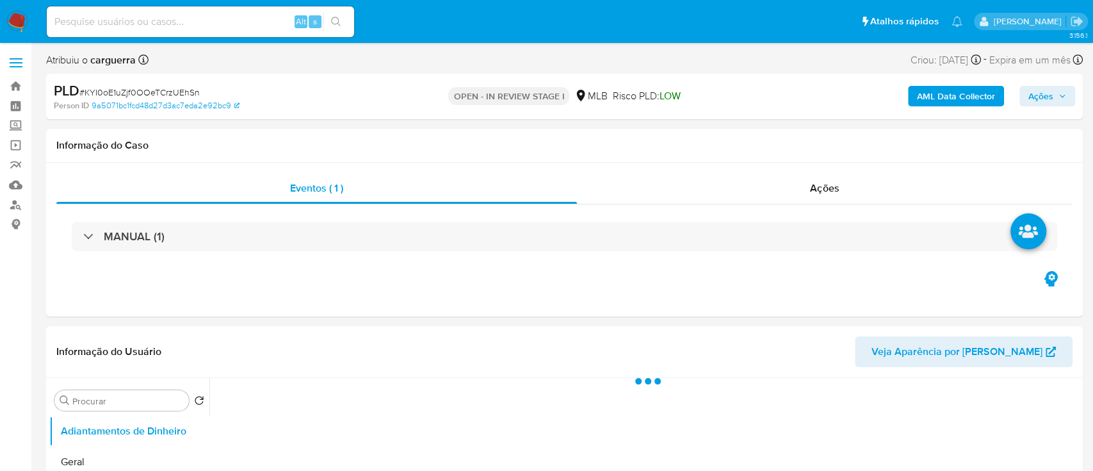
select select "10"
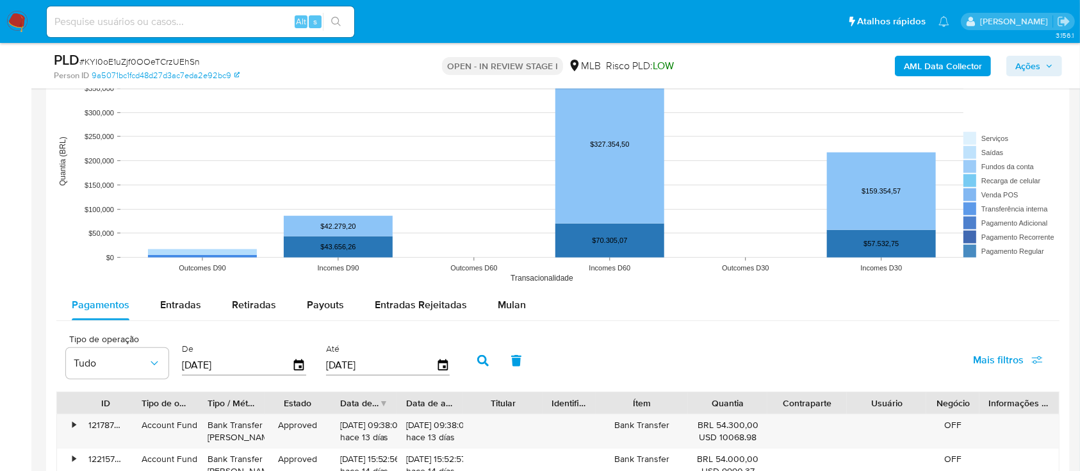
scroll to position [1281, 0]
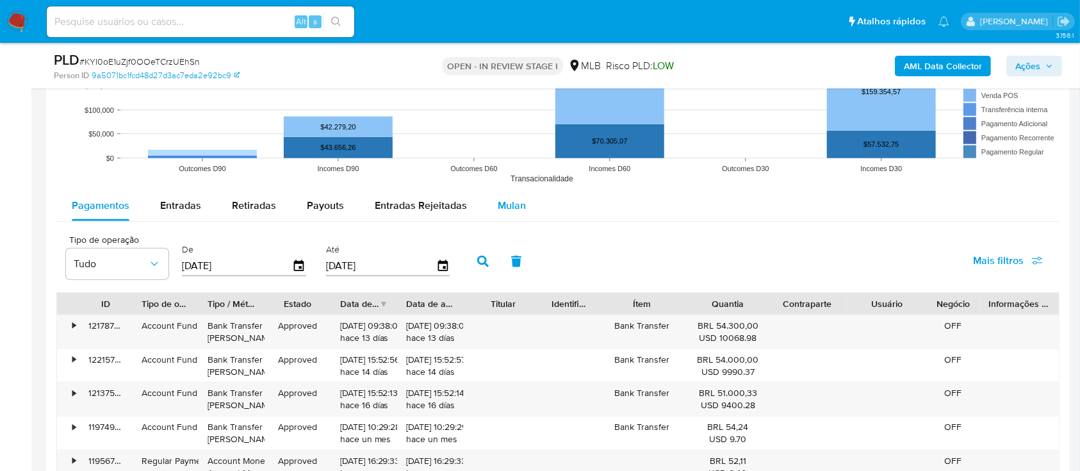
click at [510, 198] on span "Mulan" at bounding box center [512, 205] width 28 height 15
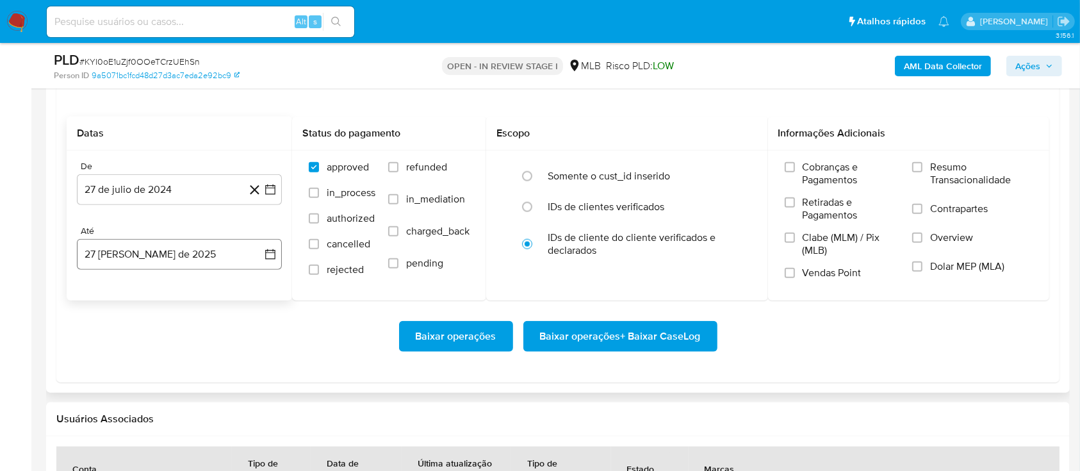
scroll to position [1451, 0]
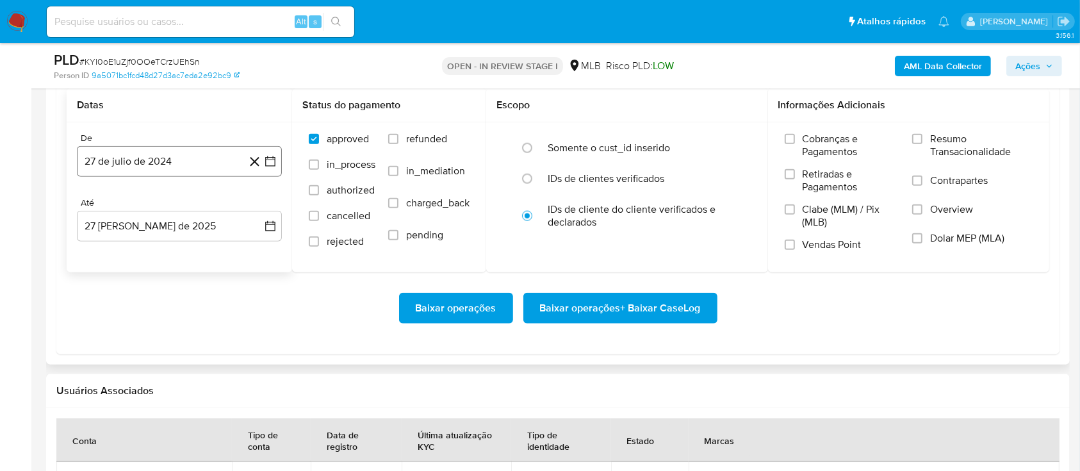
click at [267, 162] on icon "button" at bounding box center [270, 161] width 13 height 13
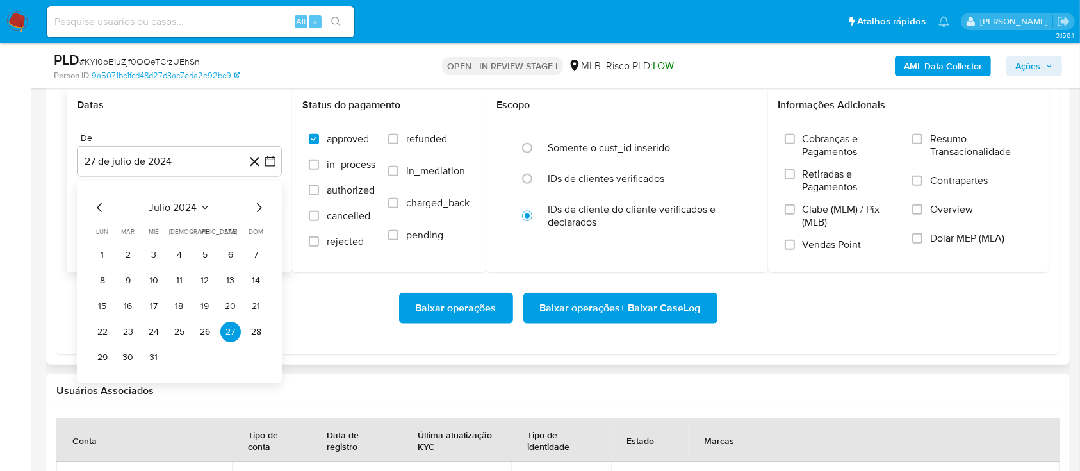
click at [206, 204] on icon "Seleccionar mes y año" at bounding box center [205, 207] width 10 height 10
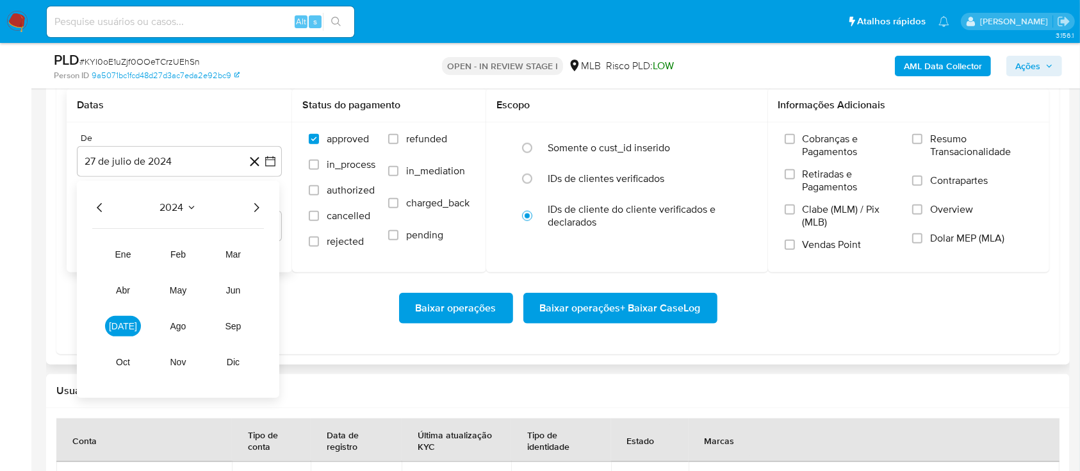
click at [254, 209] on icon "Año siguiente" at bounding box center [255, 207] width 15 height 15
click at [120, 324] on span "[DATE]" at bounding box center [123, 326] width 28 height 10
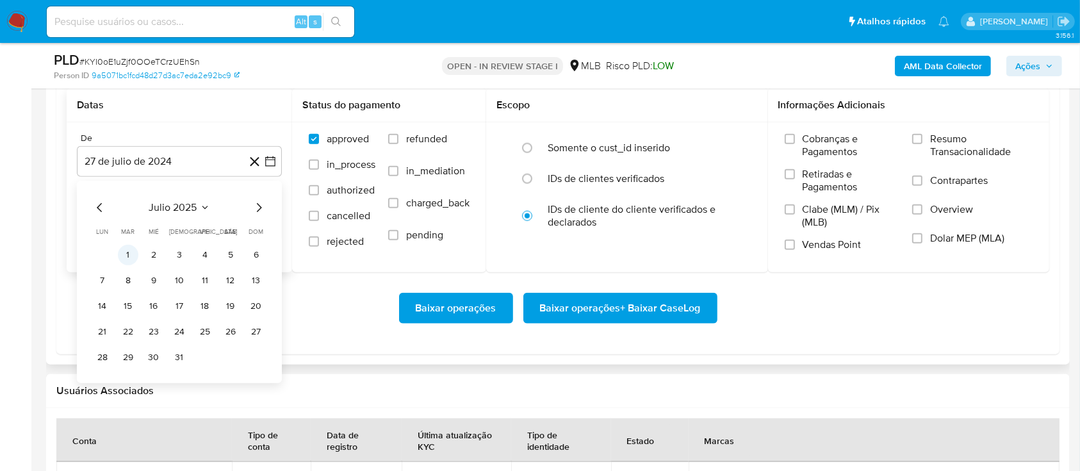
click at [133, 254] on button "1" at bounding box center [128, 255] width 20 height 20
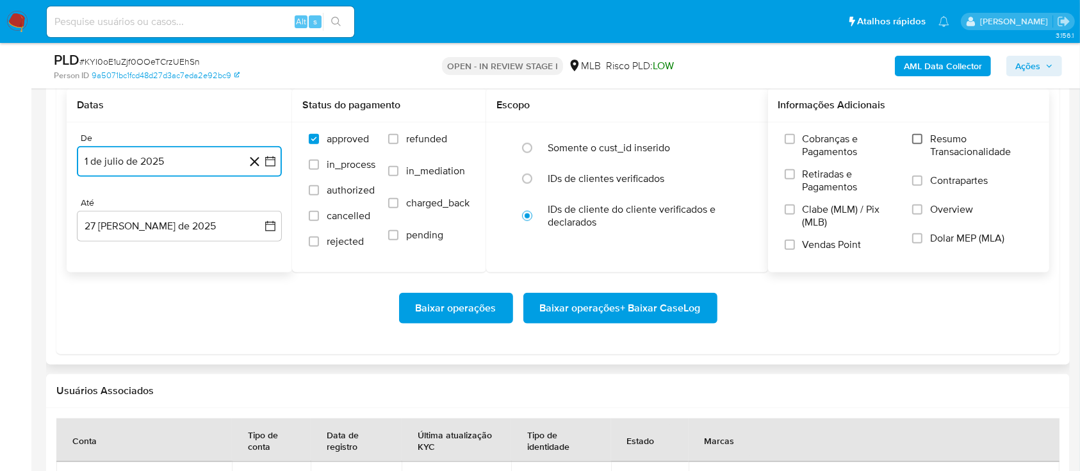
click at [920, 140] on input "Resumo Transacionalidade" at bounding box center [917, 139] width 10 height 10
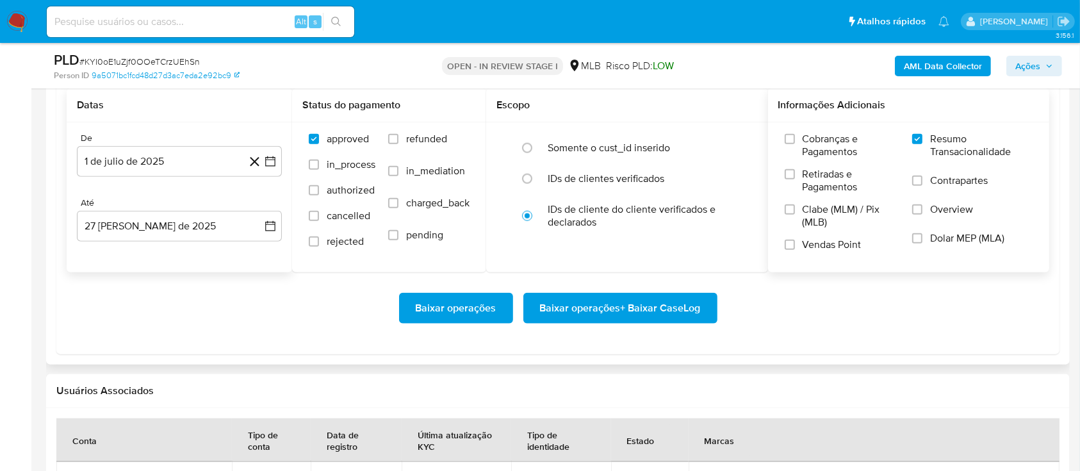
click at [634, 295] on span "Baixar operações + Baixar CaseLog" at bounding box center [620, 308] width 161 height 28
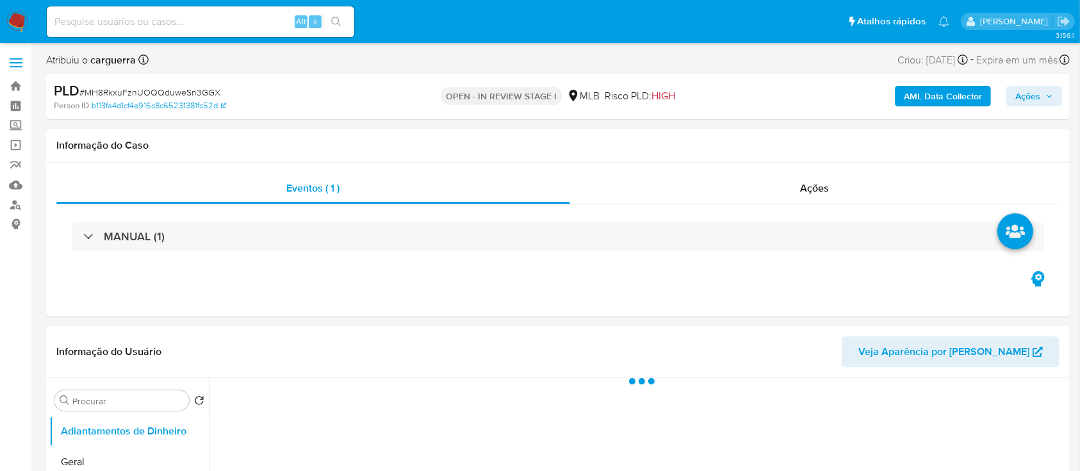
select select "10"
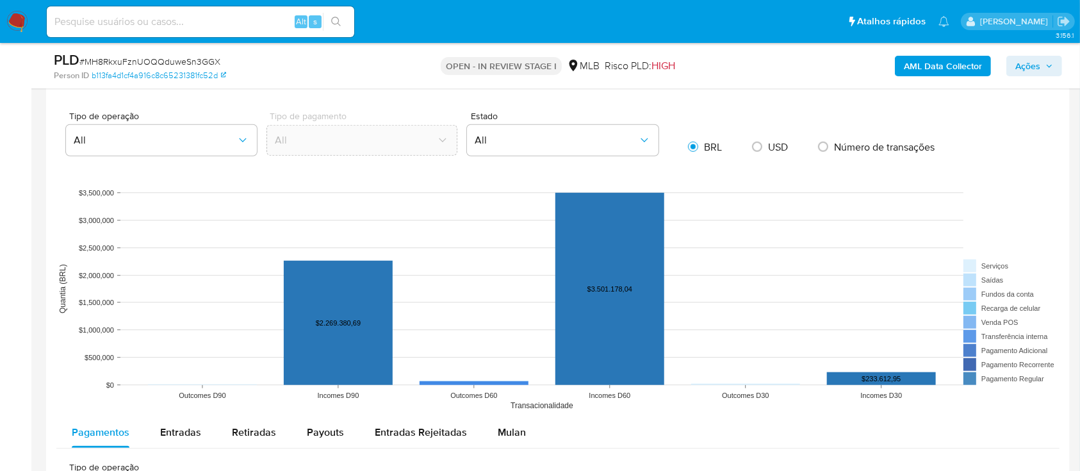
scroll to position [1110, 0]
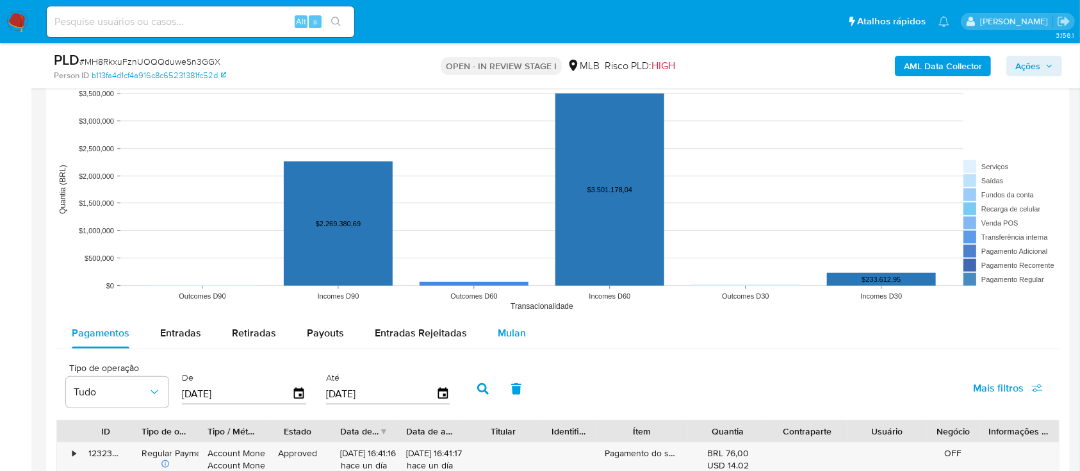
click at [505, 335] on span "Mulan" at bounding box center [512, 332] width 28 height 15
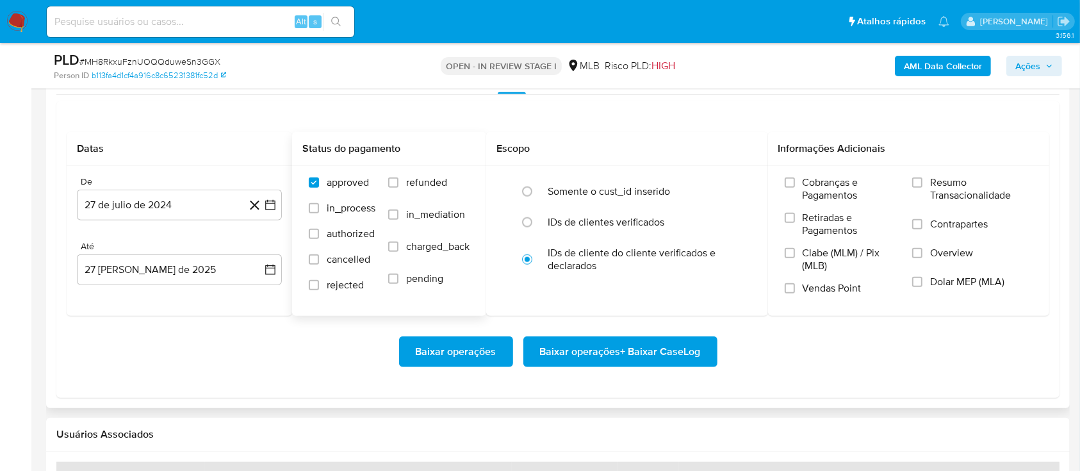
scroll to position [1366, 0]
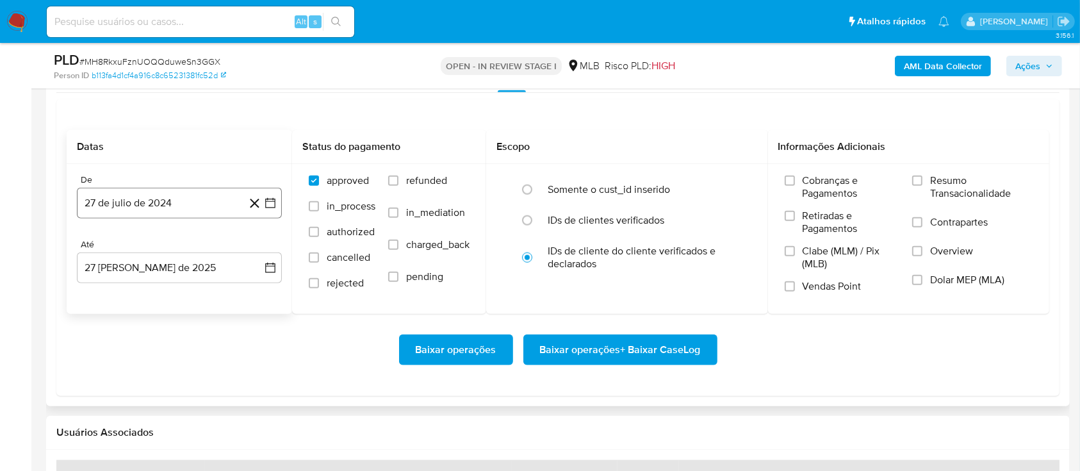
click at [265, 204] on icon "button" at bounding box center [270, 203] width 10 height 10
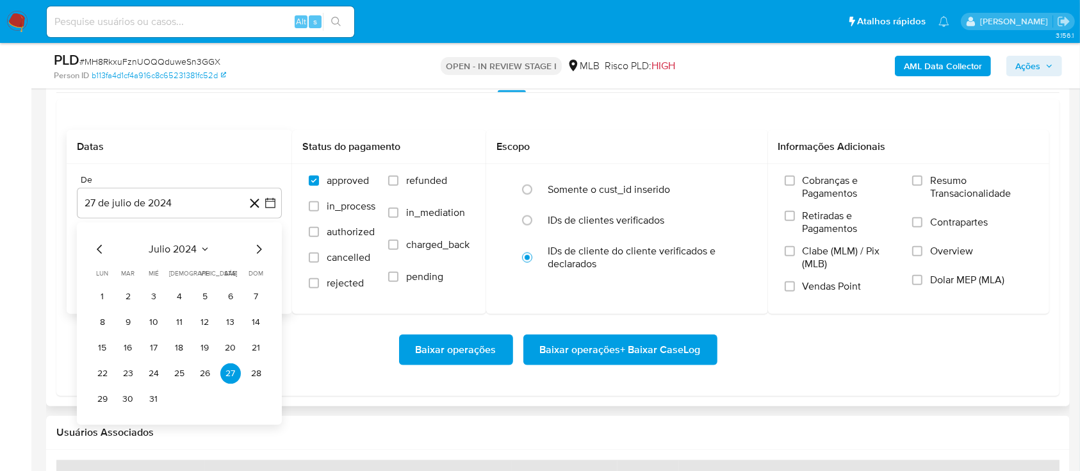
click at [200, 247] on icon "Seleccionar mes y año" at bounding box center [205, 249] width 10 height 10
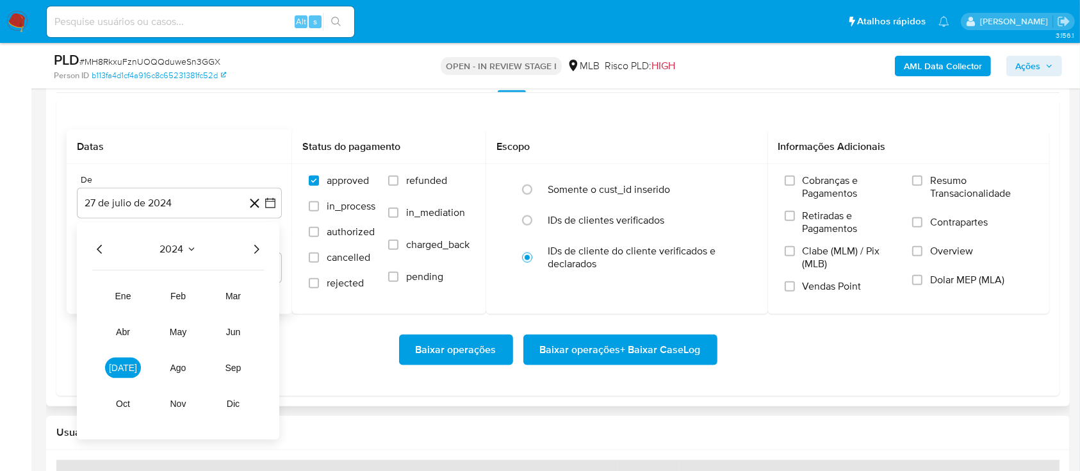
click at [256, 247] on icon "Año siguiente" at bounding box center [255, 248] width 15 height 15
click at [119, 368] on span "[DATE]" at bounding box center [123, 367] width 28 height 10
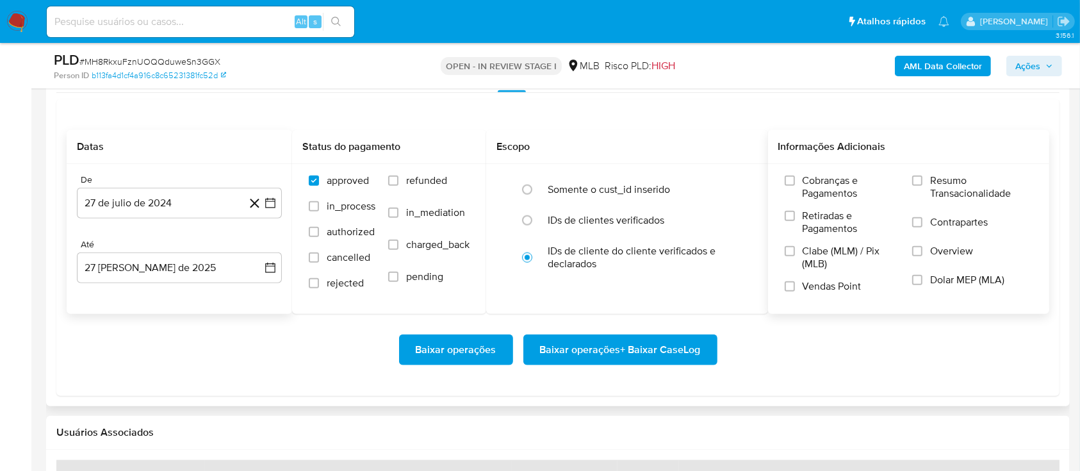
drag, startPoint x: 913, startPoint y: 172, endPoint x: 909, endPoint y: 191, distance: 19.0
click at [913, 173] on div "Cobranças e Pagamentos Retiradas e Pagamentos Clabe (MLM) / Pix (MLB) Vendas Po…" at bounding box center [909, 238] width 282 height 149
click at [918, 172] on div "Cobranças e Pagamentos Retiradas e Pagamentos Clabe (MLM) / Pix (MLB) Vendas Po…" at bounding box center [909, 238] width 282 height 149
click at [916, 184] on input "Resumo Transacionalidade" at bounding box center [917, 180] width 10 height 10
click at [571, 345] on span "Baixar operações + Baixar CaseLog" at bounding box center [620, 350] width 161 height 28
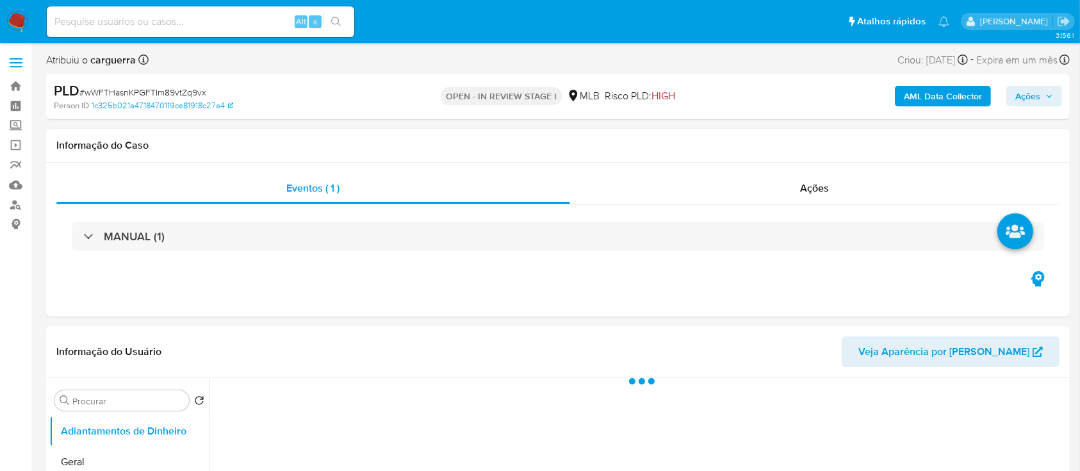
select select "10"
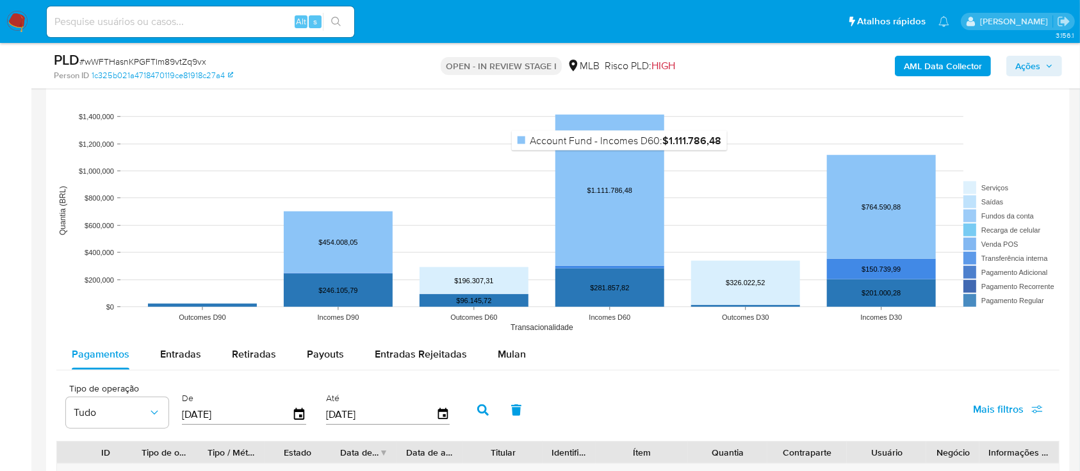
scroll to position [1281, 0]
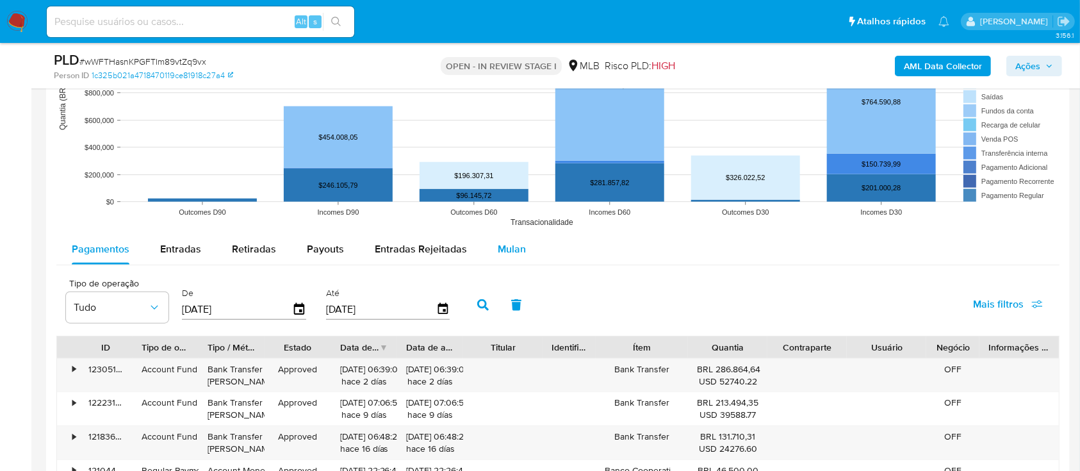
click at [508, 245] on span "Mulan" at bounding box center [512, 248] width 28 height 15
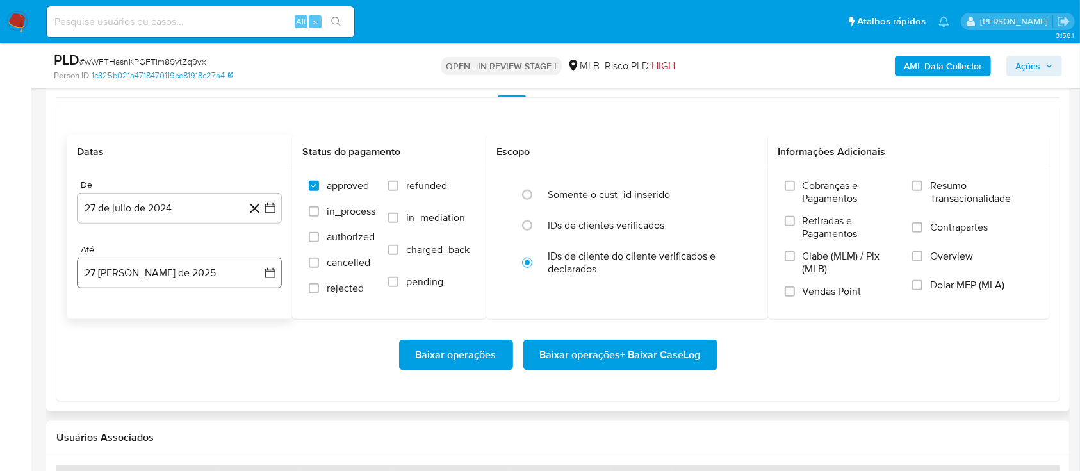
scroll to position [1451, 0]
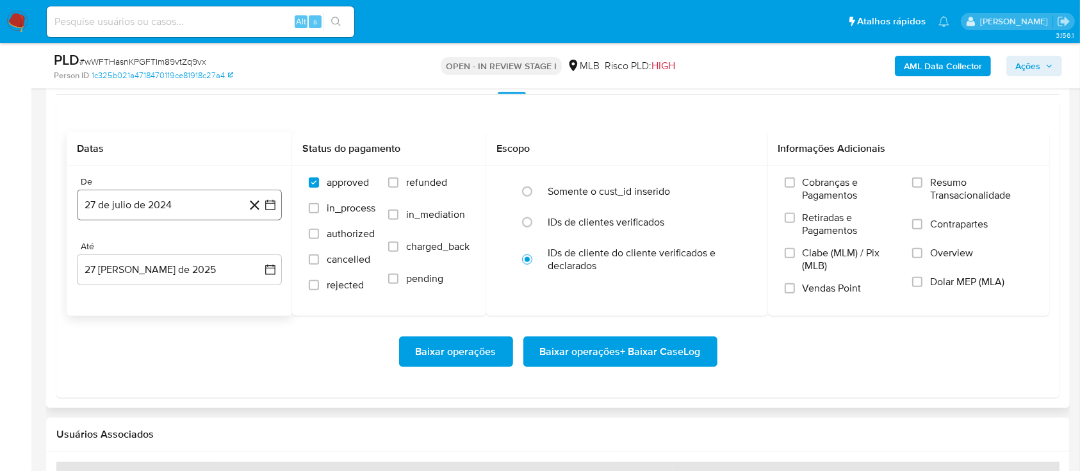
click at [273, 199] on icon "button" at bounding box center [270, 205] width 13 height 13
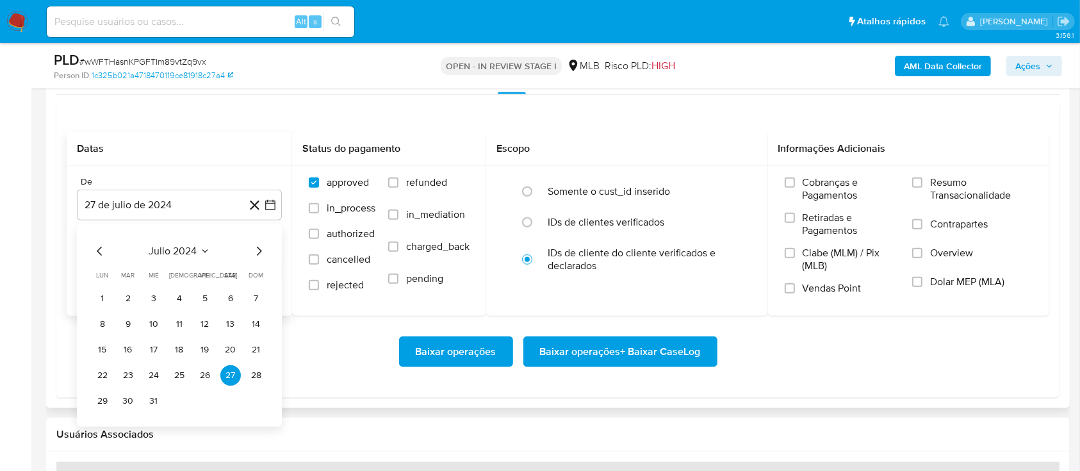
click at [209, 247] on icon "Seleccionar mes y año" at bounding box center [205, 251] width 10 height 10
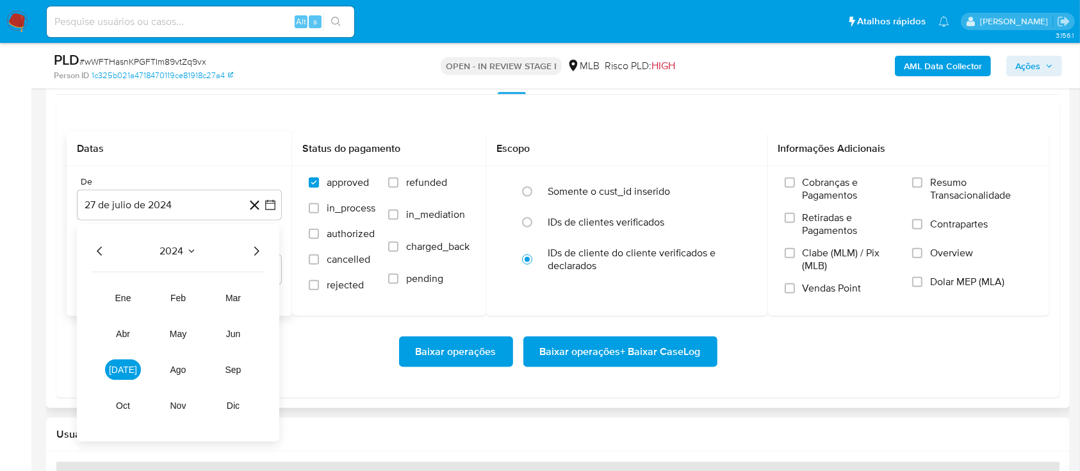
click at [259, 247] on icon "Año siguiente" at bounding box center [255, 250] width 15 height 15
click at [114, 366] on button "[DATE]" at bounding box center [123, 369] width 36 height 20
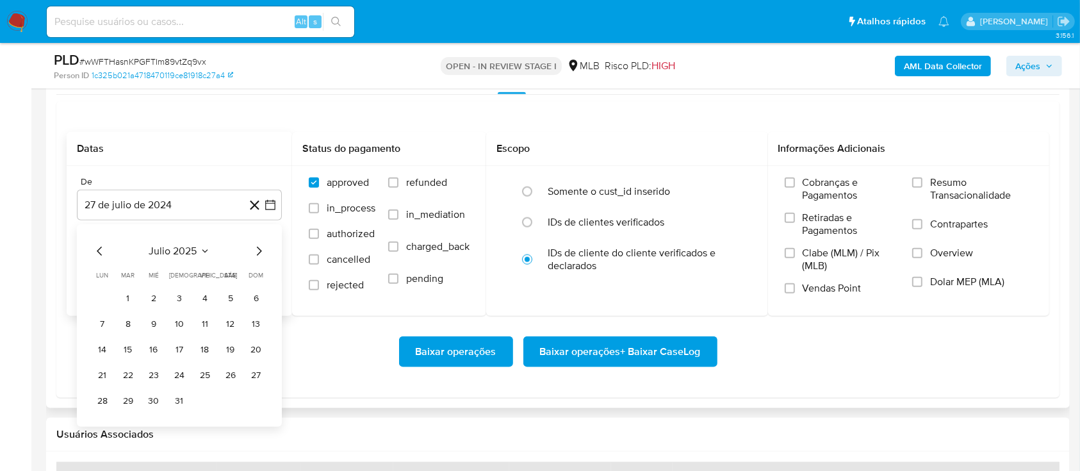
drag, startPoint x: 120, startPoint y: 300, endPoint x: 128, endPoint y: 301, distance: 7.7
click at [122, 300] on button "1" at bounding box center [128, 298] width 20 height 20
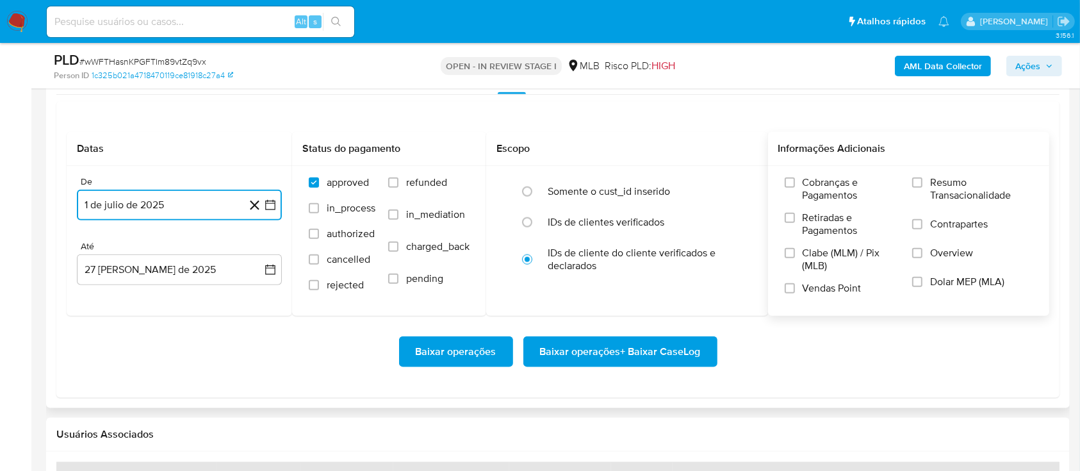
drag, startPoint x: 916, startPoint y: 181, endPoint x: 907, endPoint y: 193, distance: 15.5
click at [916, 179] on input "Resumo Transacionalidade" at bounding box center [917, 182] width 10 height 10
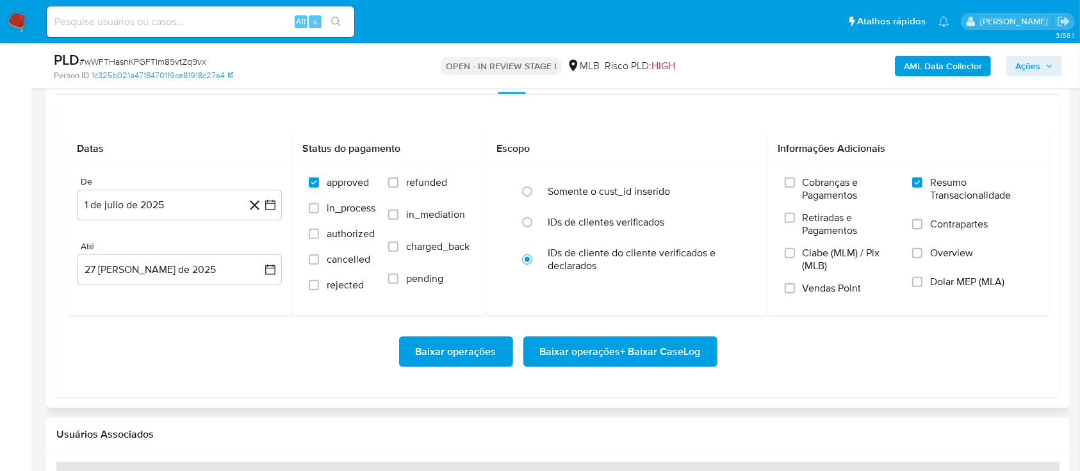
click at [672, 343] on span "Baixar operações + Baixar CaseLog" at bounding box center [620, 351] width 161 height 28
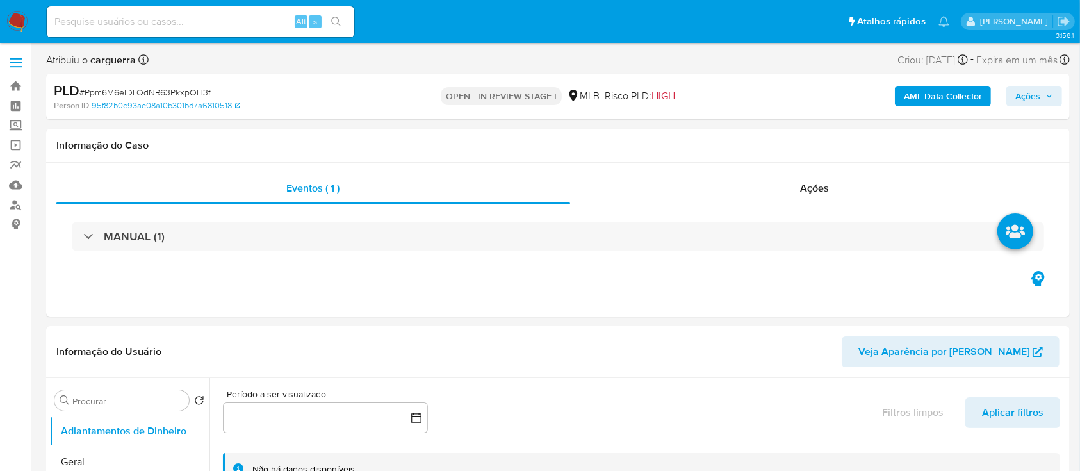
select select "10"
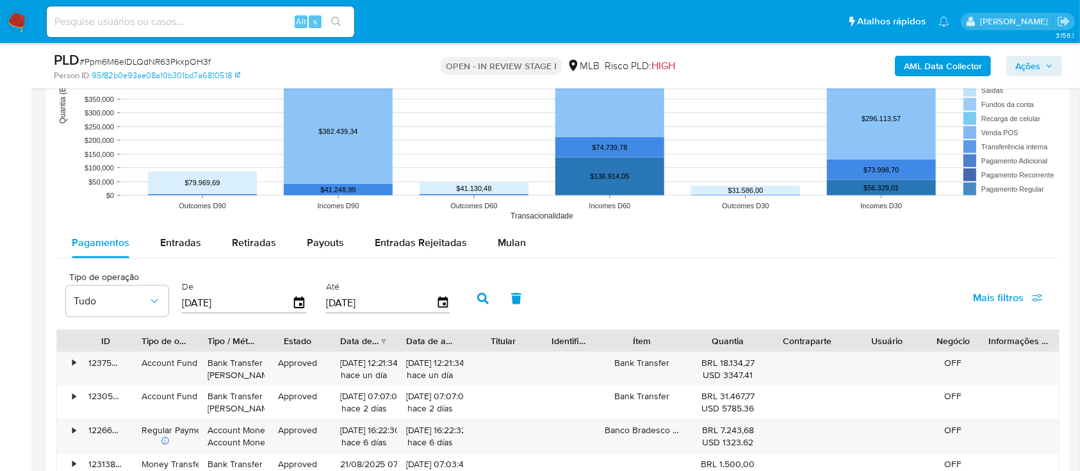
scroll to position [1281, 0]
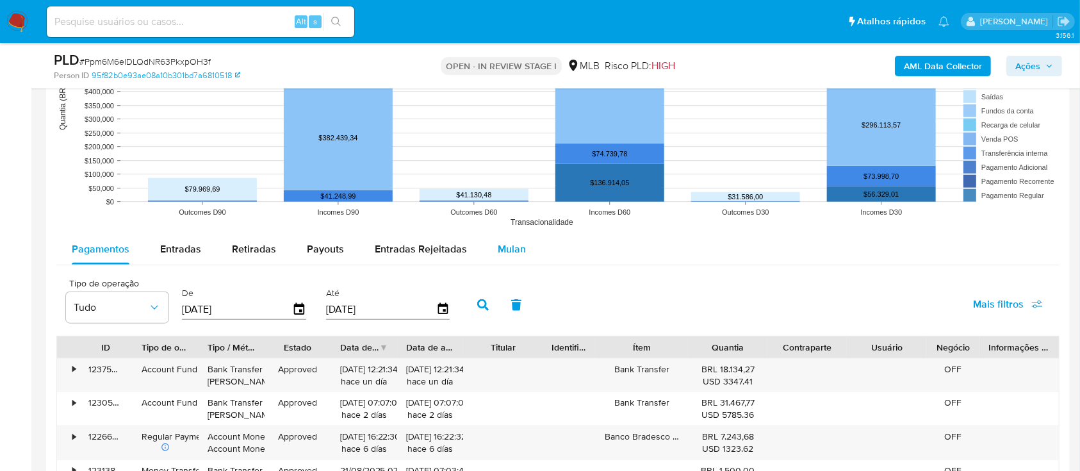
click at [509, 247] on span "Mulan" at bounding box center [512, 248] width 28 height 15
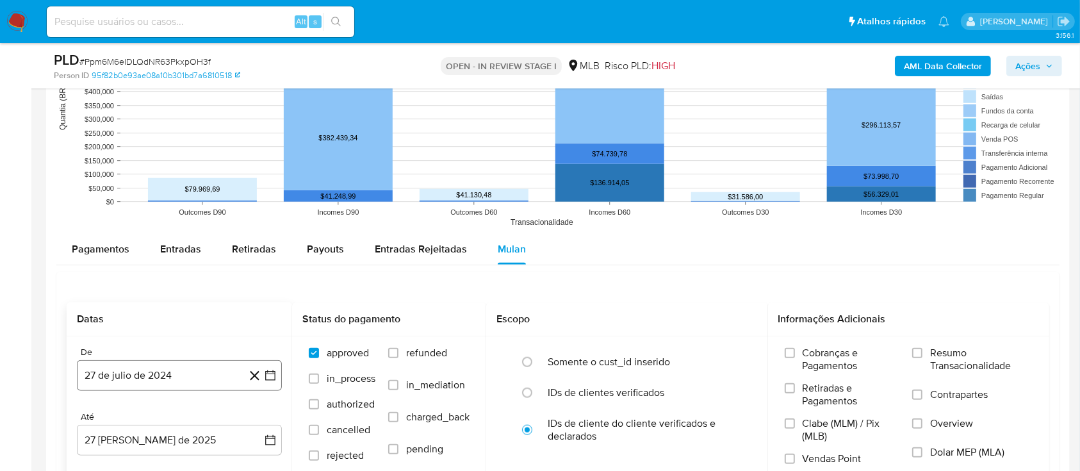
click at [270, 370] on icon "button" at bounding box center [270, 375] width 13 height 13
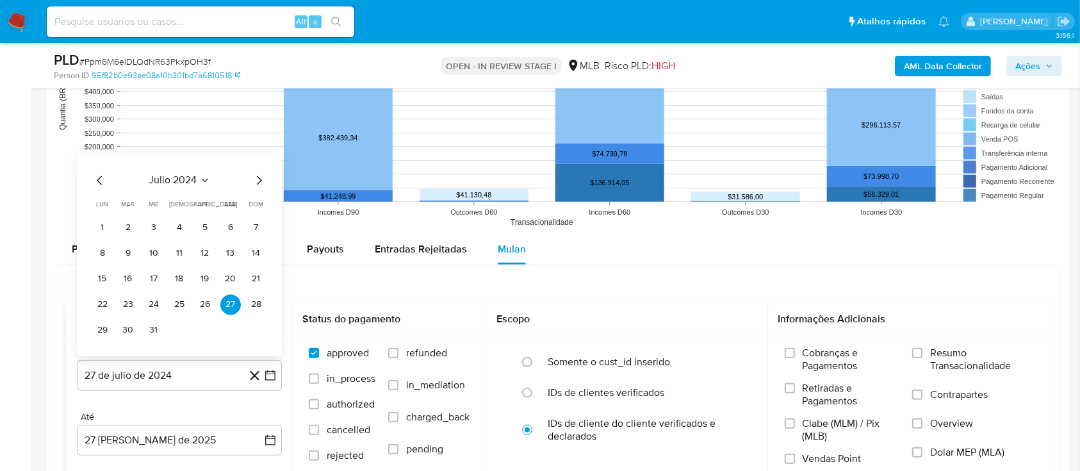
click at [201, 177] on icon "Seleccionar mes y año" at bounding box center [205, 180] width 10 height 10
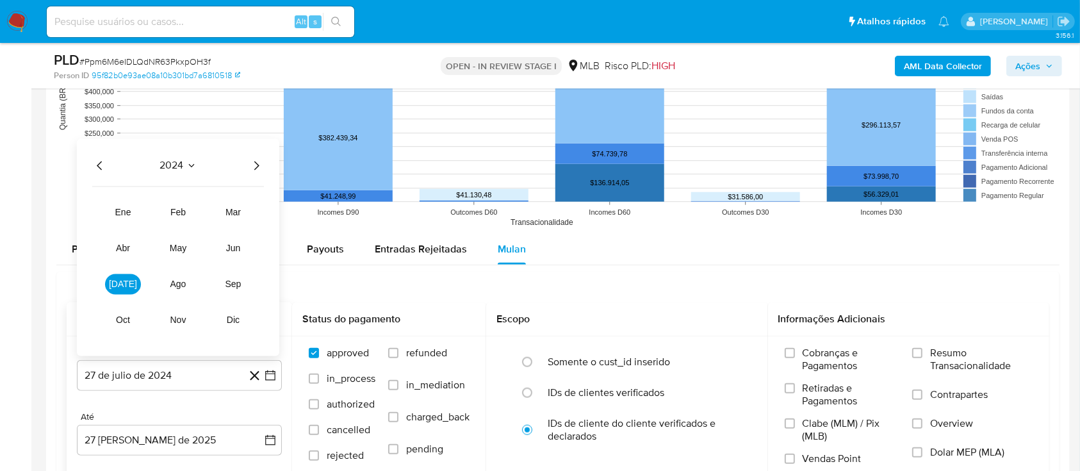
click at [252, 164] on icon "Año siguiente" at bounding box center [255, 165] width 15 height 15
click at [113, 284] on button "[DATE]" at bounding box center [123, 283] width 36 height 20
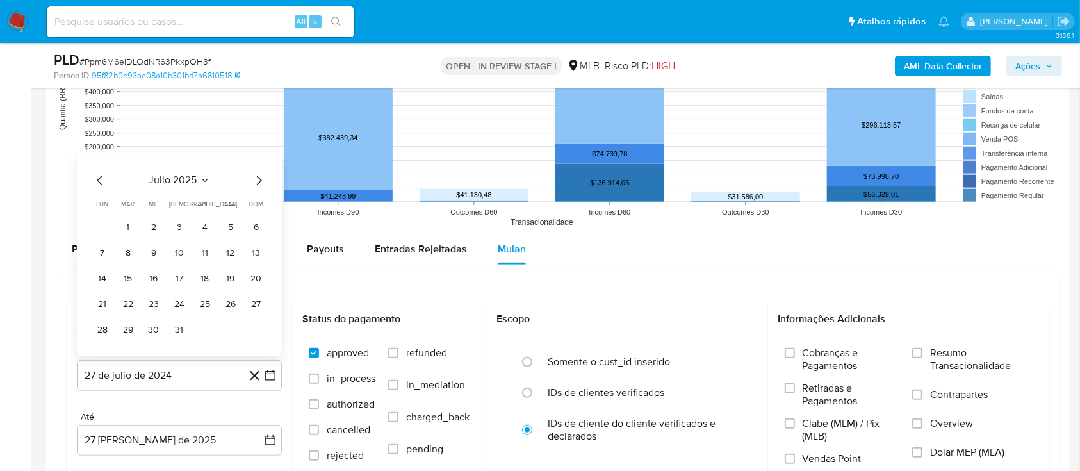
click at [126, 226] on button "1" at bounding box center [128, 227] width 20 height 20
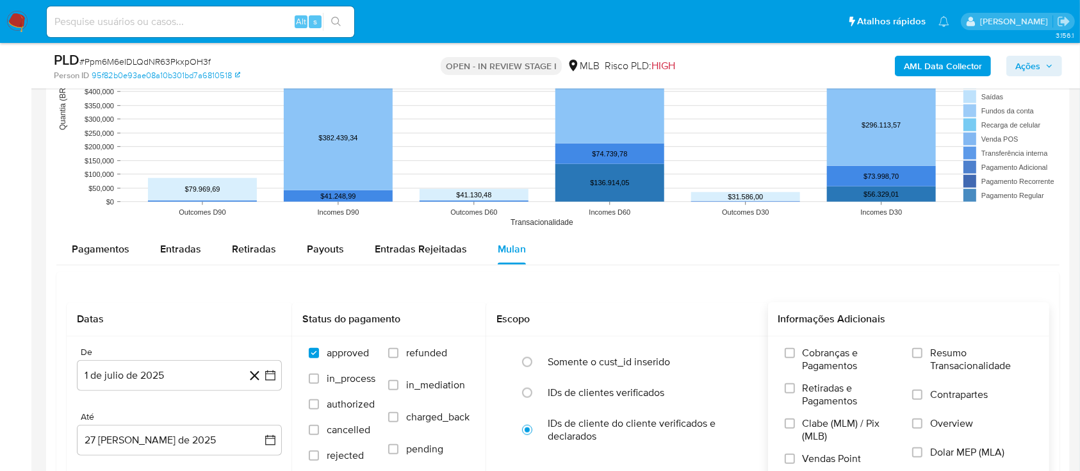
click at [925, 356] on label "Resumo Transacionalidade" at bounding box center [972, 367] width 120 height 42
click at [922, 356] on input "Resumo Transacionalidade" at bounding box center [917, 353] width 10 height 10
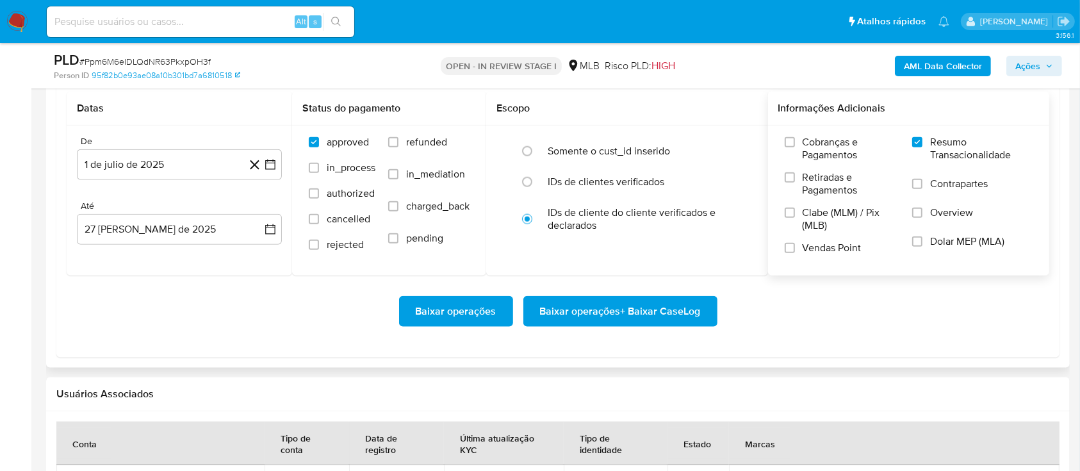
scroll to position [1537, 0]
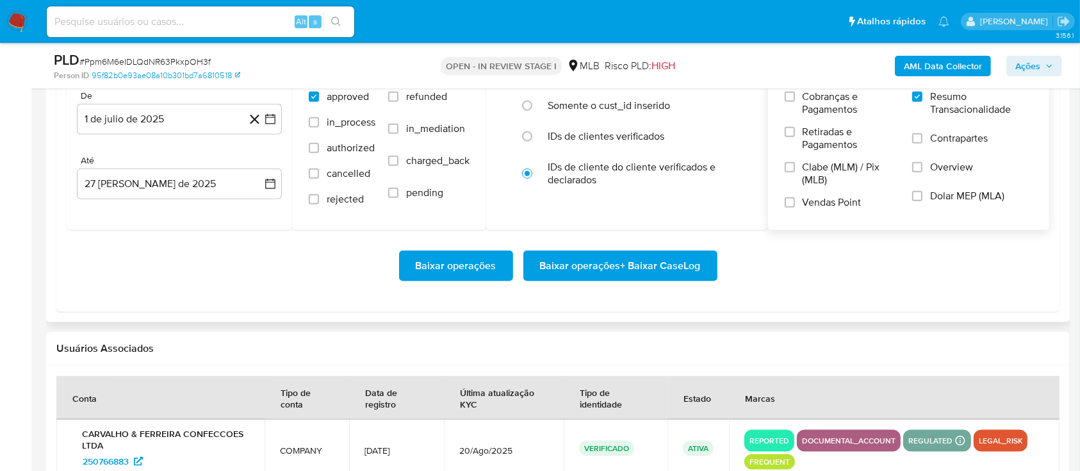
click at [660, 264] on span "Baixar operações + Baixar CaseLog" at bounding box center [620, 266] width 161 height 28
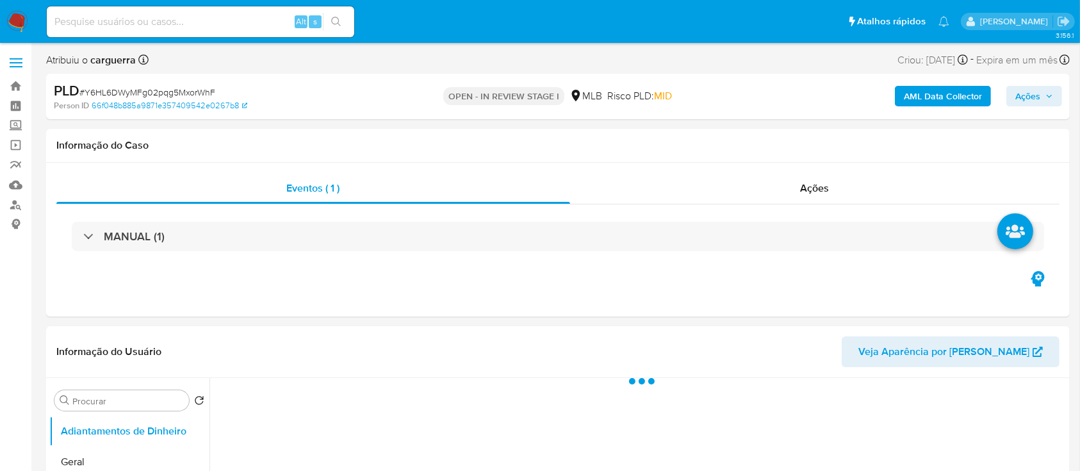
select select "10"
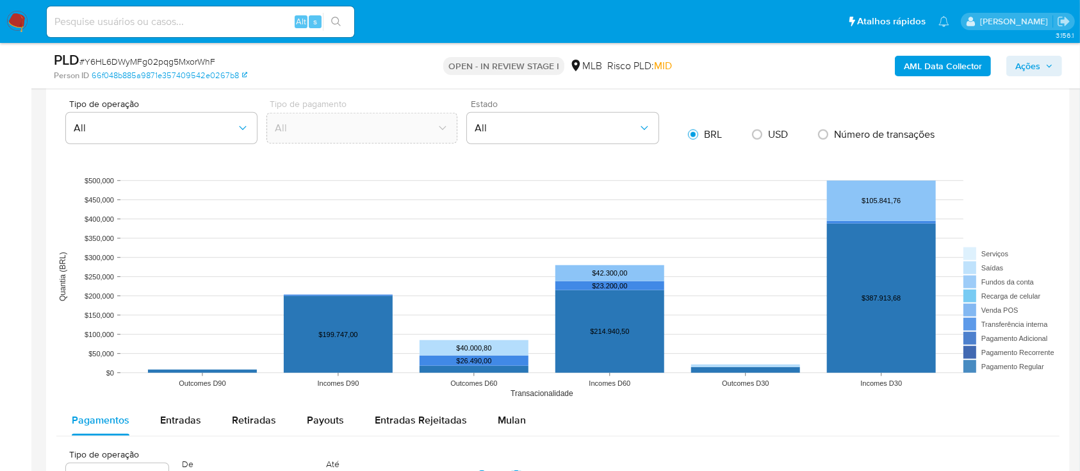
scroll to position [1195, 0]
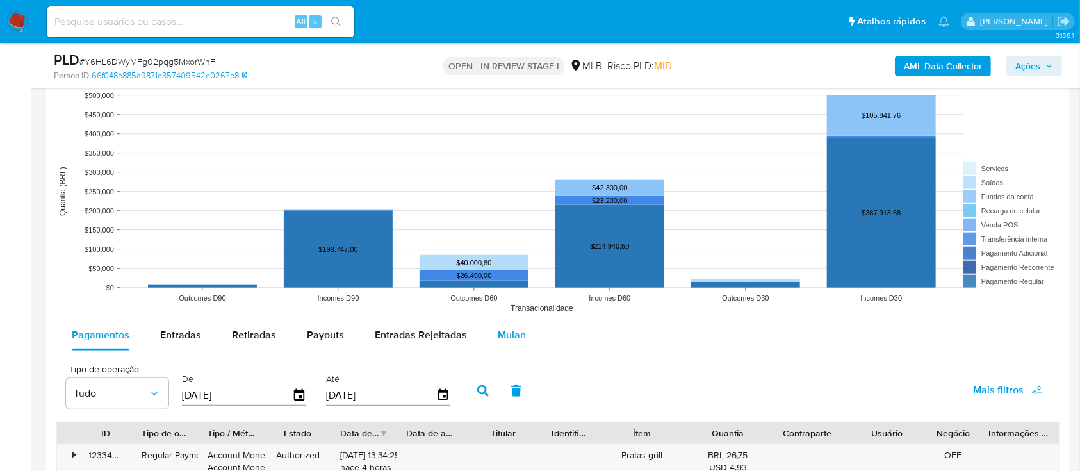
click at [507, 327] on span "Mulan" at bounding box center [512, 334] width 28 height 15
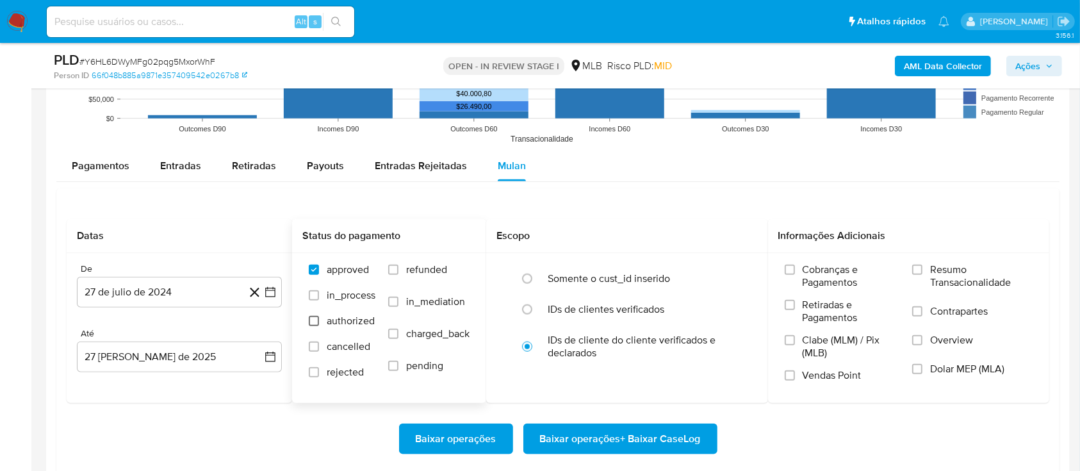
scroll to position [1366, 0]
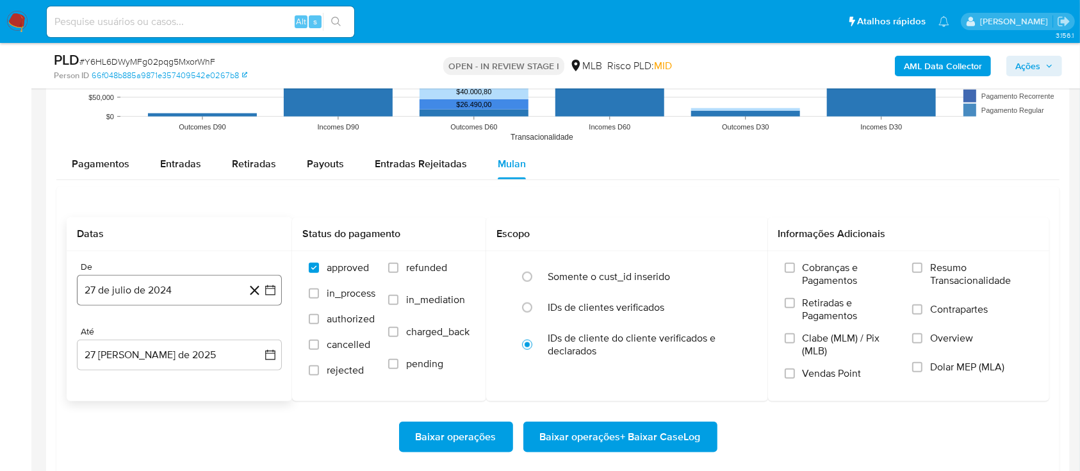
click at [270, 289] on icon "button" at bounding box center [270, 290] width 13 height 13
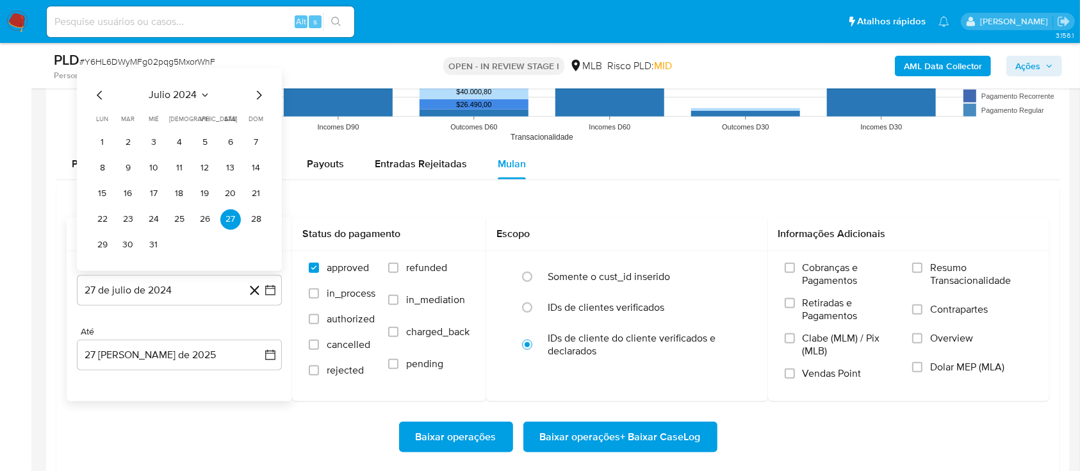
click at [197, 88] on button "julio 2024" at bounding box center [179, 94] width 61 height 13
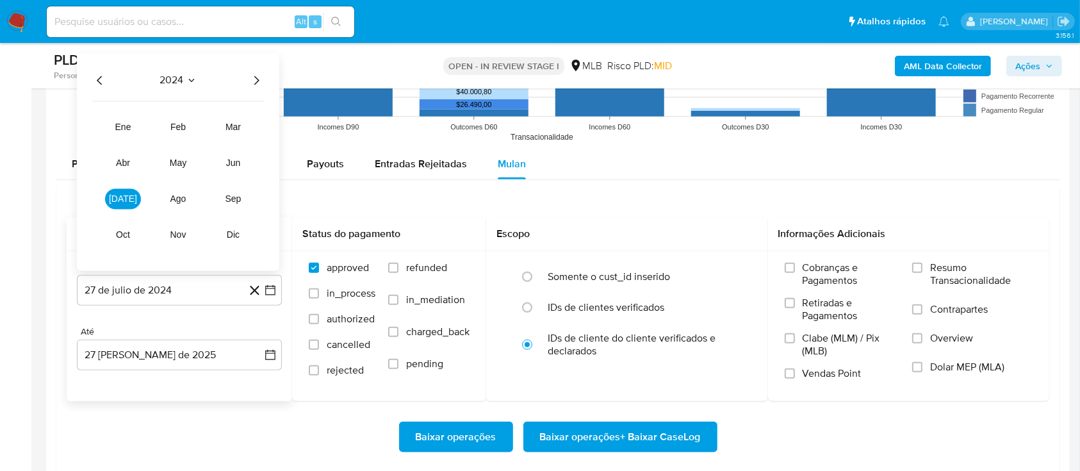
click at [255, 78] on icon "Año siguiente" at bounding box center [255, 79] width 15 height 15
click at [118, 195] on span "[DATE]" at bounding box center [123, 198] width 28 height 10
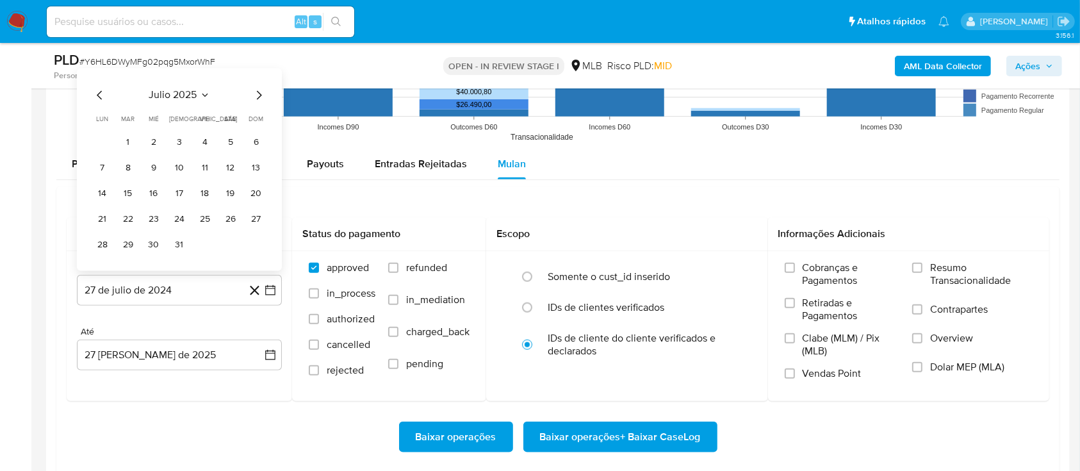
click at [128, 142] on button "1" at bounding box center [128, 142] width 20 height 20
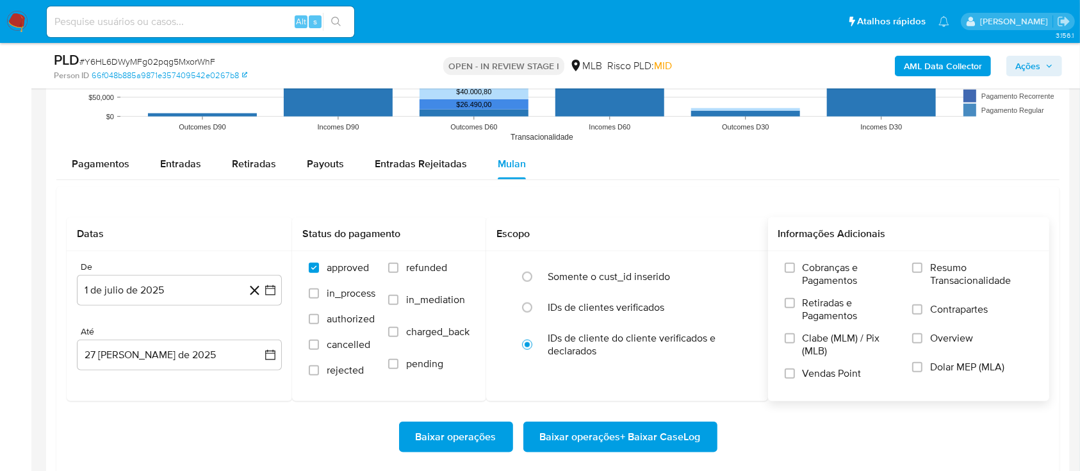
click at [935, 268] on span "Resumo Transacionalidade" at bounding box center [981, 274] width 102 height 26
click at [922, 268] on input "Resumo Transacionalidade" at bounding box center [917, 268] width 10 height 10
click at [642, 437] on span "Baixar operações + Baixar CaseLog" at bounding box center [620, 437] width 161 height 28
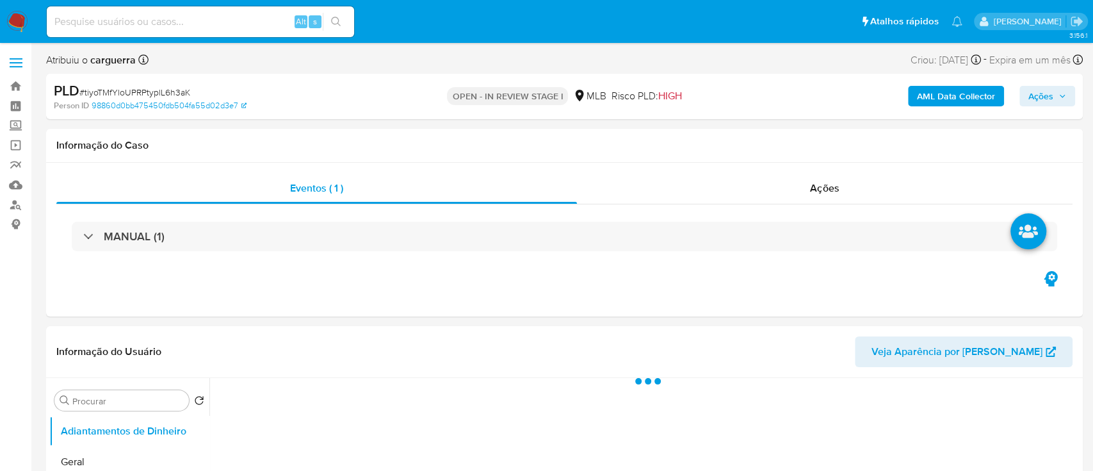
select select "10"
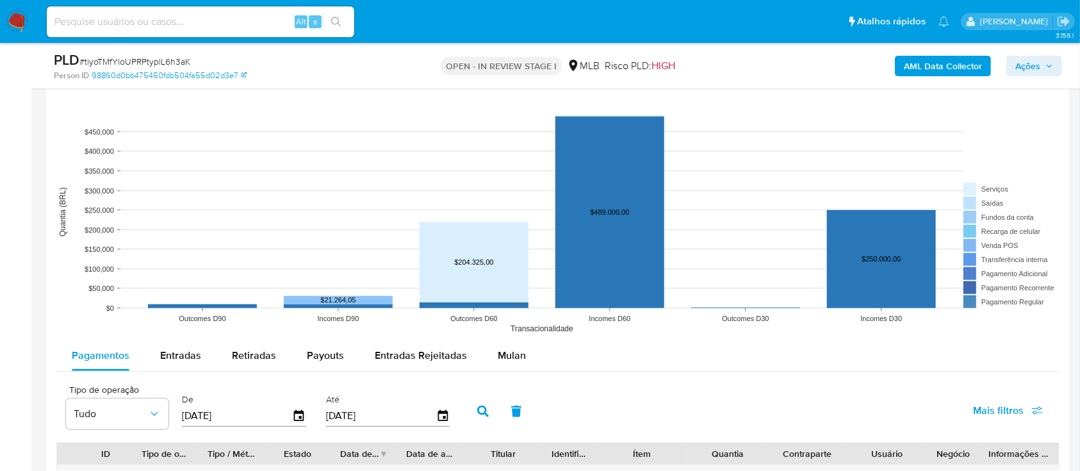
scroll to position [1110, 0]
click at [508, 357] on span "Mulan" at bounding box center [512, 354] width 28 height 15
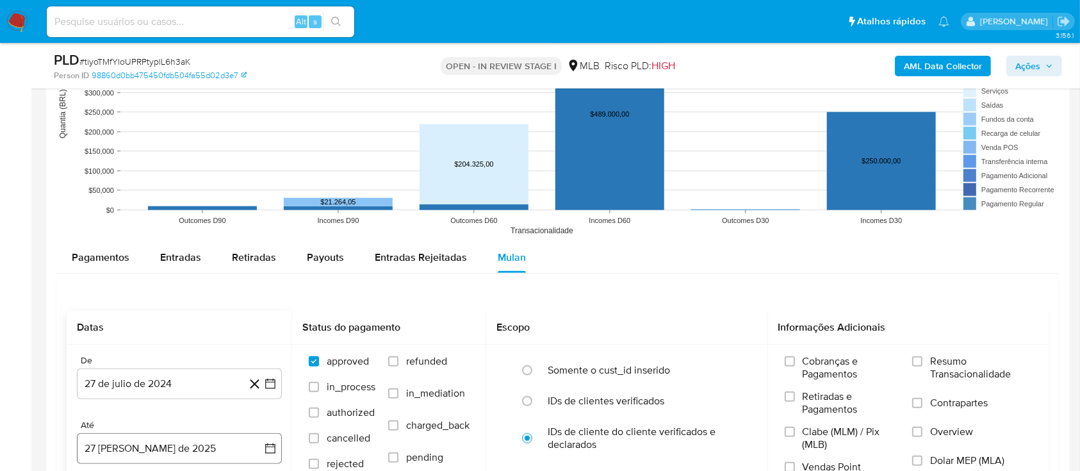
scroll to position [1366, 0]
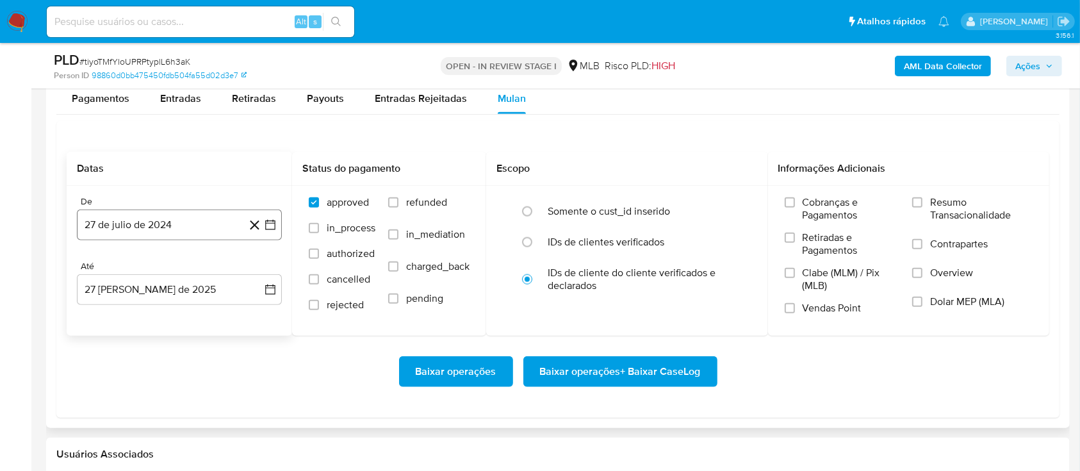
click at [268, 226] on icon "button" at bounding box center [270, 224] width 13 height 13
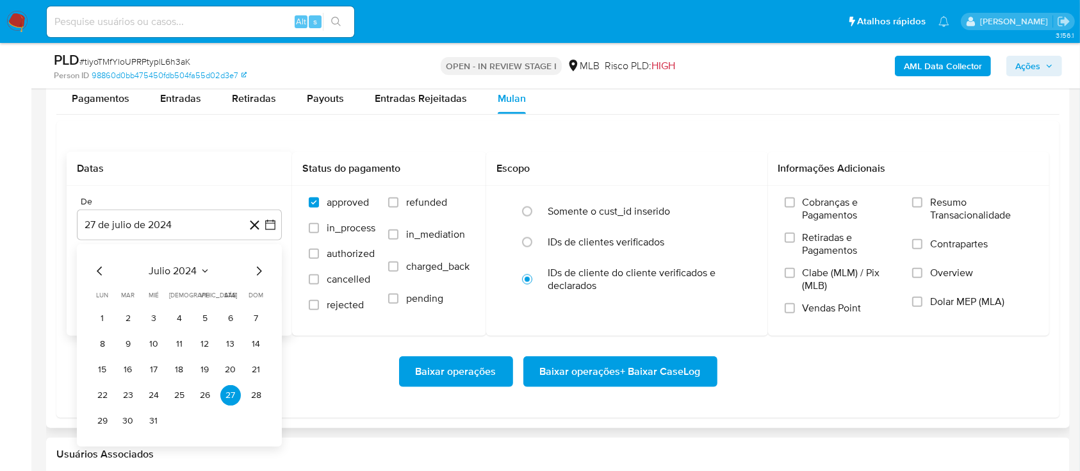
click at [204, 267] on icon "Seleccionar mes y año" at bounding box center [205, 271] width 10 height 10
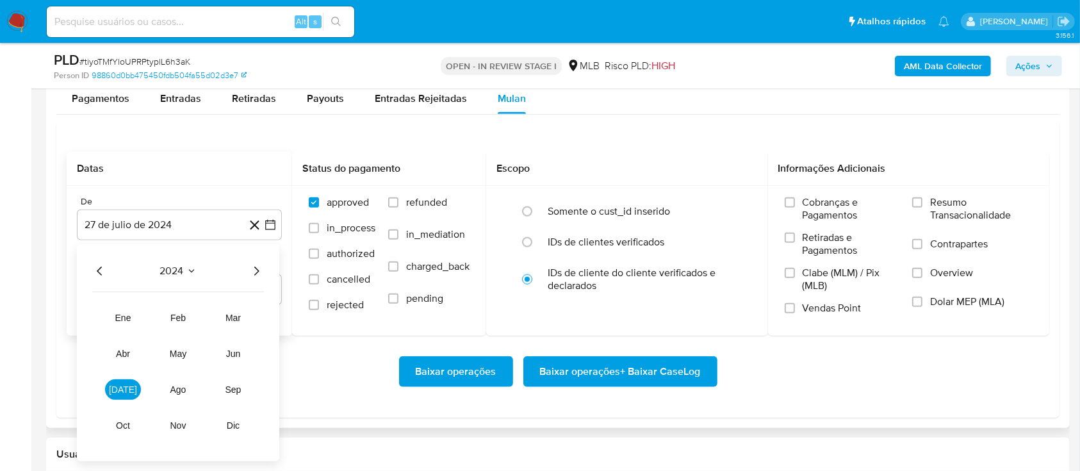
click at [256, 272] on icon "Año siguiente" at bounding box center [256, 270] width 5 height 9
click at [124, 387] on span "[DATE]" at bounding box center [123, 389] width 28 height 10
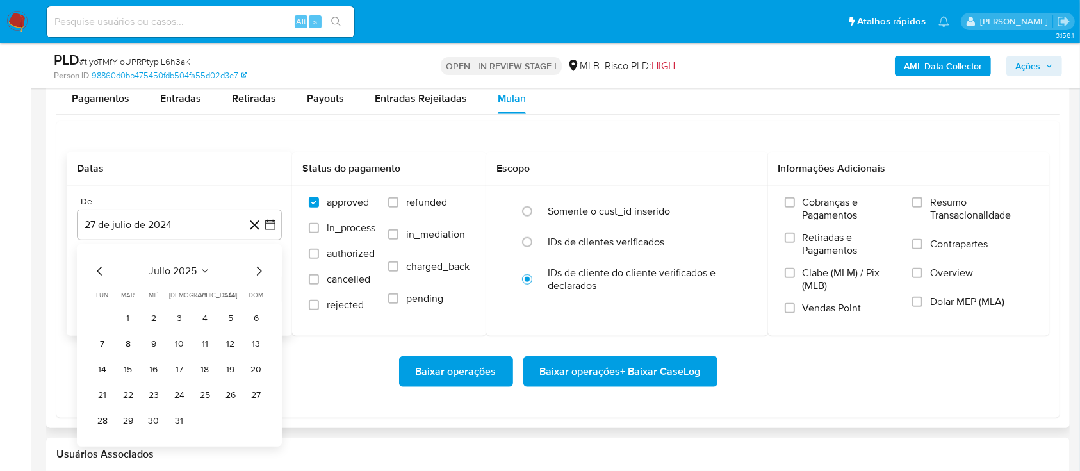
click at [124, 320] on button "1" at bounding box center [128, 318] width 20 height 20
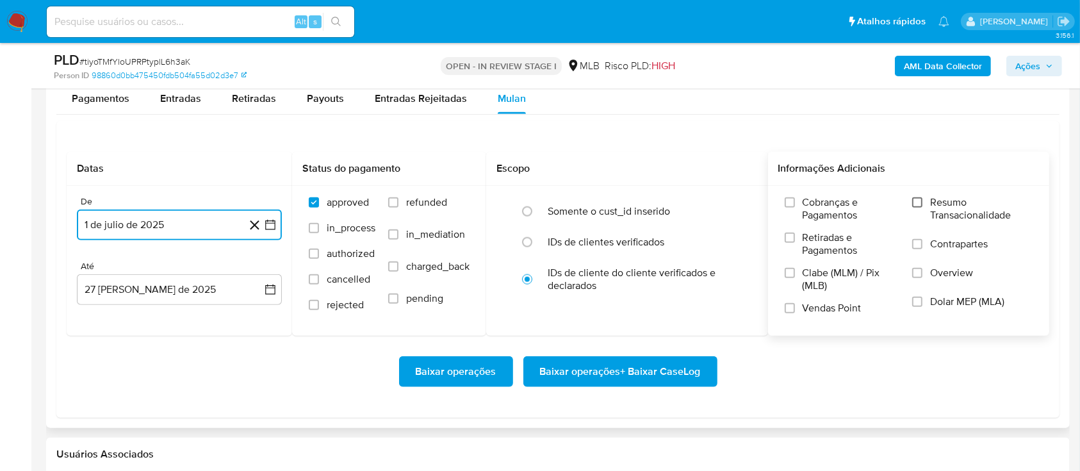
click at [915, 200] on input "Resumo Transacionalidade" at bounding box center [917, 202] width 10 height 10
click at [574, 369] on span "Baixar operações + Baixar CaseLog" at bounding box center [620, 371] width 161 height 28
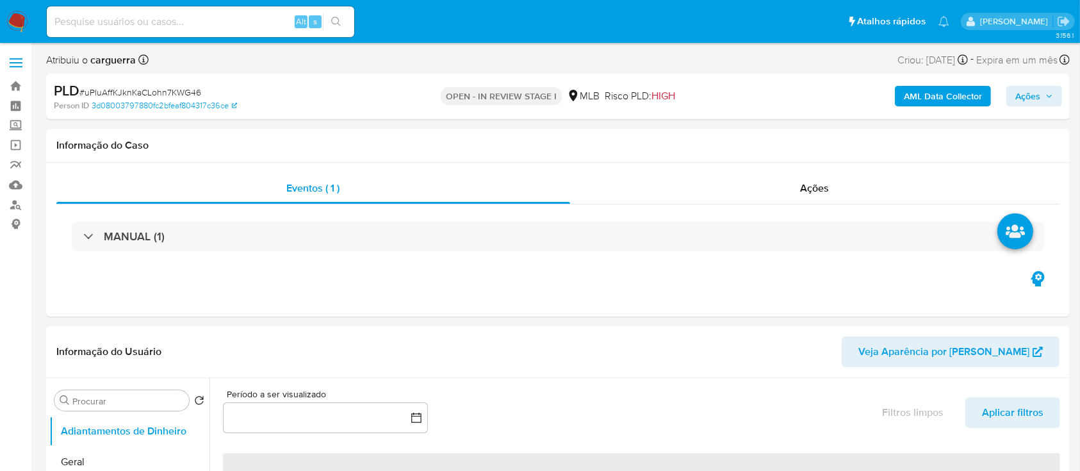
select select "10"
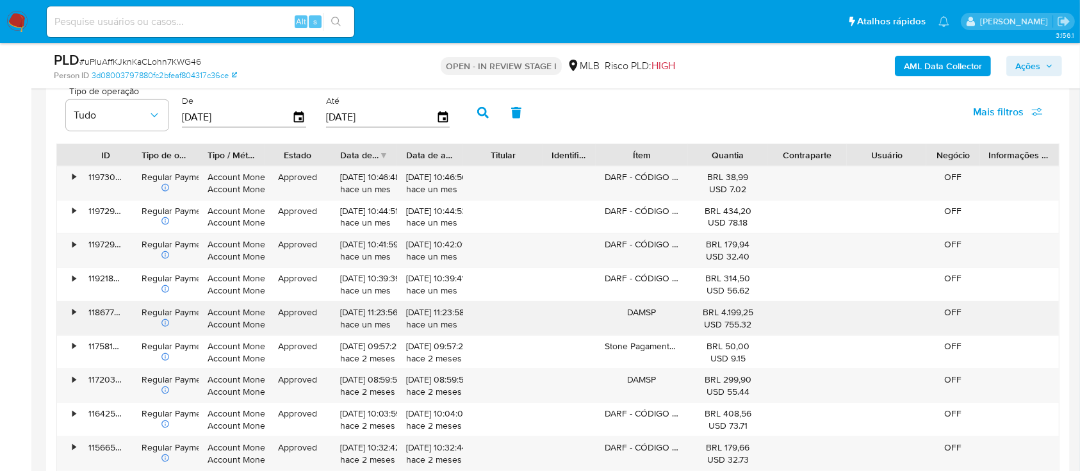
scroll to position [1281, 0]
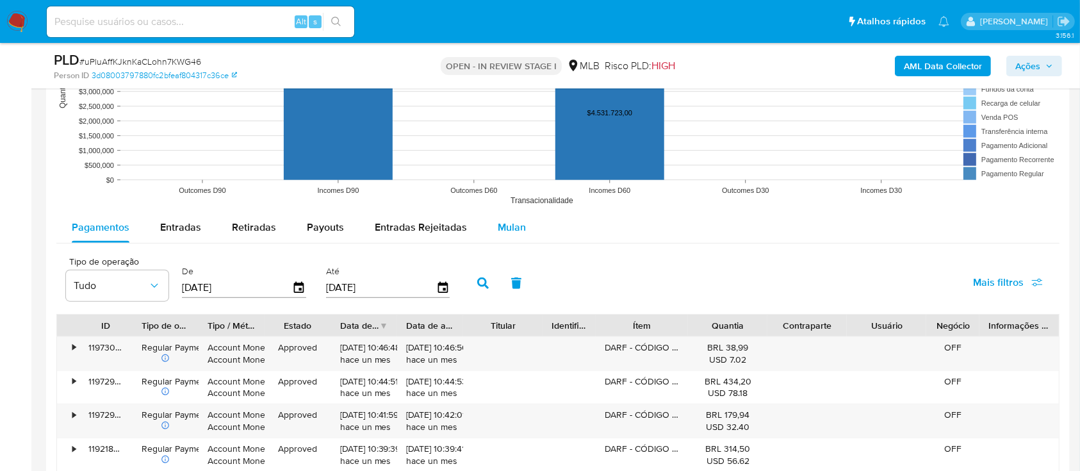
click at [503, 226] on span "Mulan" at bounding box center [512, 227] width 28 height 15
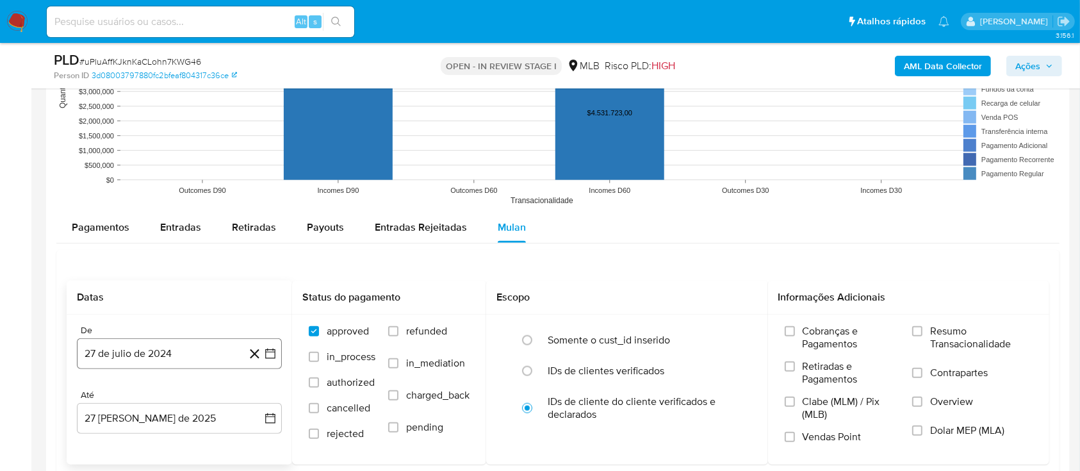
click at [271, 351] on icon "button" at bounding box center [270, 353] width 10 height 10
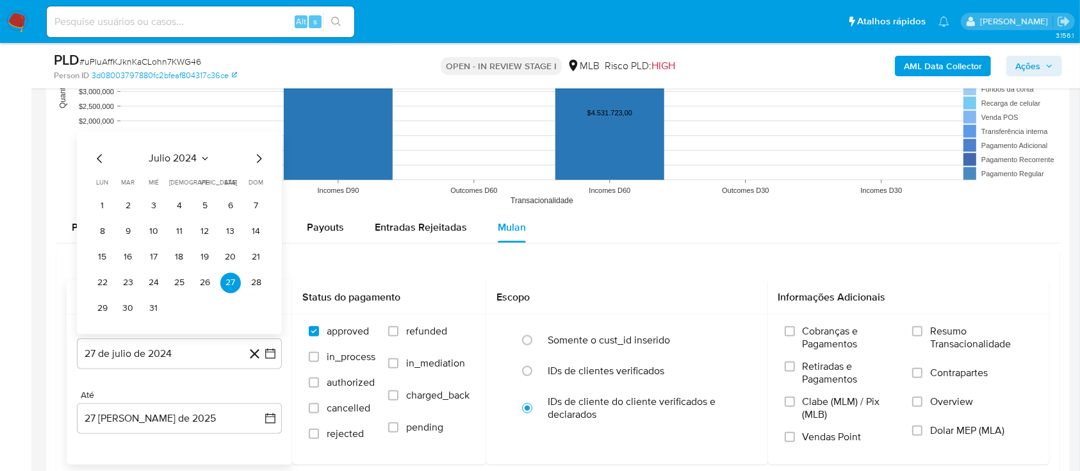
click at [201, 159] on icon "Seleccionar mes y año" at bounding box center [205, 159] width 10 height 10
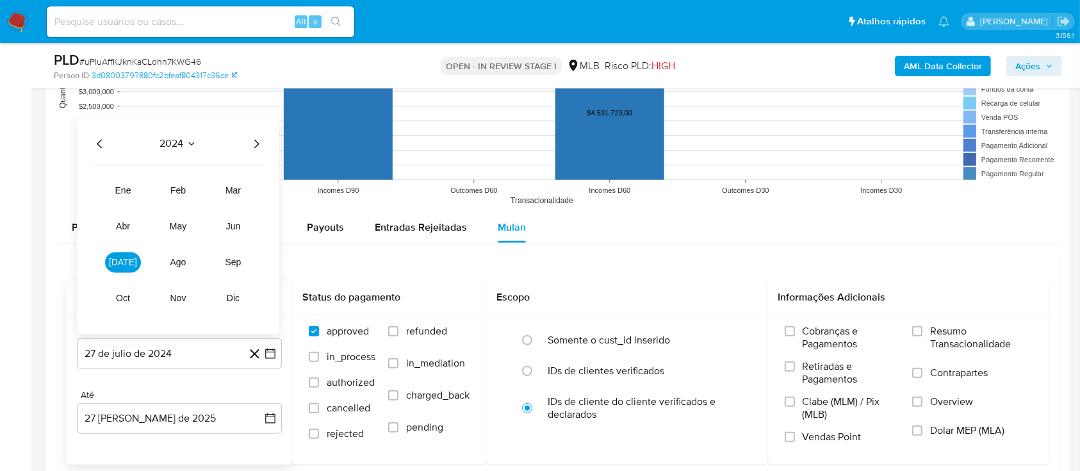
click at [254, 142] on icon "Año siguiente" at bounding box center [255, 143] width 15 height 15
click at [130, 259] on button "[DATE]" at bounding box center [123, 262] width 36 height 20
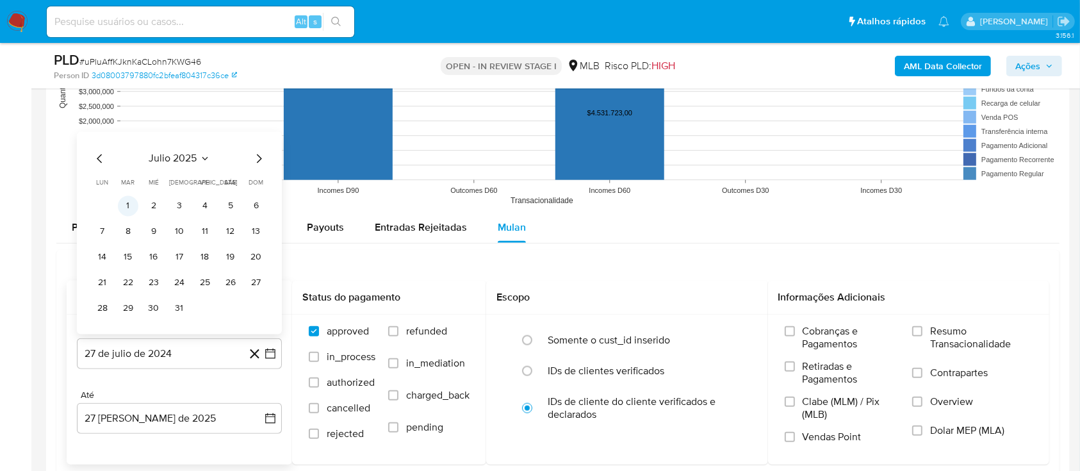
click at [123, 204] on button "1" at bounding box center [128, 206] width 20 height 20
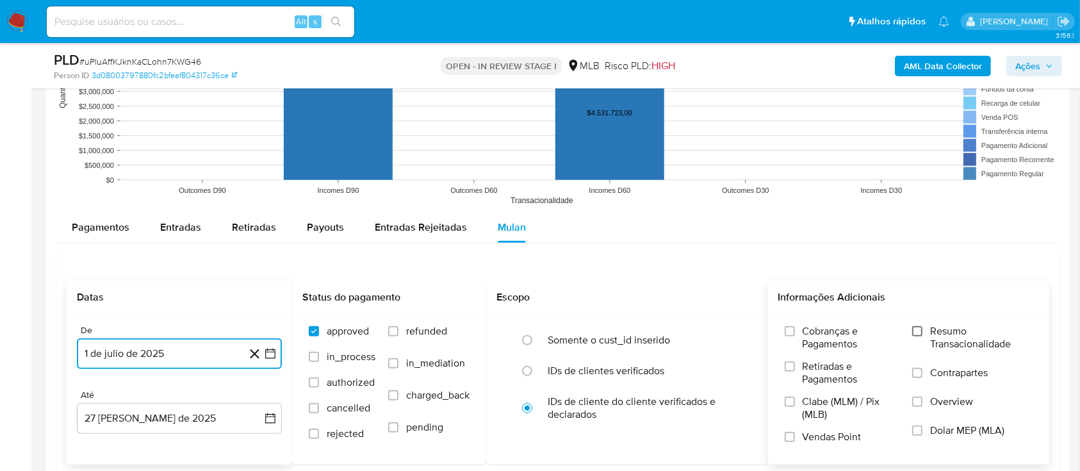
click at [921, 328] on input "Resumo Transacionalidade" at bounding box center [917, 331] width 10 height 10
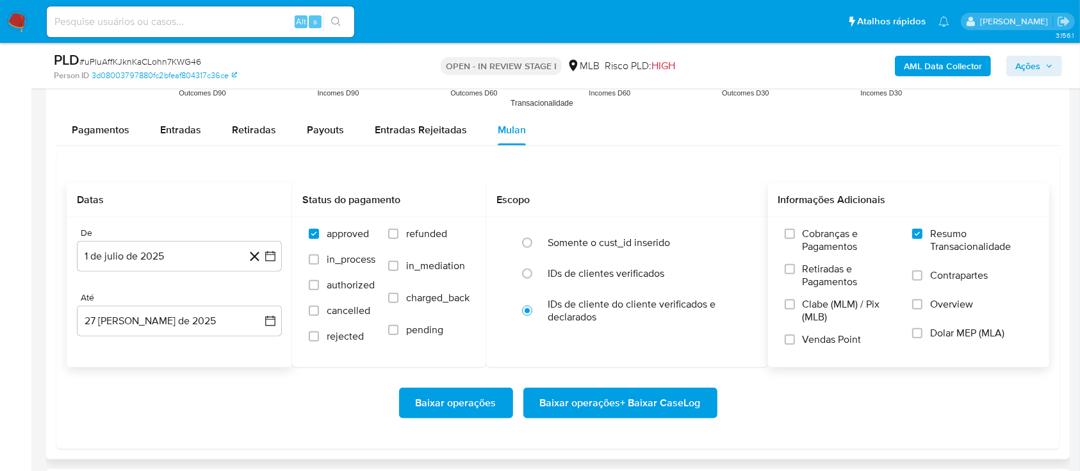
scroll to position [1537, 0]
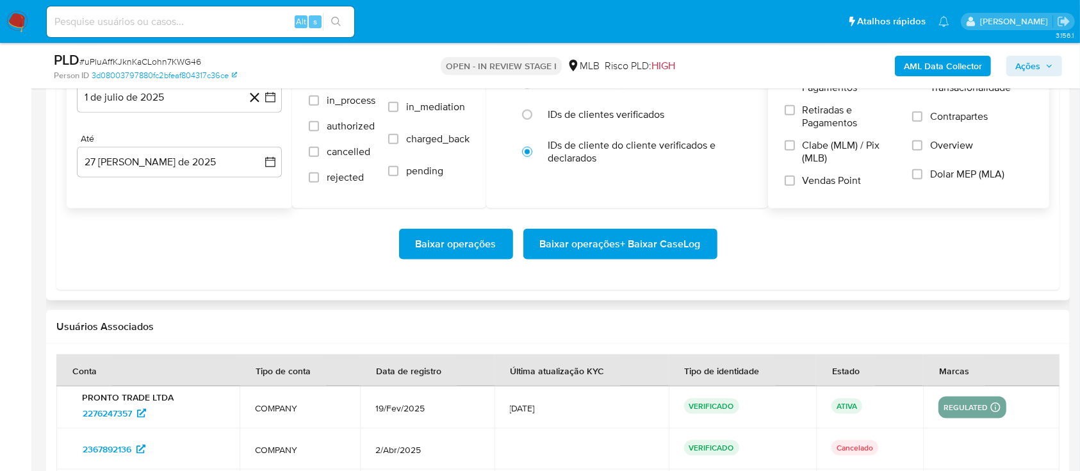
click at [601, 240] on span "Baixar operações + Baixar CaseLog" at bounding box center [620, 244] width 161 height 28
